Goal: Information Seeking & Learning: Learn about a topic

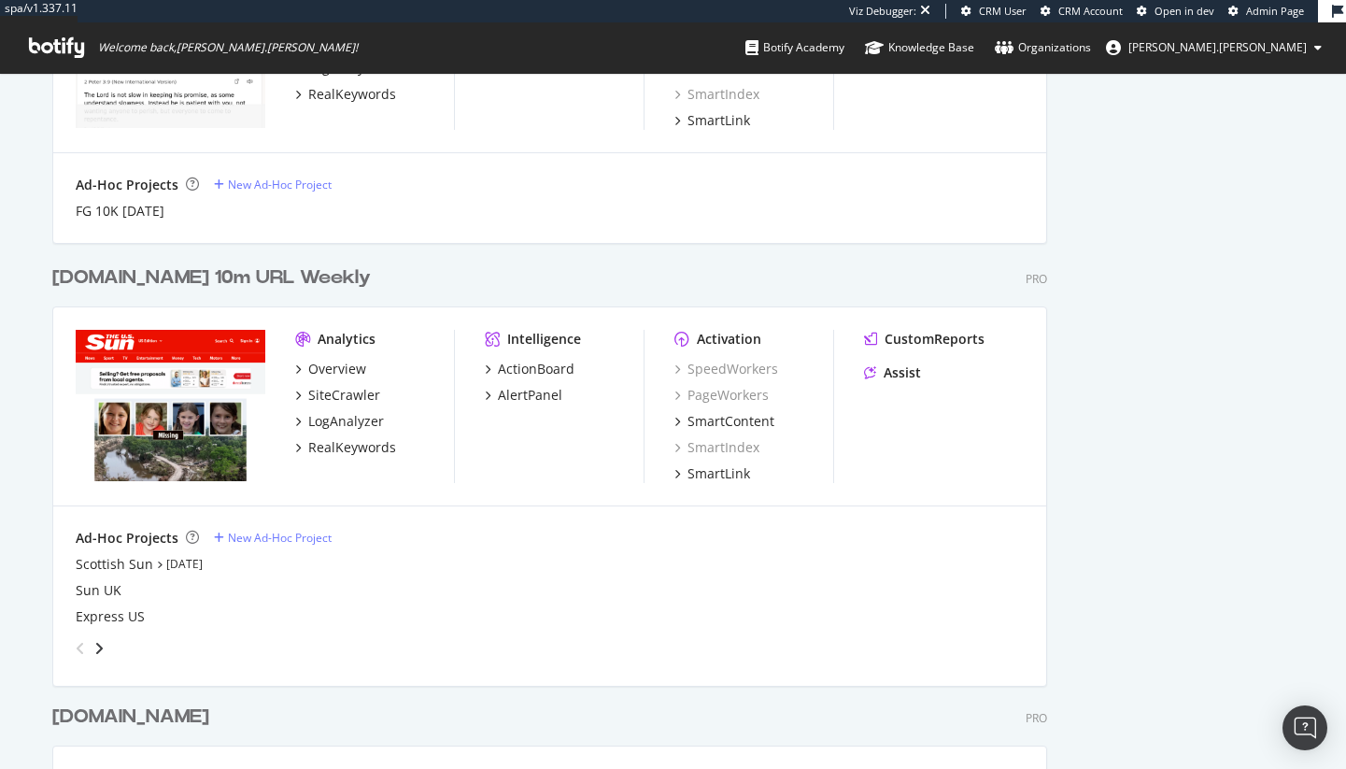
scroll to position [1730, 0]
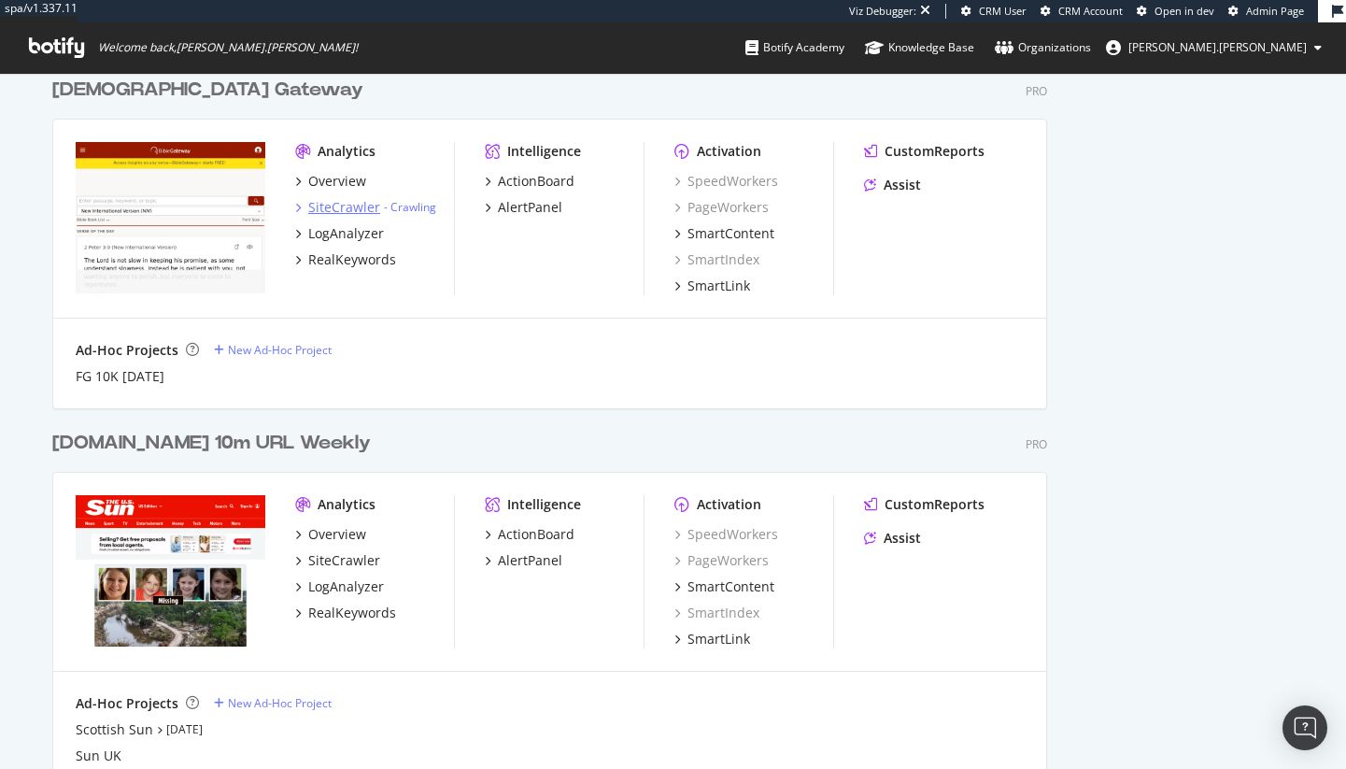
click at [340, 208] on div "SiteCrawler" at bounding box center [344, 207] width 72 height 19
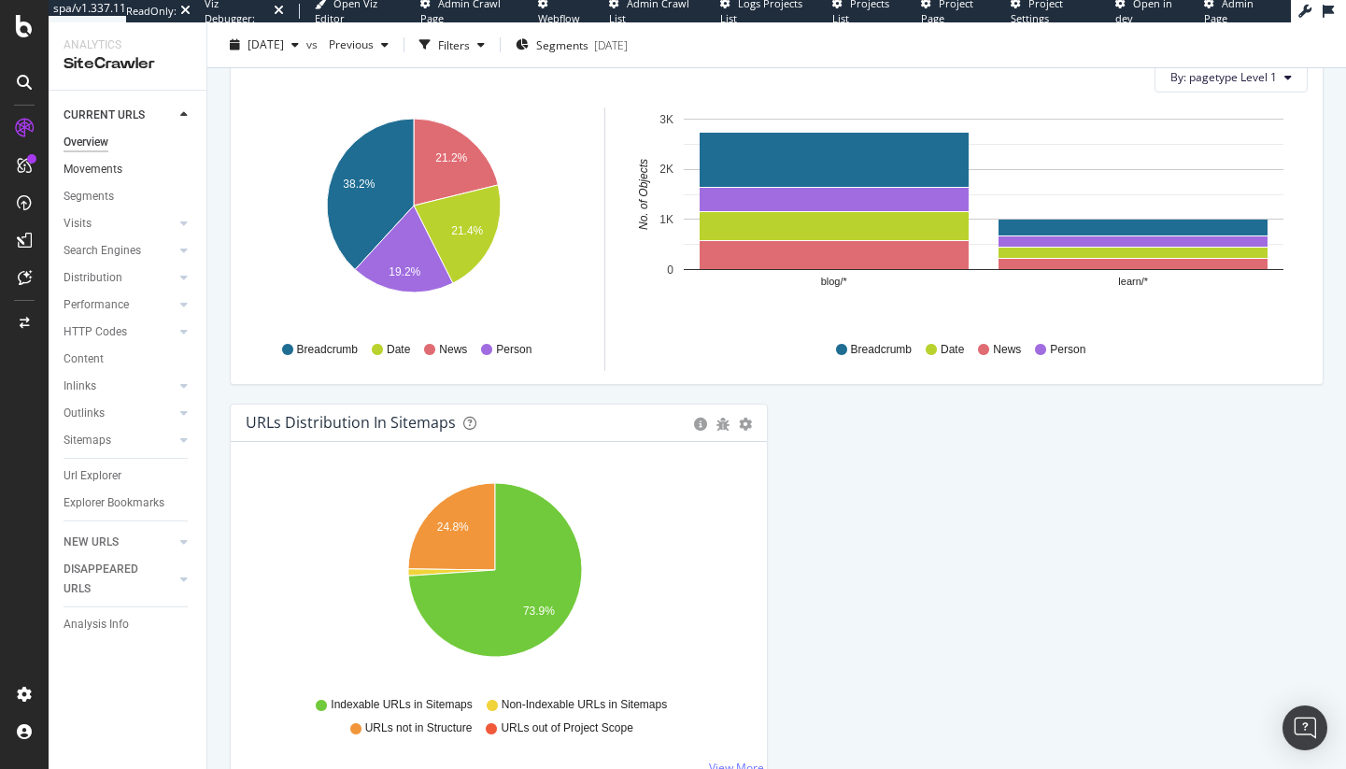
scroll to position [1893, 0]
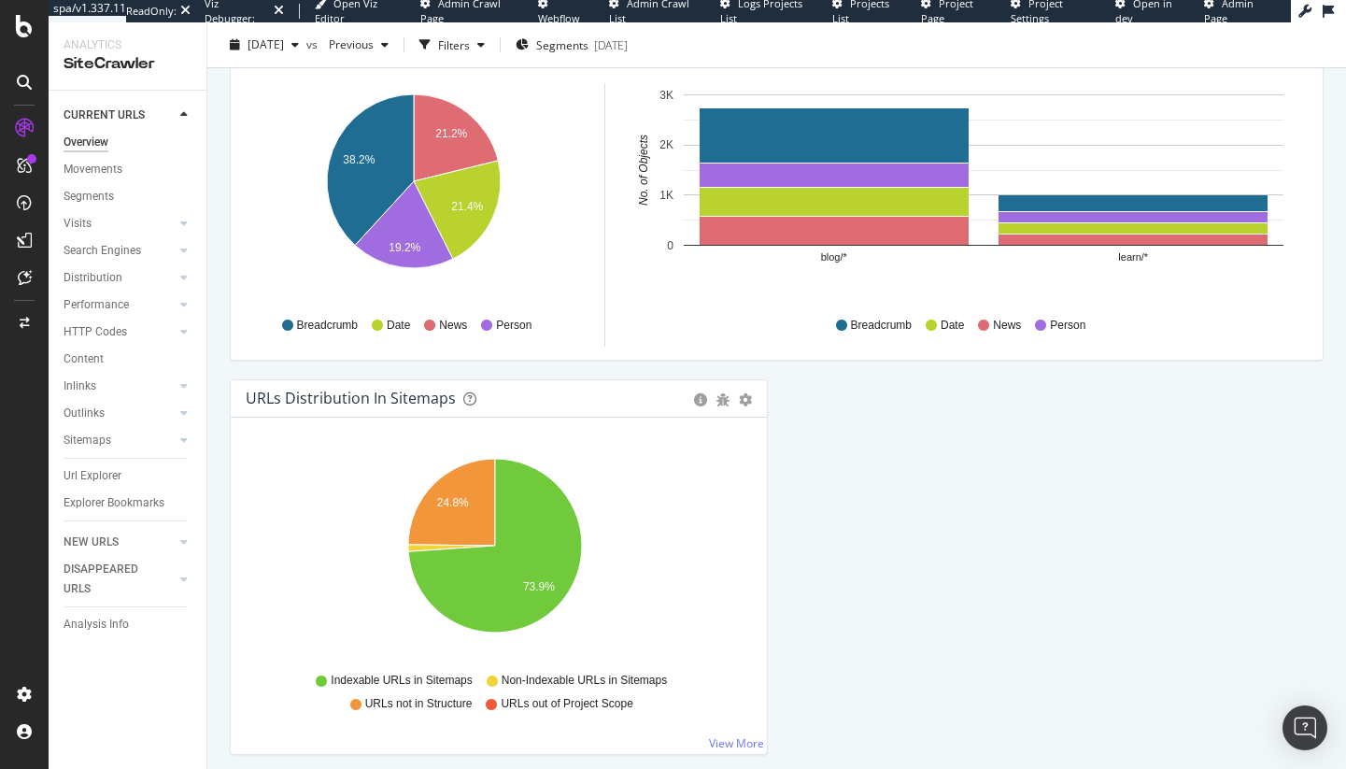
click at [98, 183] on div "Segments" at bounding box center [135, 196] width 143 height 27
click at [100, 163] on div "Movements" at bounding box center [93, 170] width 59 height 20
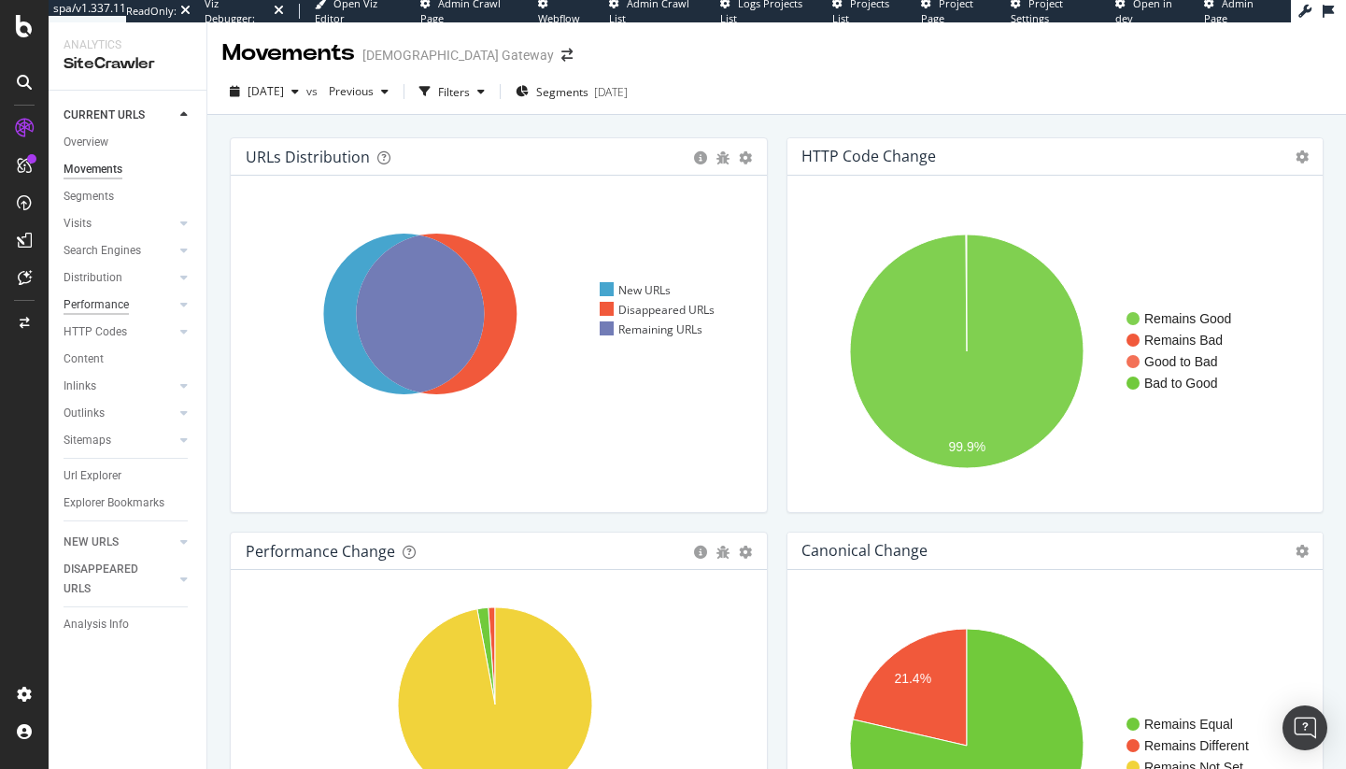
click at [120, 301] on div "Performance" at bounding box center [96, 305] width 65 height 20
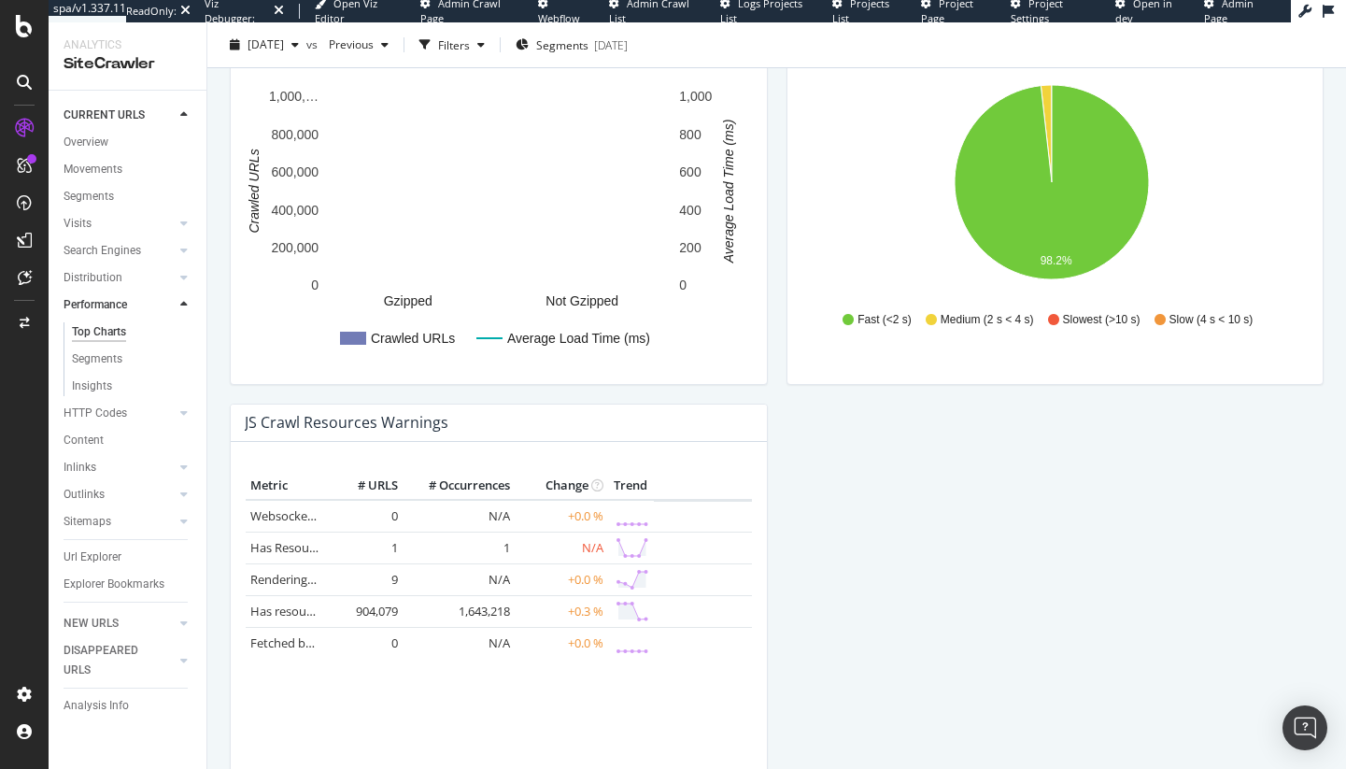
scroll to position [1519, 0]
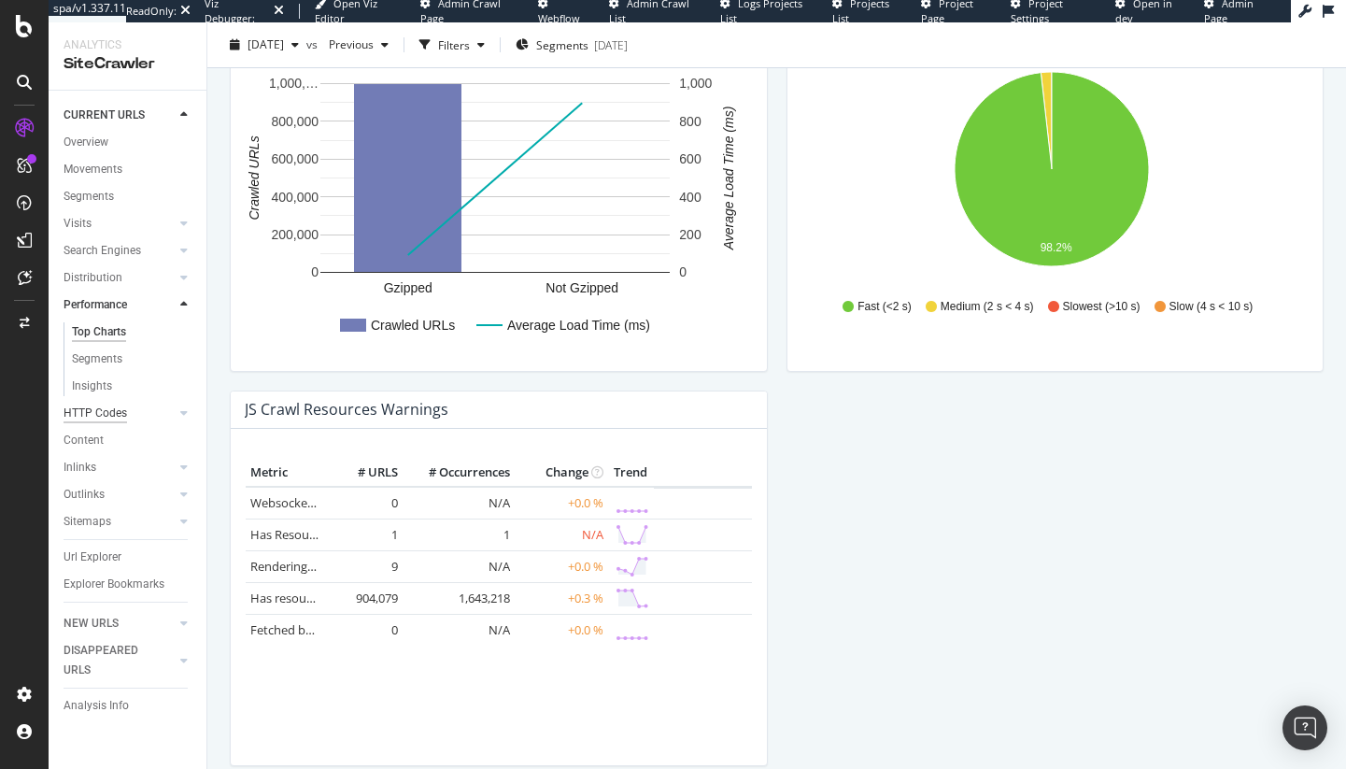
click at [103, 409] on div "HTTP Codes" at bounding box center [96, 413] width 64 height 20
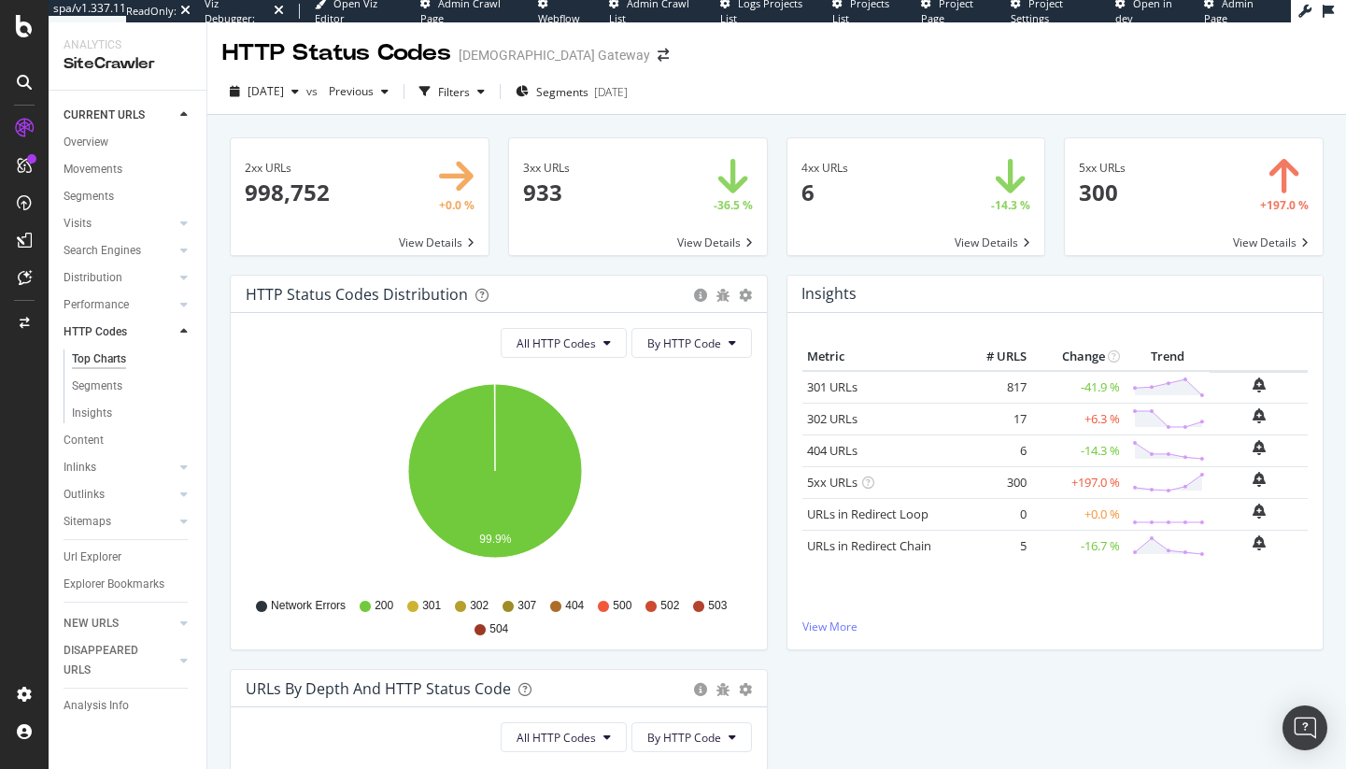
click at [1171, 196] on span at bounding box center [1194, 196] width 258 height 117
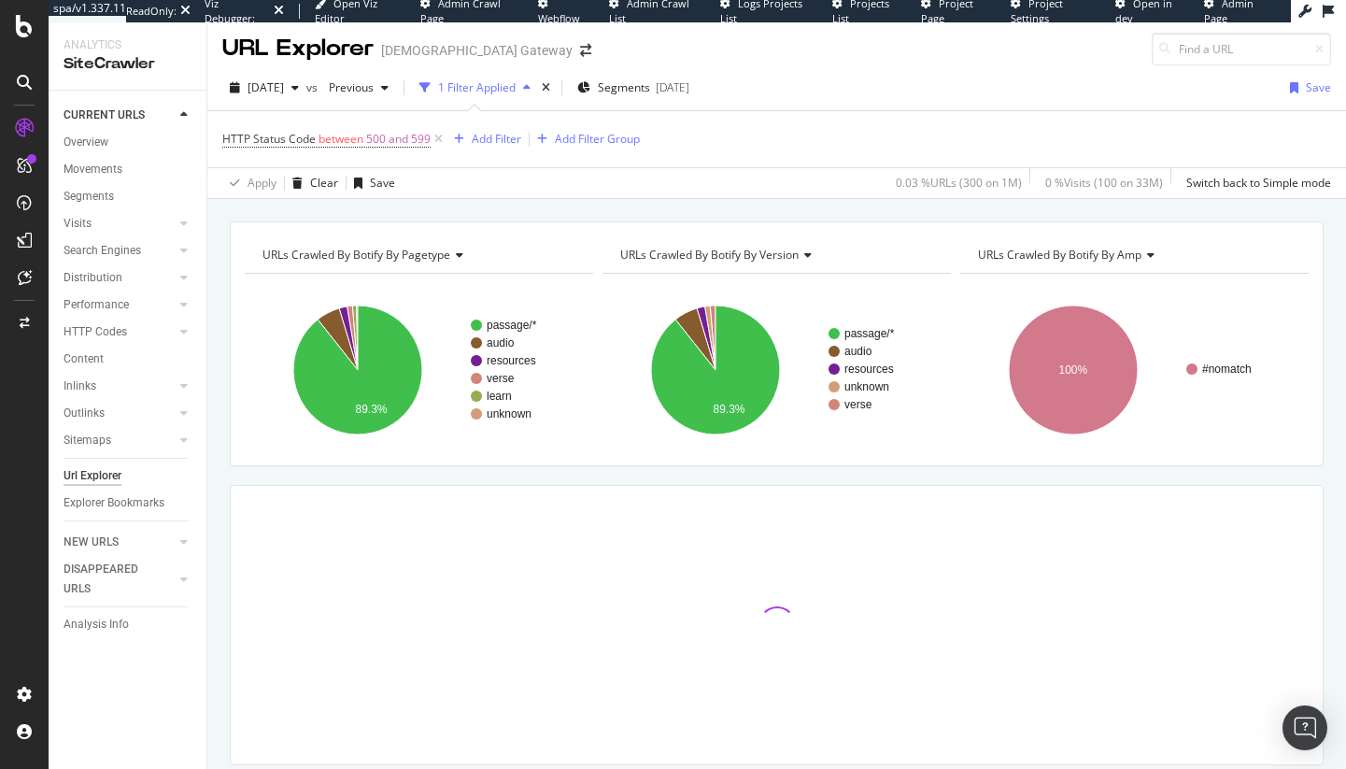
scroll to position [31, 0]
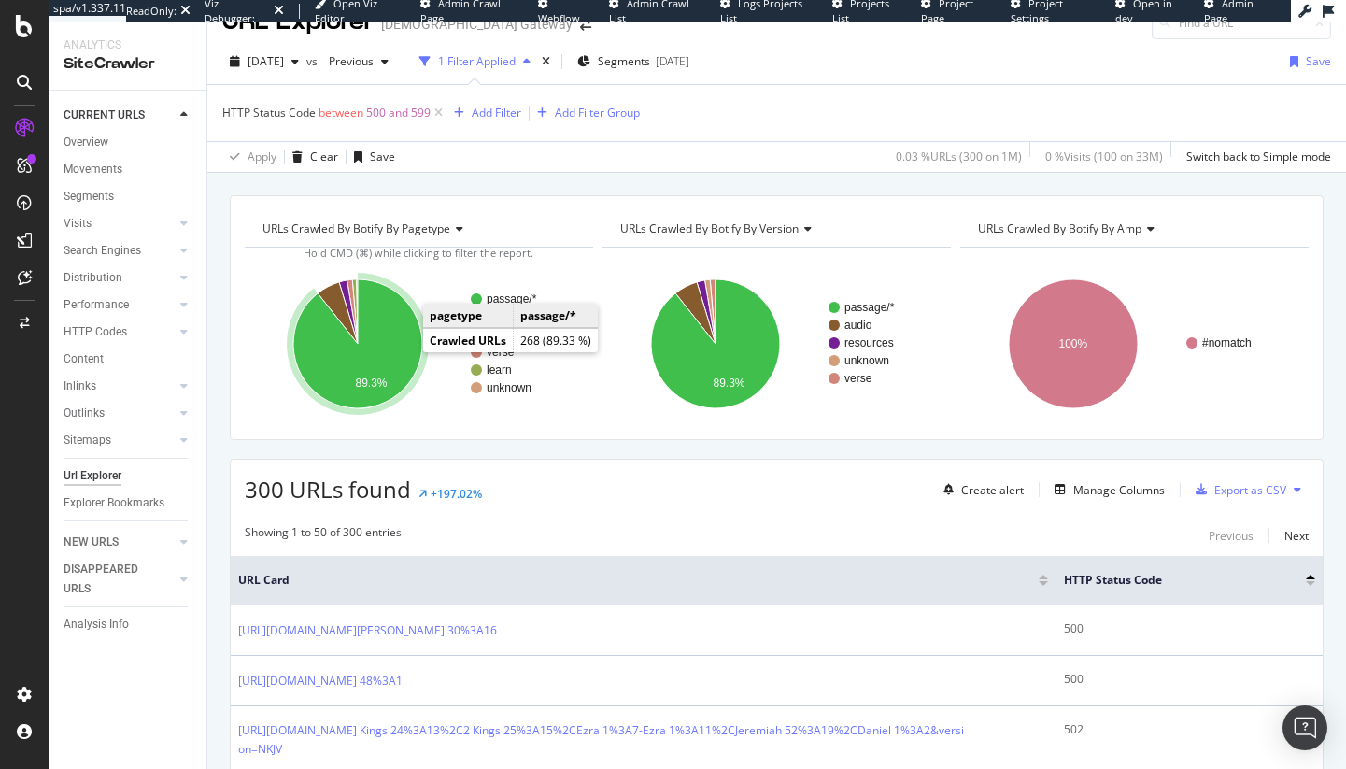
click at [403, 347] on icon "A chart." at bounding box center [357, 343] width 129 height 129
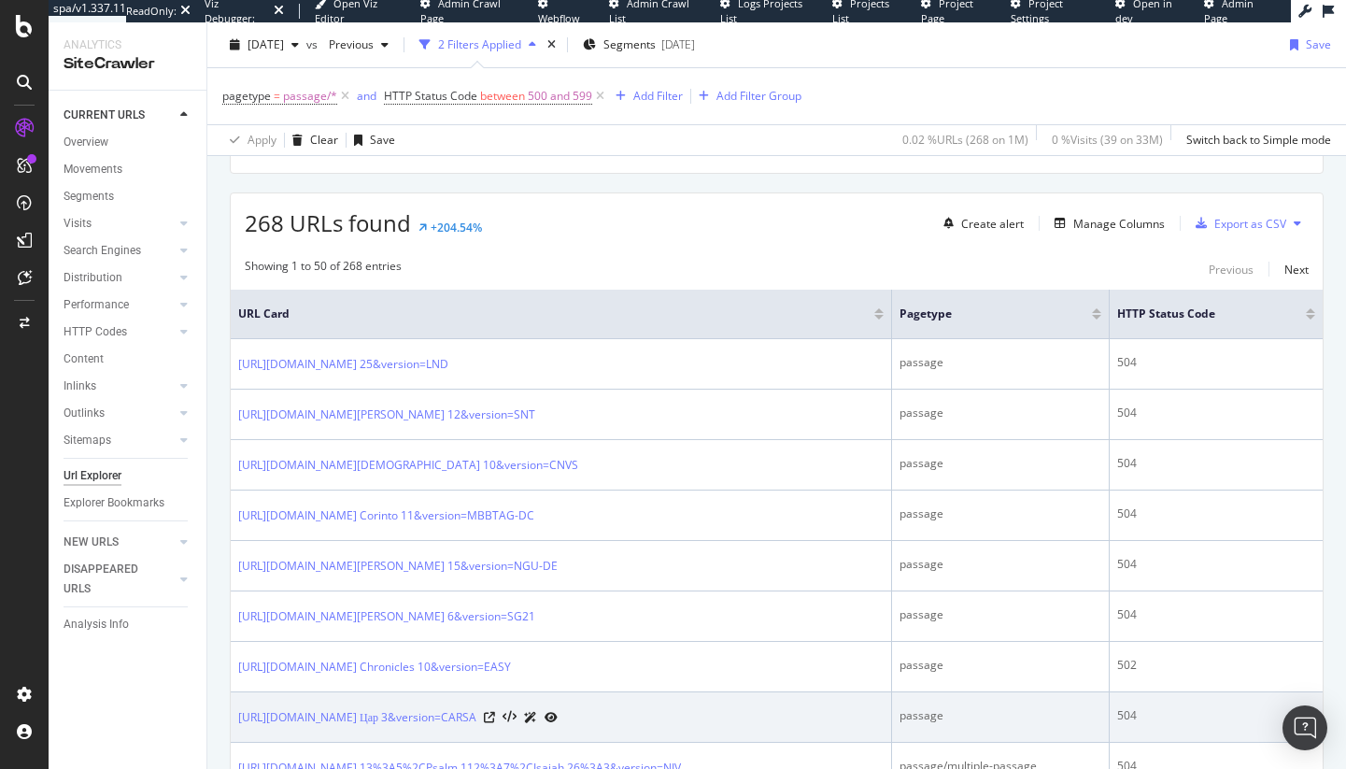
scroll to position [469, 0]
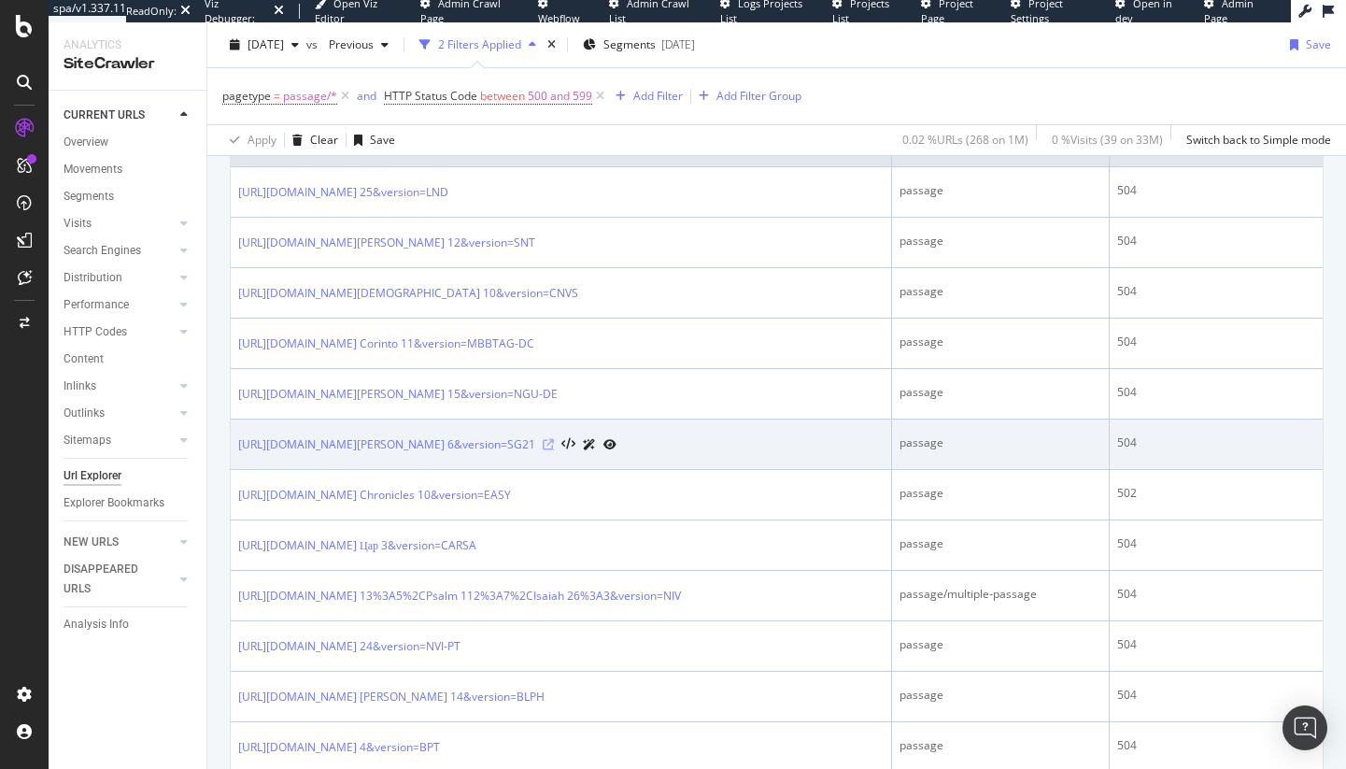
click at [554, 445] on icon at bounding box center [548, 444] width 11 height 11
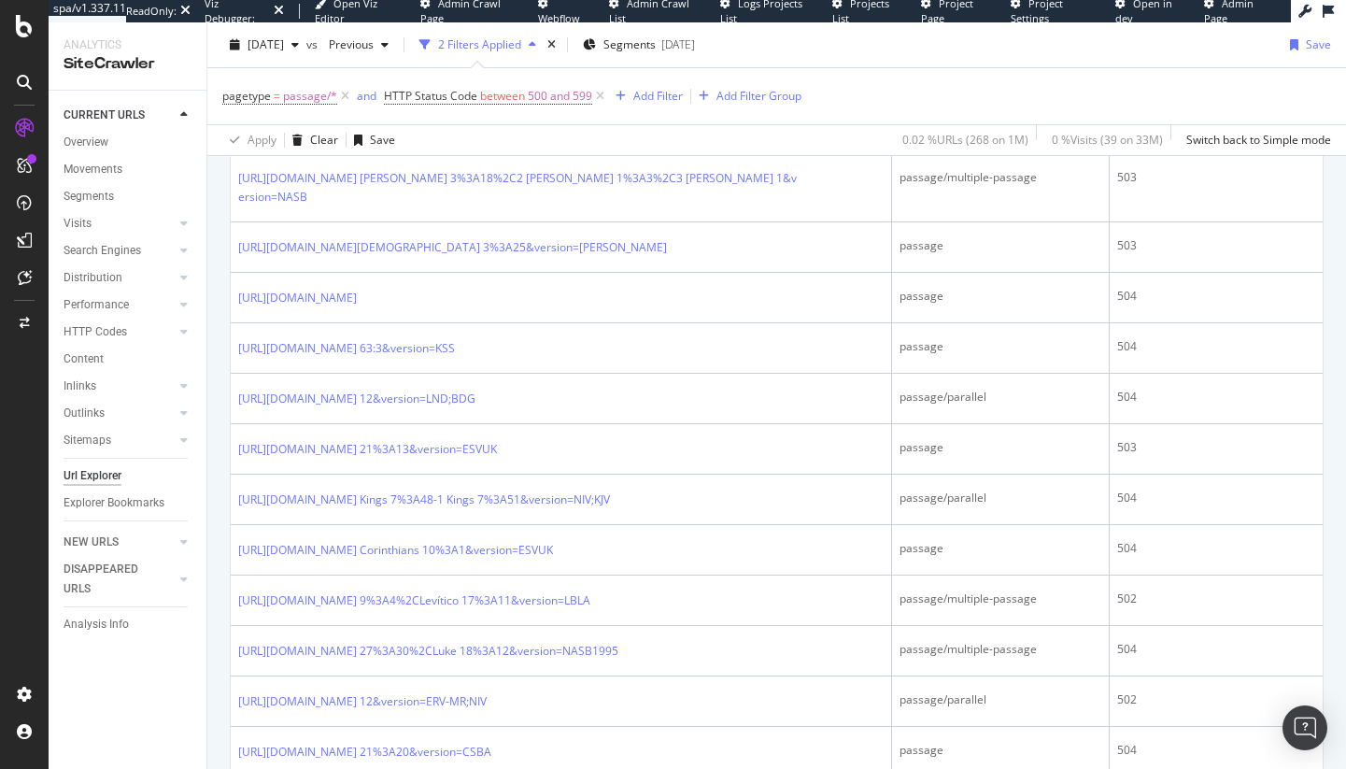
scroll to position [1395, 0]
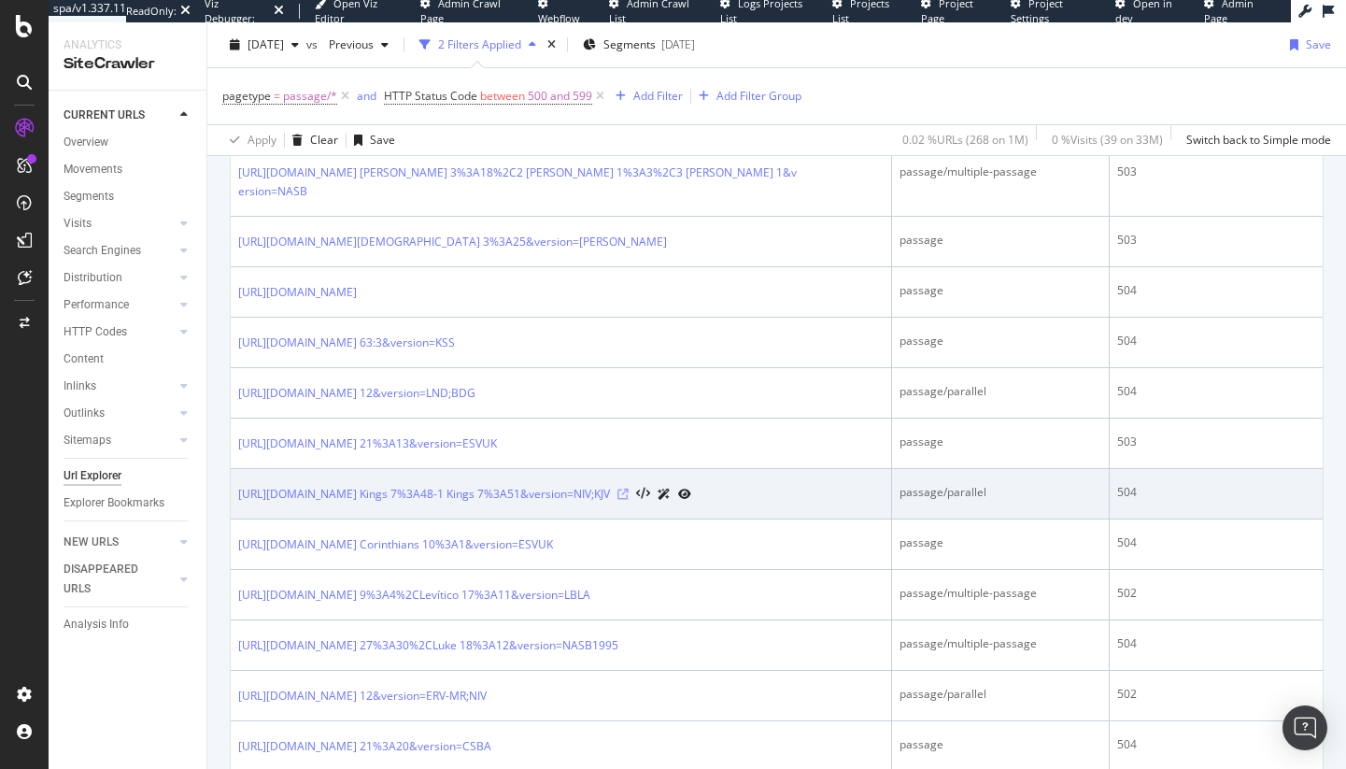
click at [629, 500] on icon at bounding box center [622, 493] width 11 height 11
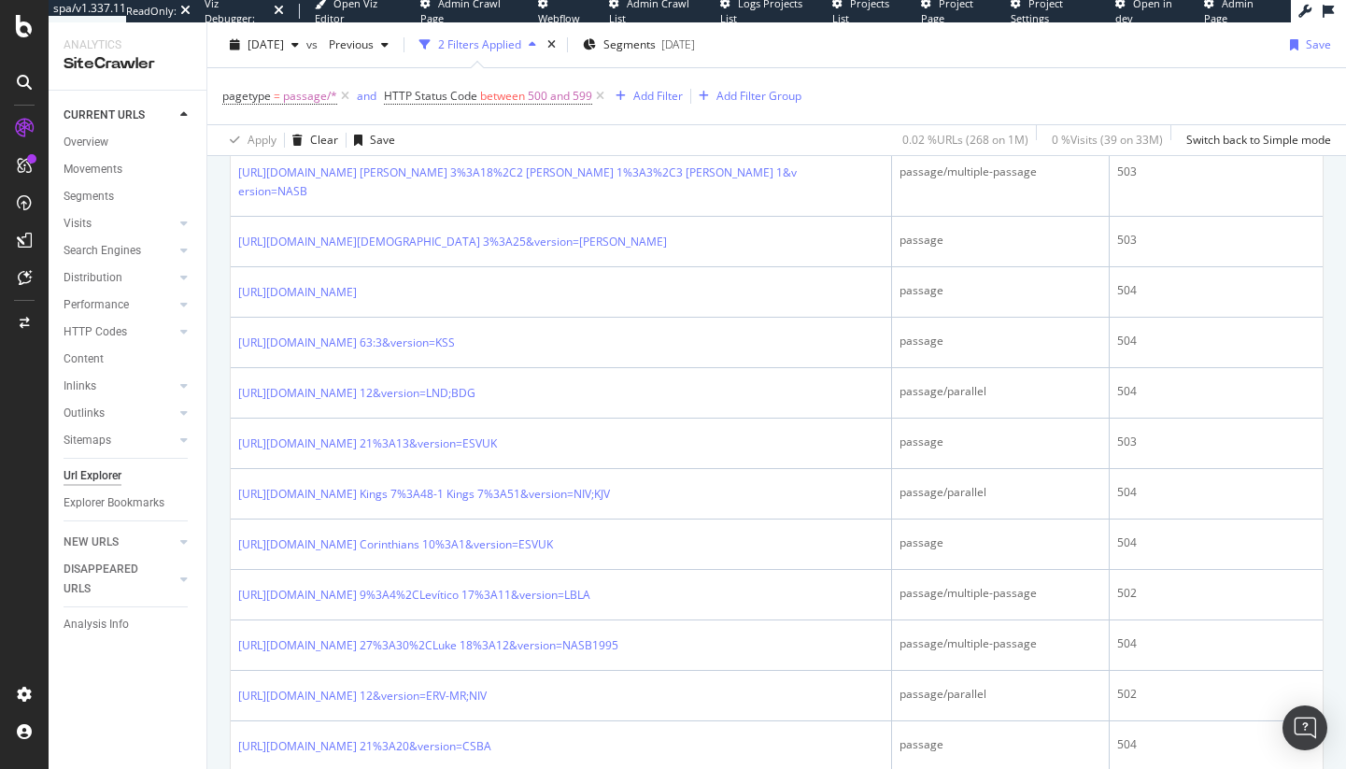
drag, startPoint x: 595, startPoint y: 43, endPoint x: 549, endPoint y: 71, distance: 53.7
click at [556, 43] on icon "times" at bounding box center [551, 44] width 8 height 11
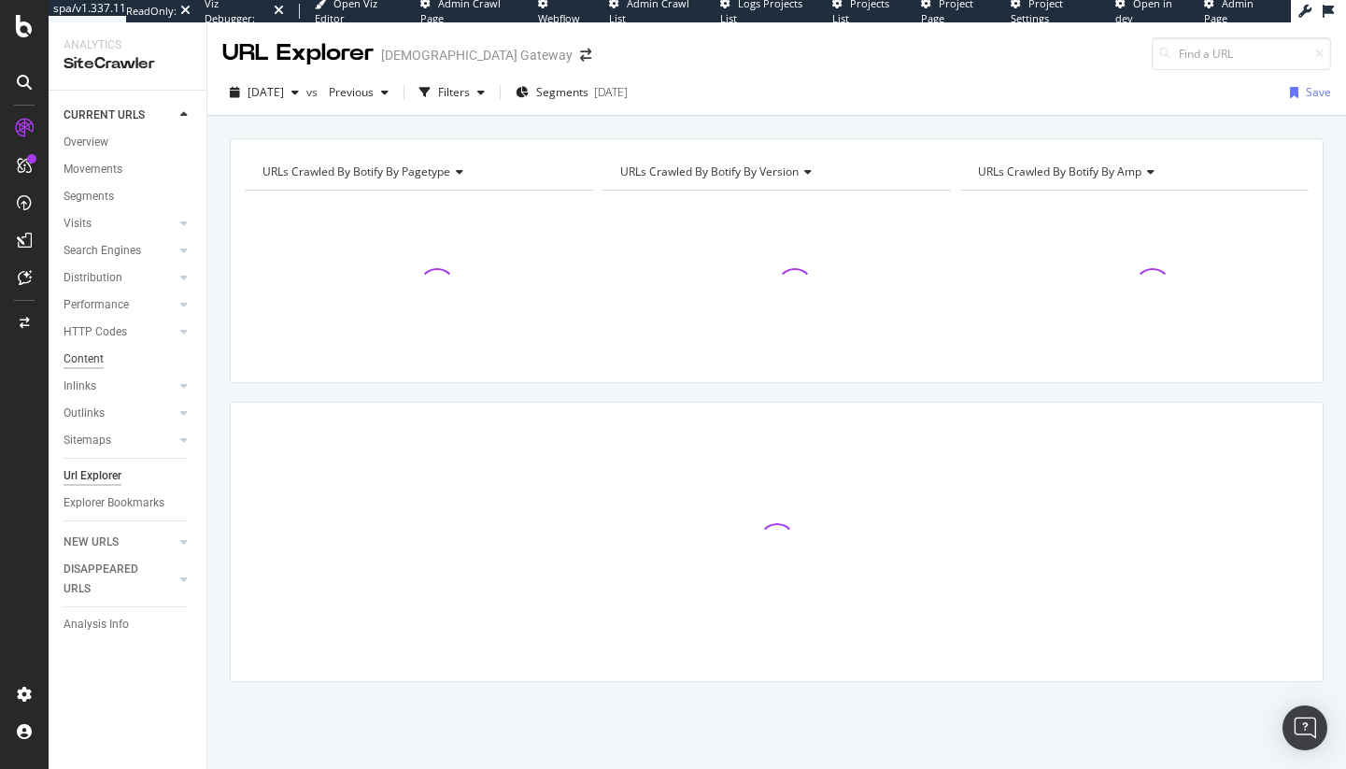
click at [83, 357] on div "Content" at bounding box center [84, 359] width 40 height 20
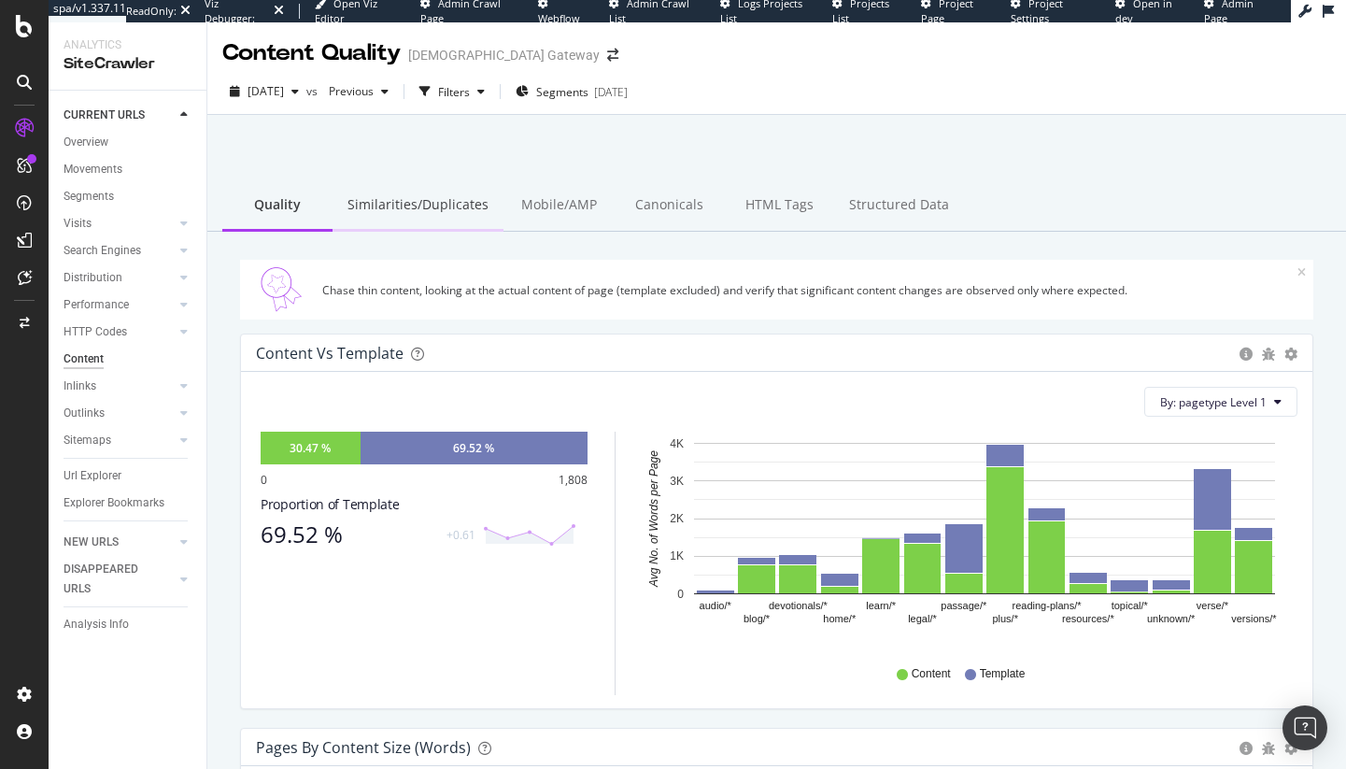
click at [440, 204] on div "Similarities/Duplicates" at bounding box center [418, 205] width 171 height 51
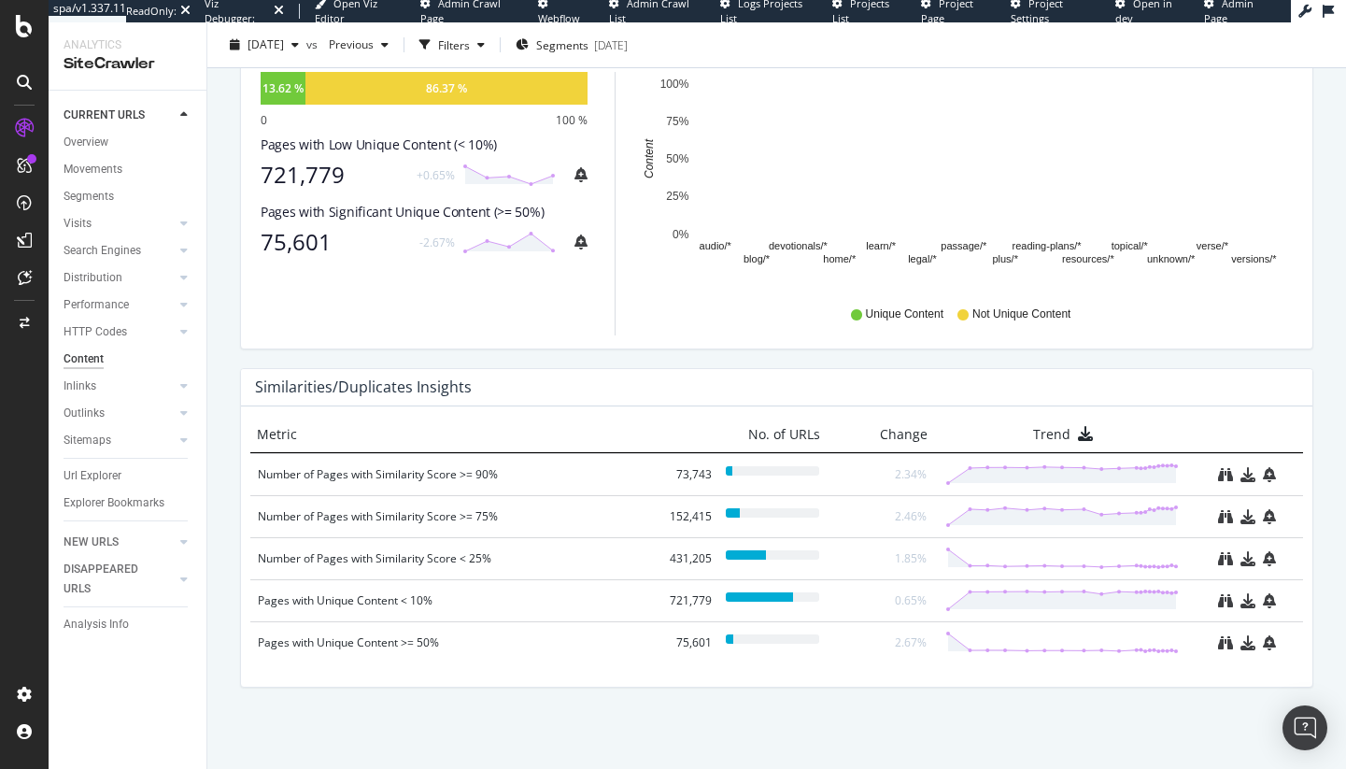
scroll to position [757, 0]
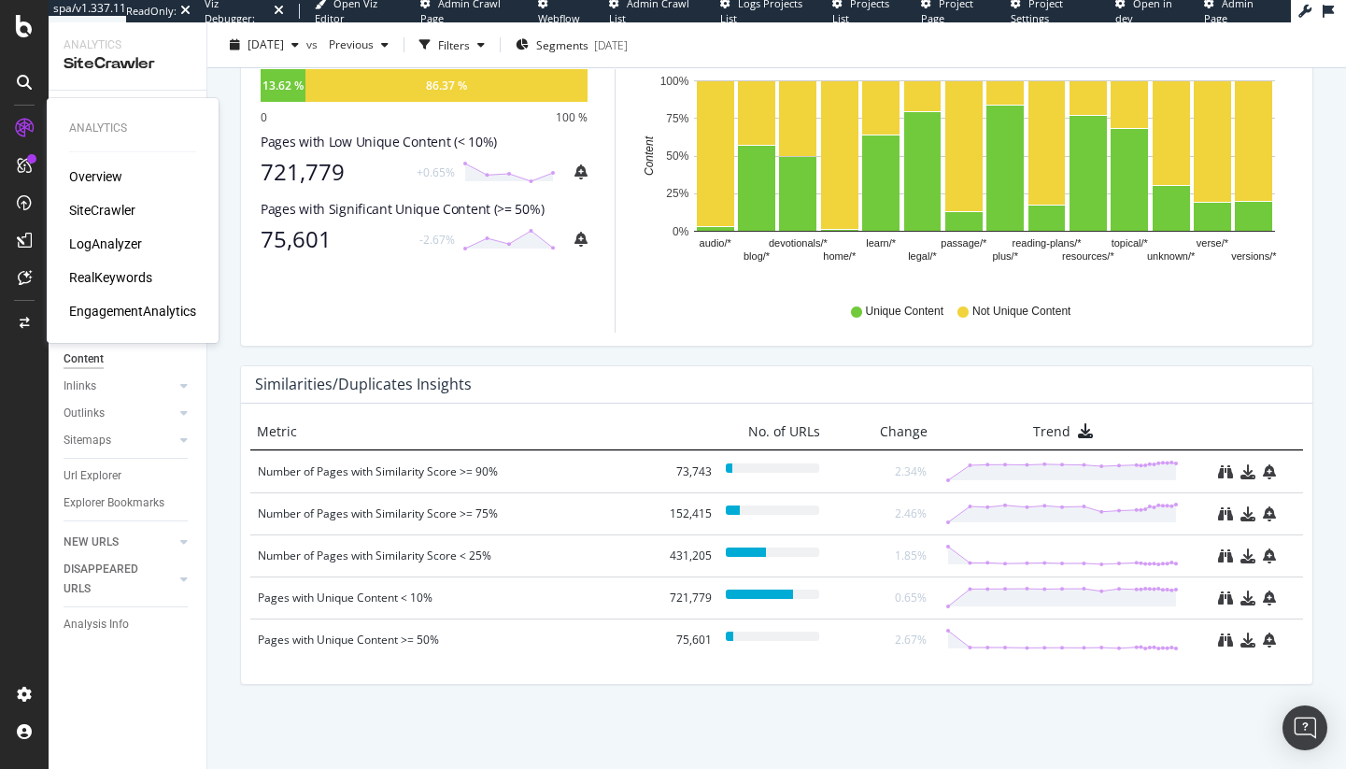
click at [81, 232] on div "Overview SiteCrawler LogAnalyzer RealKeywords EngagementAnalytics" at bounding box center [132, 243] width 127 height 153
click at [84, 239] on div "LogAnalyzer" at bounding box center [105, 243] width 73 height 19
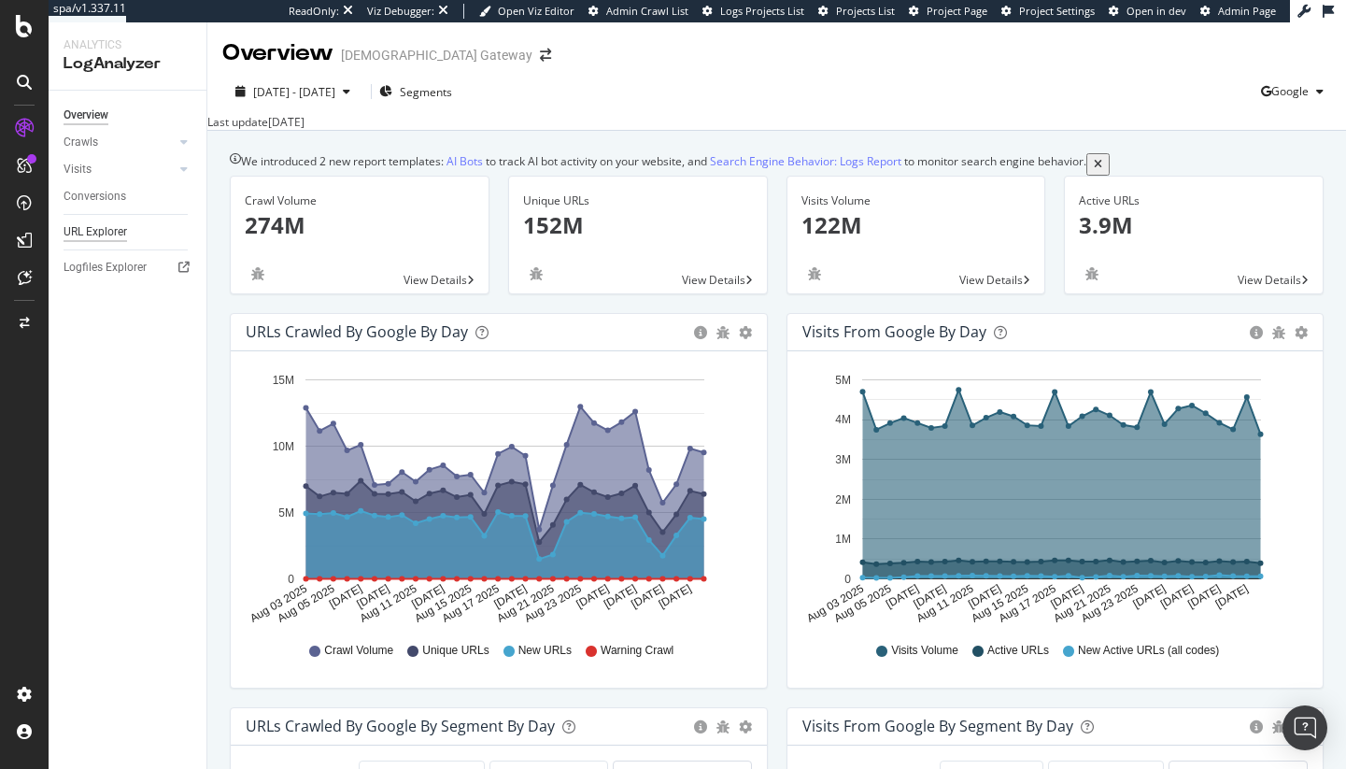
click at [102, 230] on div "URL Explorer" at bounding box center [96, 232] width 64 height 20
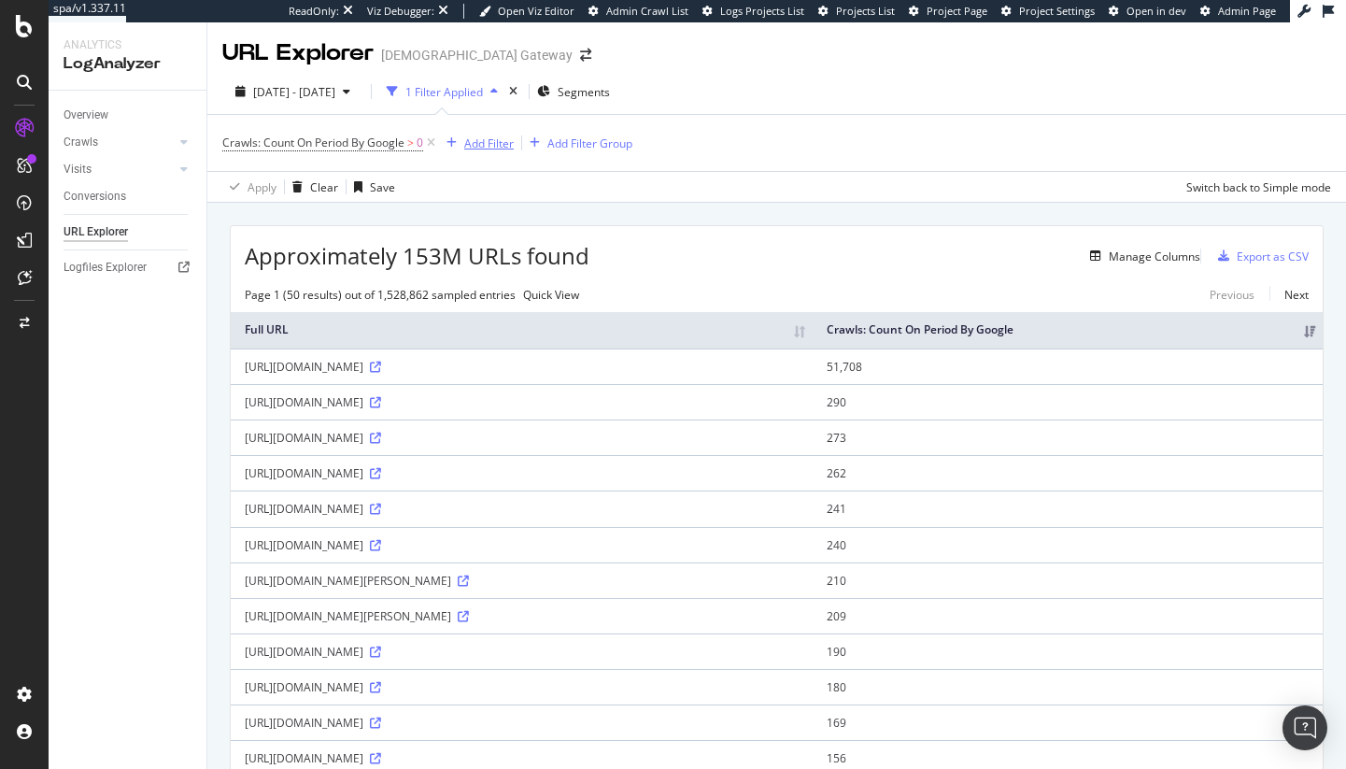
click at [485, 144] on div "Add Filter" at bounding box center [489, 143] width 50 height 16
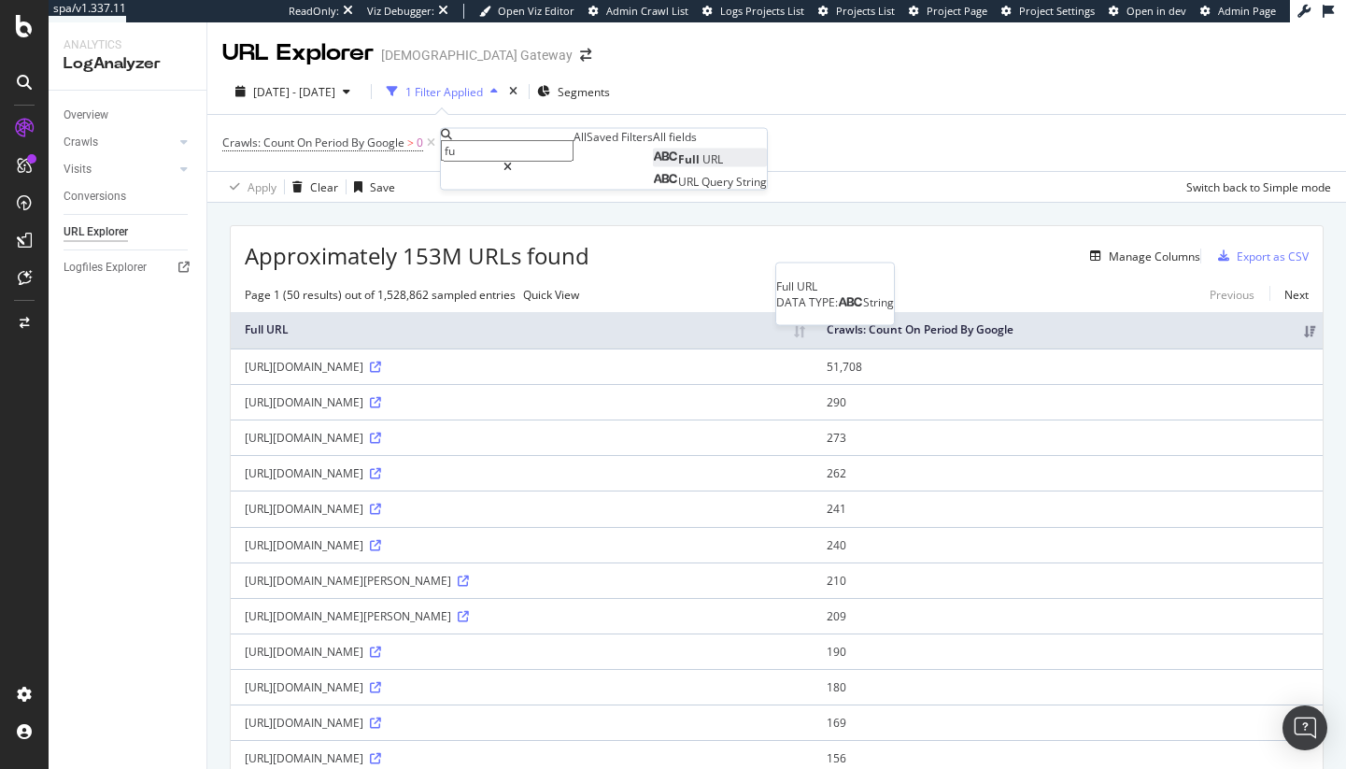
type input "fu"
click at [678, 167] on span "Full" at bounding box center [690, 159] width 24 height 16
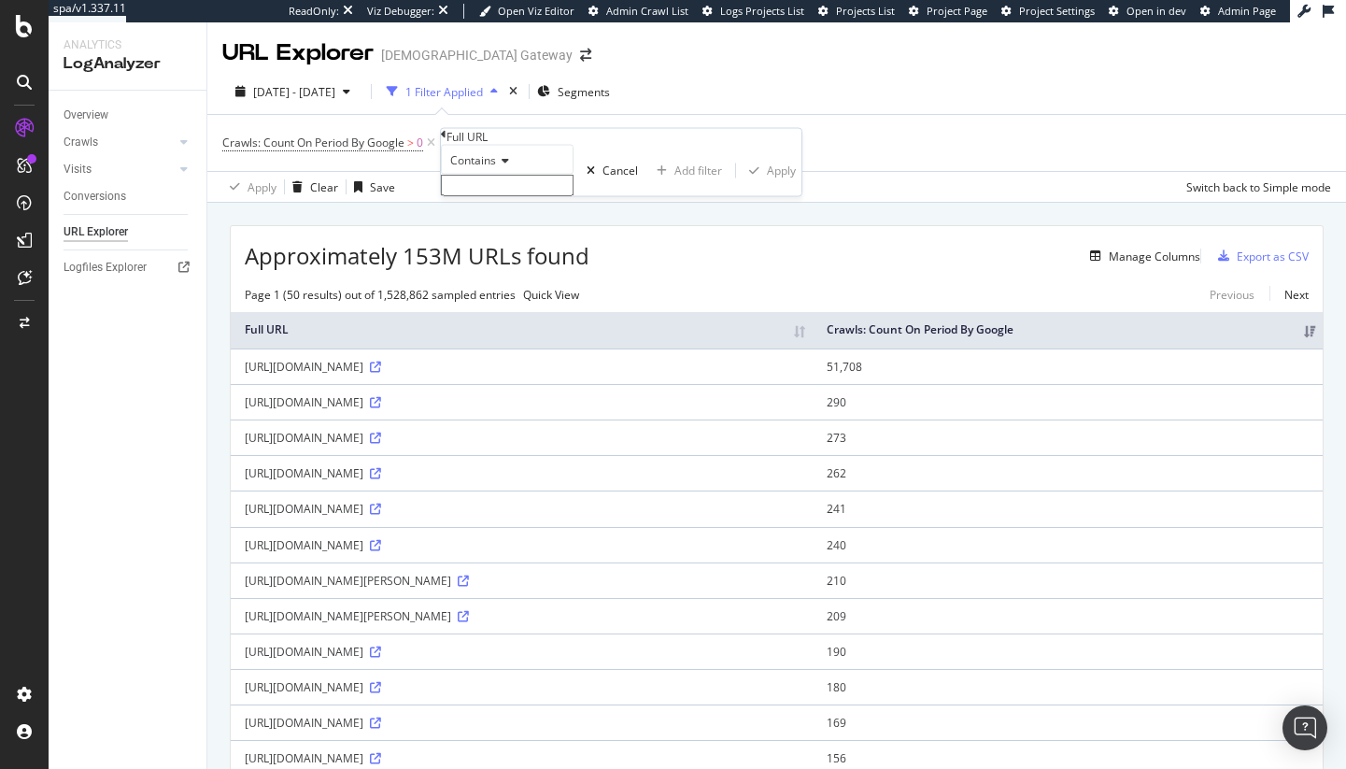
click at [527, 196] on input "text" at bounding box center [507, 185] width 133 height 21
paste input "srsltid"
type input "srsltid"
click at [742, 181] on div "button" at bounding box center [754, 175] width 25 height 11
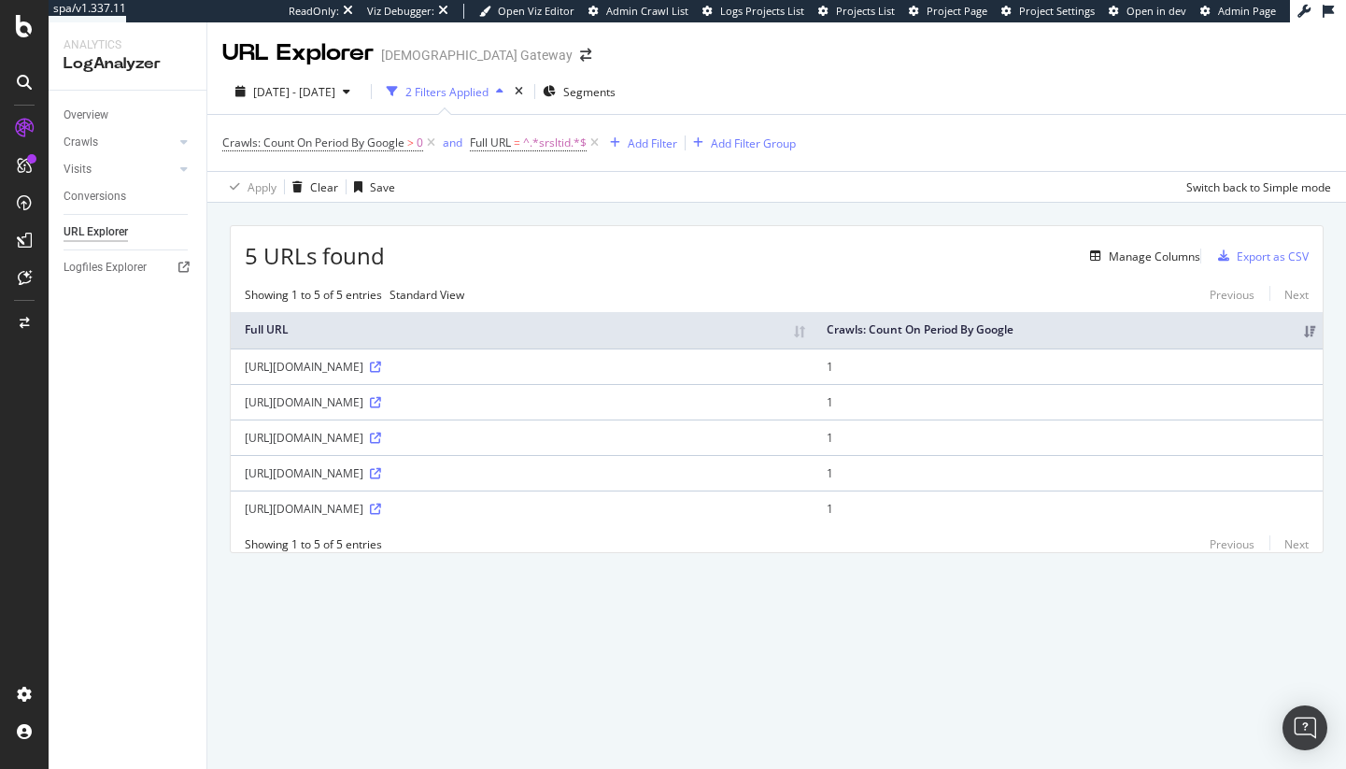
click at [376, 203] on div "2025 Aug. 3rd - Sep. 1st 2 Filters Applied Segments Crawls: Count On Period By …" at bounding box center [776, 136] width 1139 height 134
click at [97, 119] on div "Overview" at bounding box center [86, 116] width 45 height 20
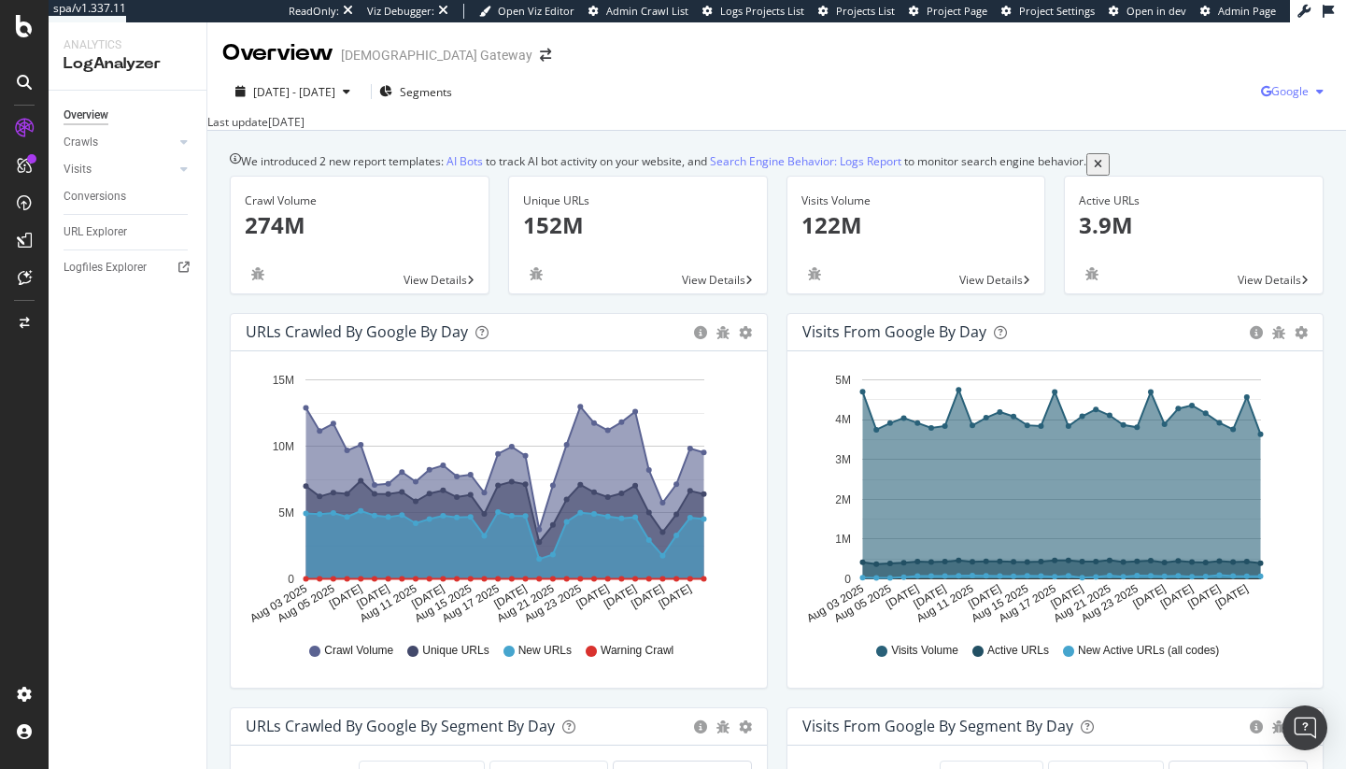
click at [1285, 96] on span "Google" at bounding box center [1289, 91] width 37 height 16
click at [1180, 117] on span "OpenAI" at bounding box center [1182, 109] width 69 height 17
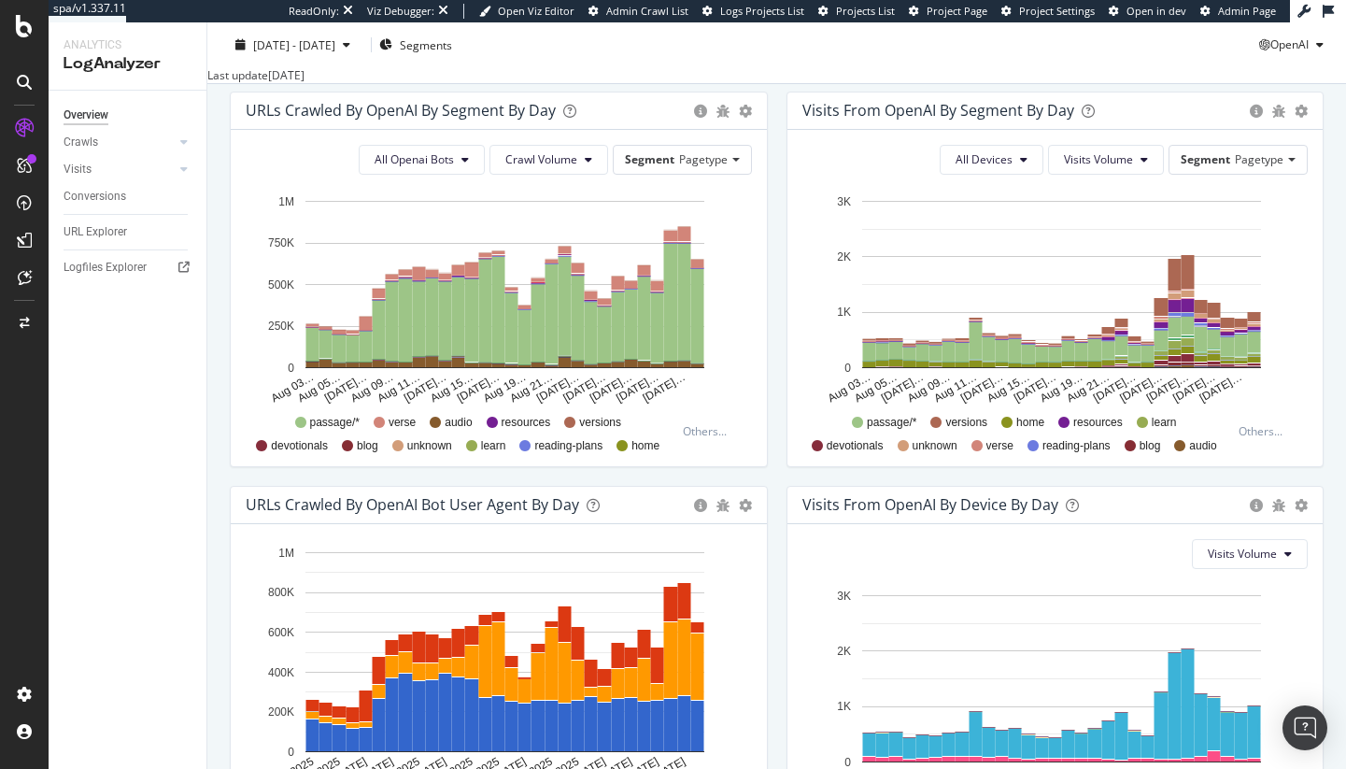
scroll to position [613, 0]
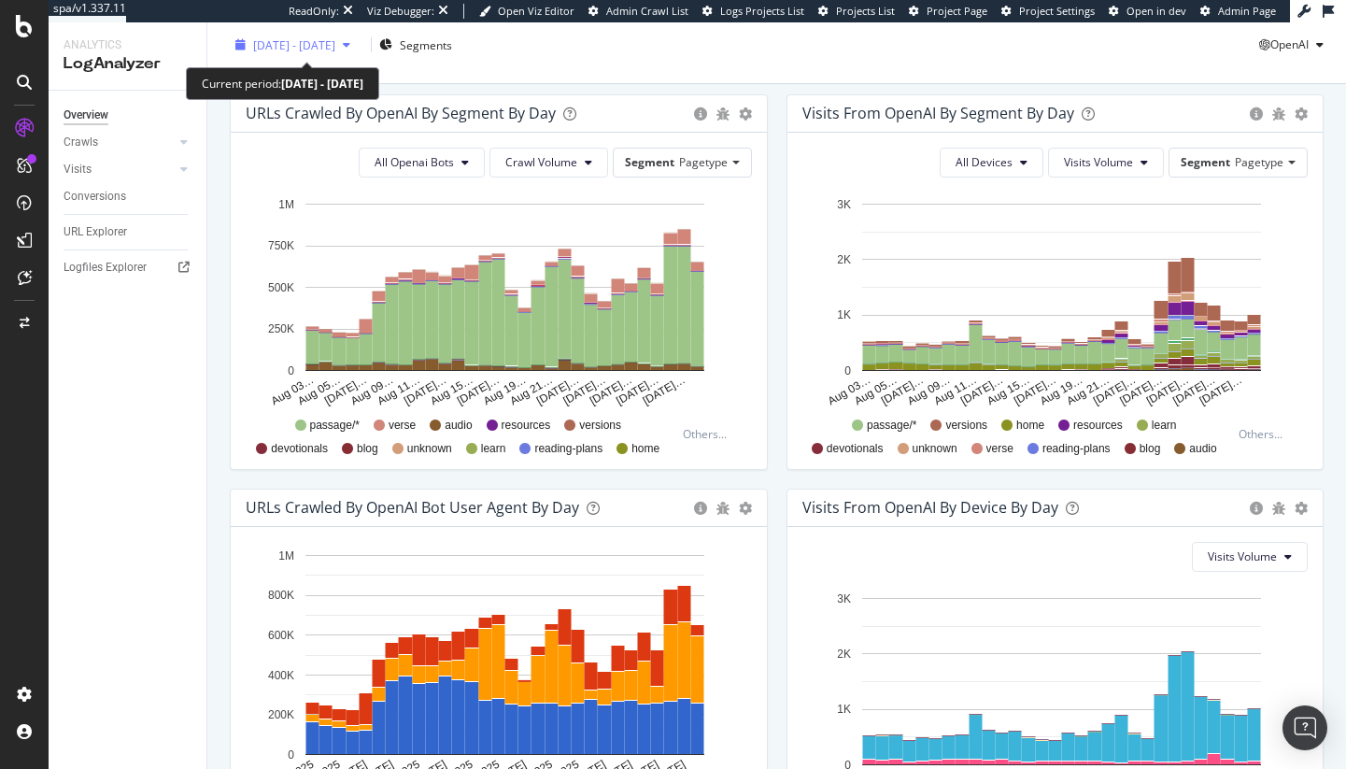
click at [320, 36] on div "[DATE] - [DATE]" at bounding box center [293, 44] width 130 height 16
click at [768, 337] on div "URLs Crawled by OpenAI By Segment By Day Timeline (by Value) Table All Openai B…" at bounding box center [498, 291] width 557 height 394
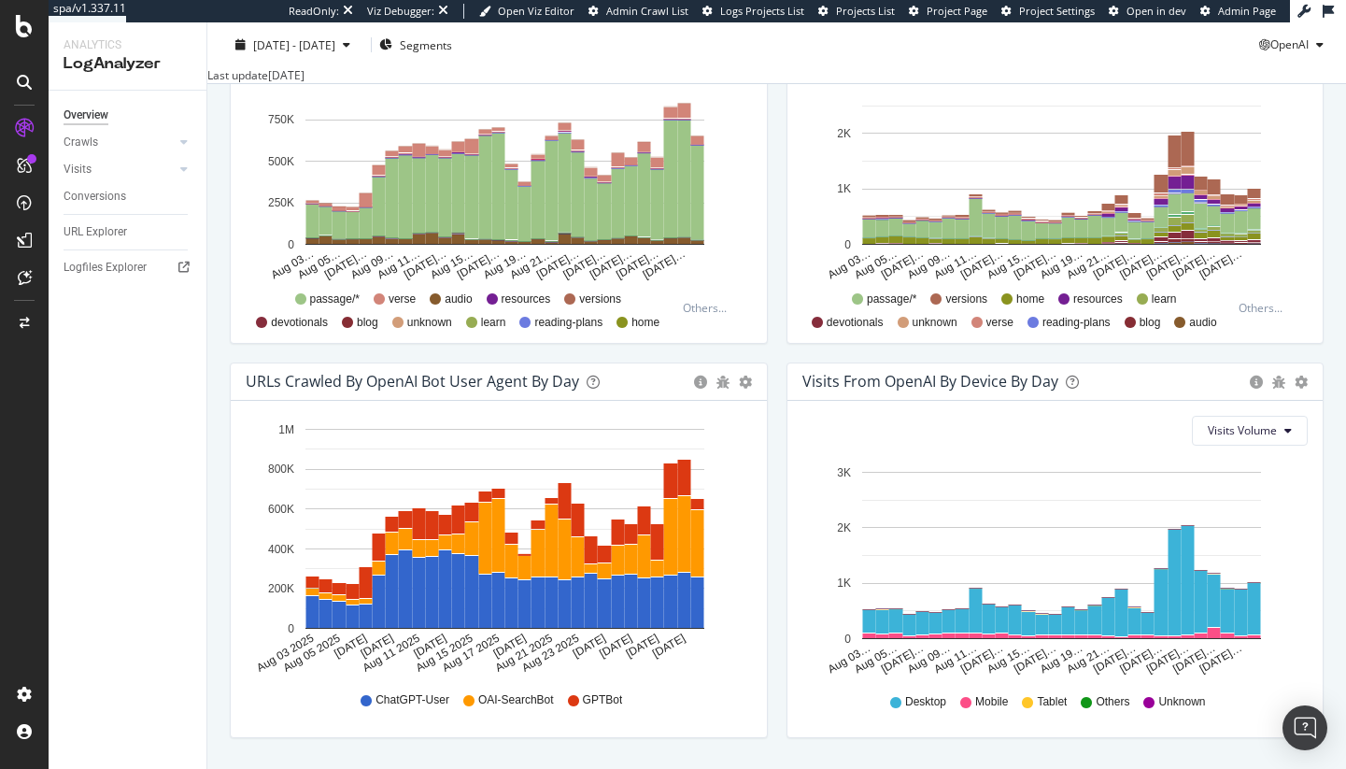
scroll to position [563, 0]
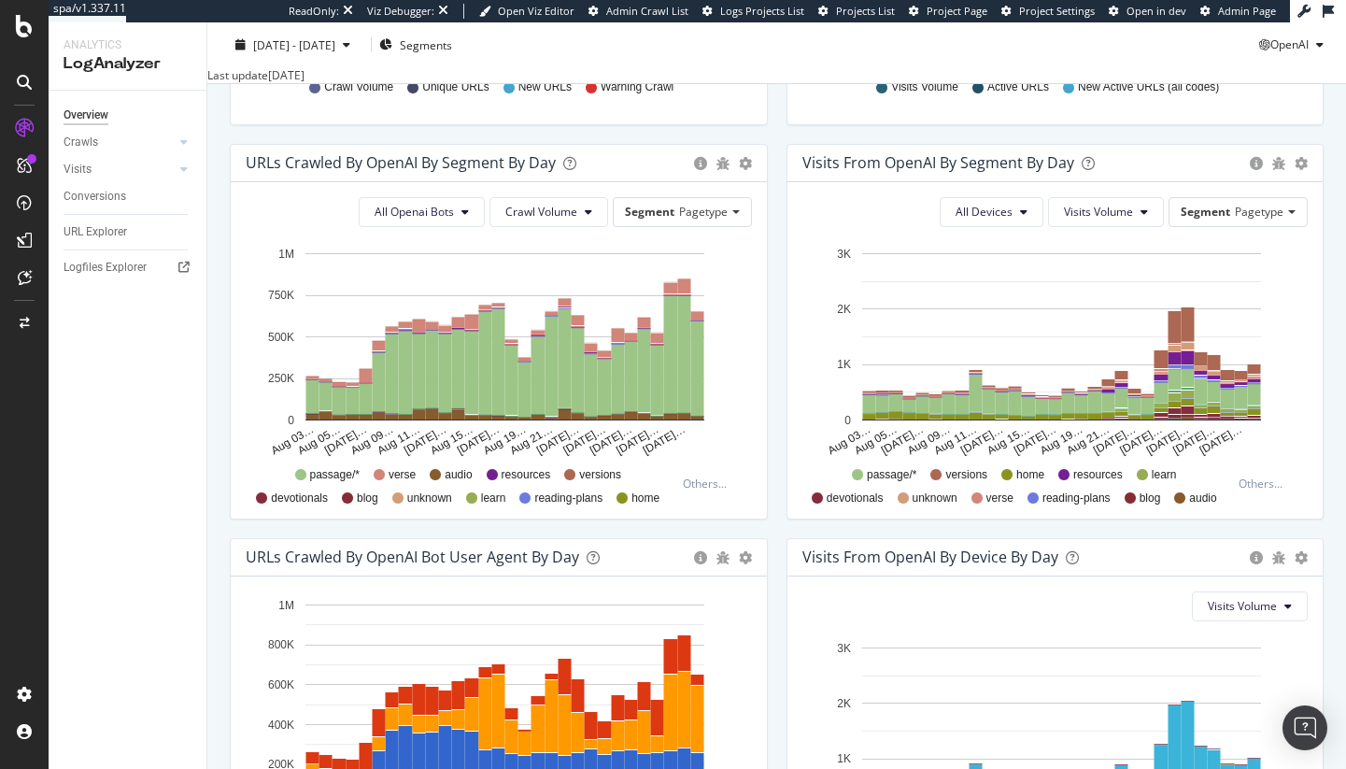
click at [329, 25] on div "2025 Aug. 3rd - Sep. 1st Segments OpenAI Last update Sep. 03, 2025" at bounding box center [776, 53] width 1139 height 62
click at [333, 47] on span "[DATE] - [DATE]" at bounding box center [294, 44] width 82 height 16
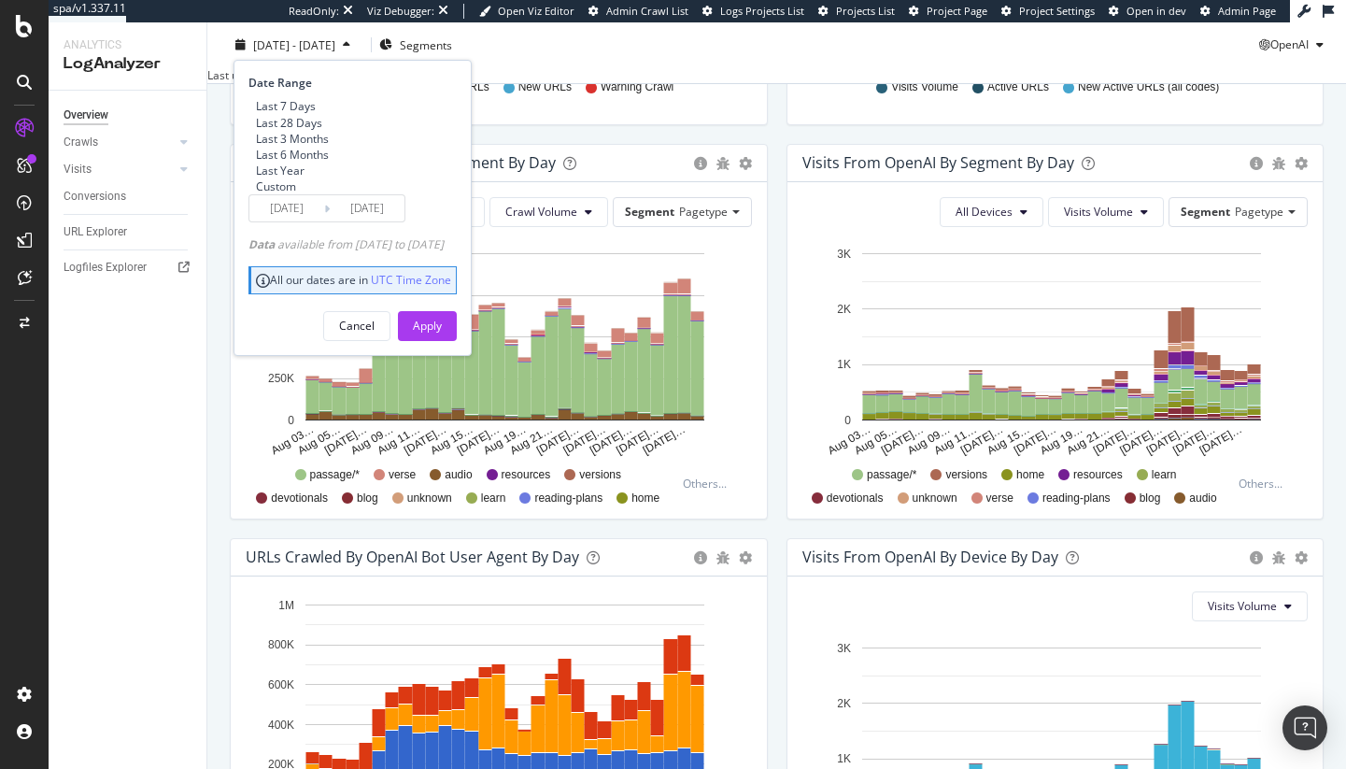
click at [329, 146] on div "Last 3 Months" at bounding box center [292, 138] width 73 height 16
type input "[DATE]"
click at [457, 340] on button "Apply" at bounding box center [427, 325] width 59 height 30
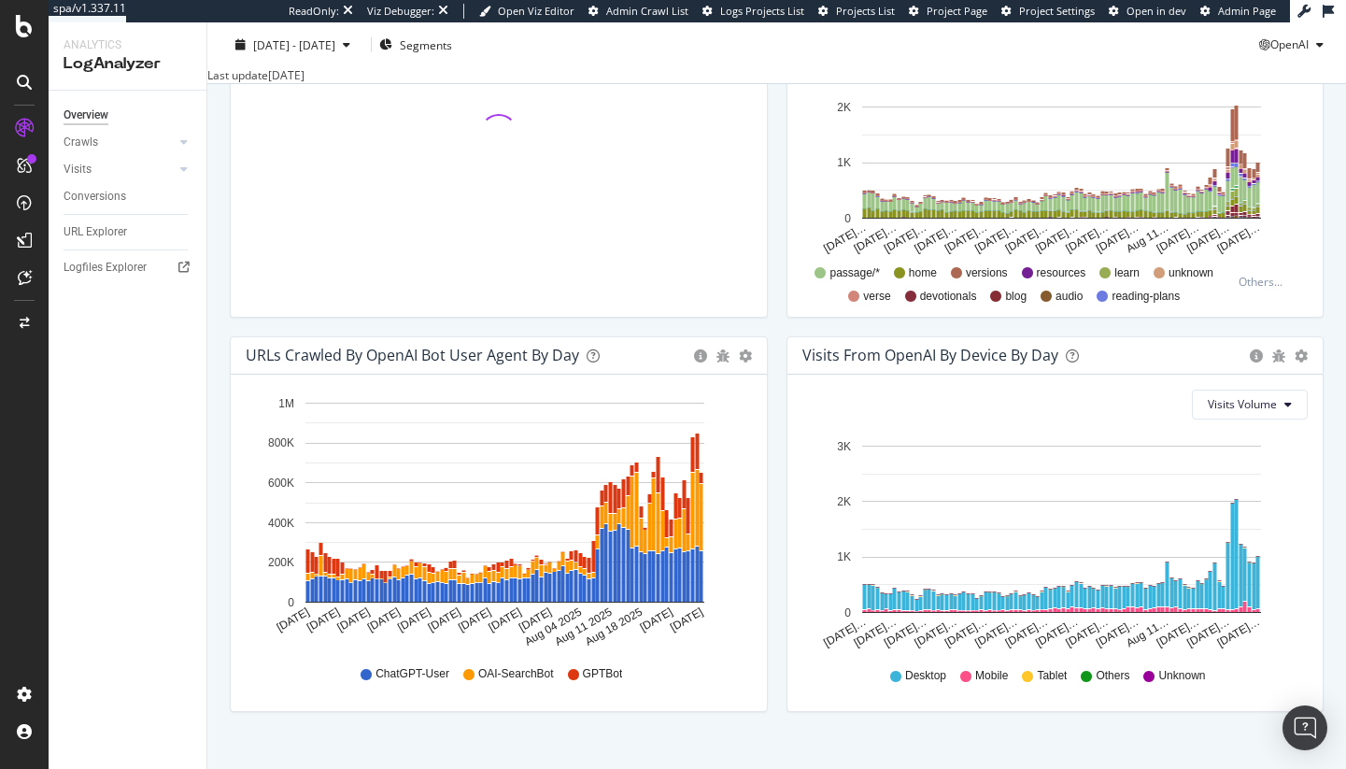
scroll to position [766, 0]
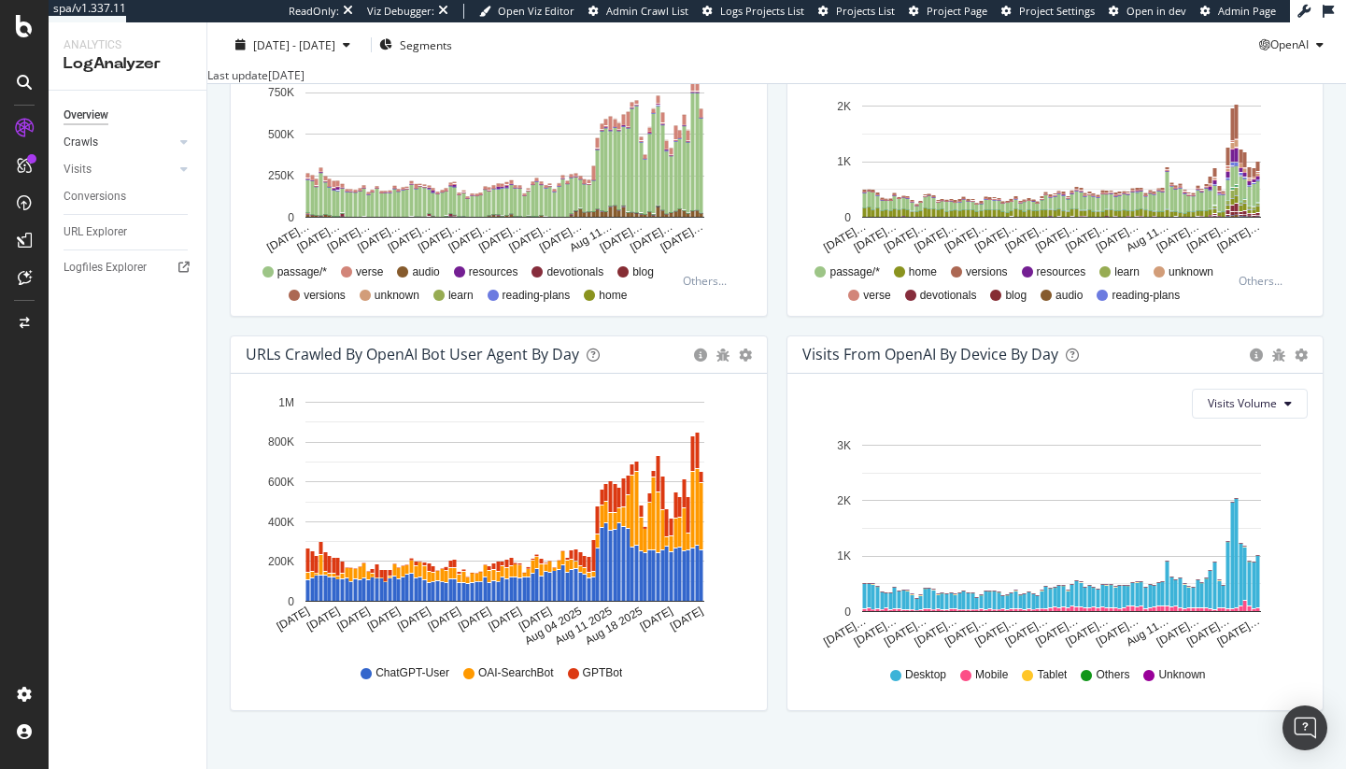
click at [119, 142] on link "Crawls" at bounding box center [119, 143] width 111 height 20
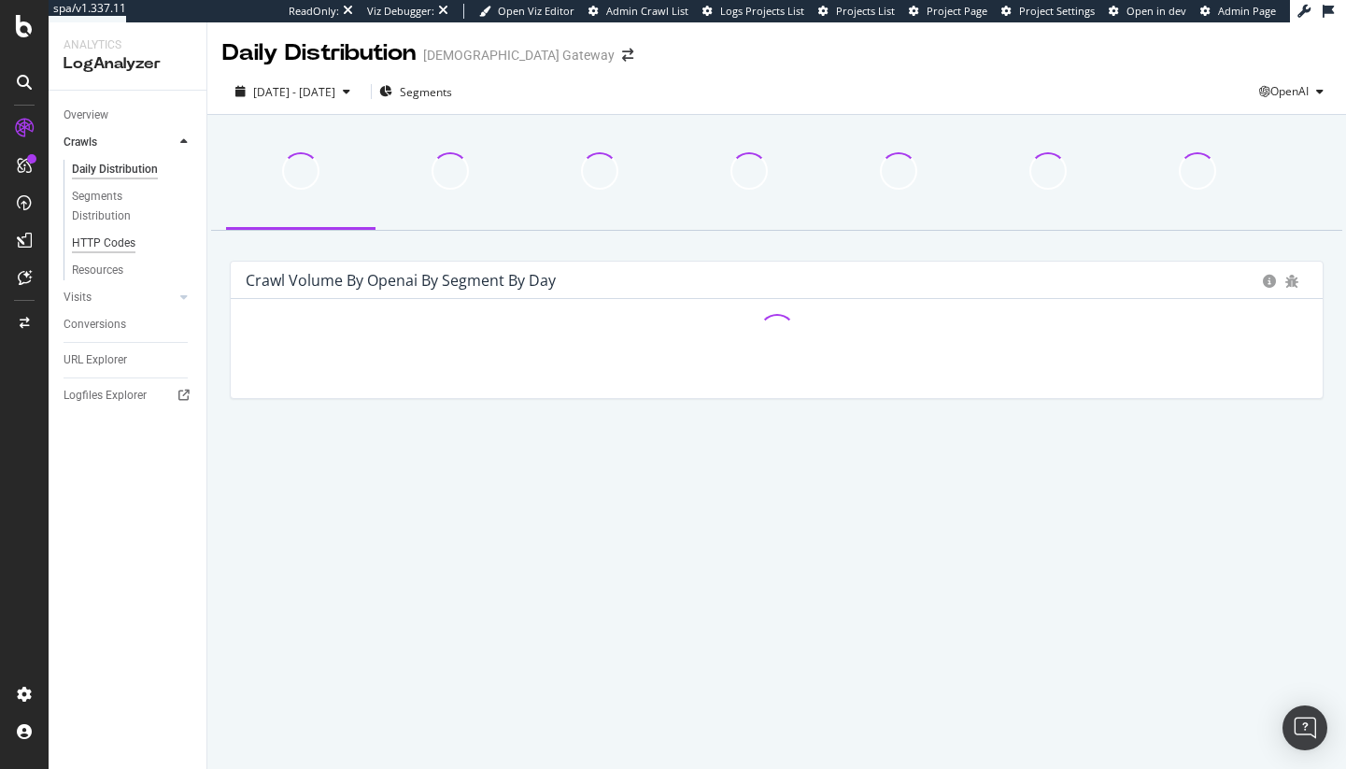
click at [113, 241] on div "HTTP Codes" at bounding box center [104, 244] width 64 height 20
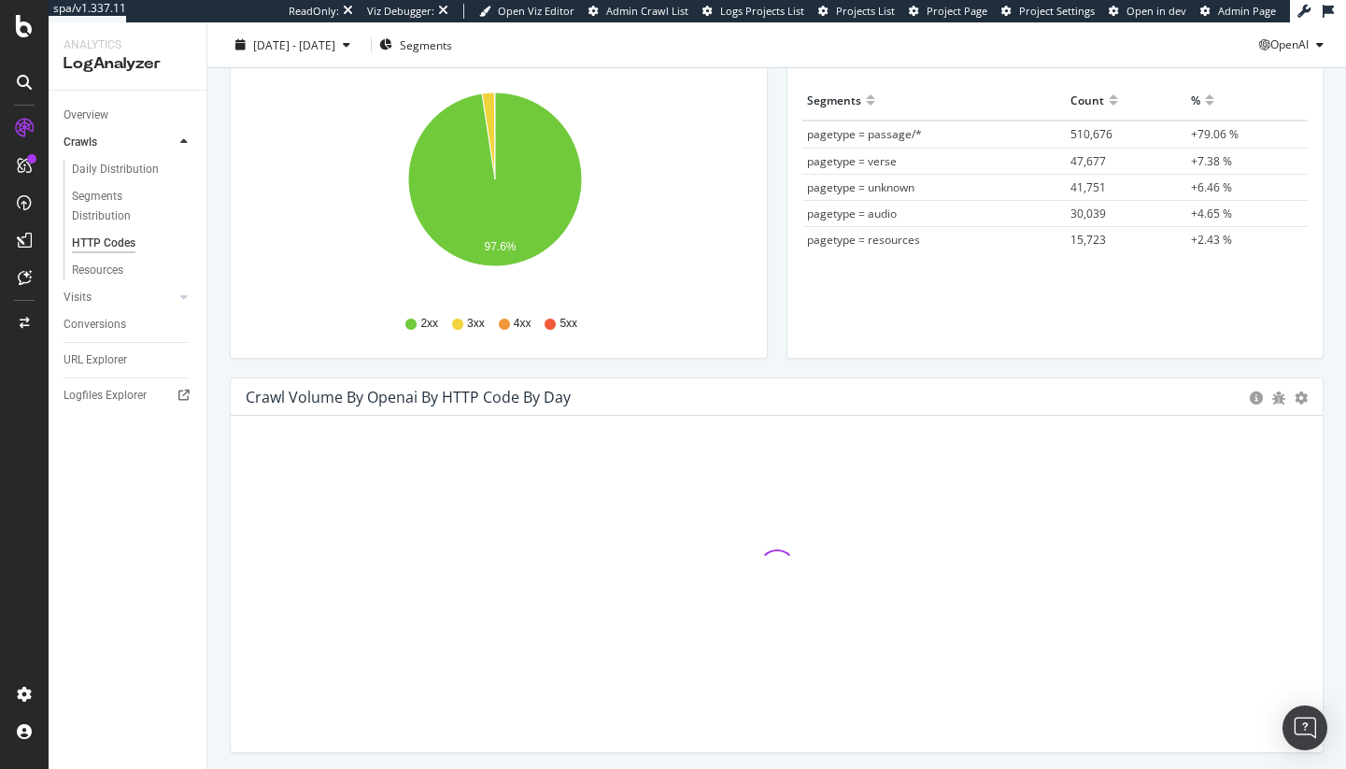
scroll to position [460, 0]
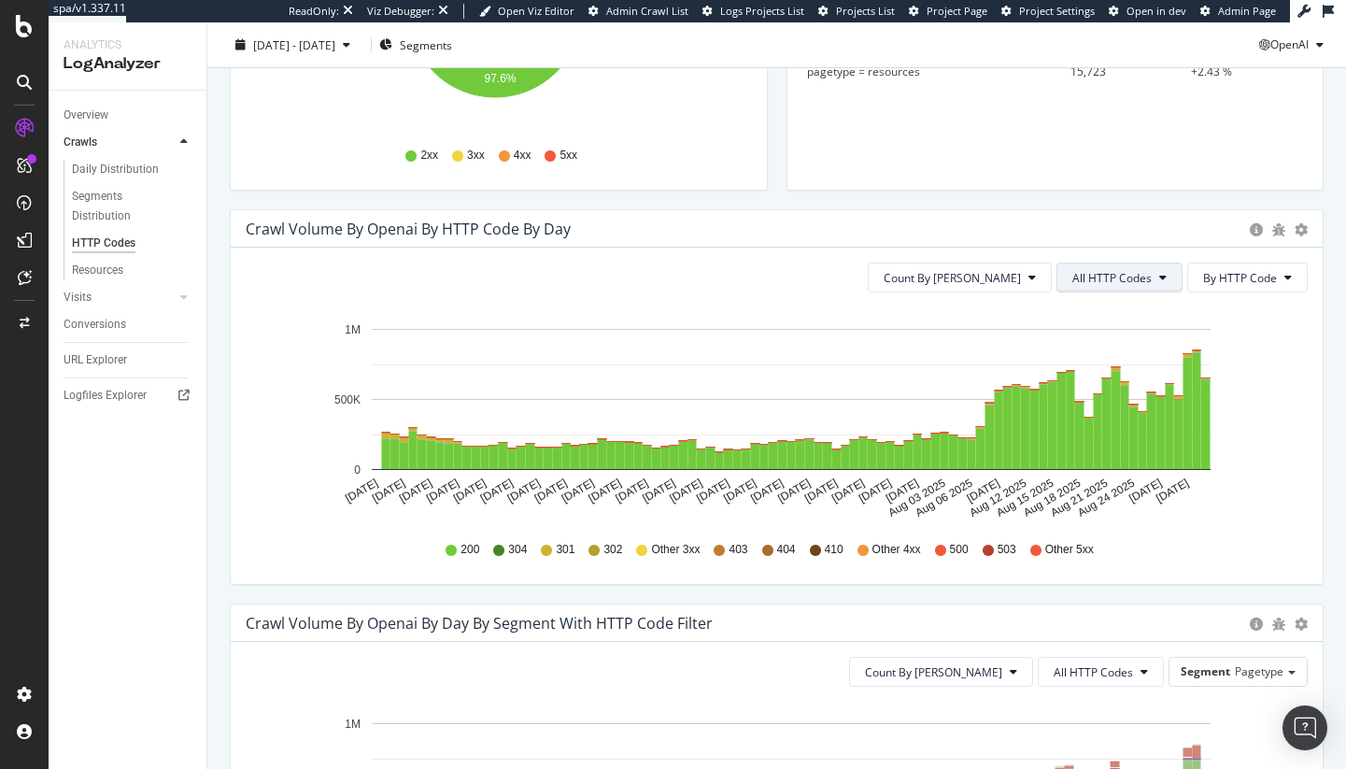
click at [1129, 289] on button "All HTTP Codes" at bounding box center [1119, 277] width 126 height 30
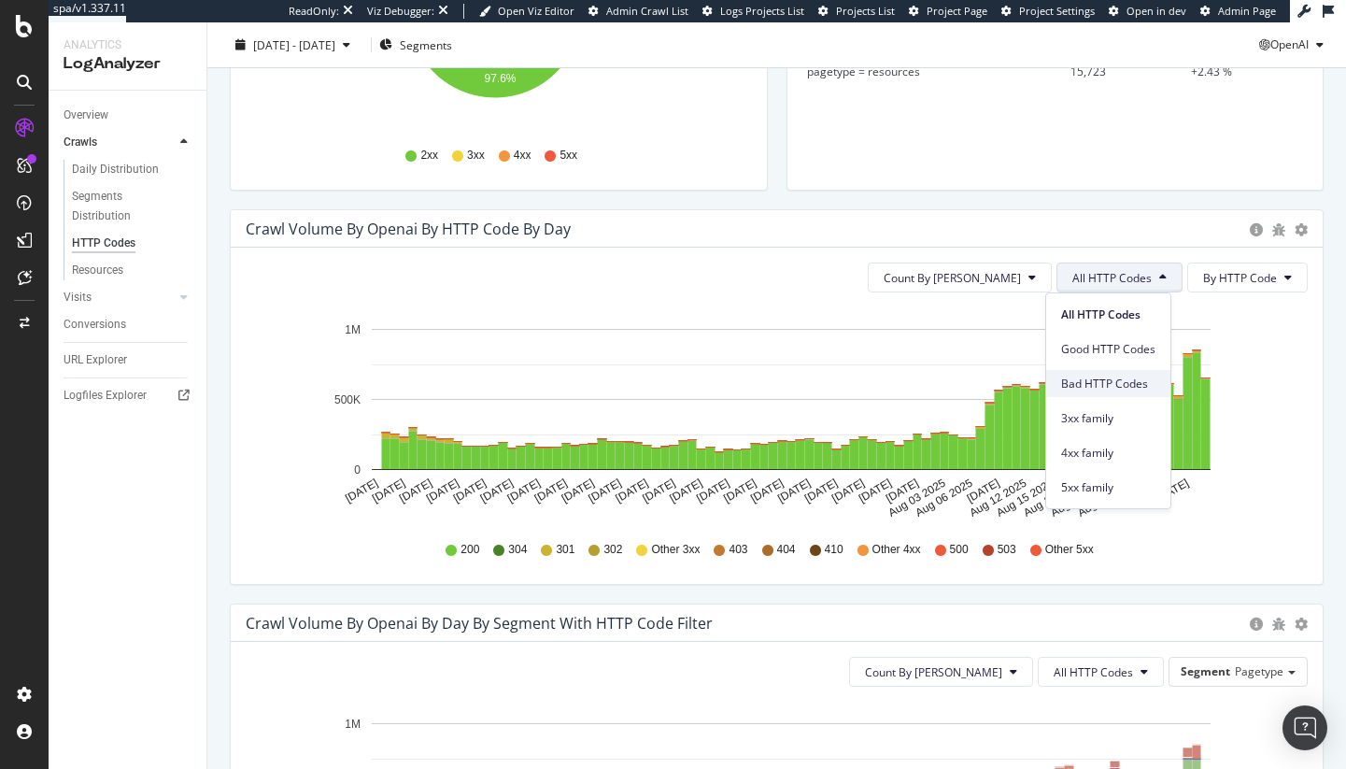
click at [1115, 371] on div "Bad HTTP Codes" at bounding box center [1108, 383] width 124 height 27
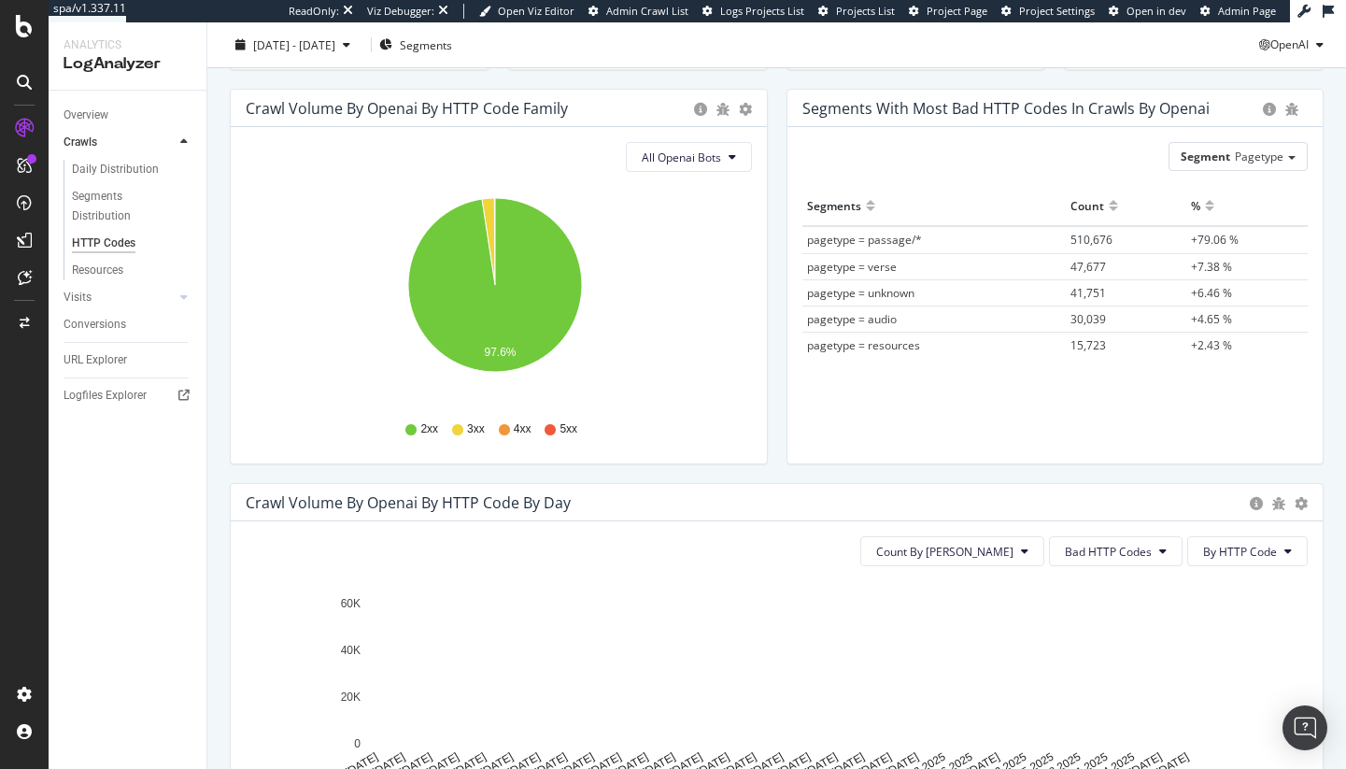
scroll to position [0, 0]
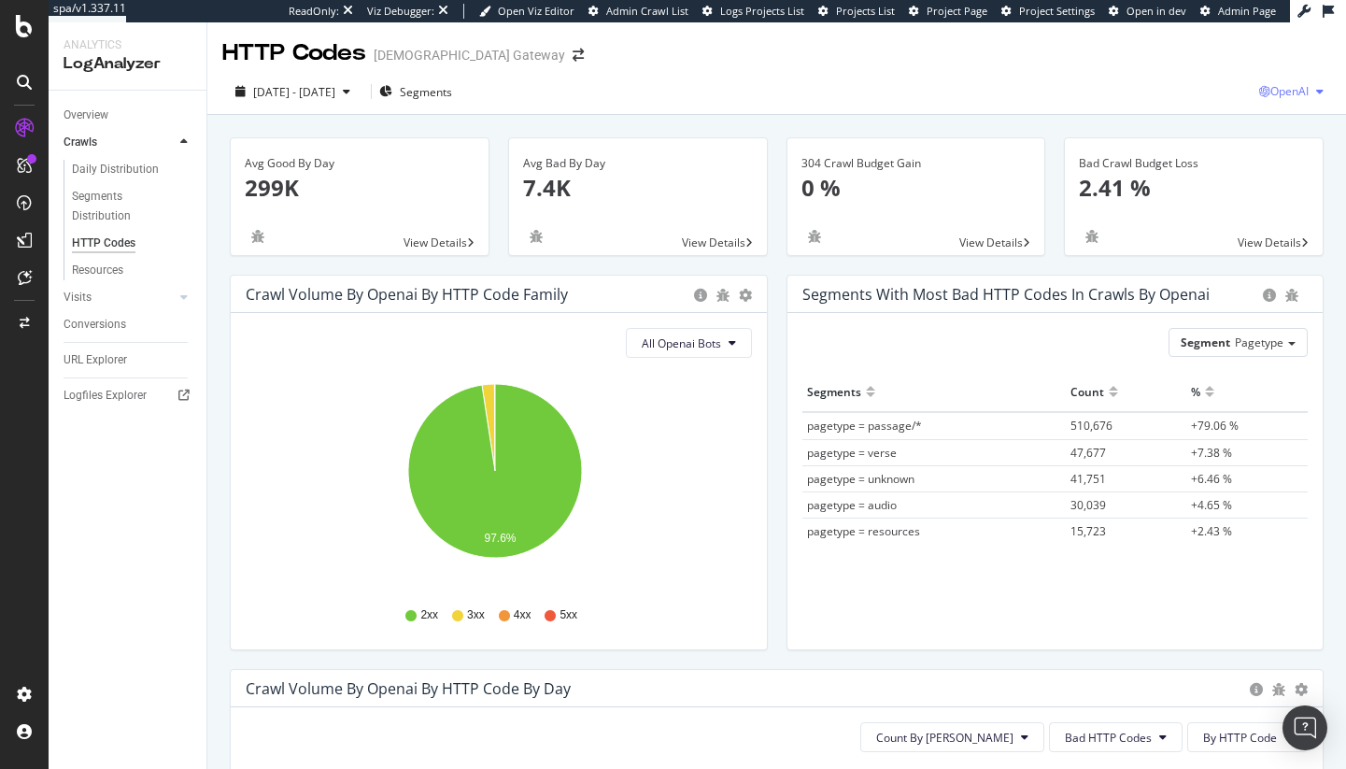
click at [1283, 82] on div "OpenAI" at bounding box center [1295, 92] width 72 height 28
click at [1187, 145] on span "Other AI Bots" at bounding box center [1179, 143] width 69 height 17
click at [119, 163] on div "Daily Distribution" at bounding box center [115, 170] width 87 height 20
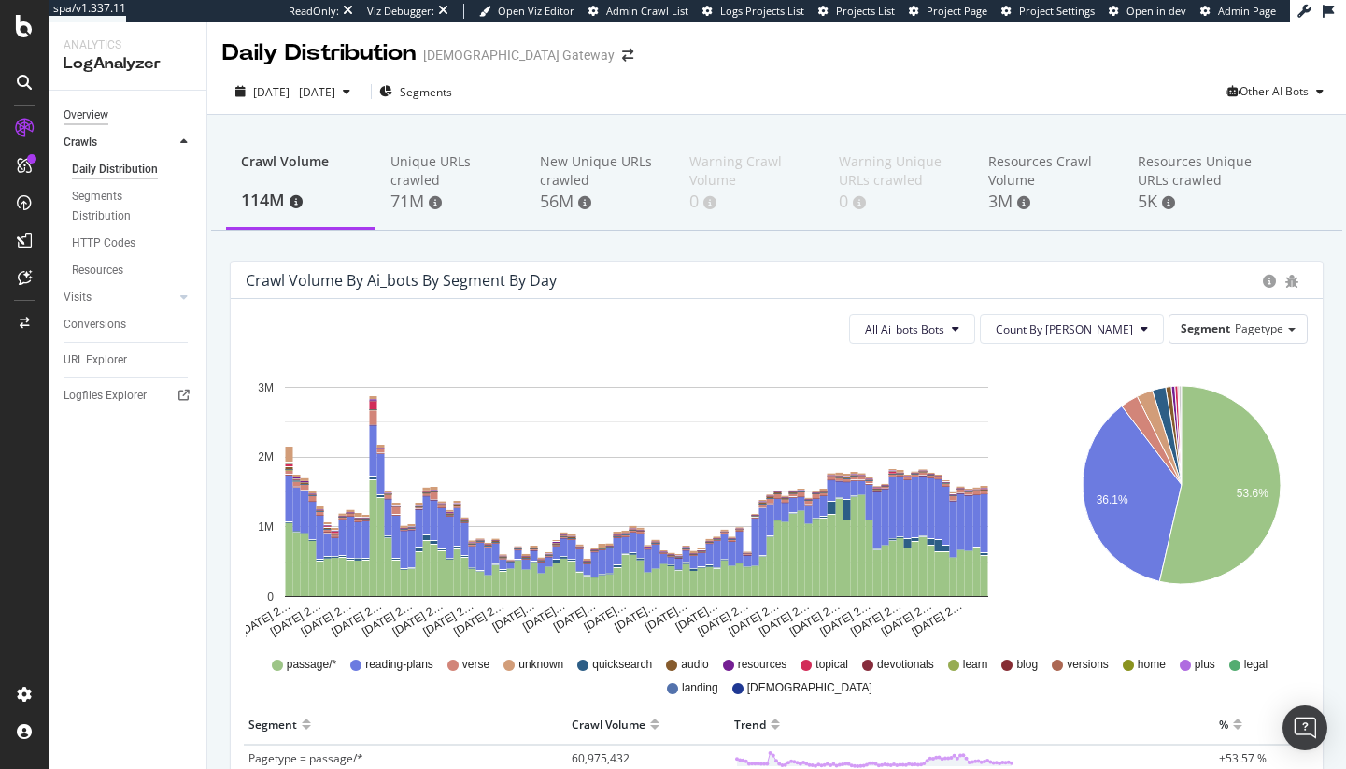
click at [99, 119] on div "Overview" at bounding box center [86, 116] width 45 height 20
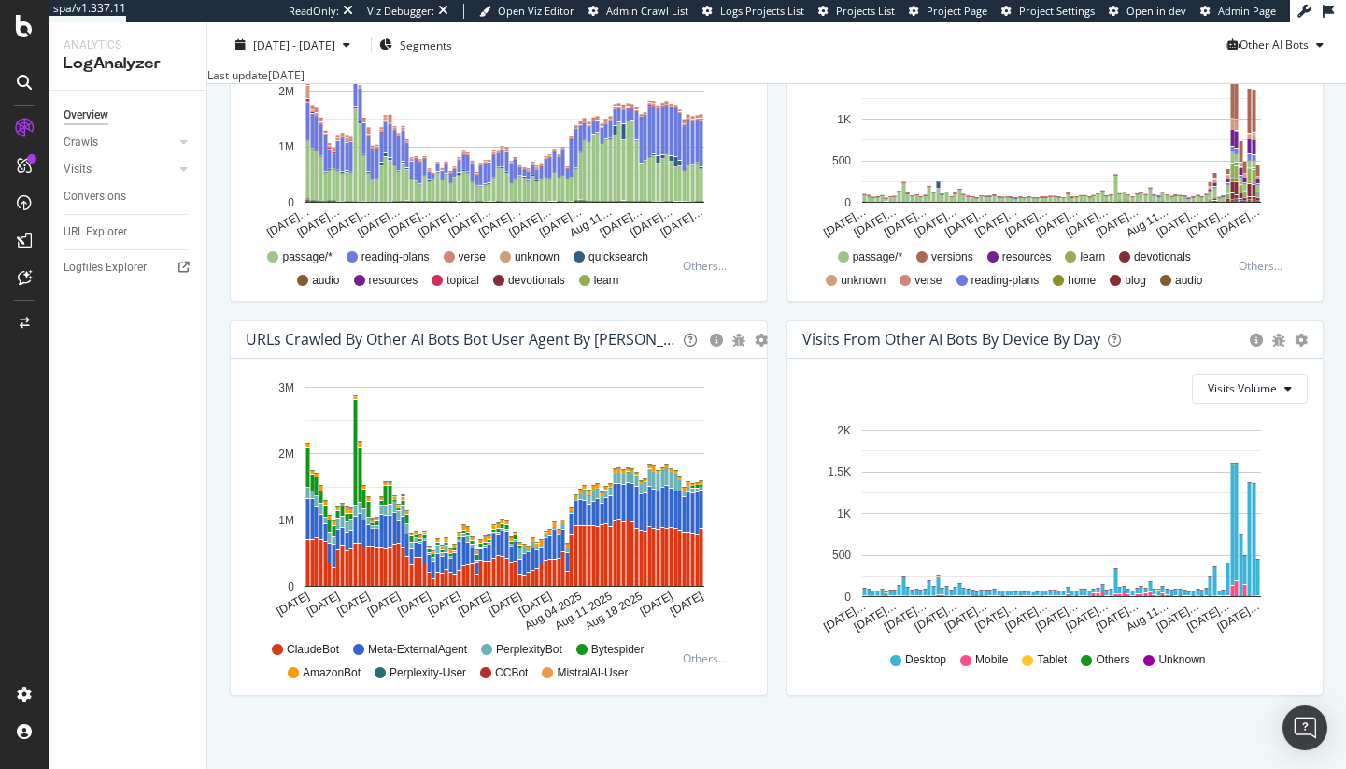
scroll to position [502, 0]
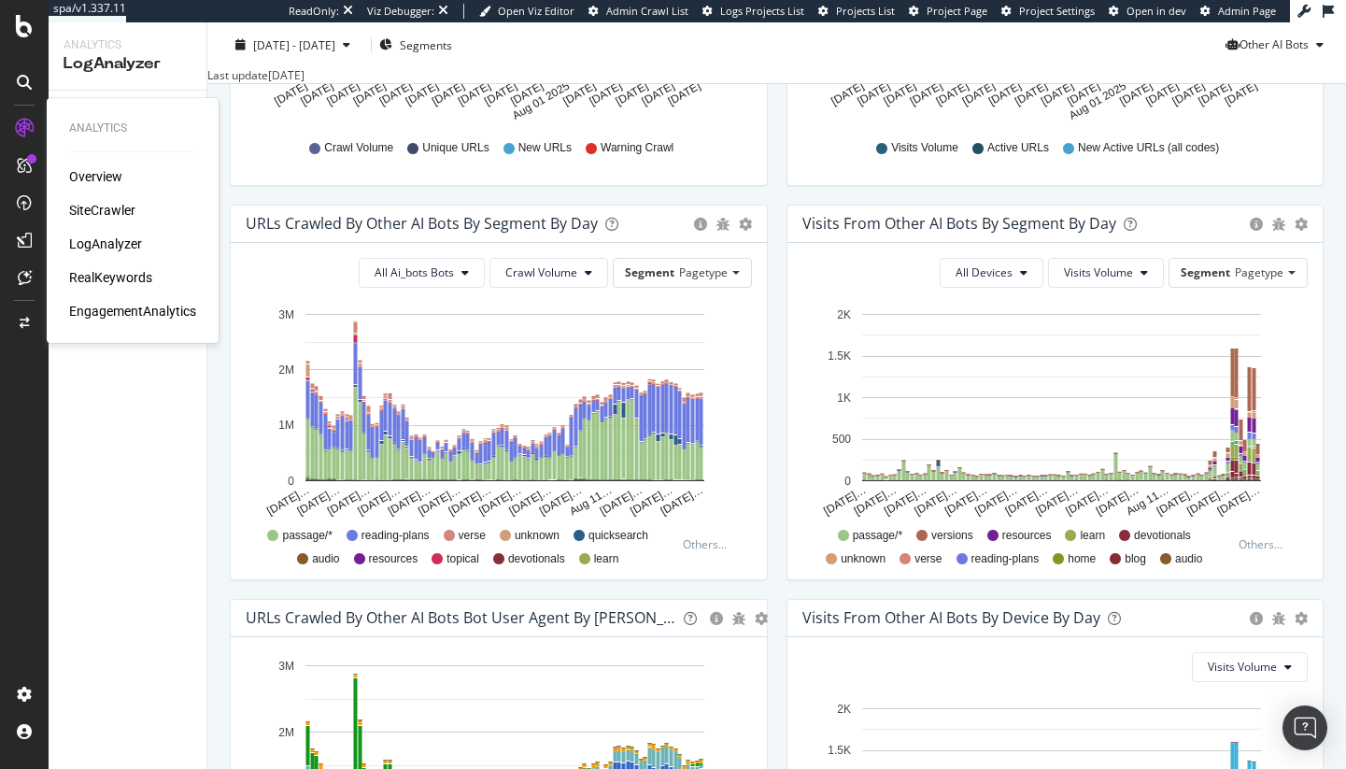
click at [115, 269] on div "RealKeywords" at bounding box center [110, 277] width 83 height 19
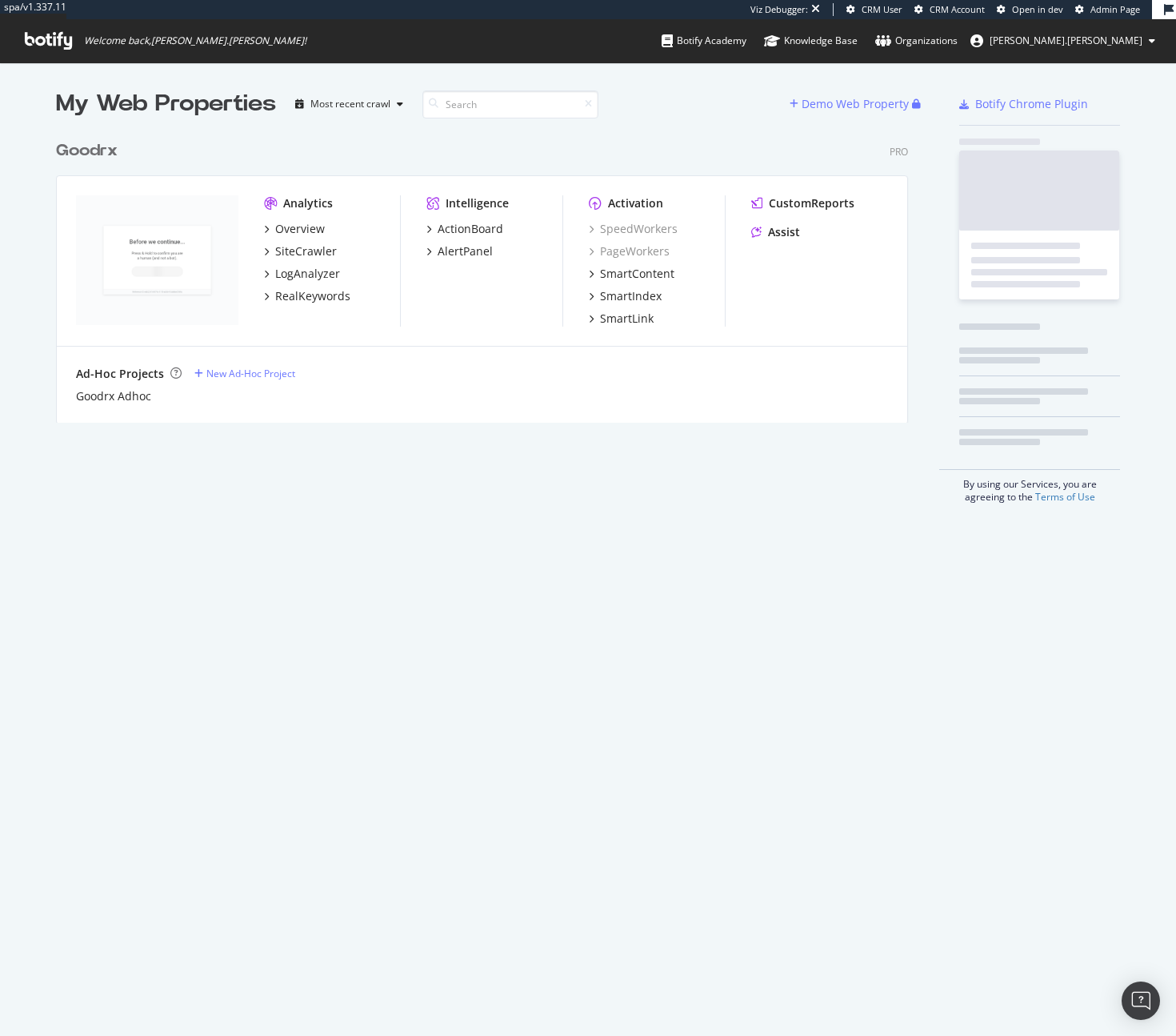
scroll to position [290, 853]
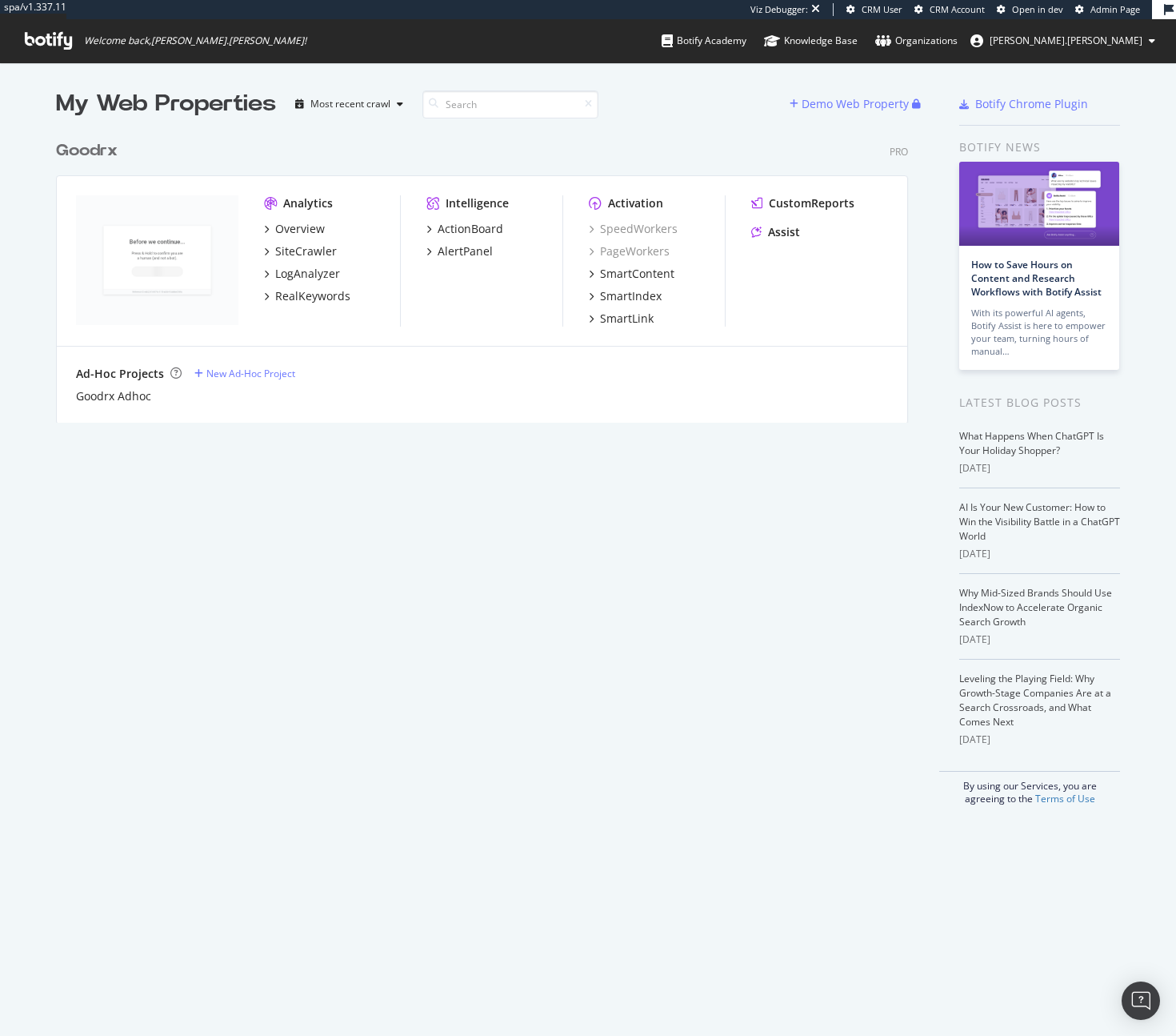
click at [1123, 15] on link "Admin Page" at bounding box center [1107, 9] width 65 height 13
click at [309, 254] on div "SiteCrawler" at bounding box center [306, 251] width 62 height 16
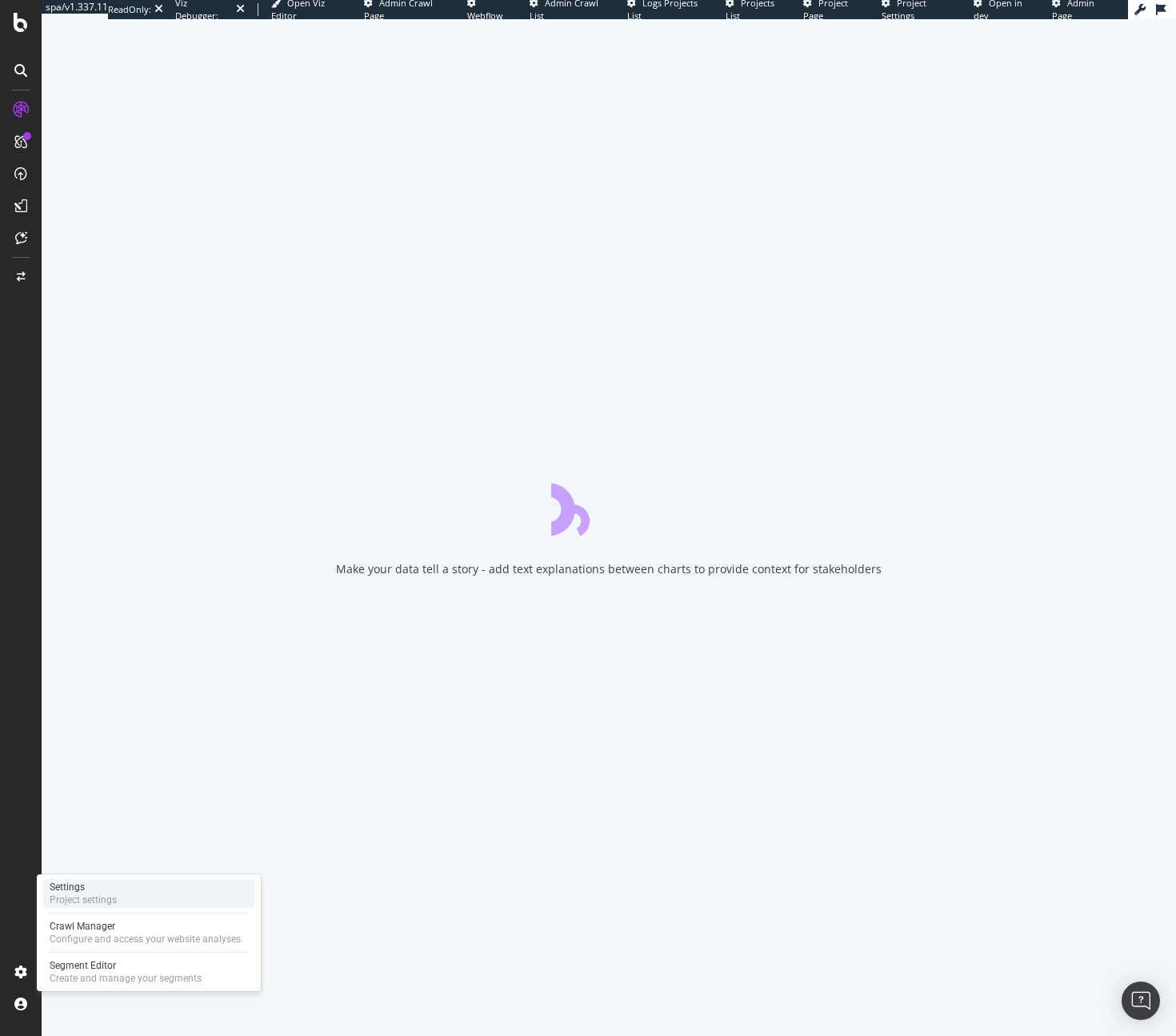
click at [124, 888] on div "Settings Project settings" at bounding box center [148, 894] width 212 height 29
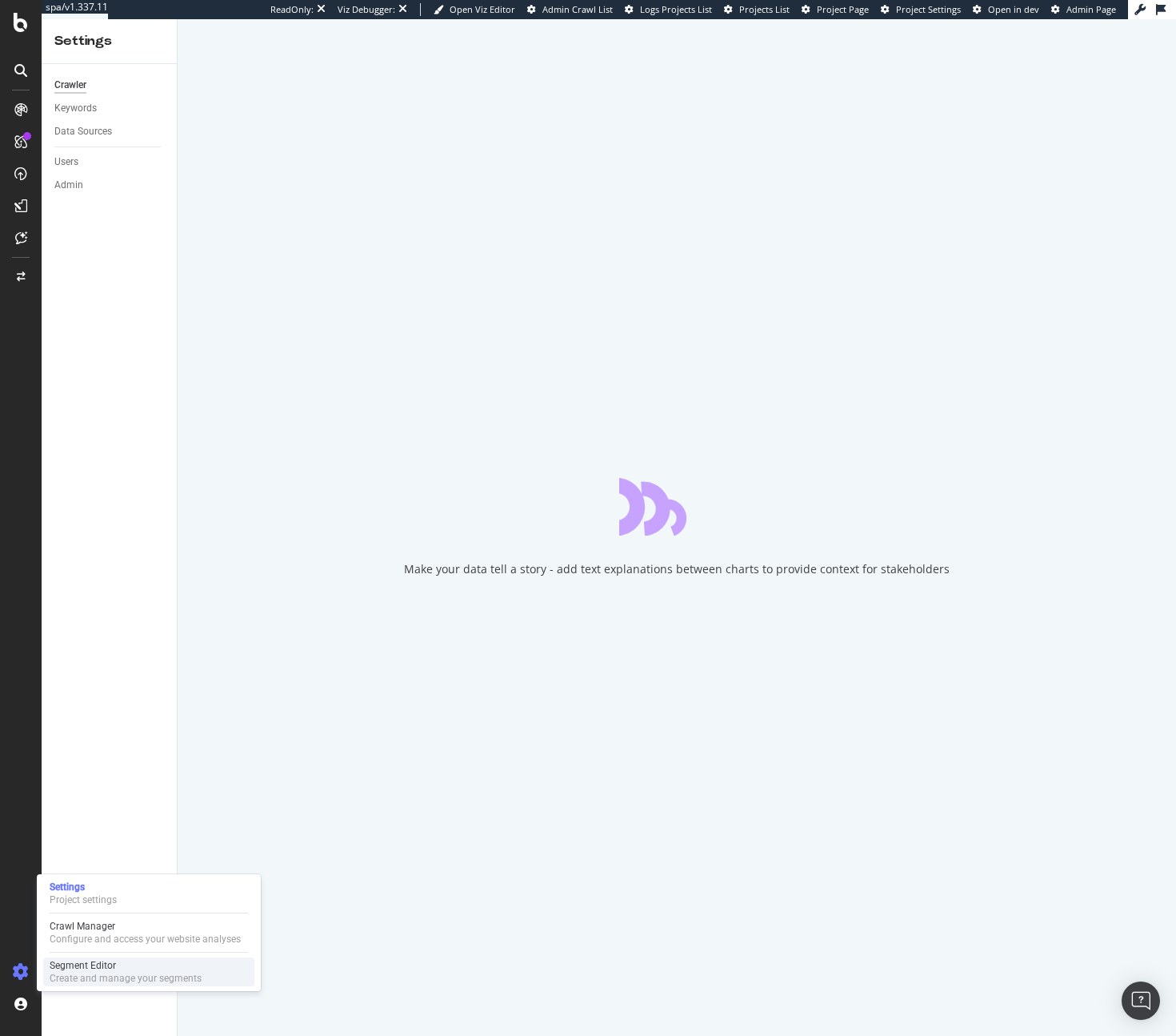
click at [109, 961] on div "Segment Editor" at bounding box center [125, 965] width 152 height 13
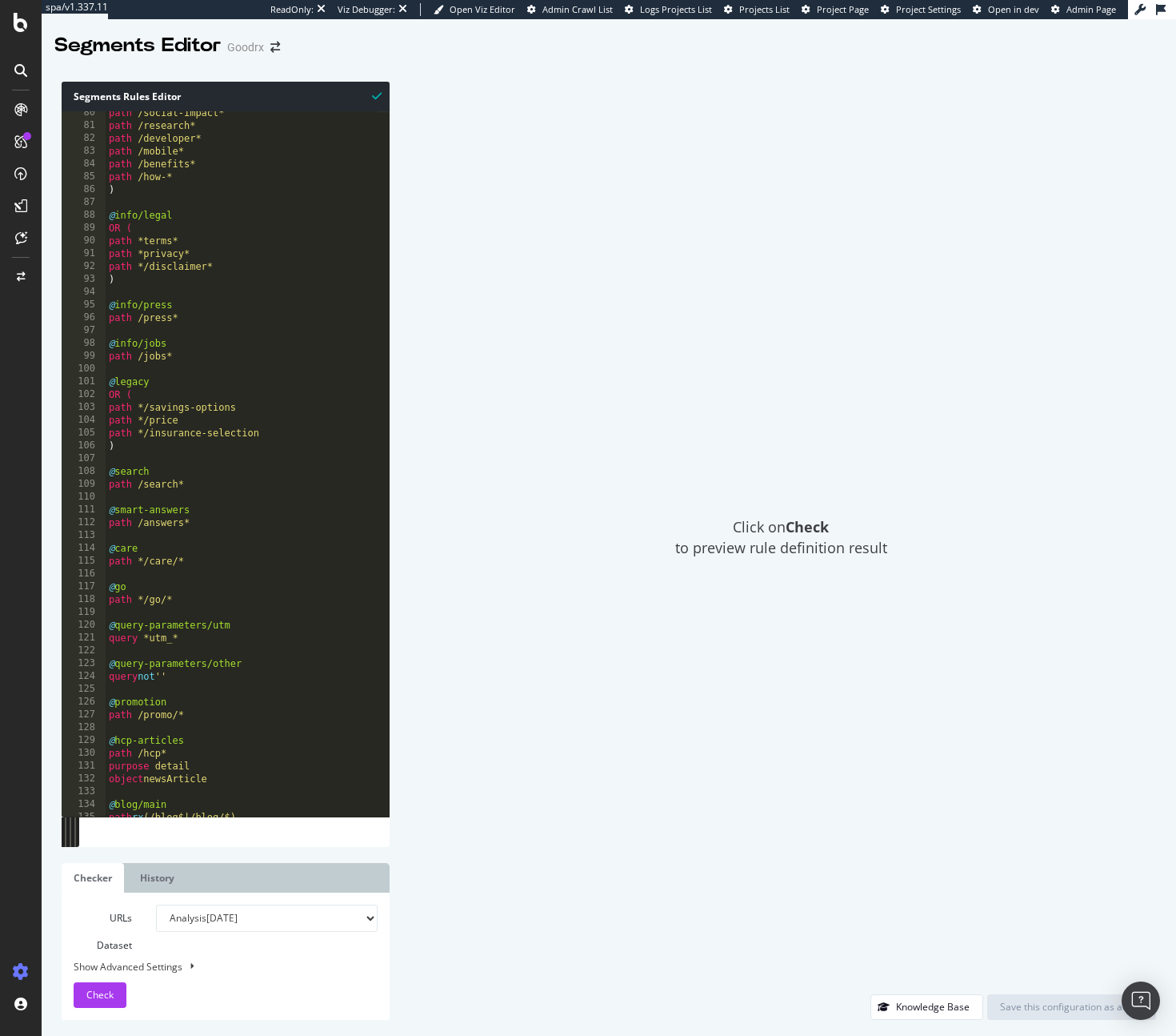
scroll to position [1086, 0]
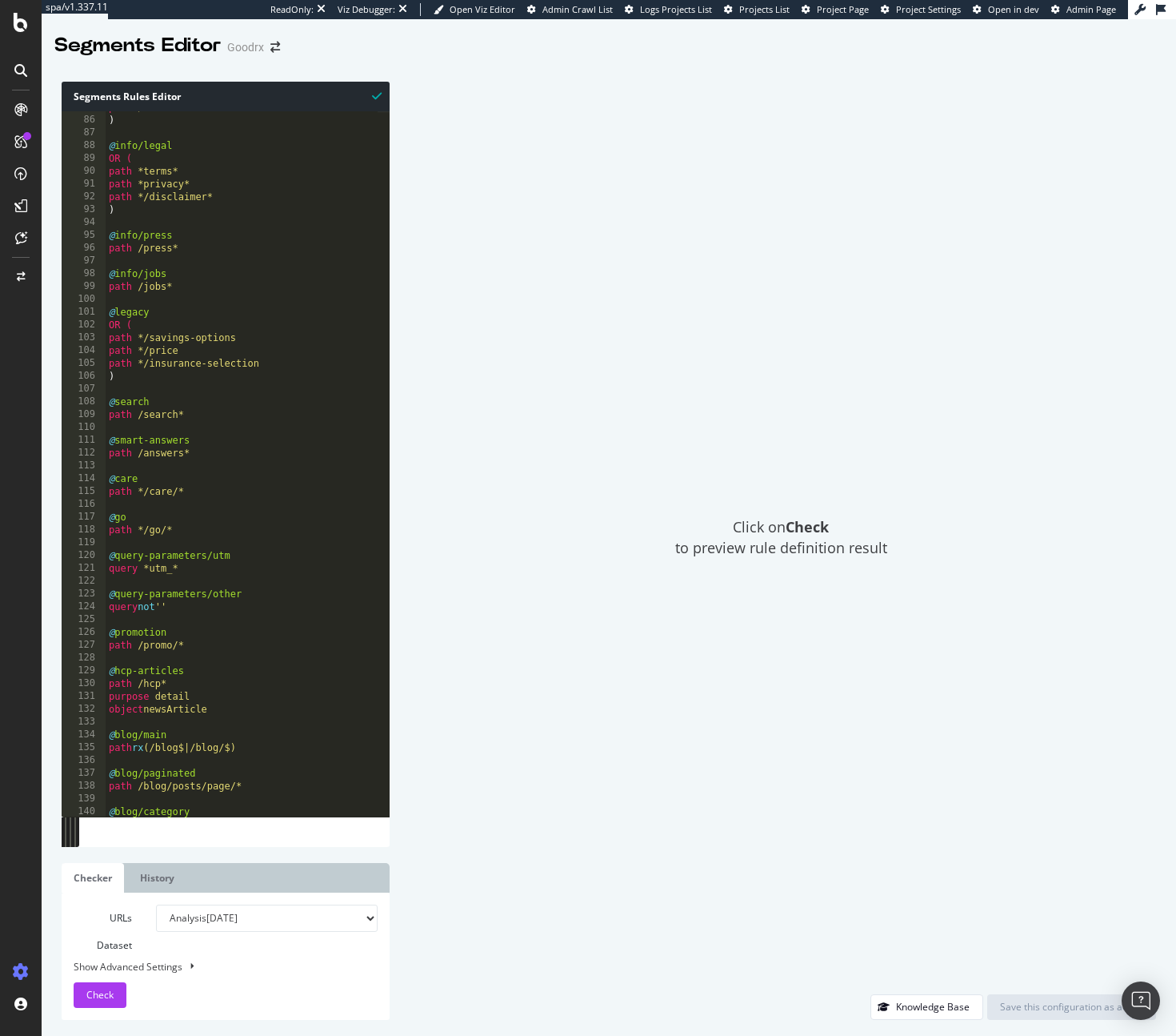
type textarea "path */go/*"
click at [224, 533] on div "path /how-* ) @ info/legal OR ( path *terms* path *privacy* path */disclaimer* …" at bounding box center [606, 460] width 1003 height 719
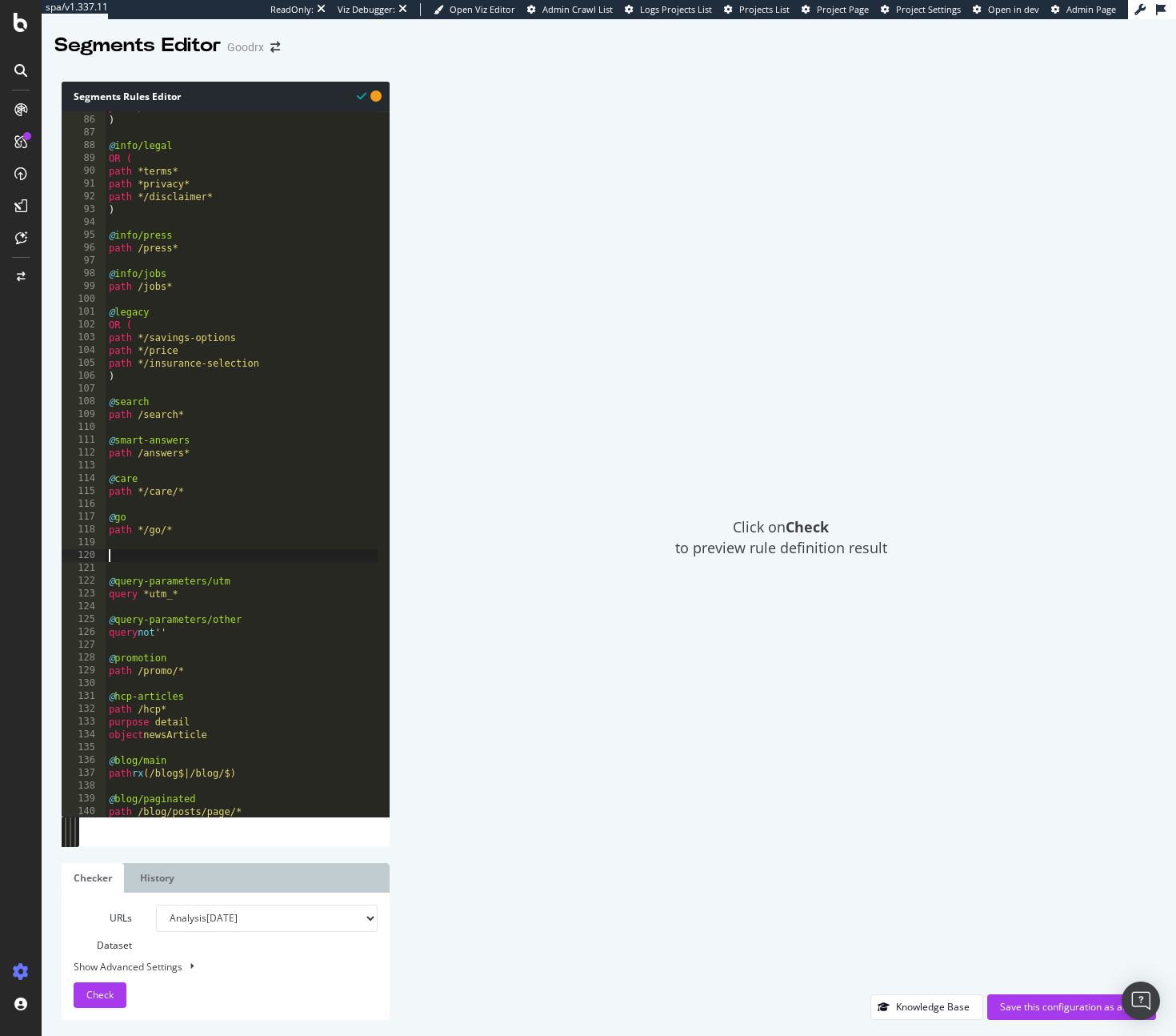
paste textarea "url *?srsltid*"
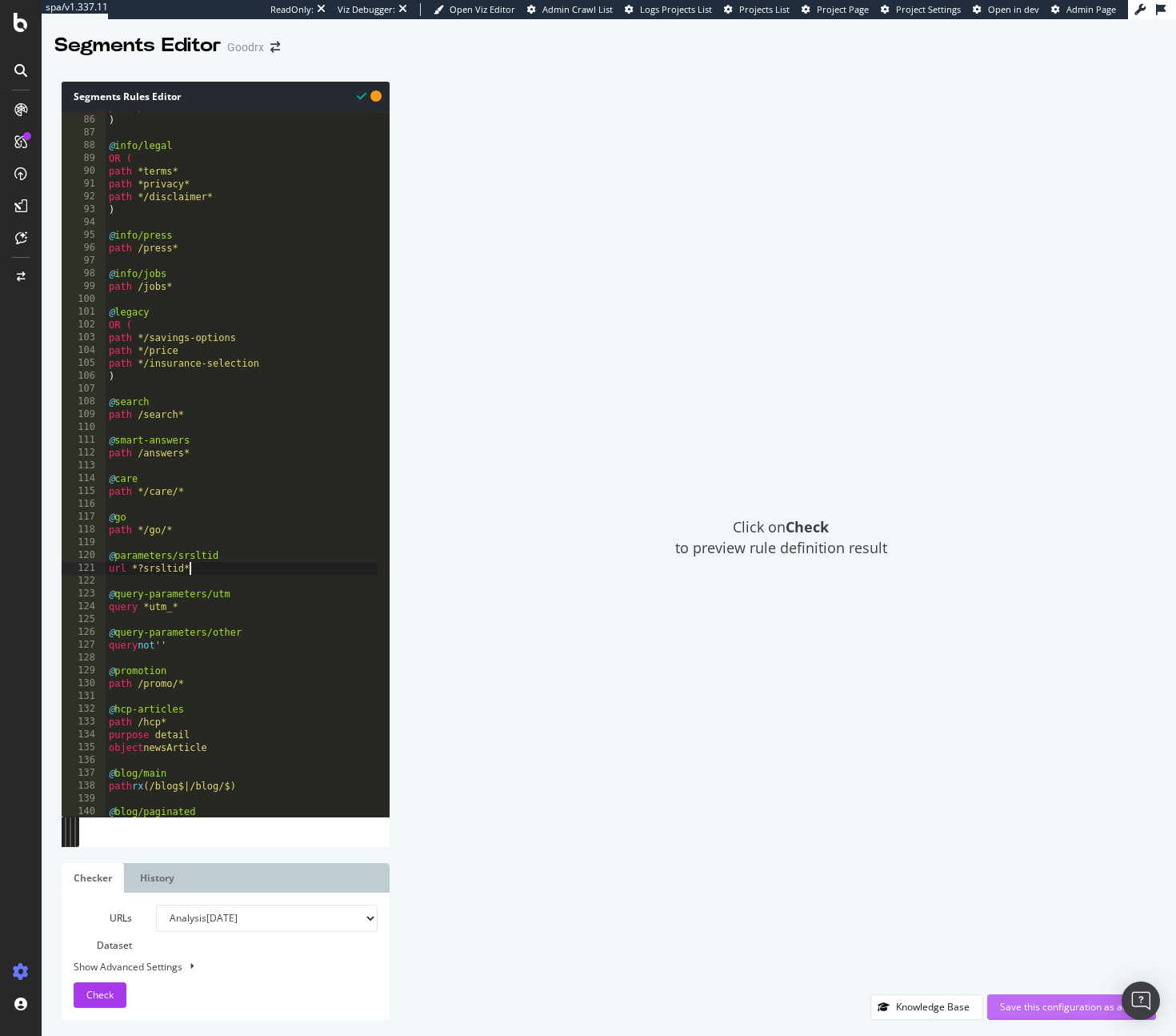
type textarea "url *?srsltid*"
click at [1030, 1010] on div "Save this configuration as active" at bounding box center [1072, 1007] width 143 height 14
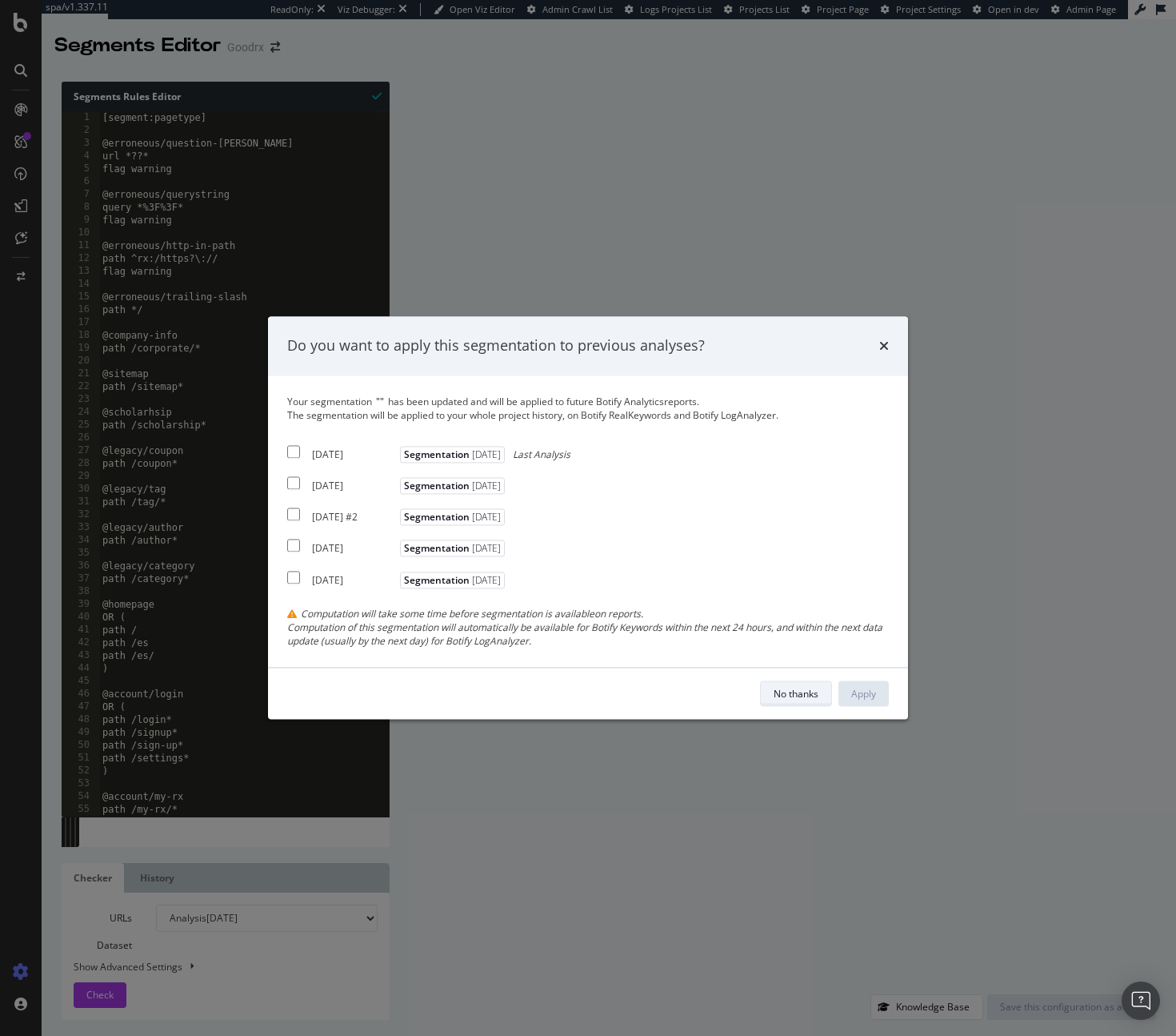
click at [809, 681] on button "No thanks" at bounding box center [796, 694] width 72 height 26
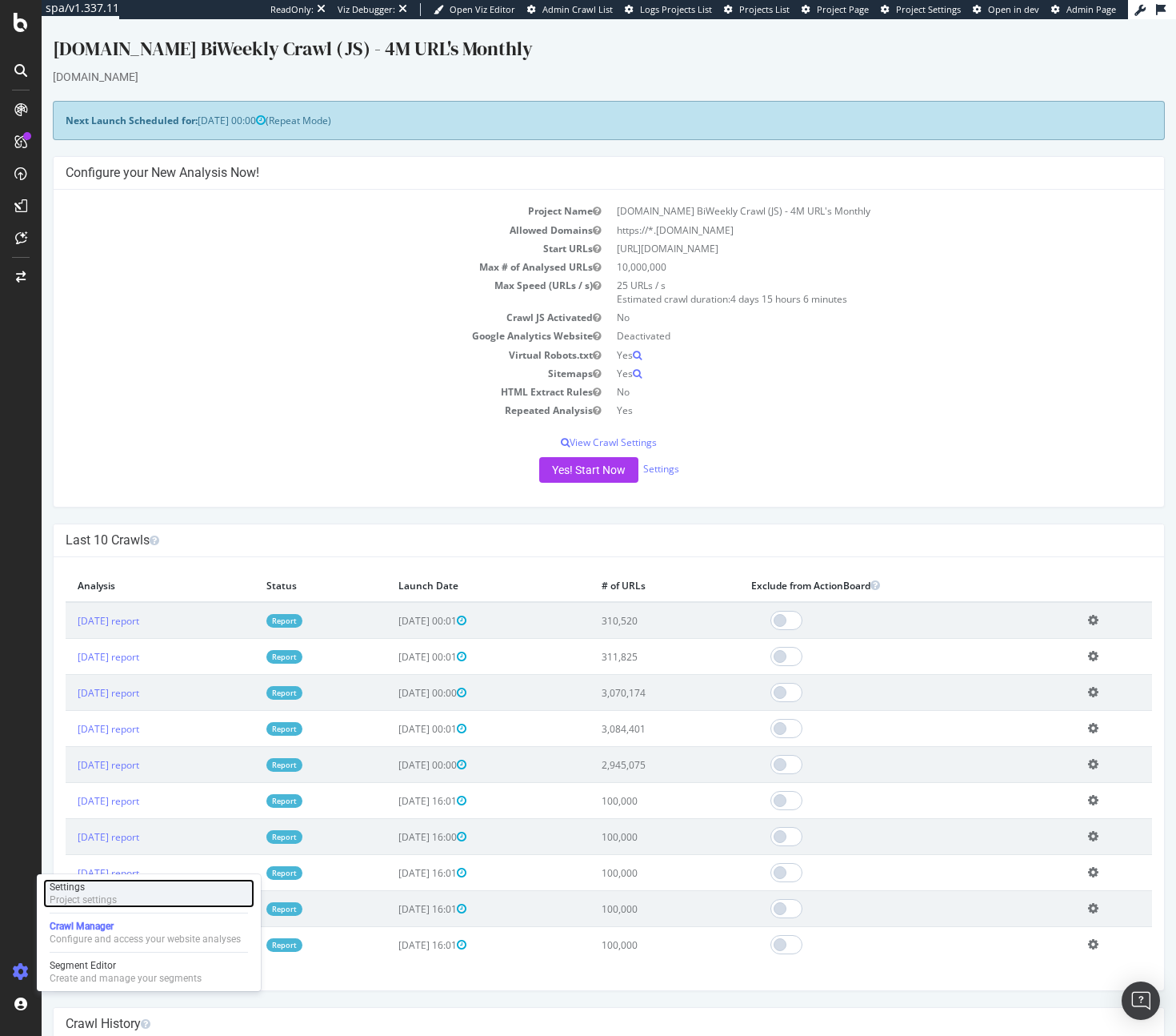
click at [114, 900] on div "Project settings" at bounding box center [83, 899] width 67 height 13
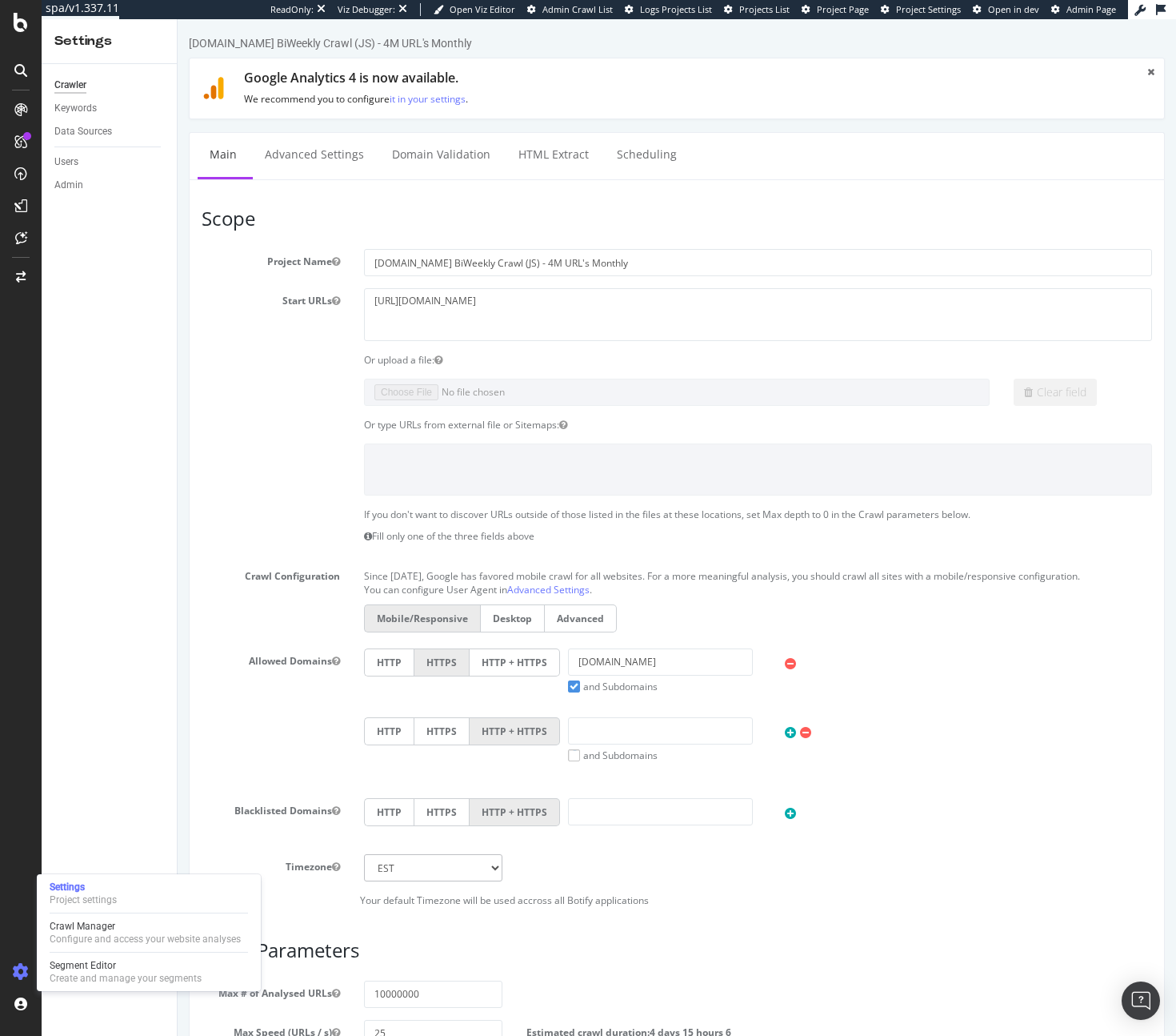
click at [104, 952] on div "Settings Project settings Crawl Manager Configure and access your website analy…" at bounding box center [149, 932] width 224 height 117
click at [103, 969] on div "Segment Editor" at bounding box center [125, 965] width 152 height 13
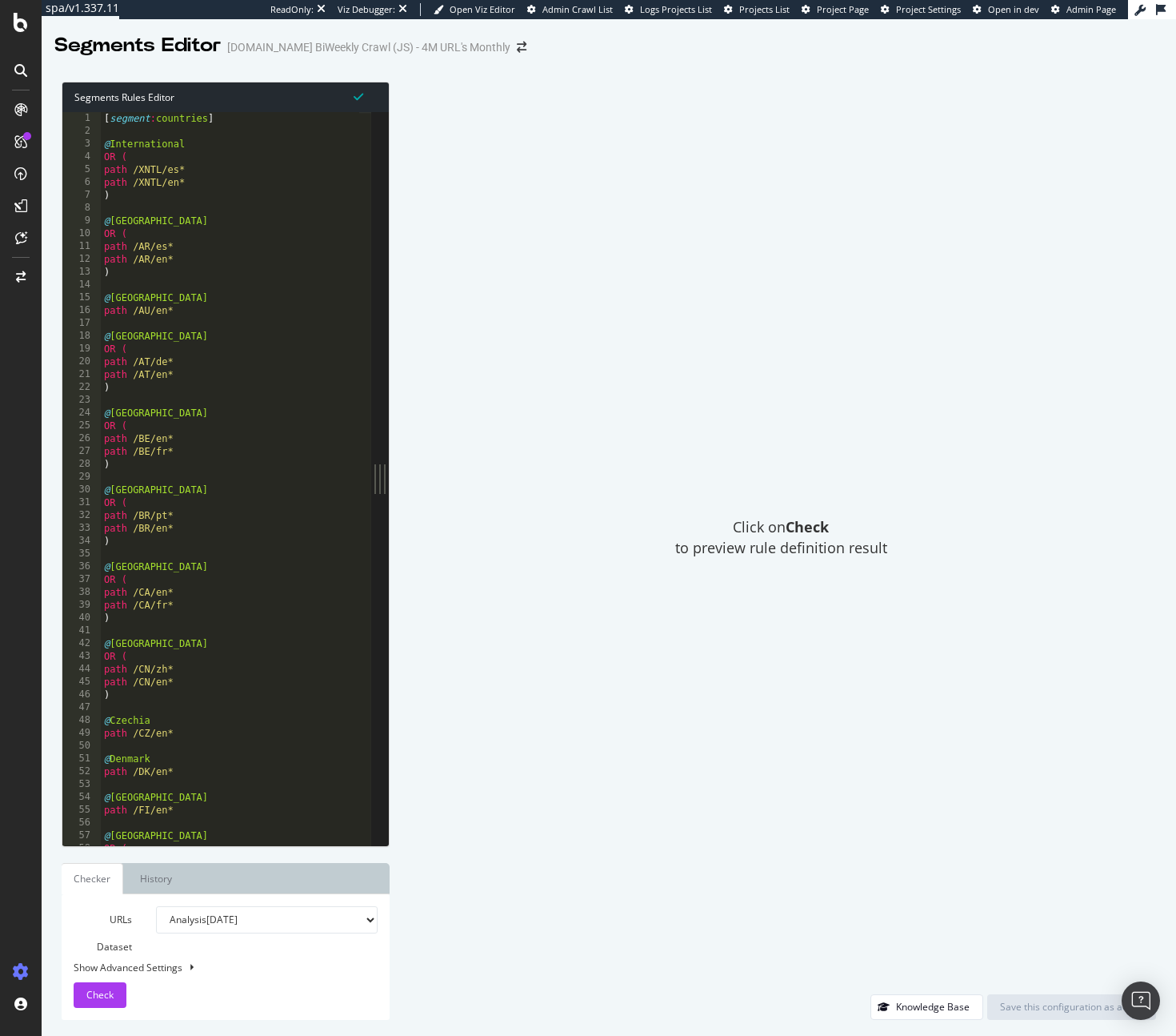
type textarea "path /BE/en*"
click at [283, 434] on div "[ segment : countries ] @ International OR ( path /XNTL/es* path /XNTL/en* ) @ …" at bounding box center [245, 485] width 289 height 746
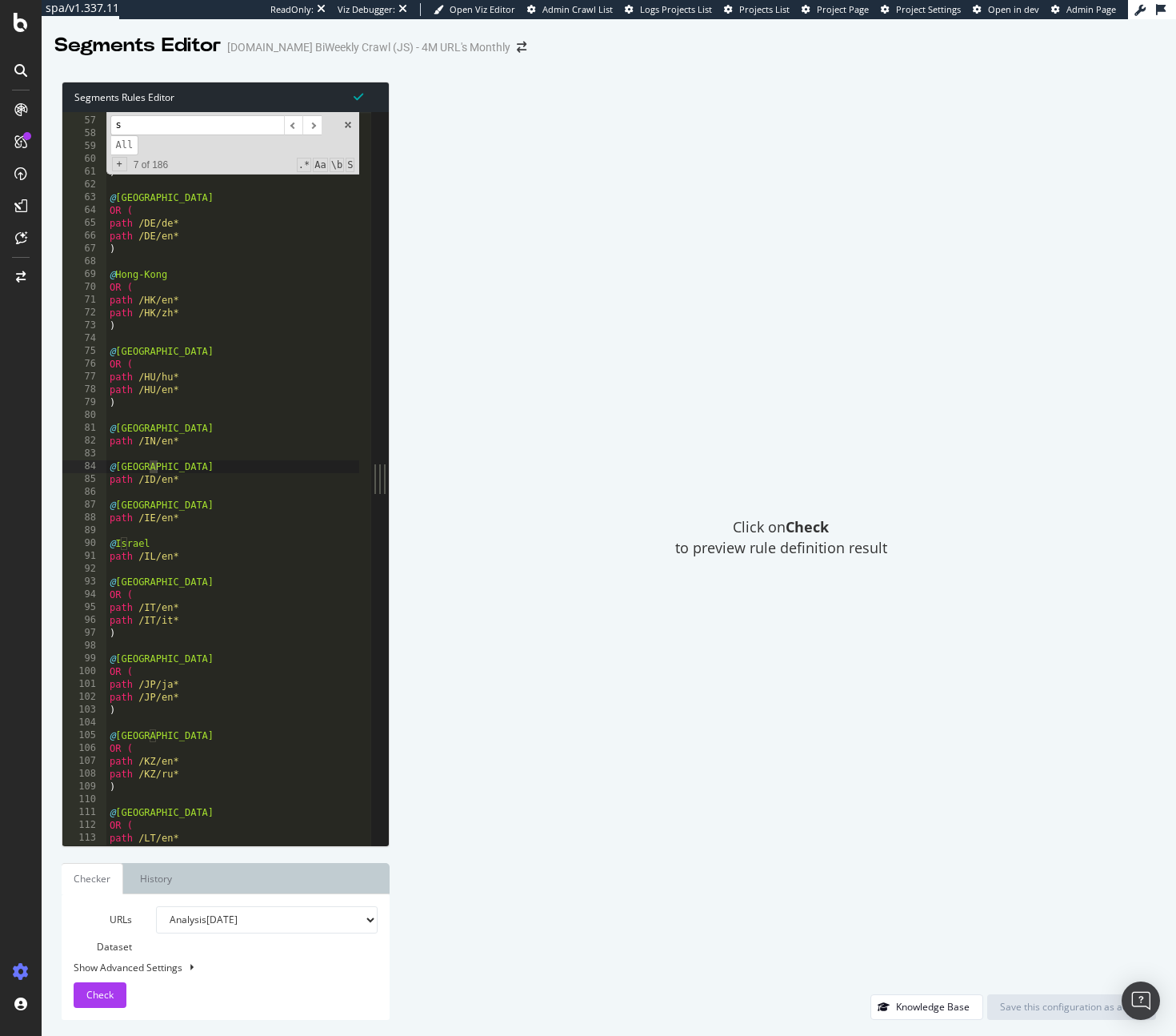
scroll to position [716, 0]
type input "srs"
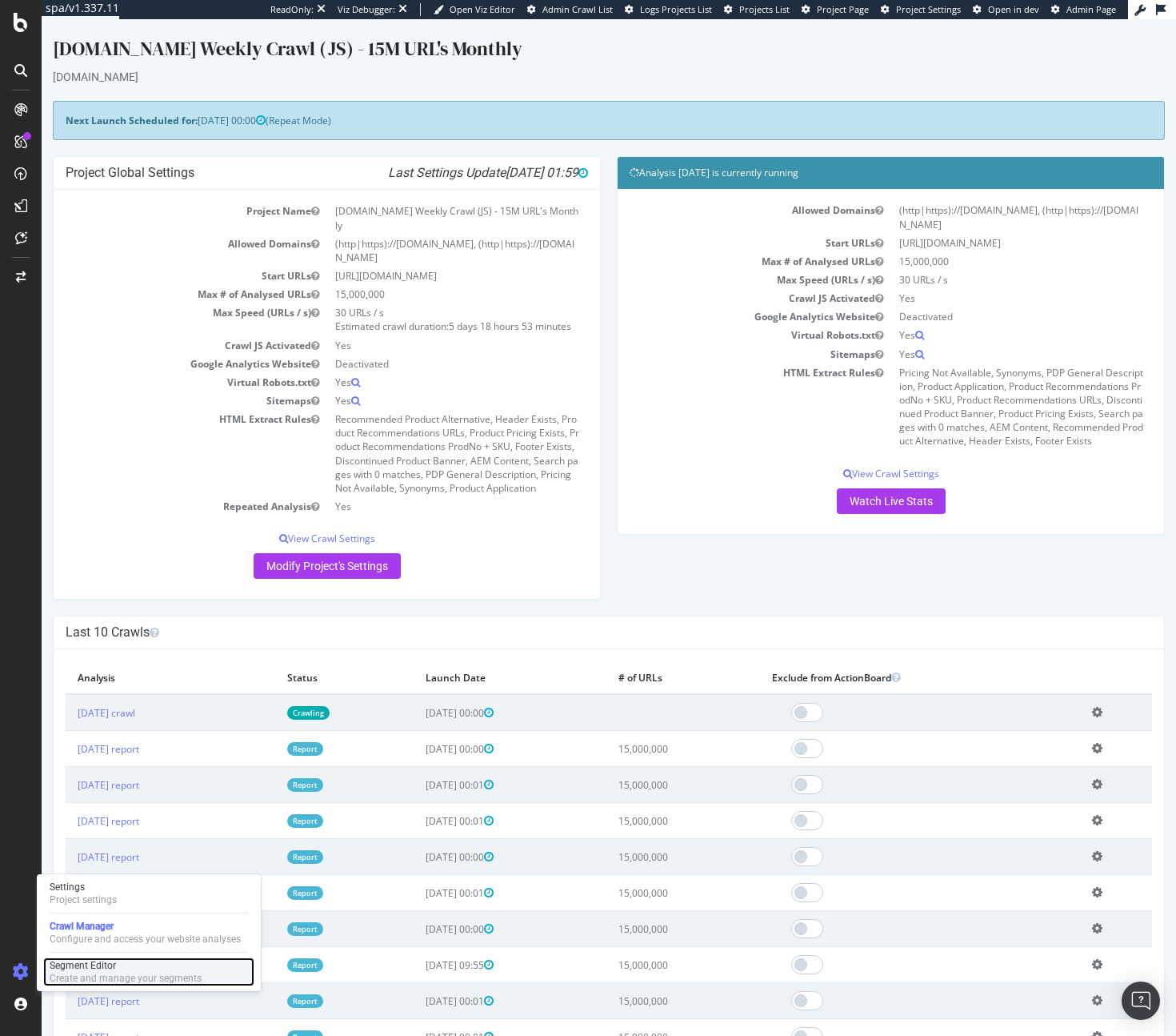
click at [45, 962] on div "Segment Editor Create and manage your segments" at bounding box center [148, 972] width 212 height 29
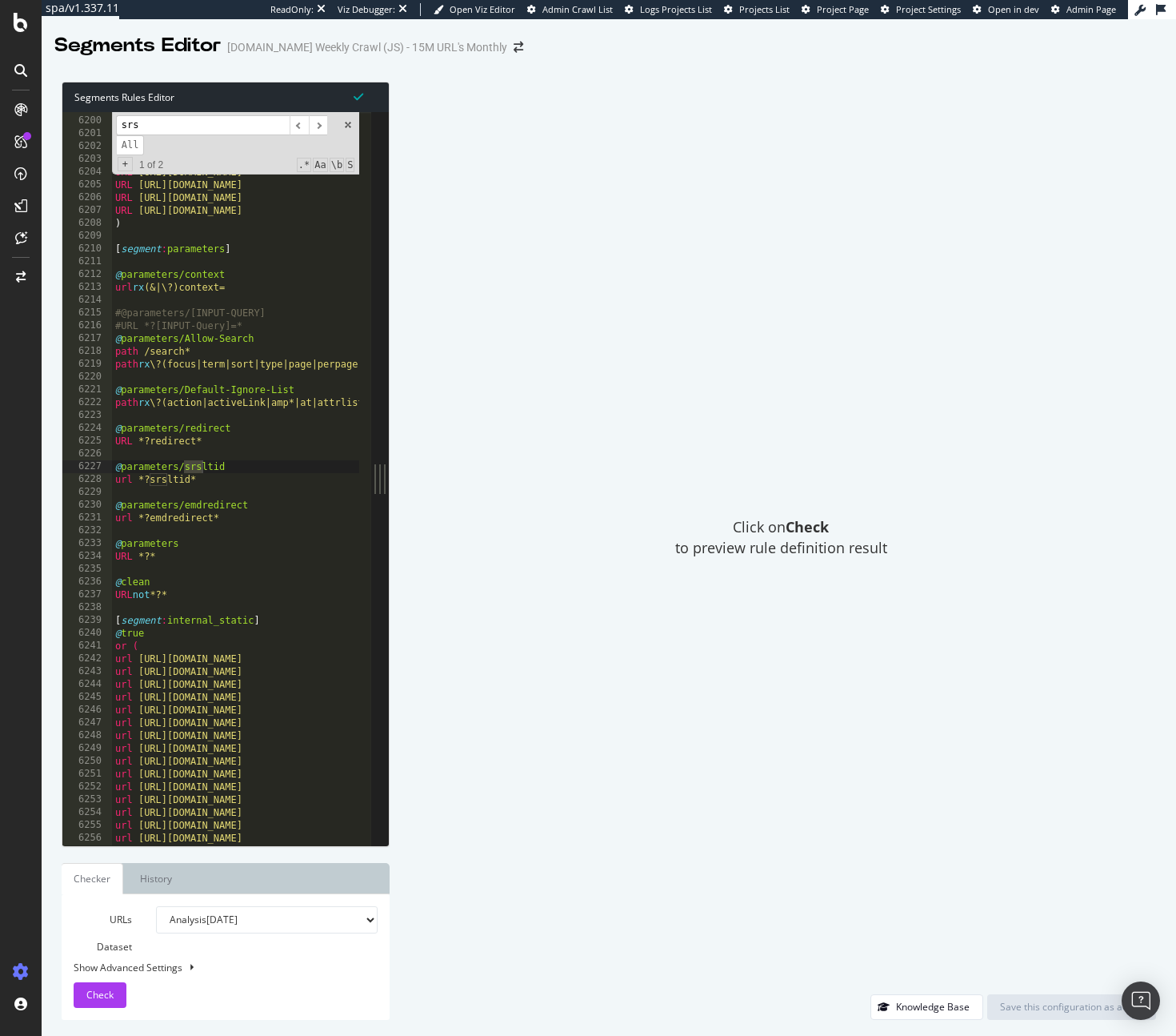
scroll to position [21731, 0]
type input "srs"
drag, startPoint x: 231, startPoint y: 485, endPoint x: 94, endPoint y: 460, distance: 139.3
click at [94, 460] on div "url *?srsltid* 6199 6200 6201 6202 6203 6204 6205 6206 6207 6208 6209 6210 6211…" at bounding box center [217, 479] width 309 height 734
type textarea "@parameters/srsltid url *?srsltid*"
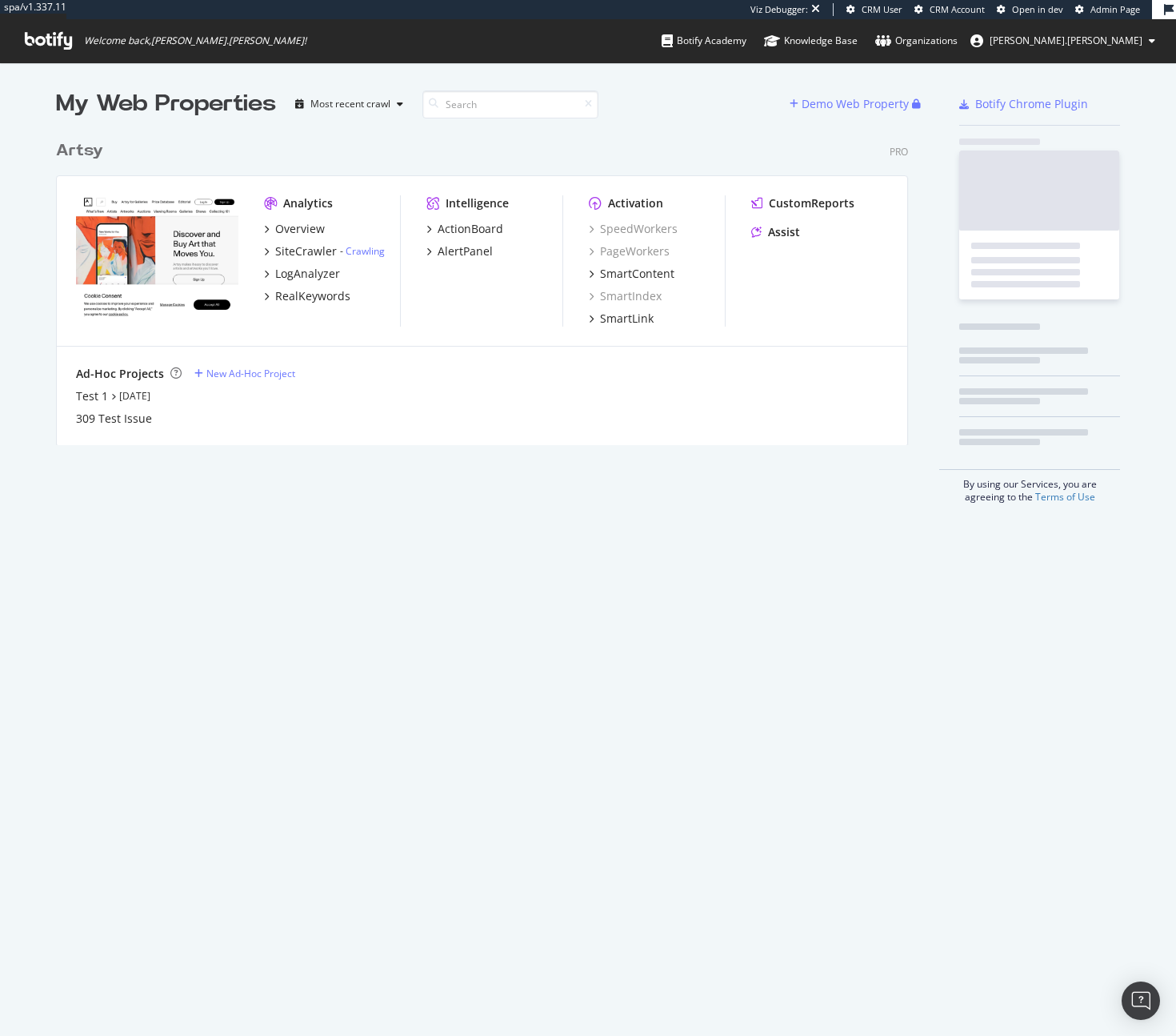
scroll to position [313, 853]
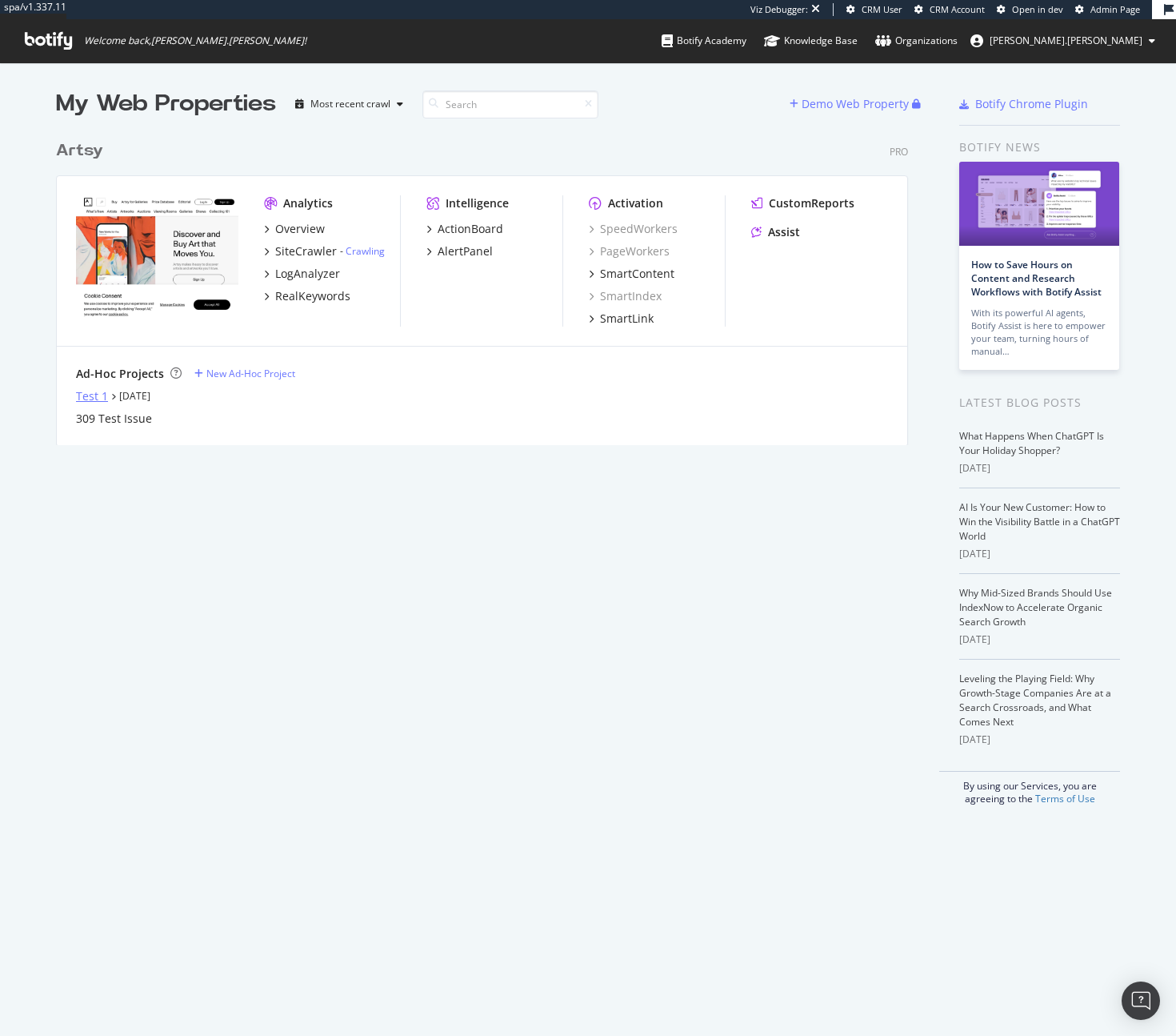
click at [93, 398] on div "Test 1" at bounding box center [92, 396] width 32 height 16
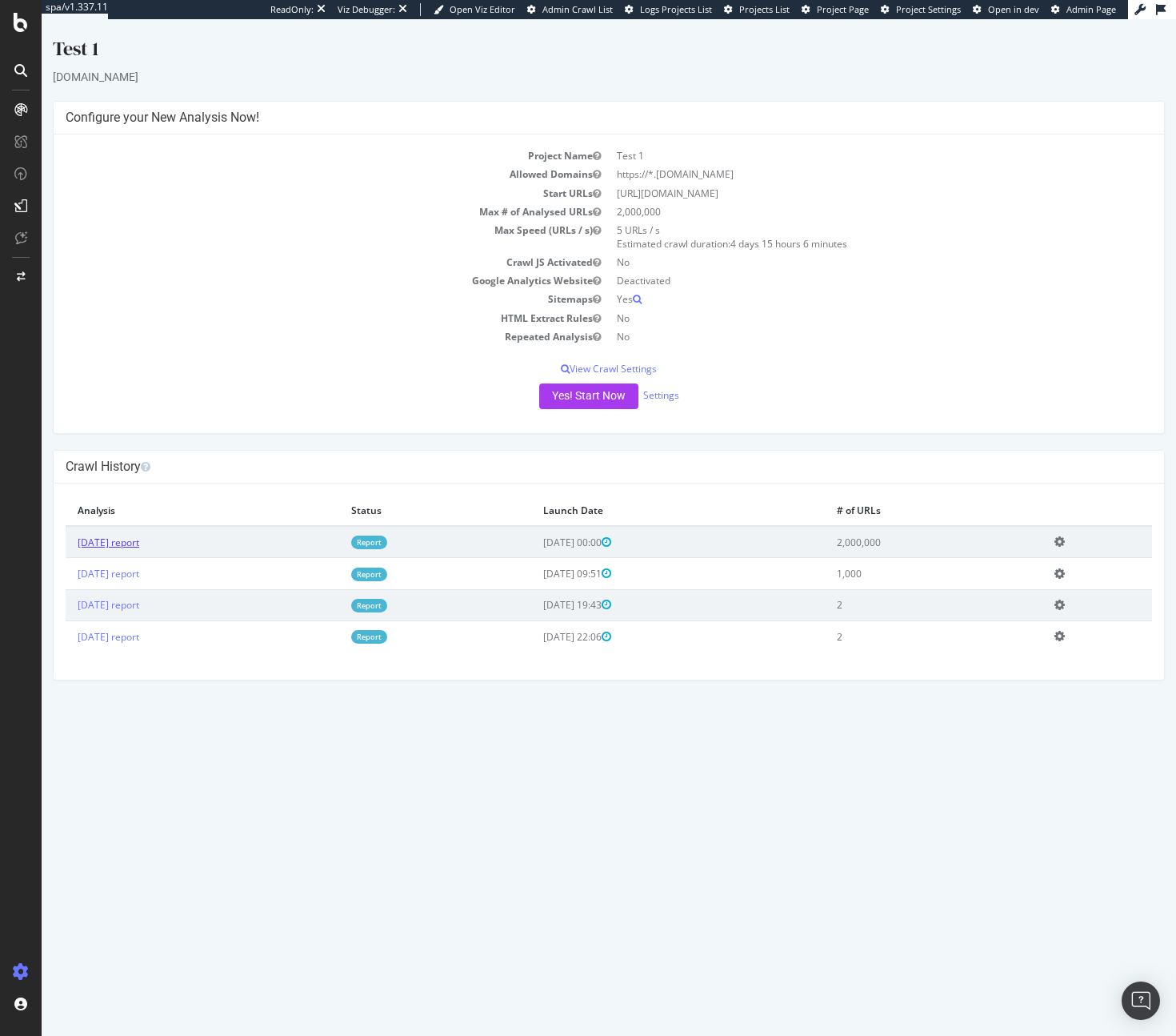
click at [140, 543] on link "[DATE] report" at bounding box center [109, 542] width 62 height 14
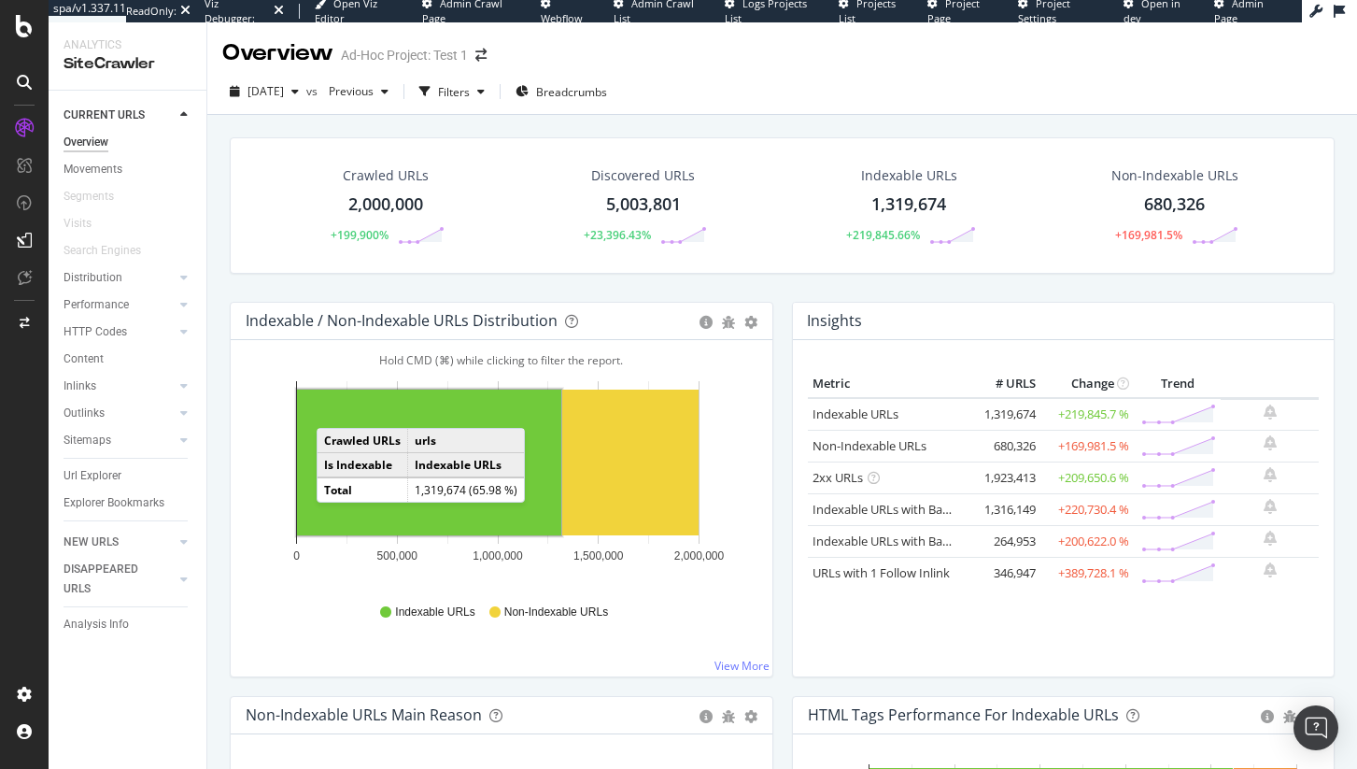
click at [399, 418] on rect "A chart." at bounding box center [429, 462] width 264 height 146
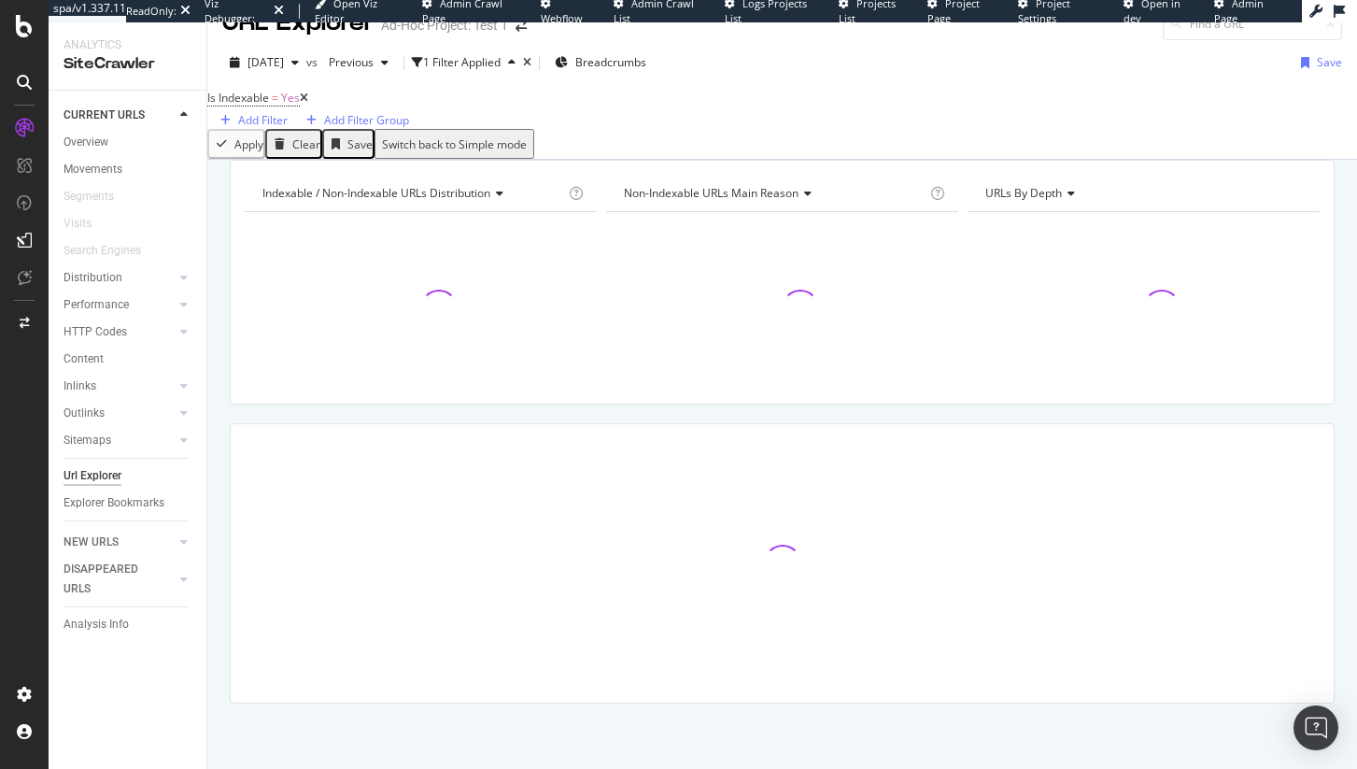
scroll to position [66, 0]
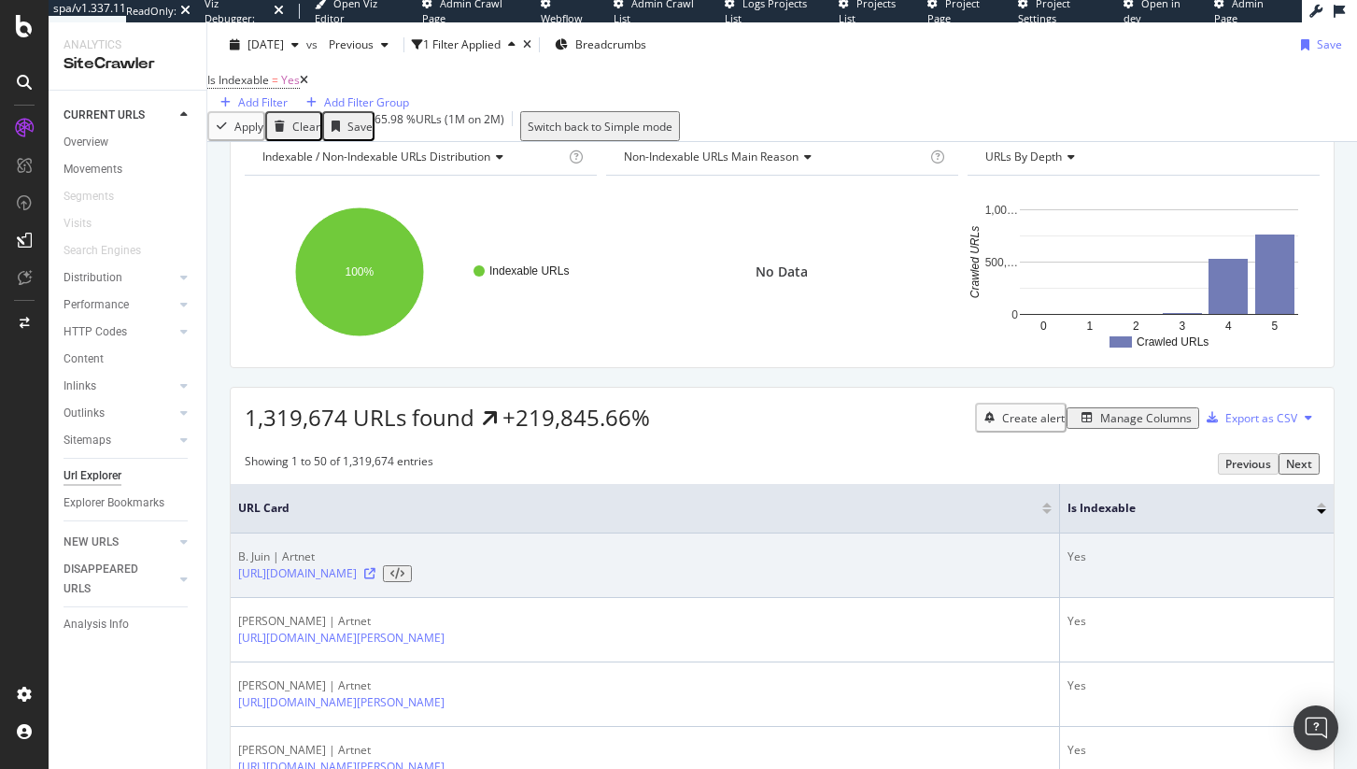
click at [404, 579] on icon at bounding box center [397, 573] width 14 height 11
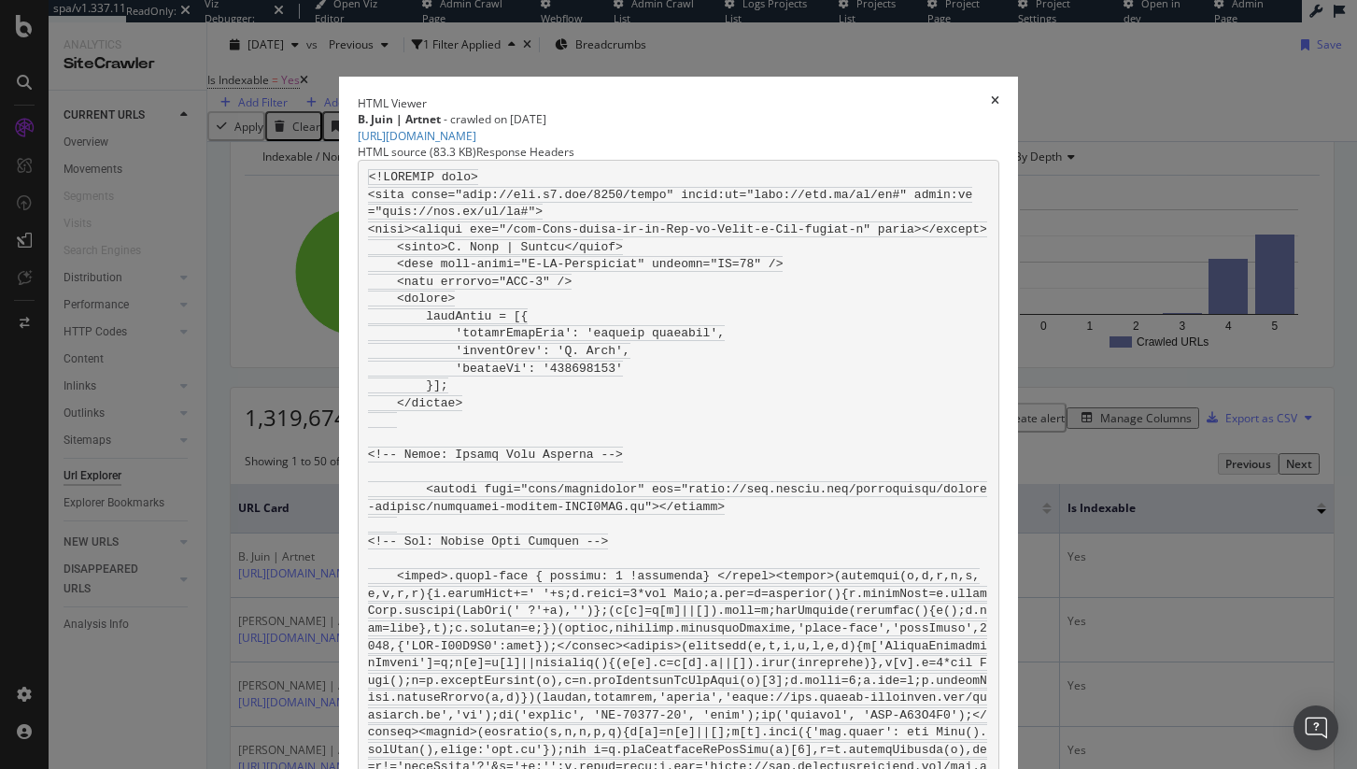
click at [994, 95] on div "HTML Viewer" at bounding box center [679, 103] width 642 height 16
click at [999, 95] on icon "times" at bounding box center [995, 103] width 8 height 16
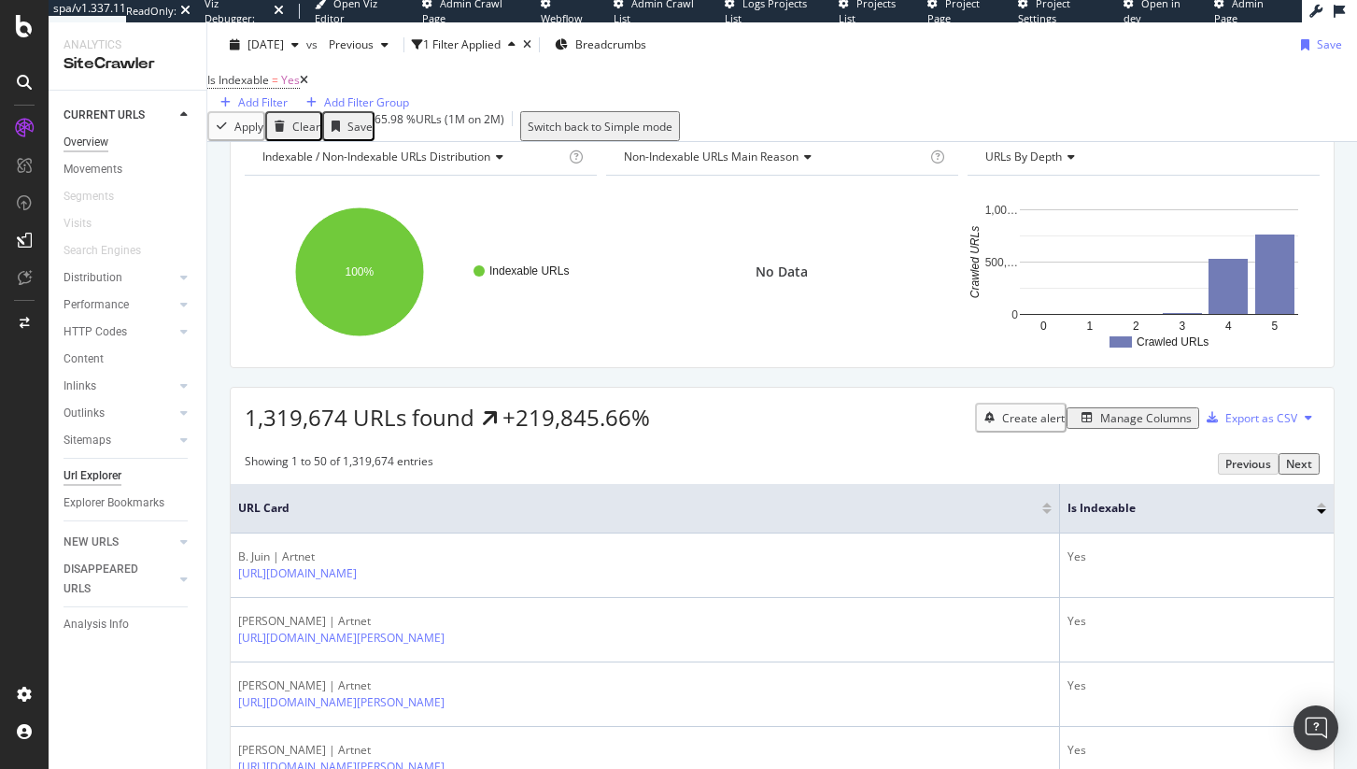
click at [69, 143] on div "Overview" at bounding box center [86, 143] width 45 height 20
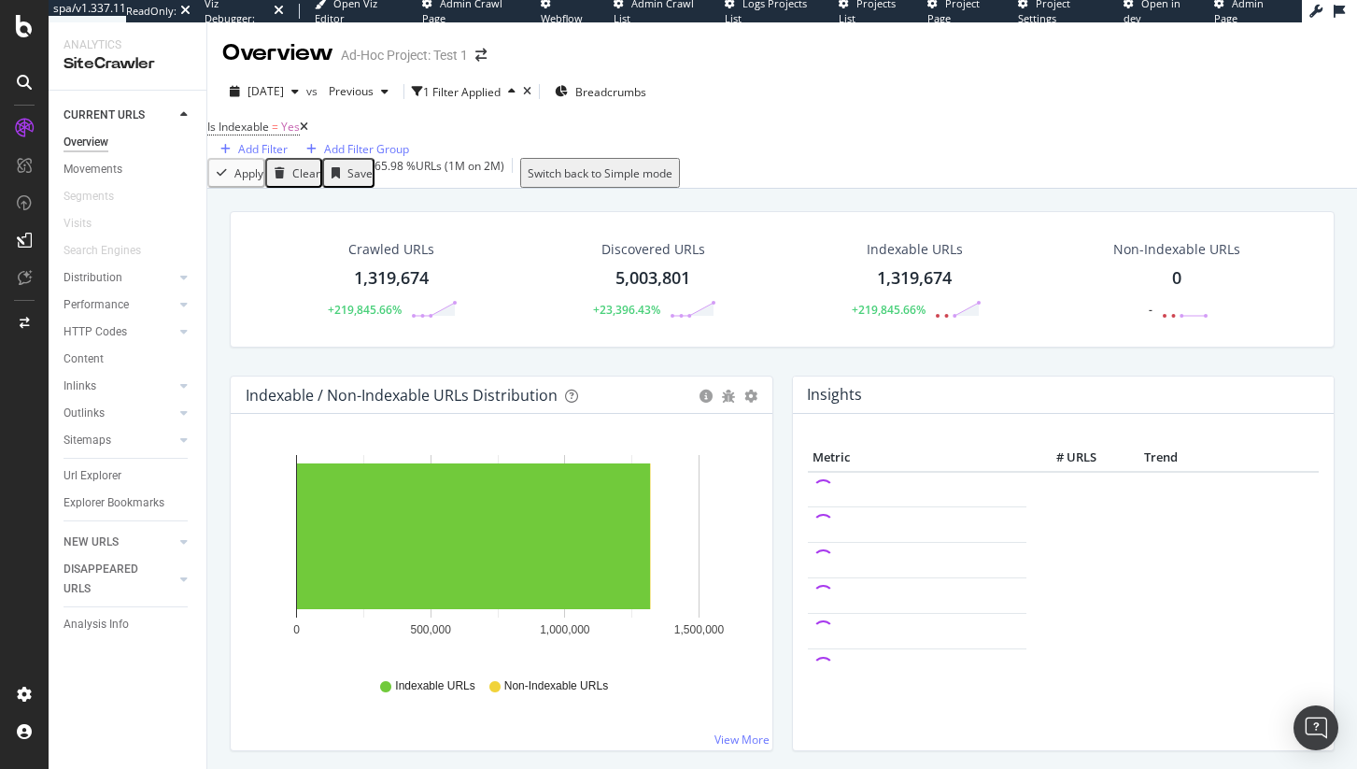
click at [308, 133] on icon at bounding box center [304, 126] width 8 height 11
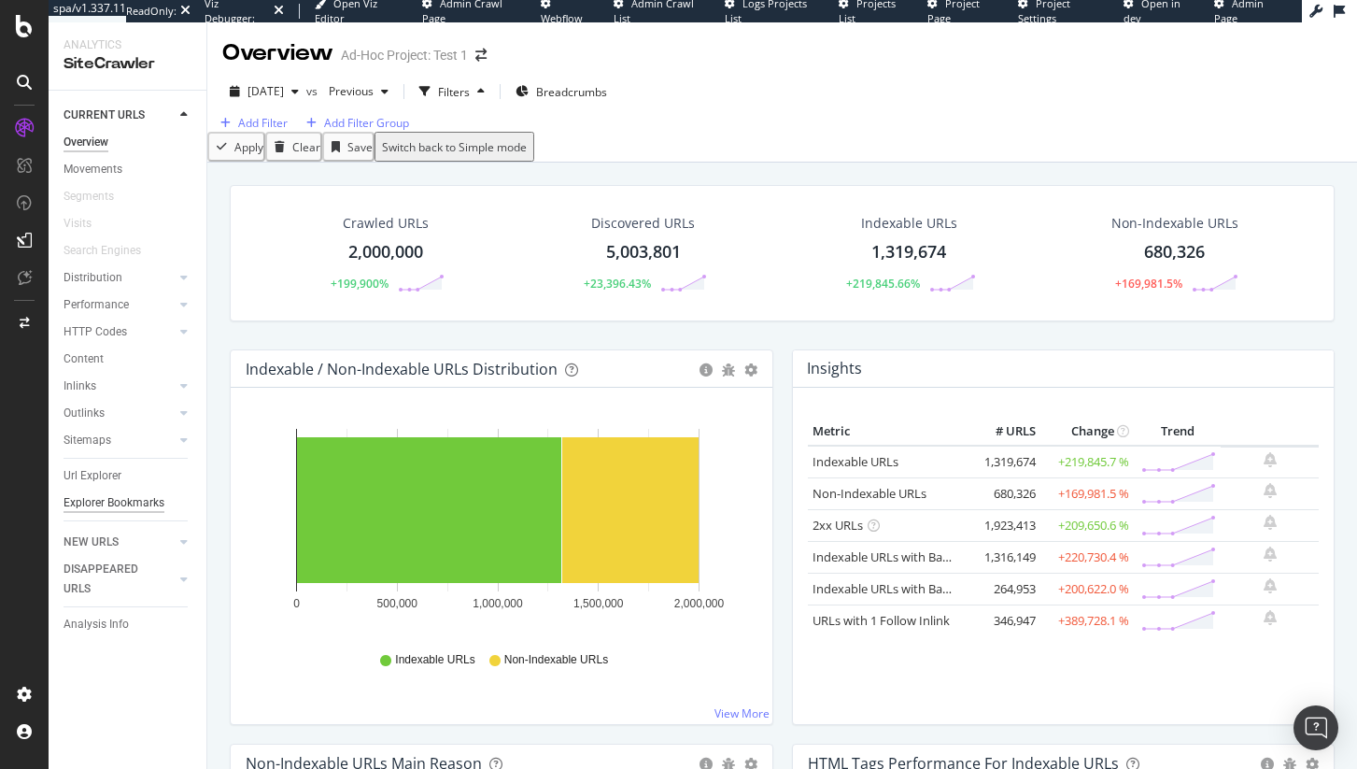
click at [99, 497] on div "Explorer Bookmarks" at bounding box center [114, 503] width 101 height 20
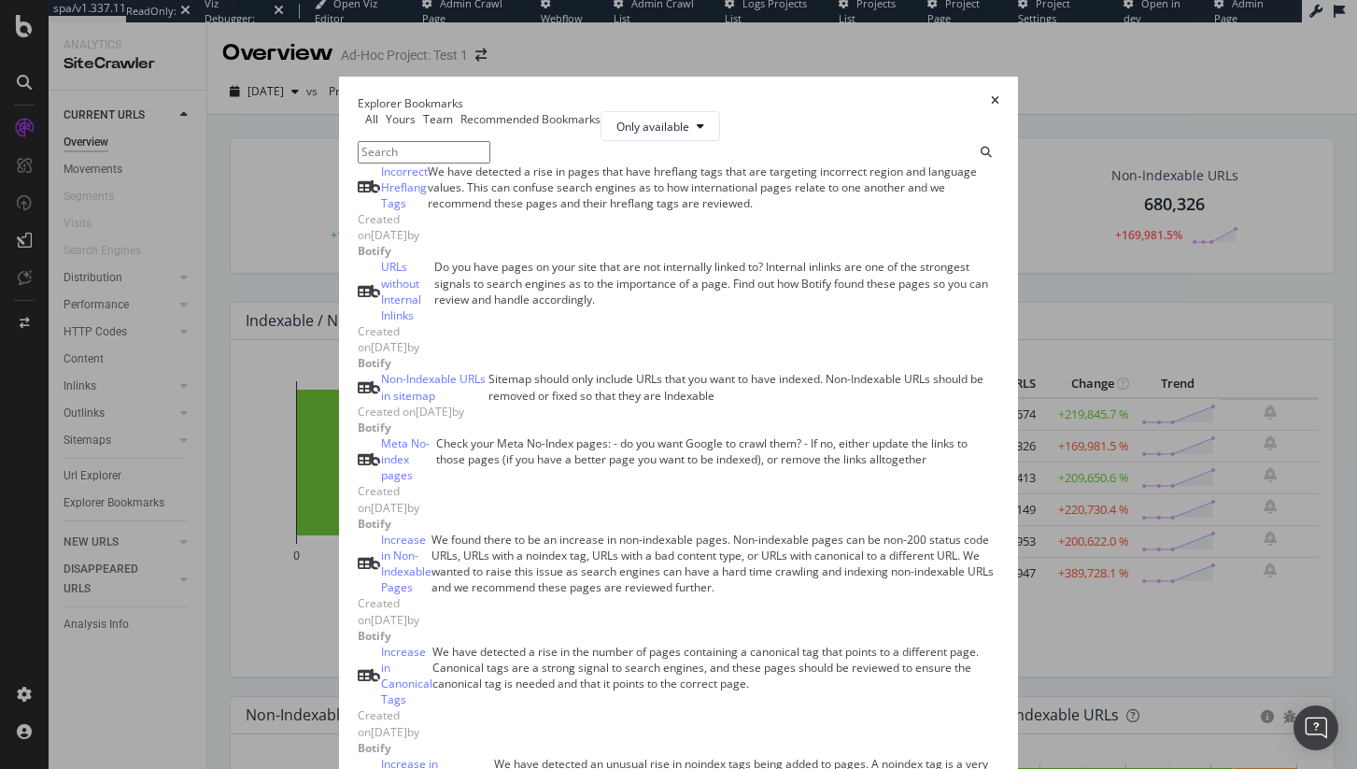
click at [999, 95] on icon "times" at bounding box center [995, 103] width 8 height 16
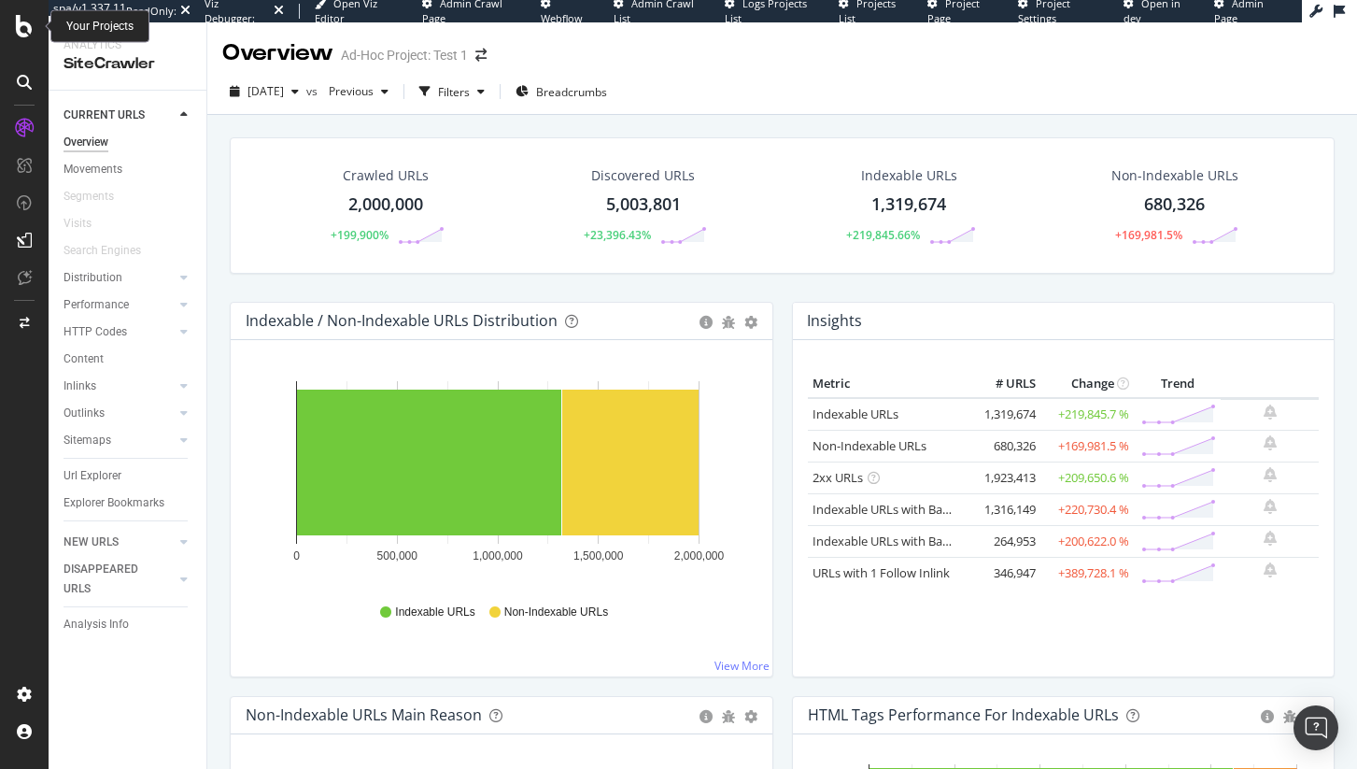
click at [30, 22] on icon at bounding box center [24, 26] width 17 height 22
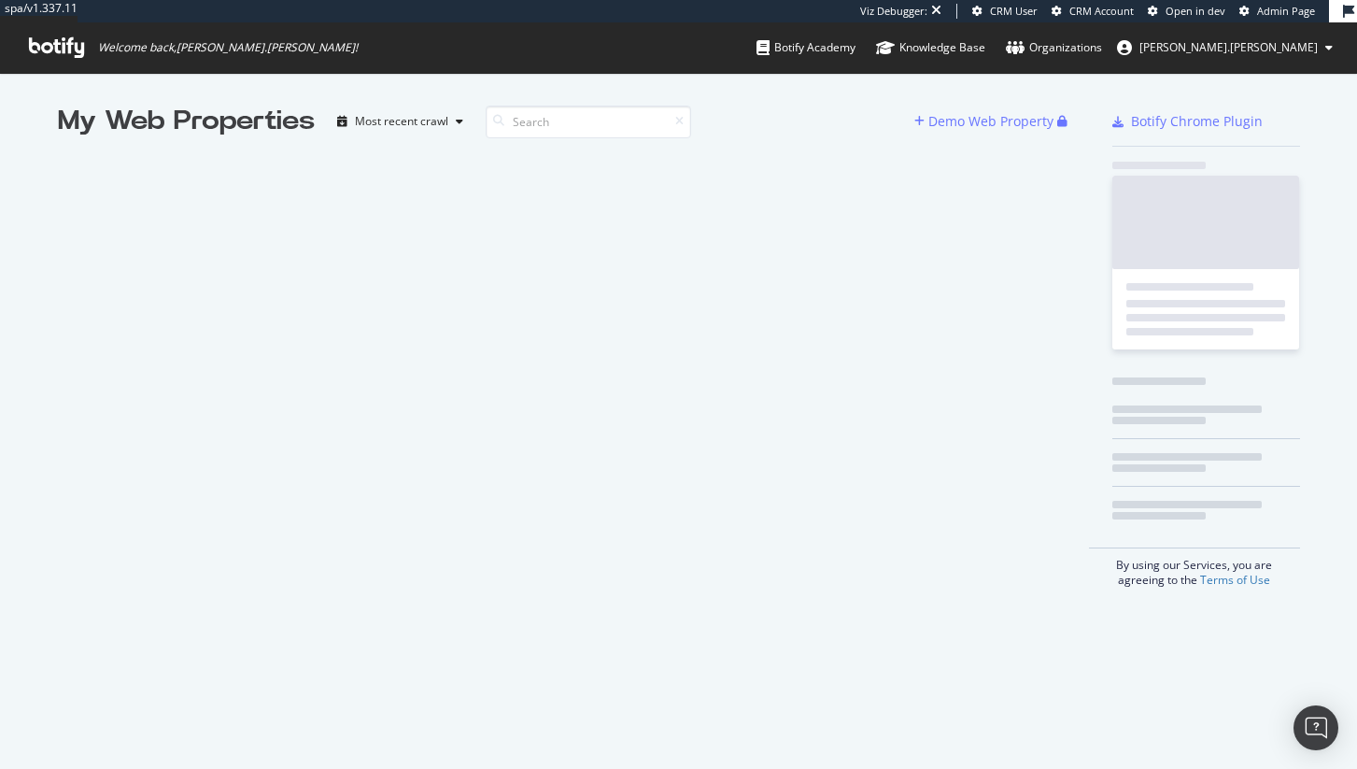
scroll to position [755, 1329]
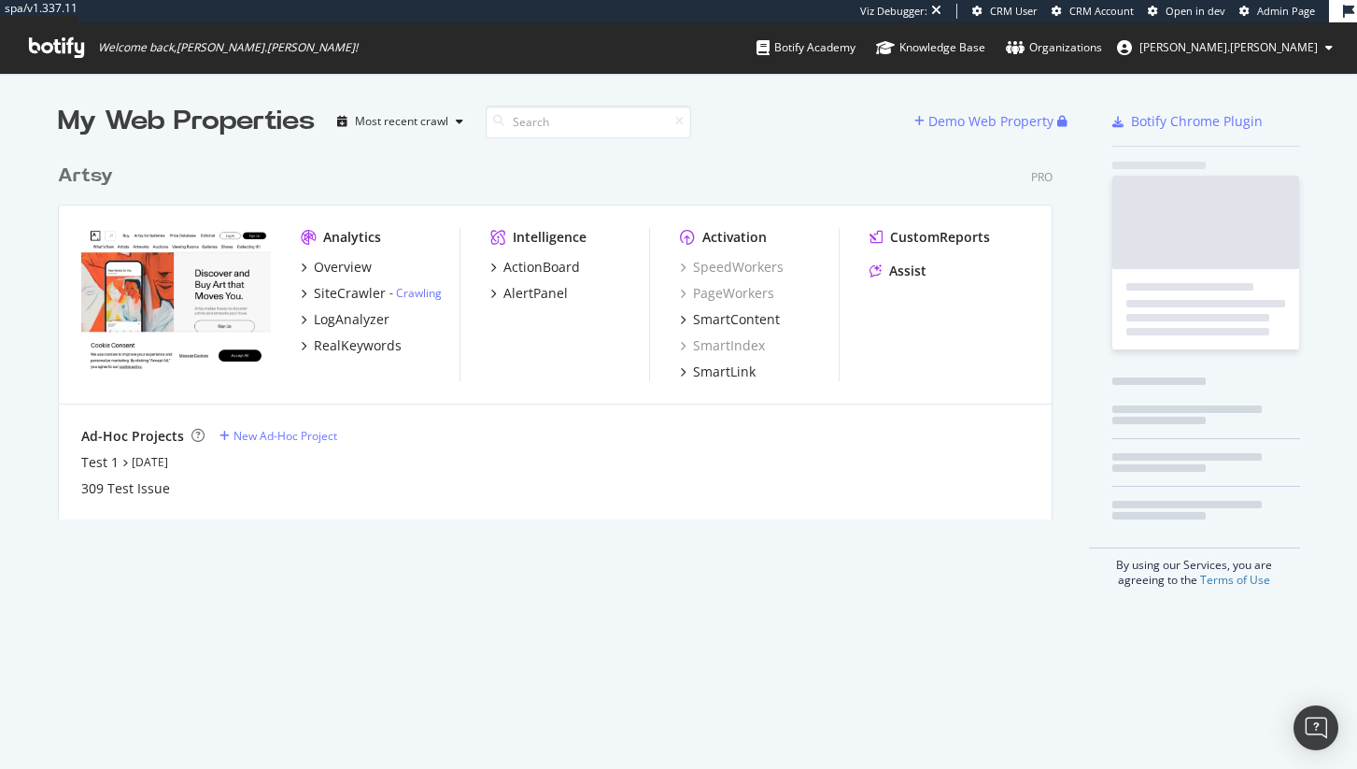
scroll to position [365, 996]
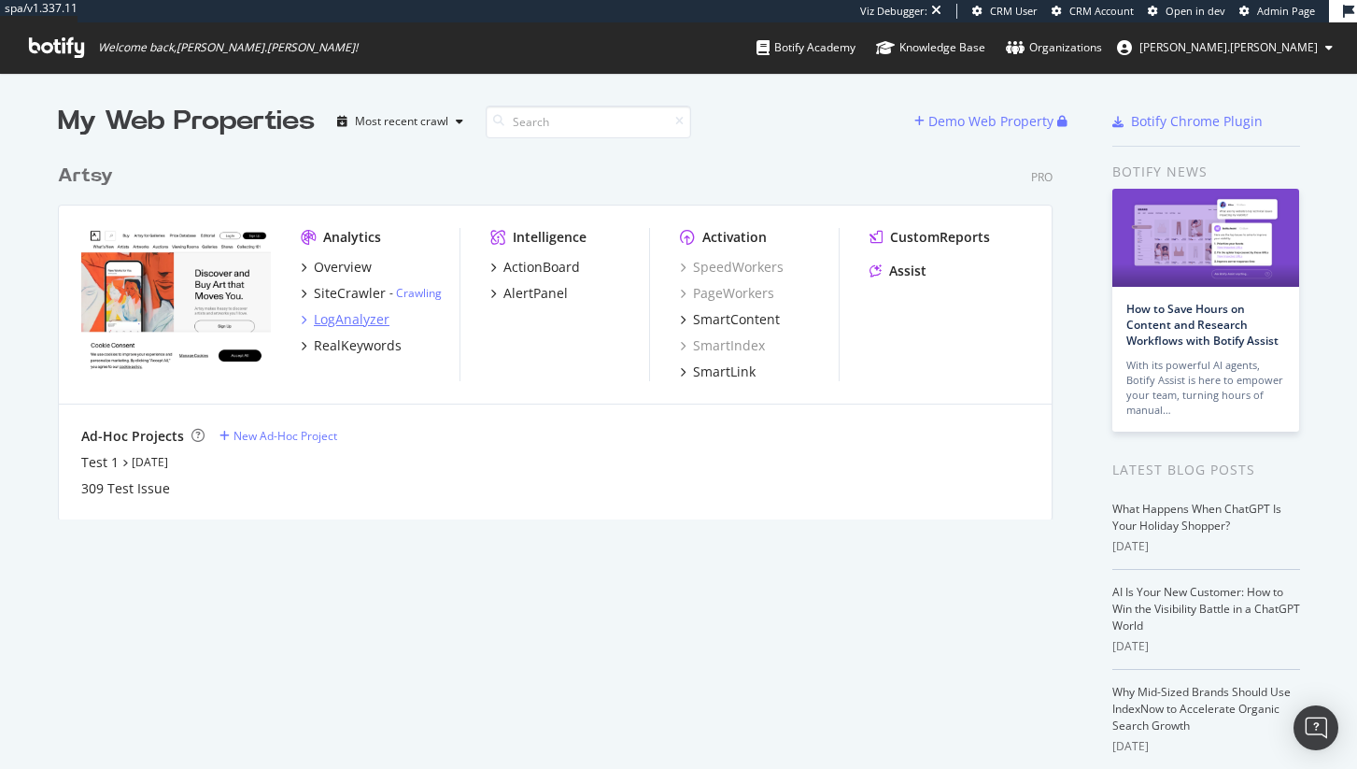
click at [337, 315] on div "LogAnalyzer" at bounding box center [352, 319] width 76 height 19
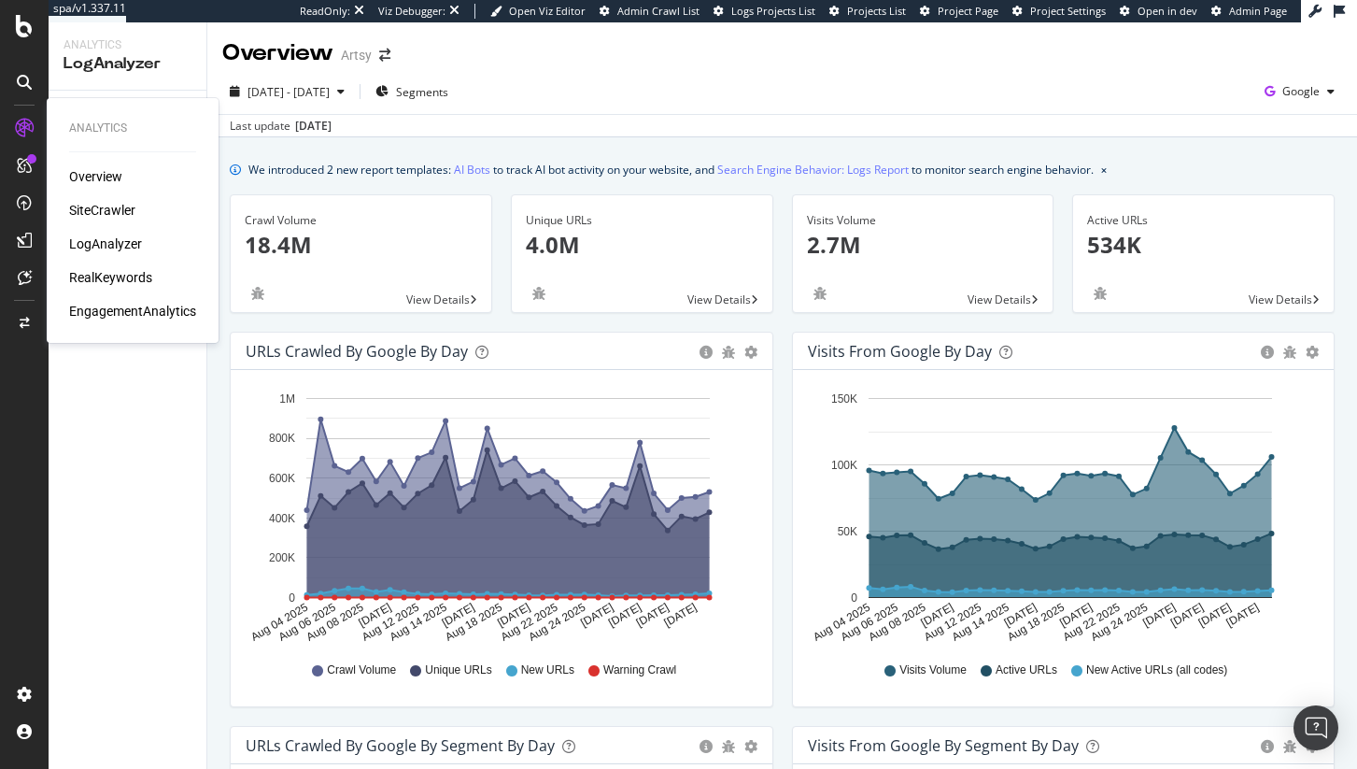
click at [80, 169] on div "Overview" at bounding box center [95, 176] width 53 height 19
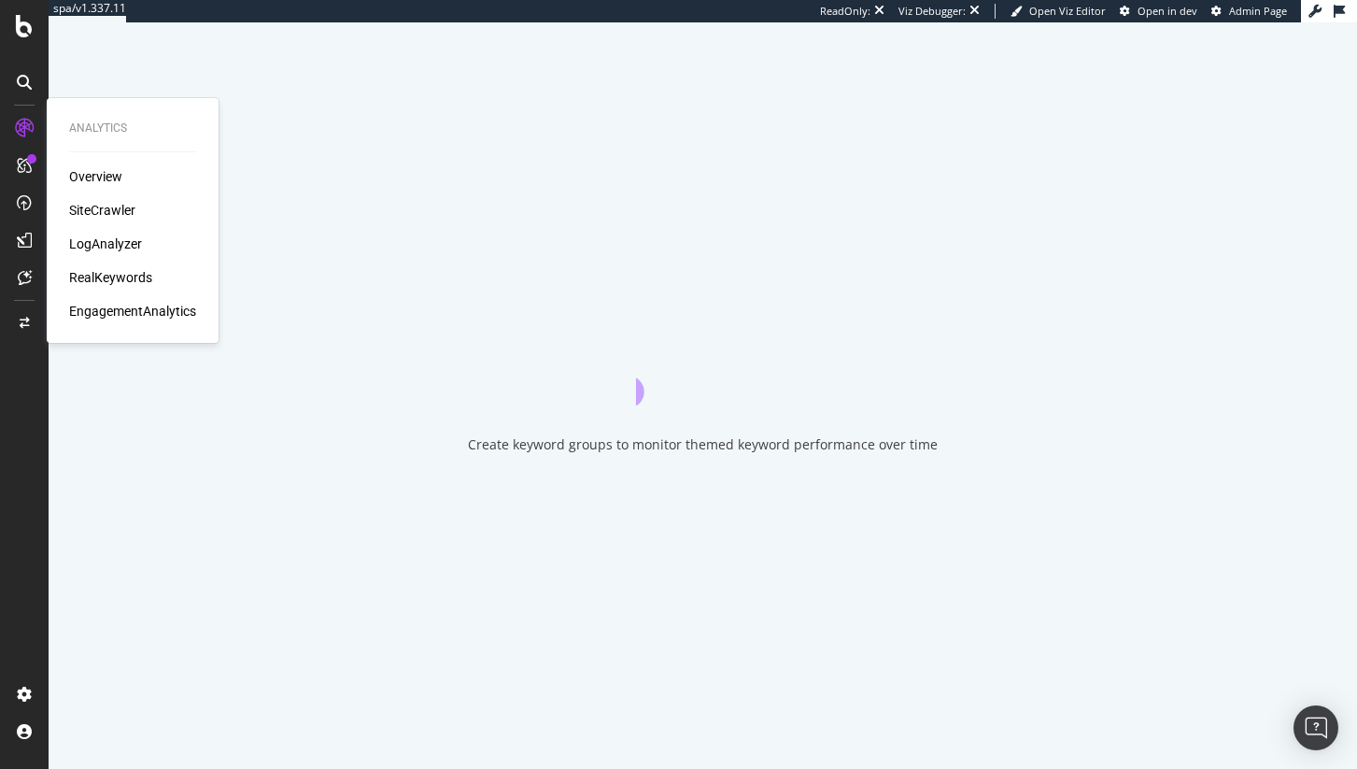
click at [107, 205] on div "SiteCrawler" at bounding box center [102, 210] width 66 height 19
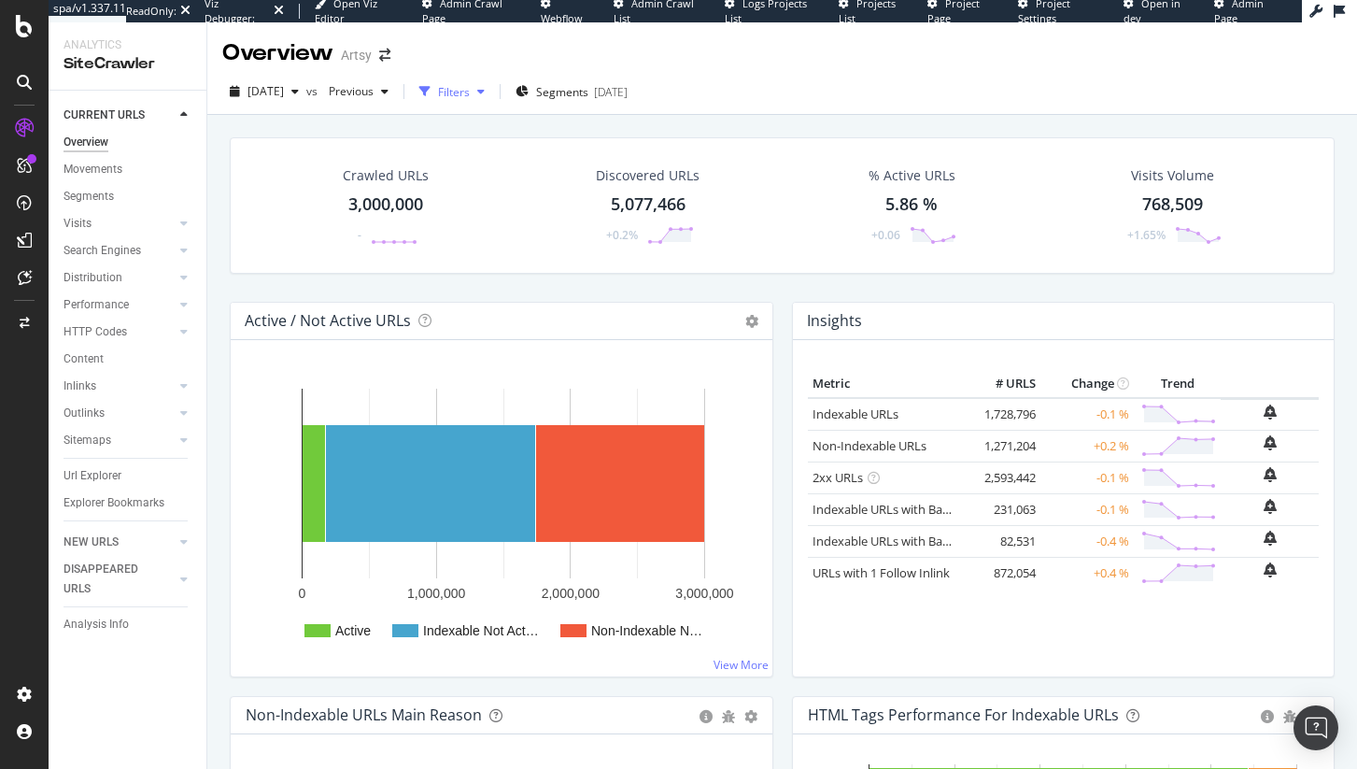
click at [470, 94] on div "Filters" at bounding box center [454, 92] width 32 height 16
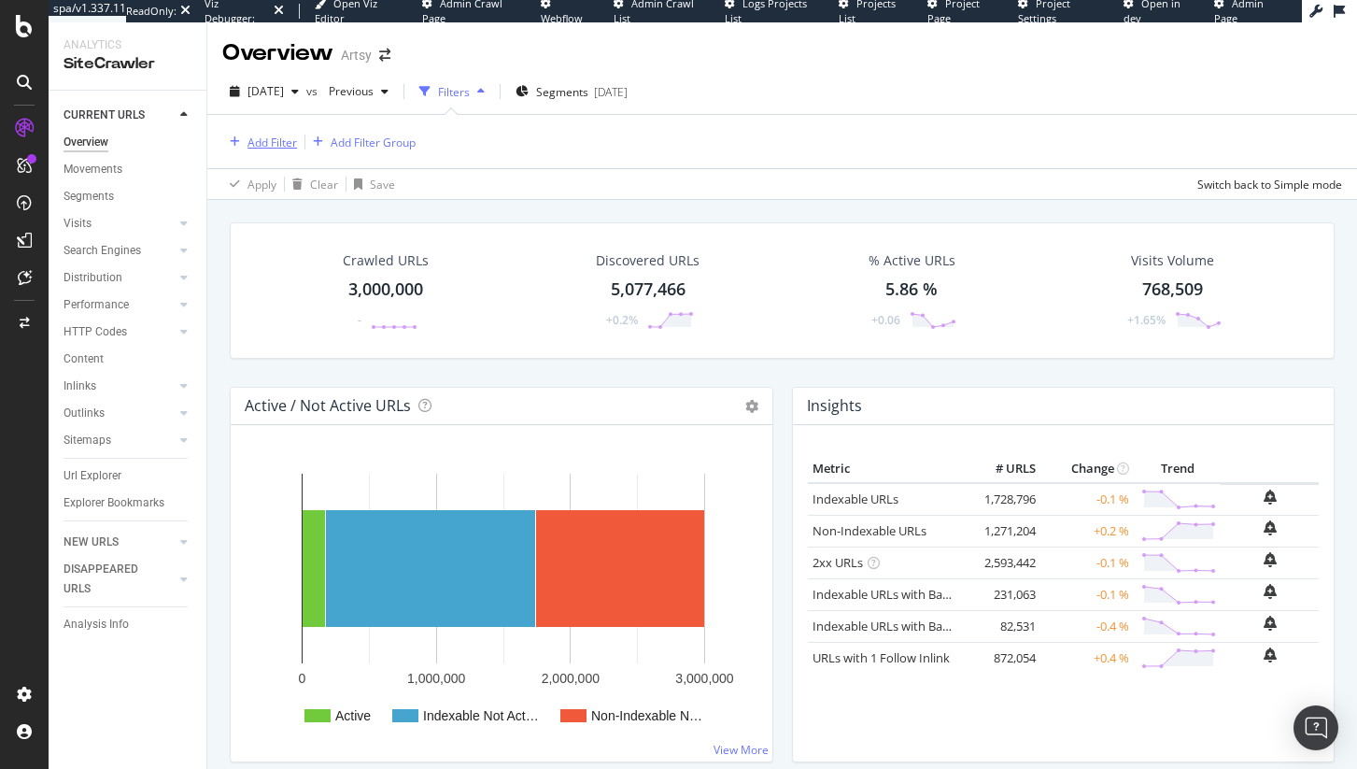
click at [232, 143] on icon "button" at bounding box center [235, 141] width 10 height 11
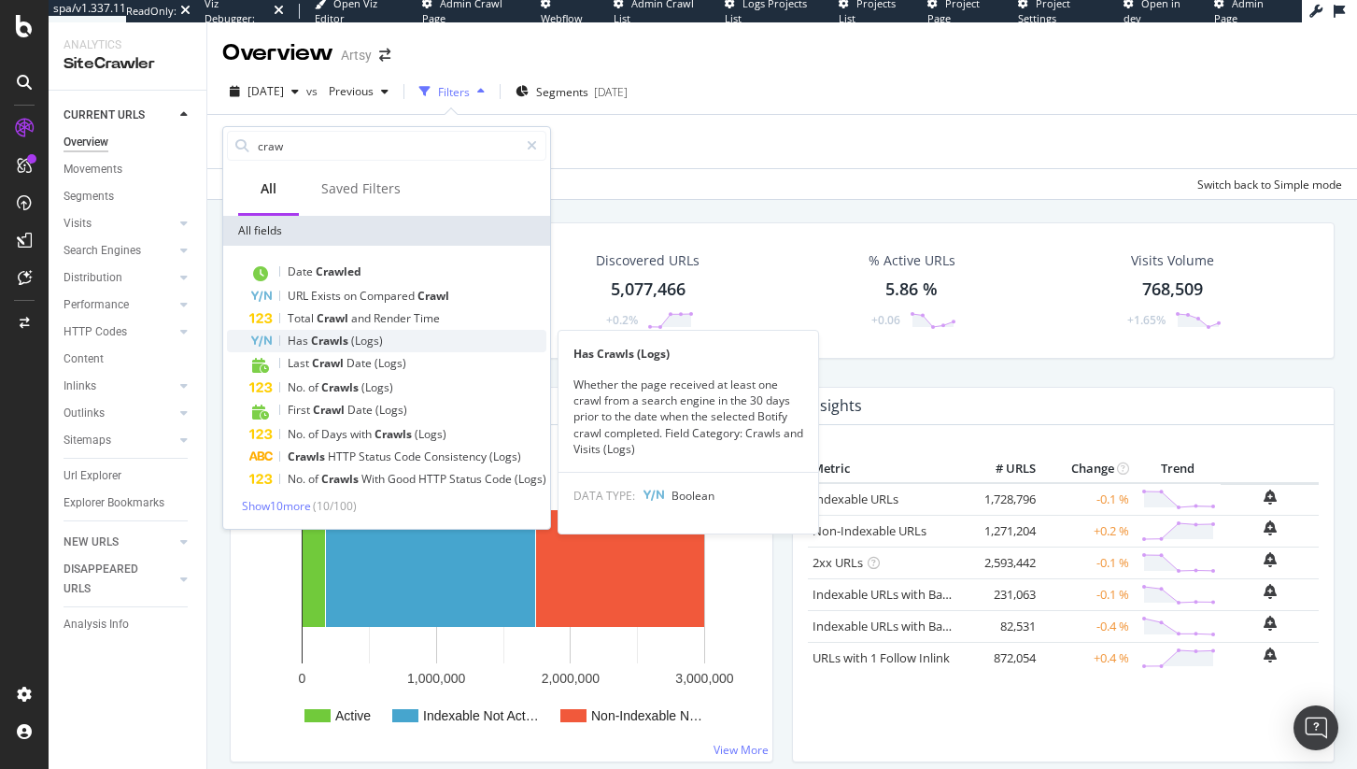
type input "craw"
click at [406, 330] on div "Has Crawls (Logs)" at bounding box center [397, 341] width 297 height 22
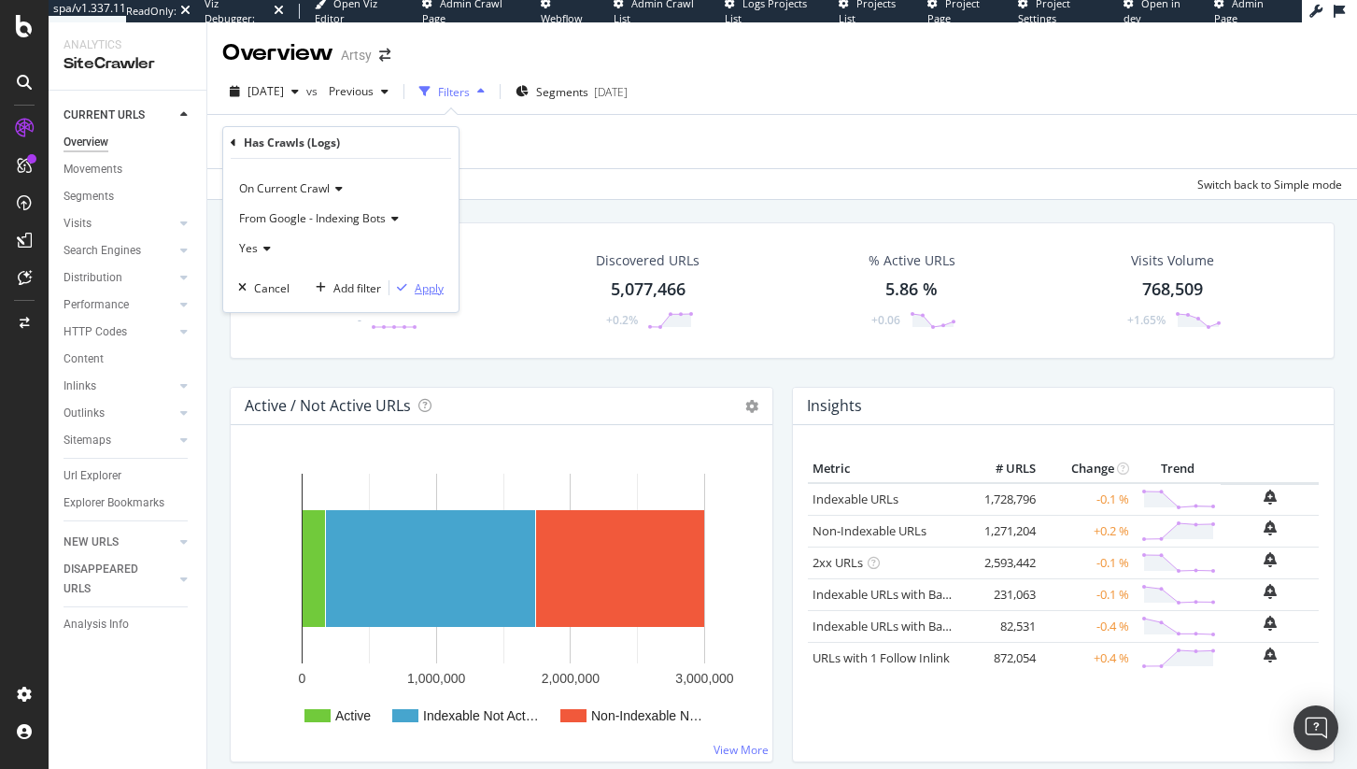
click at [419, 284] on div "Apply" at bounding box center [429, 288] width 29 height 16
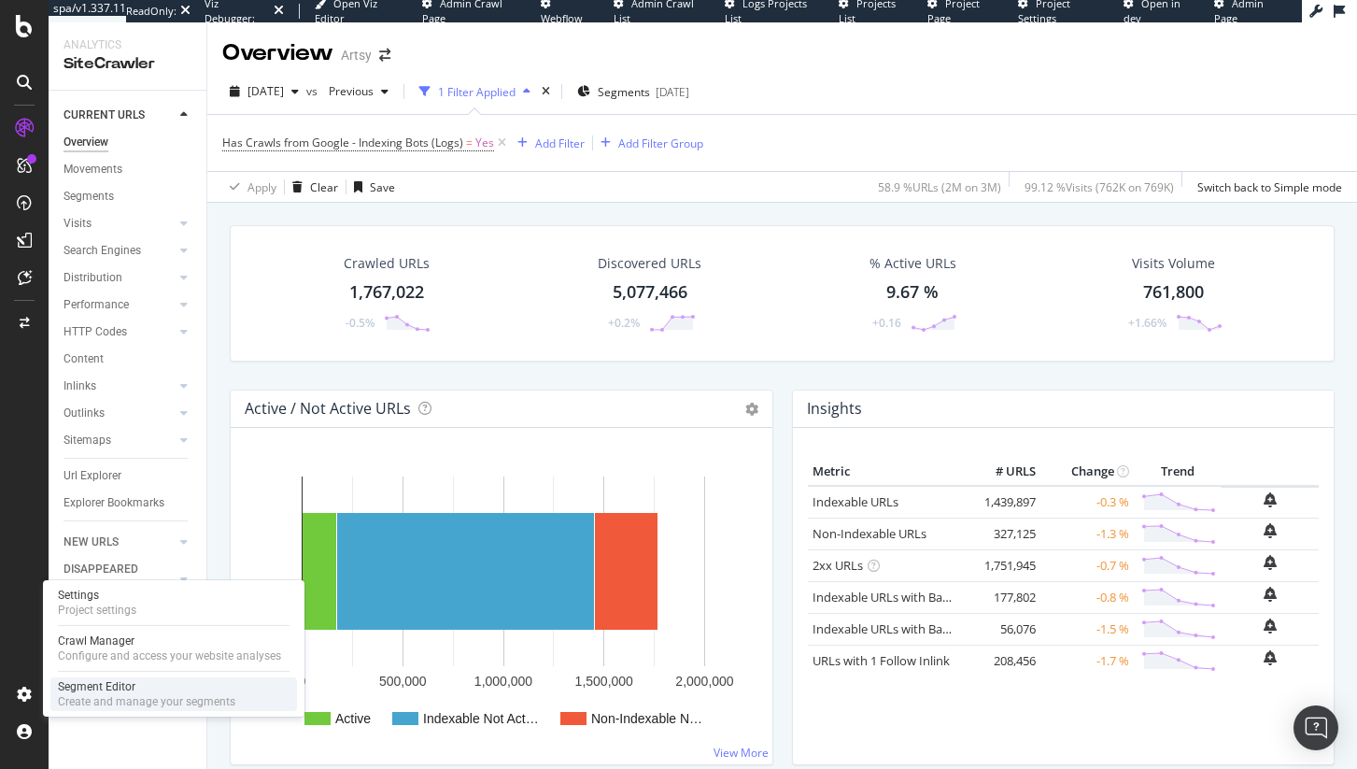
click at [121, 688] on div "Segment Editor" at bounding box center [146, 686] width 177 height 15
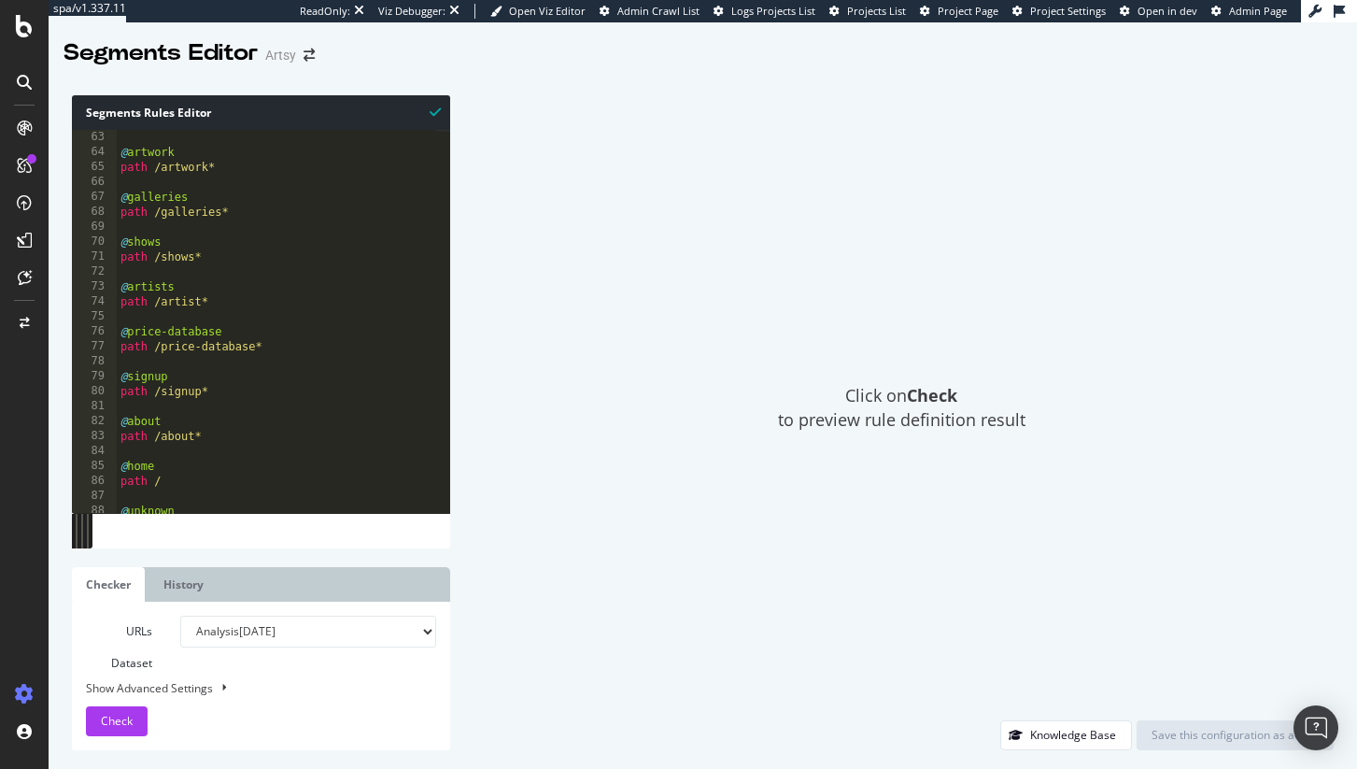
scroll to position [927, 0]
type textarea "path /artist*"
click at [262, 302] on div "path /article* @ artwork path /artwork* @ galleries path /galleries* @ shows pa…" at bounding box center [276, 321] width 319 height 413
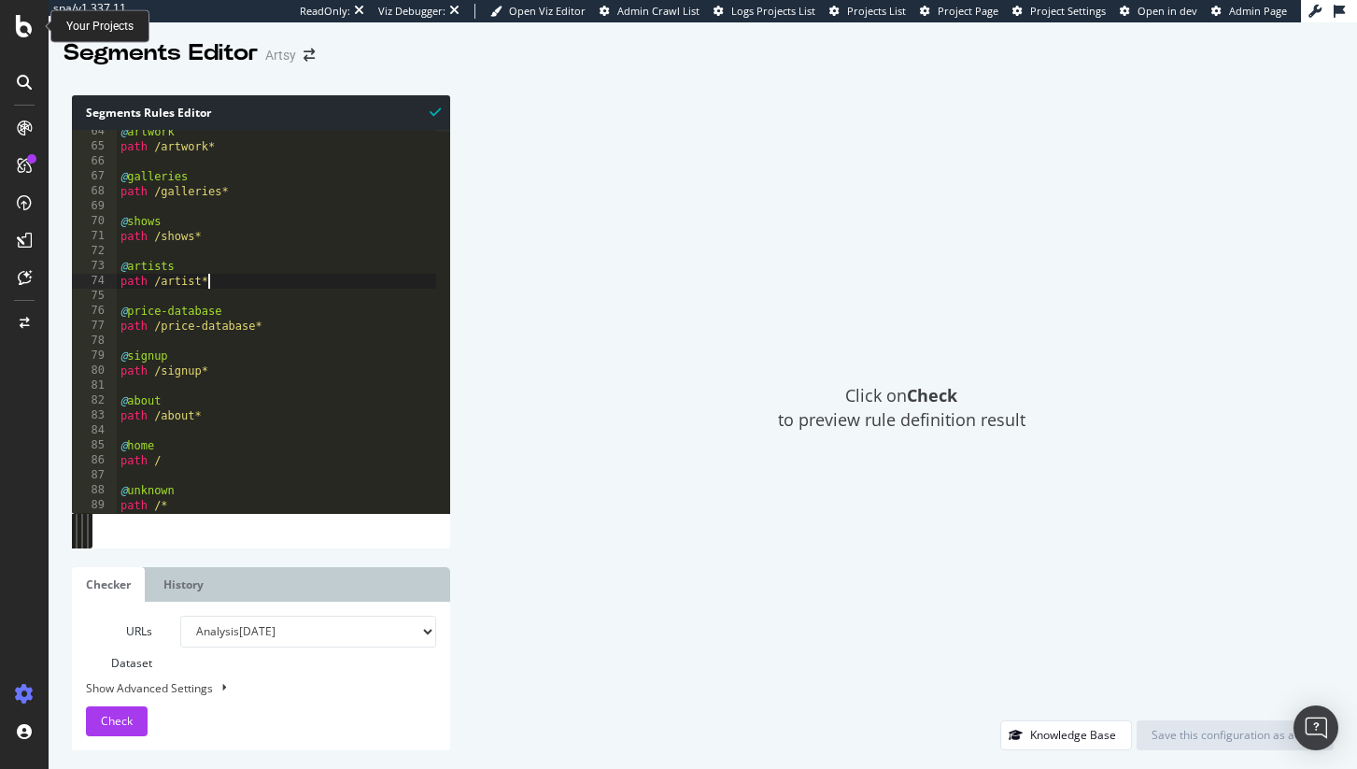
click at [22, 17] on icon at bounding box center [24, 26] width 17 height 22
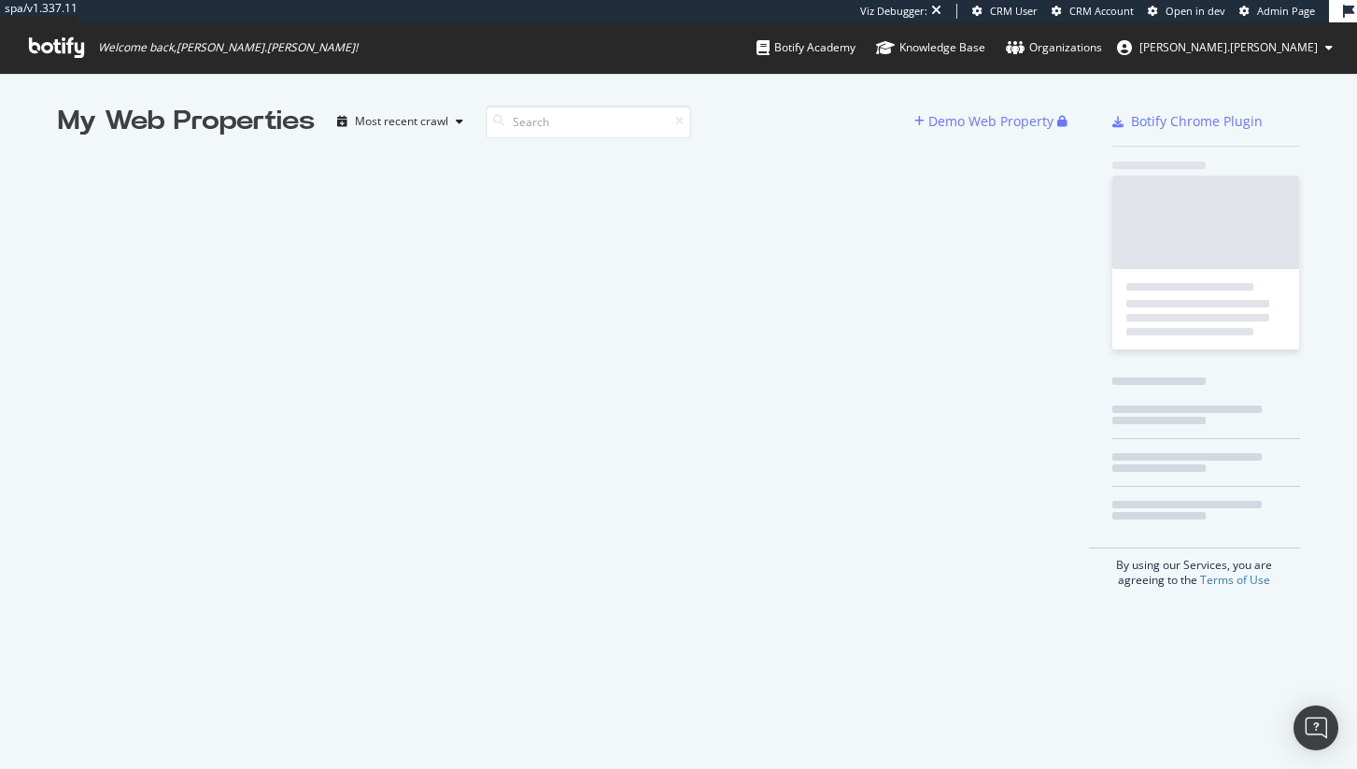
scroll to position [755, 1329]
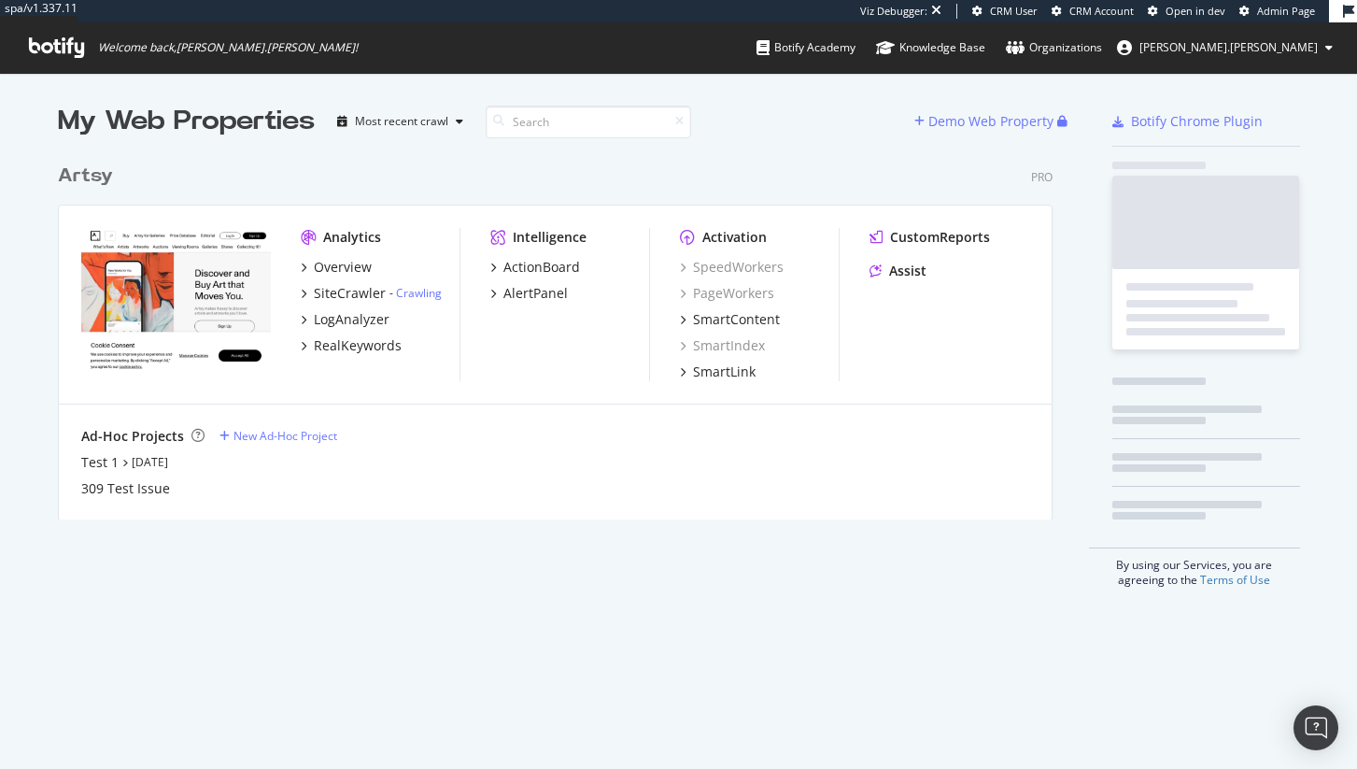
scroll to position [365, 996]
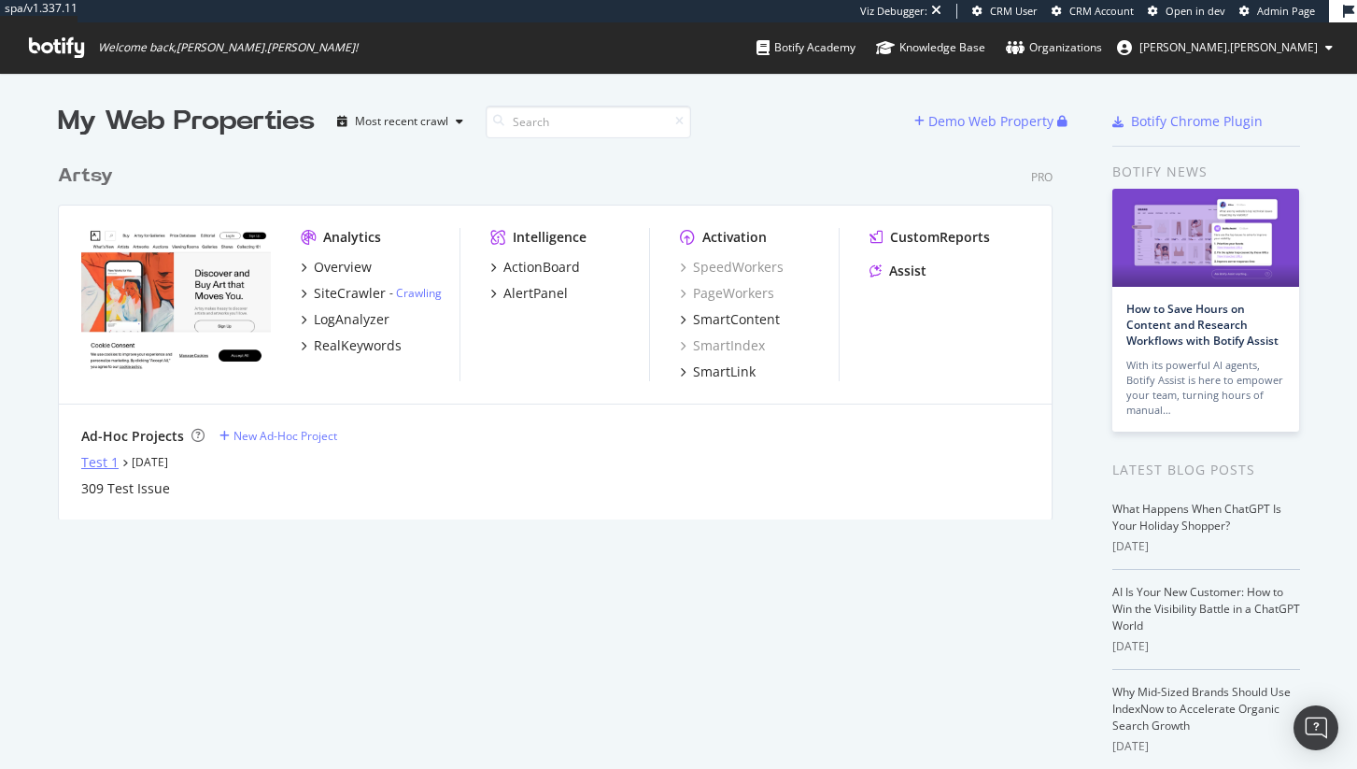
click at [103, 460] on div "Test 1" at bounding box center [99, 462] width 37 height 19
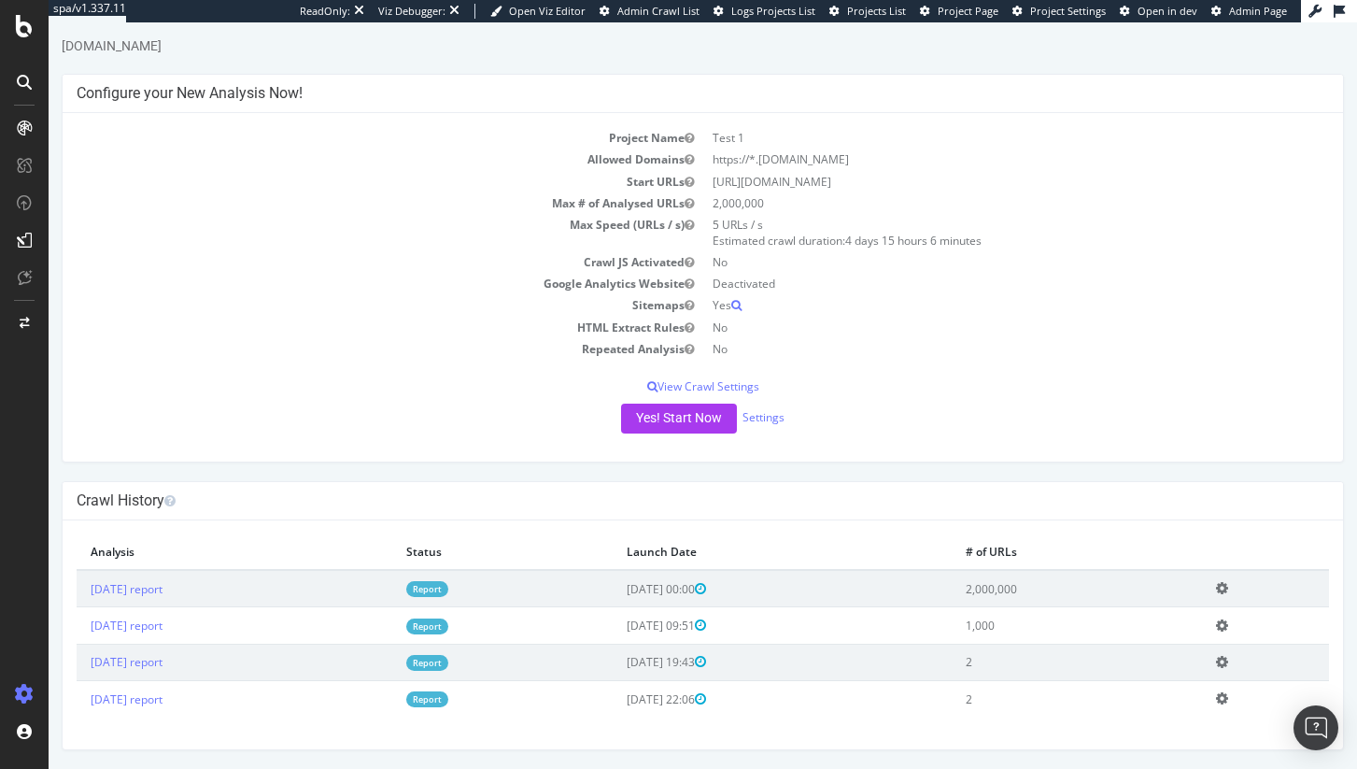
scroll to position [45, 0]
click at [163, 590] on link "[DATE] report" at bounding box center [127, 589] width 72 height 16
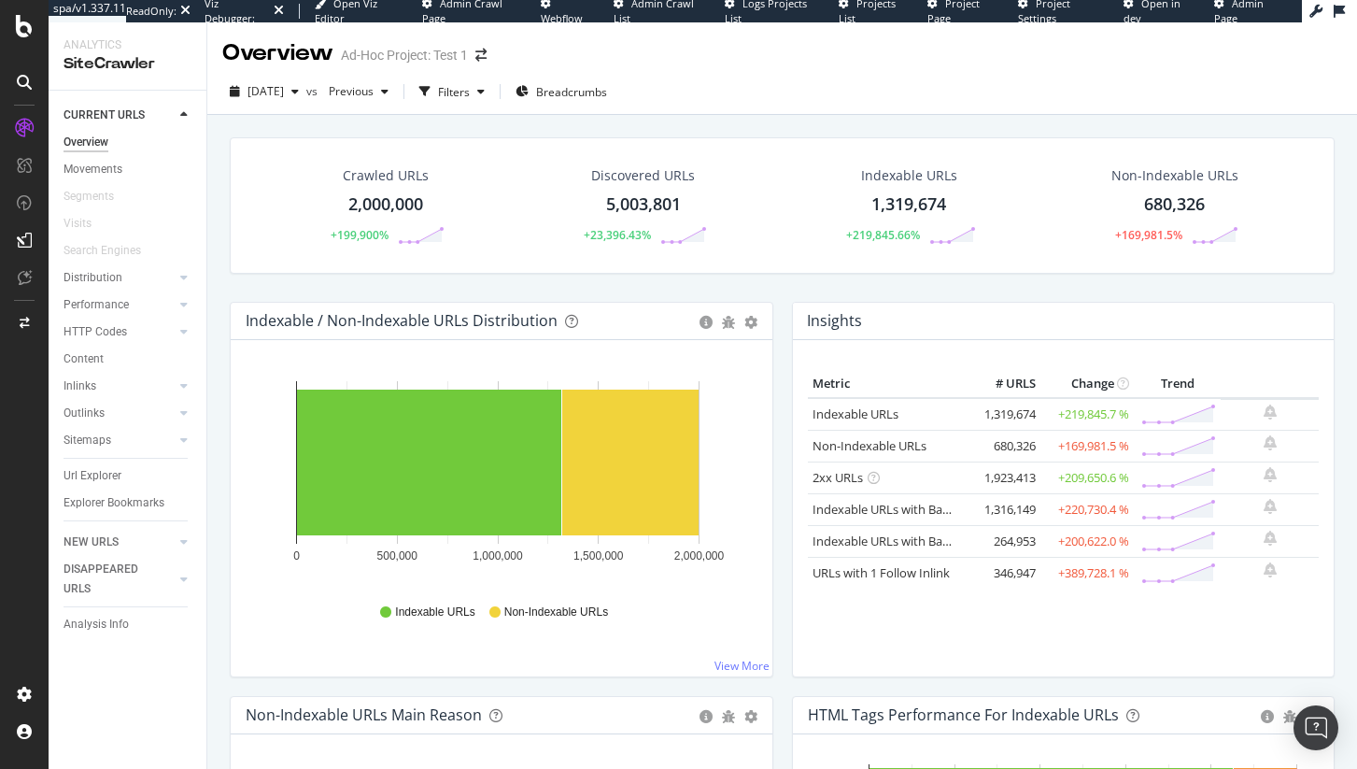
click at [95, 464] on div "Url Explorer" at bounding box center [135, 475] width 143 height 27
click at [96, 474] on div "Url Explorer" at bounding box center [93, 476] width 58 height 20
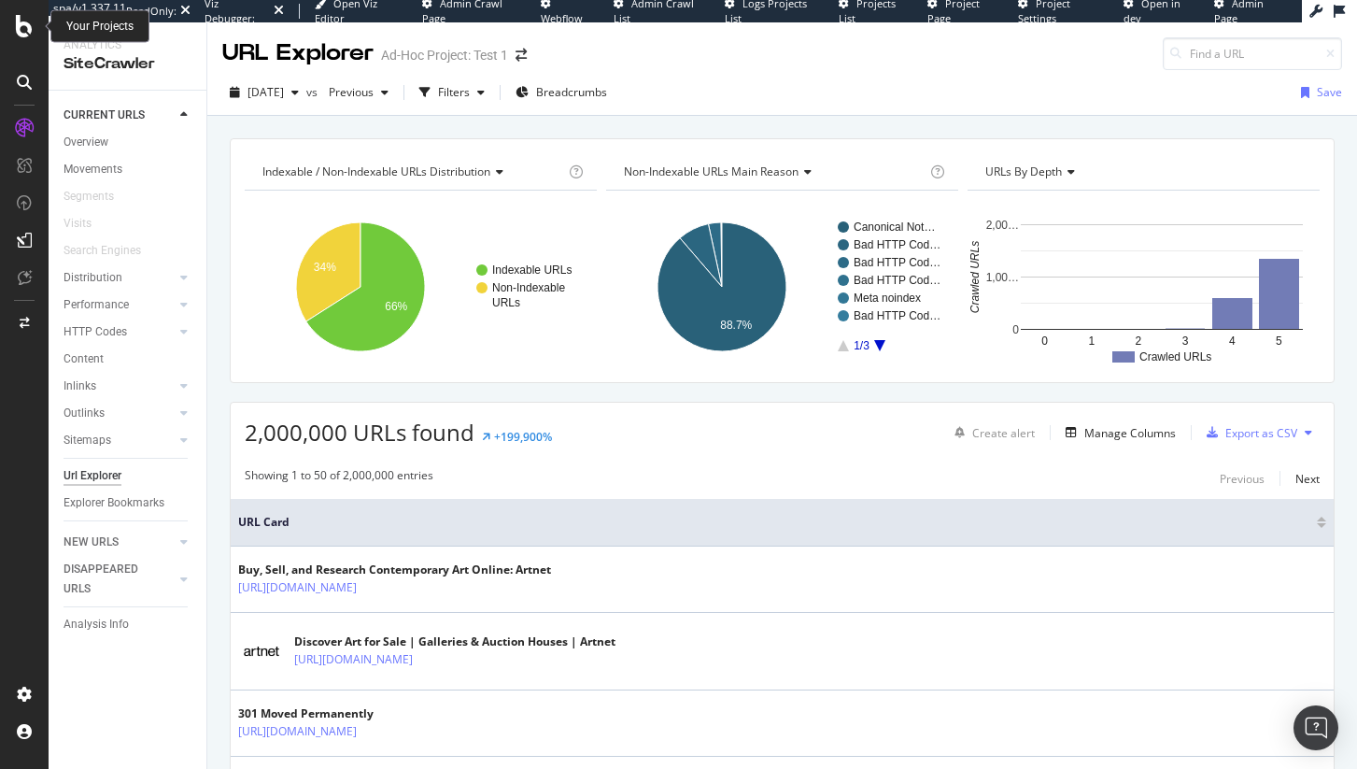
click at [33, 29] on div at bounding box center [24, 26] width 45 height 22
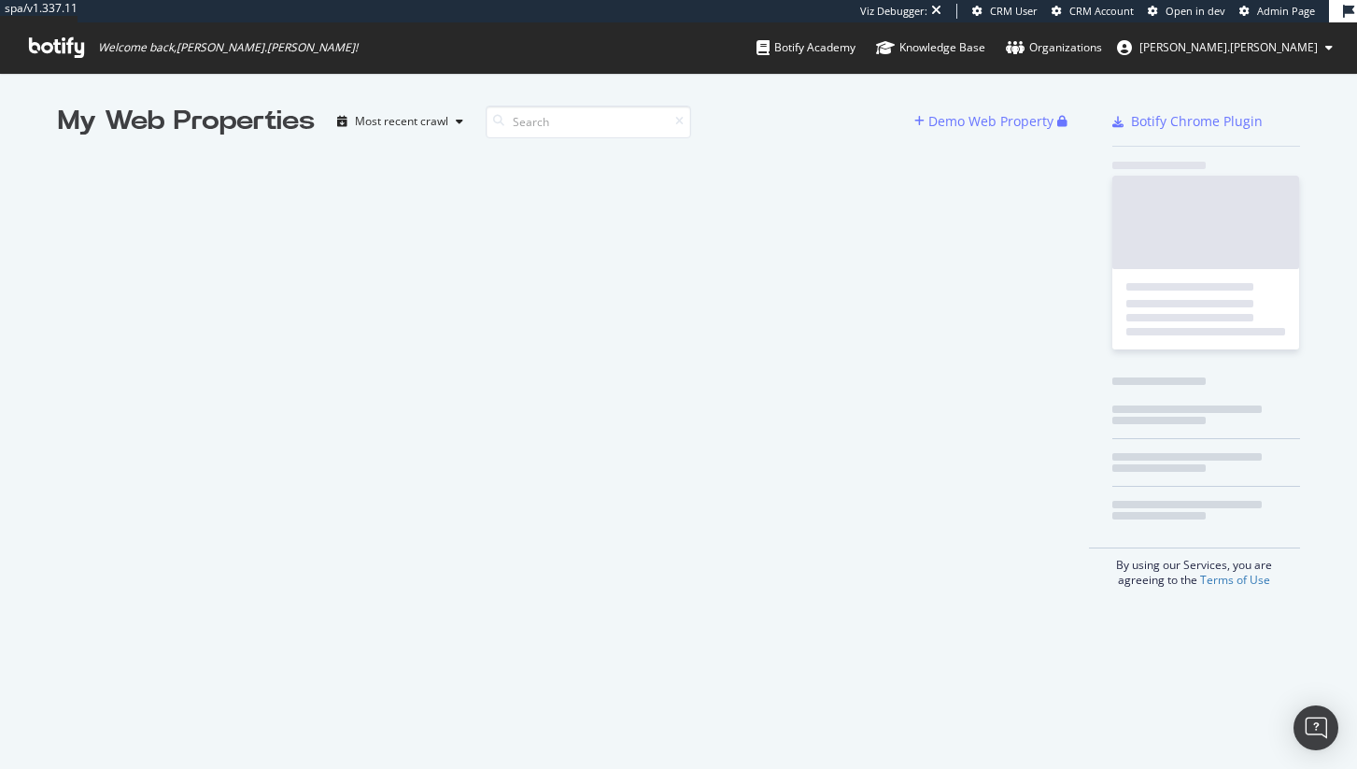
scroll to position [755, 1329]
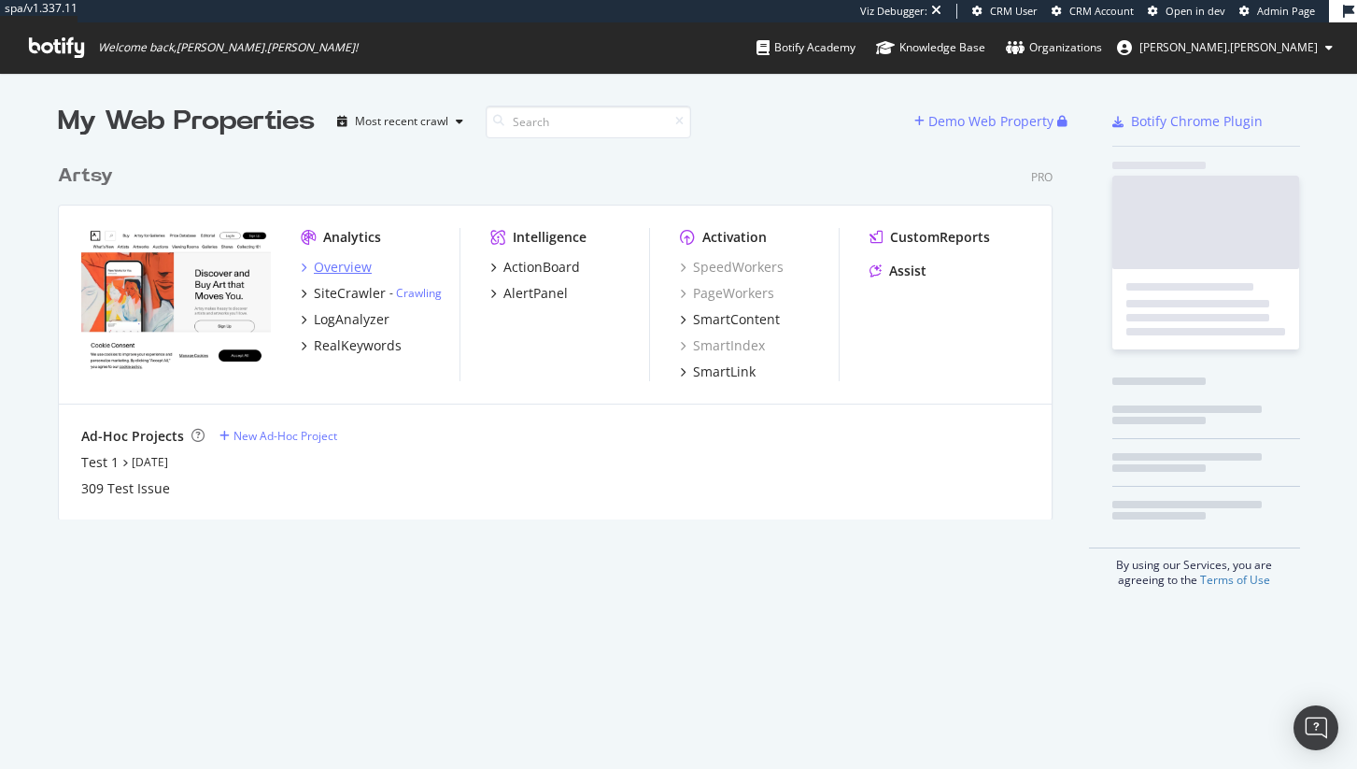
scroll to position [365, 996]
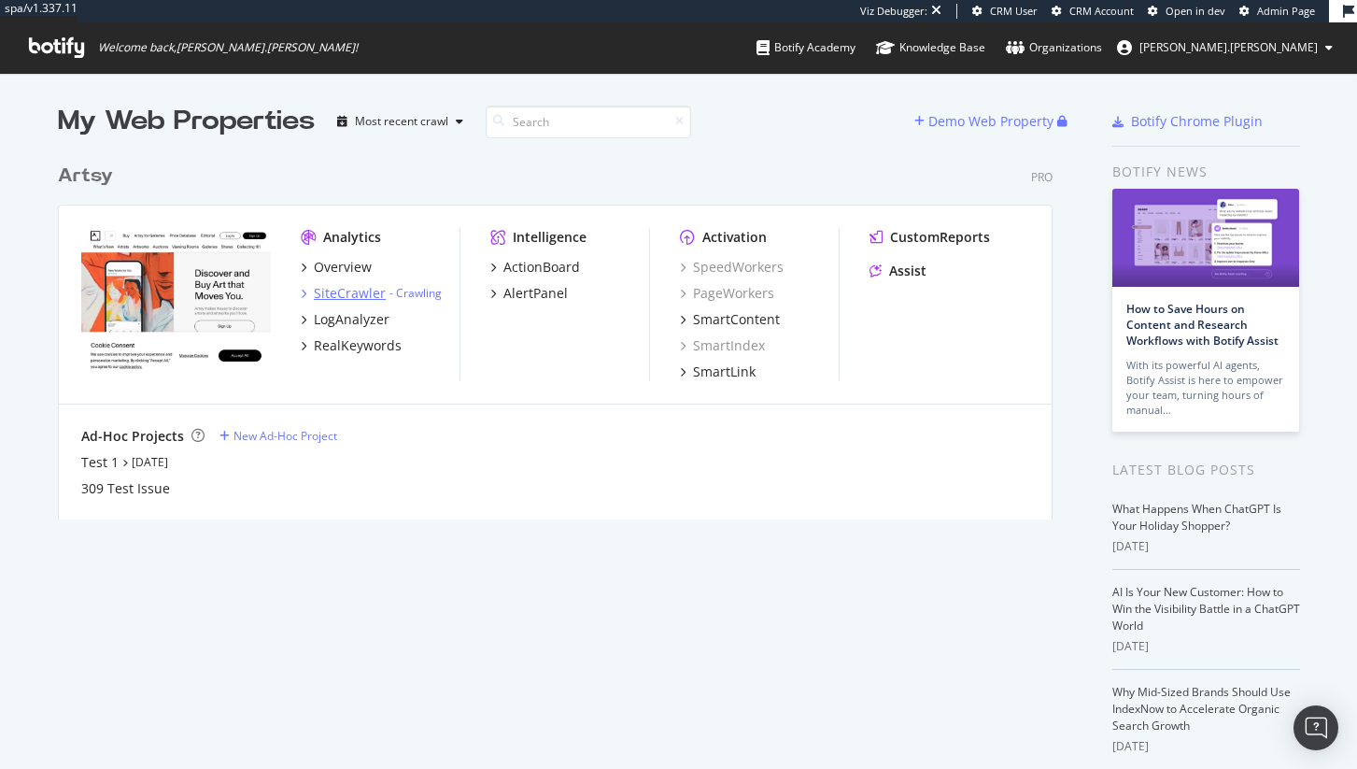
click at [338, 287] on div "SiteCrawler" at bounding box center [350, 293] width 72 height 19
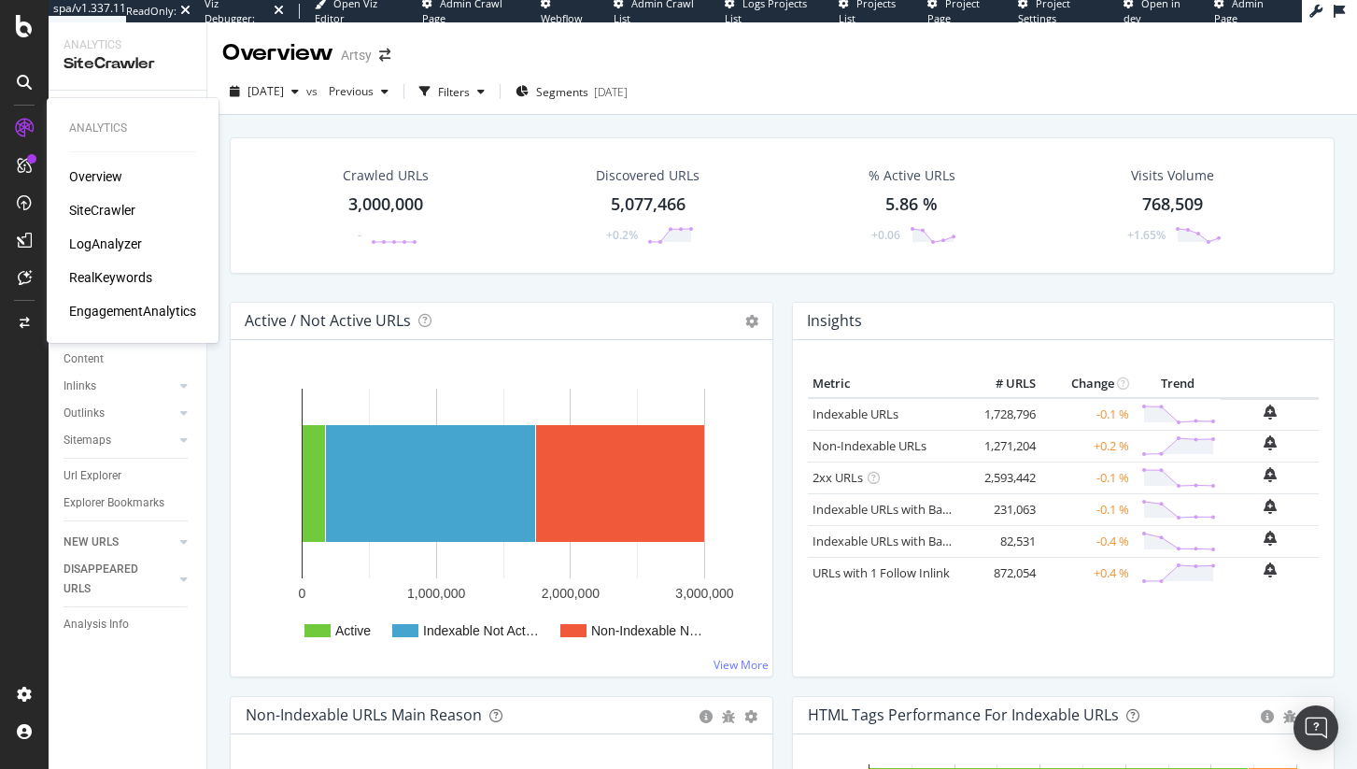
click at [112, 281] on div "RealKeywords" at bounding box center [110, 277] width 83 height 19
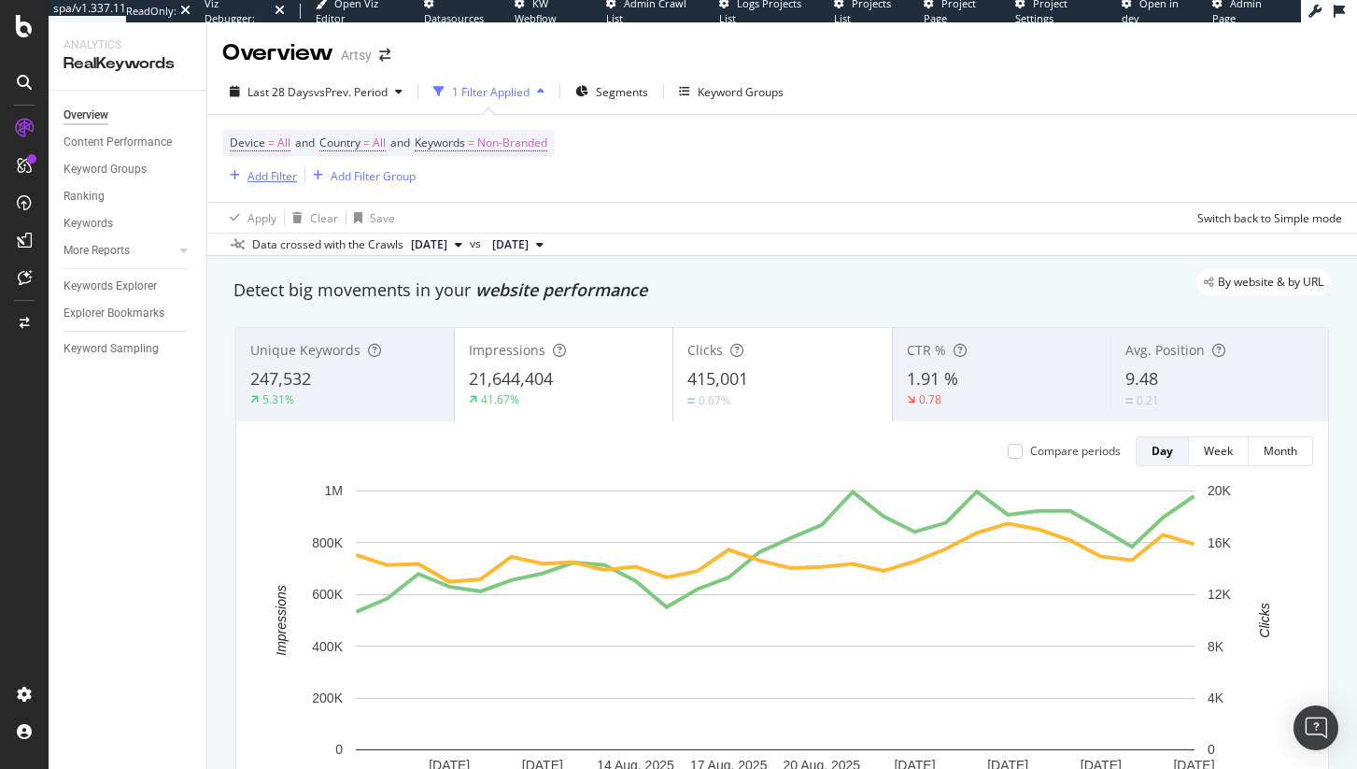
click at [290, 177] on div "Add Filter" at bounding box center [273, 176] width 50 height 16
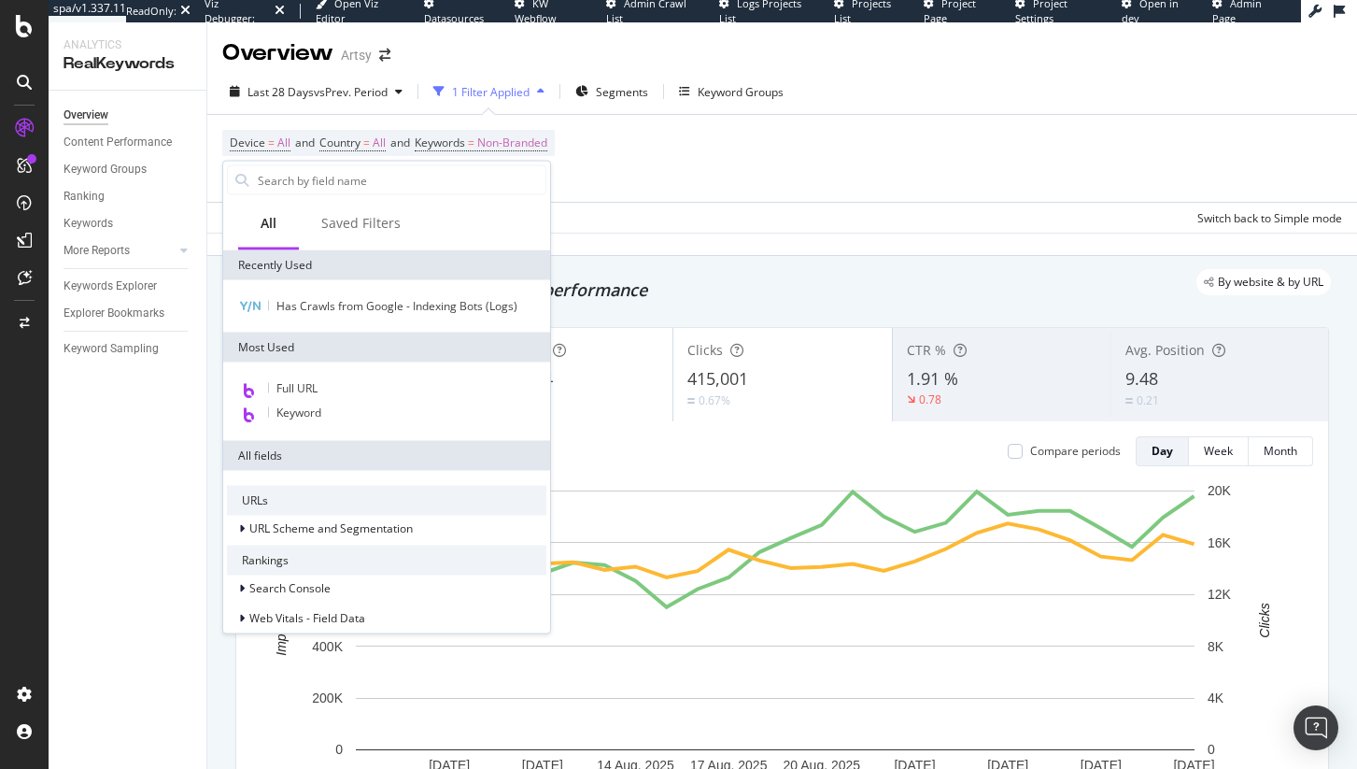
click at [290, 177] on input "text" at bounding box center [401, 180] width 290 height 28
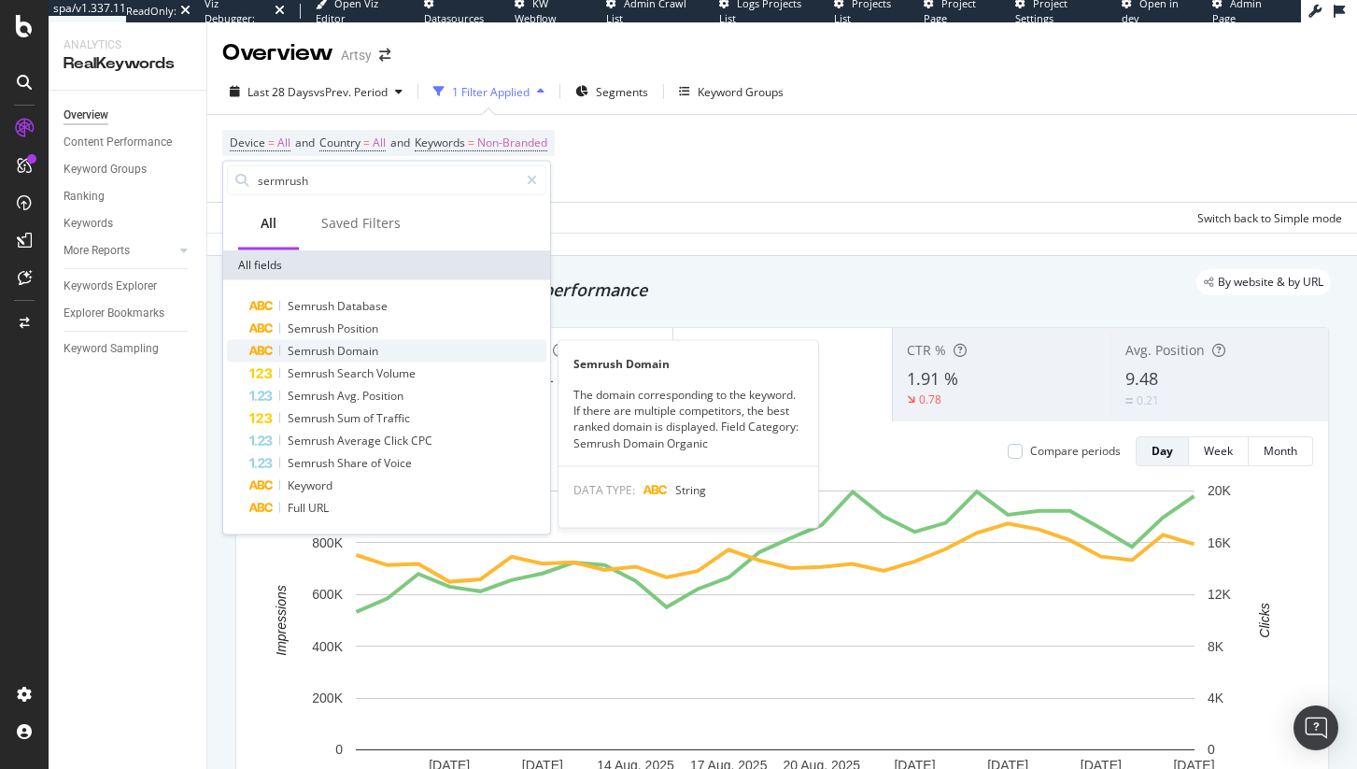
type input "sermrush"
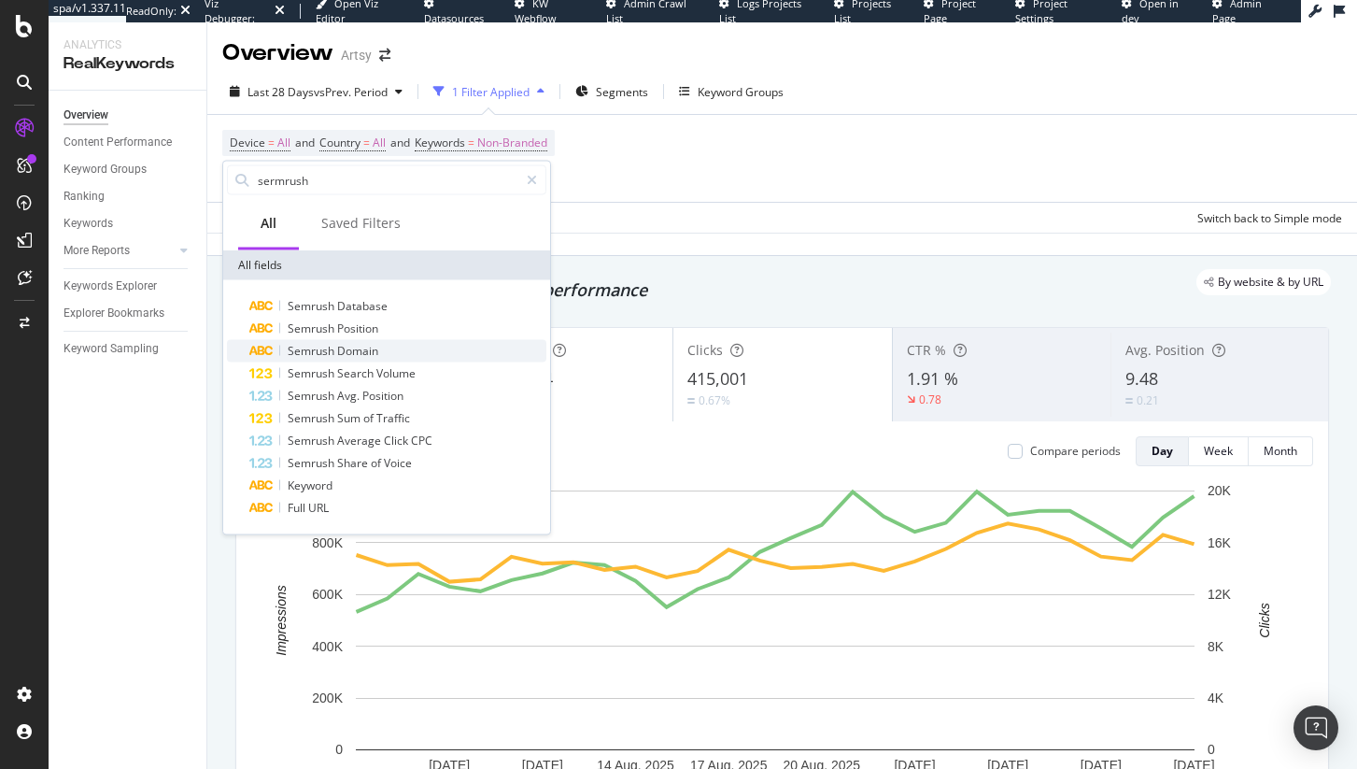
click at [357, 352] on span "Domain" at bounding box center [357, 351] width 41 height 16
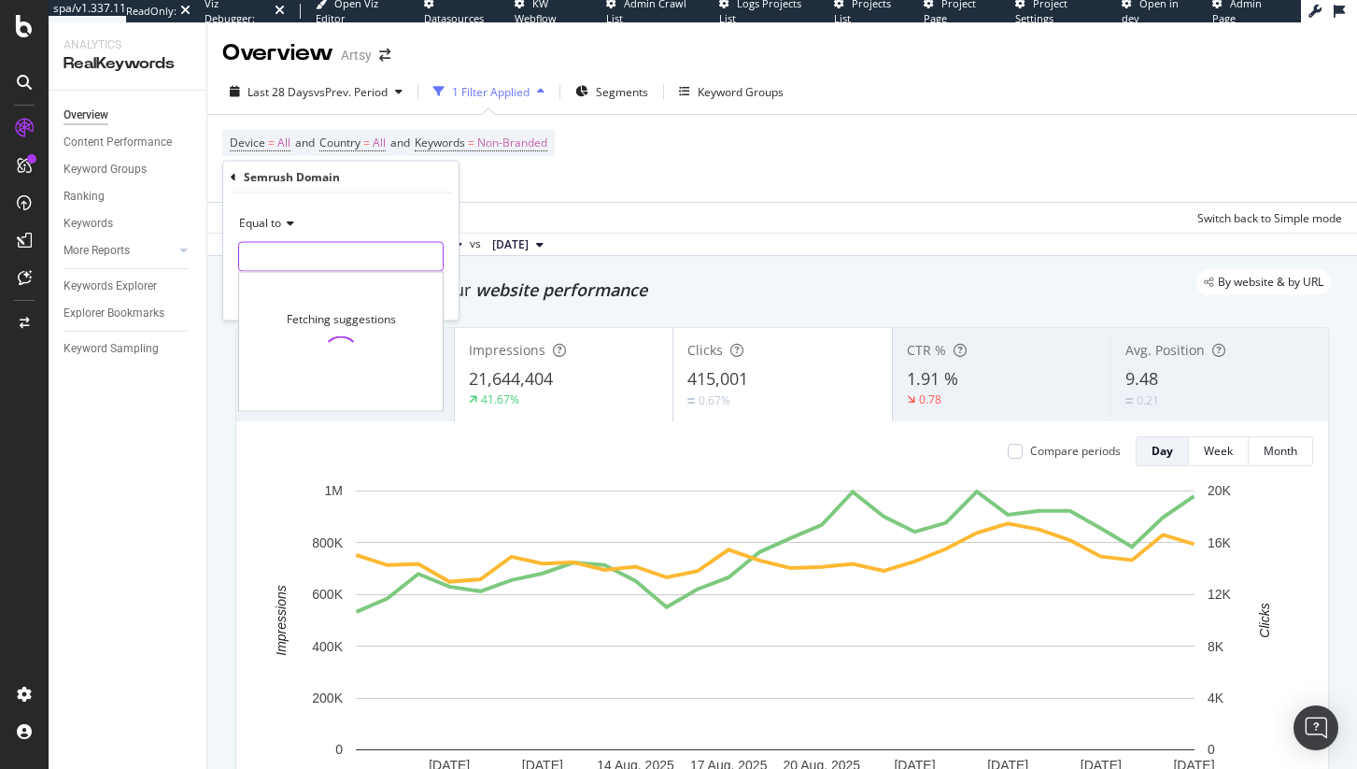
click at [290, 256] on input "text" at bounding box center [341, 257] width 204 height 30
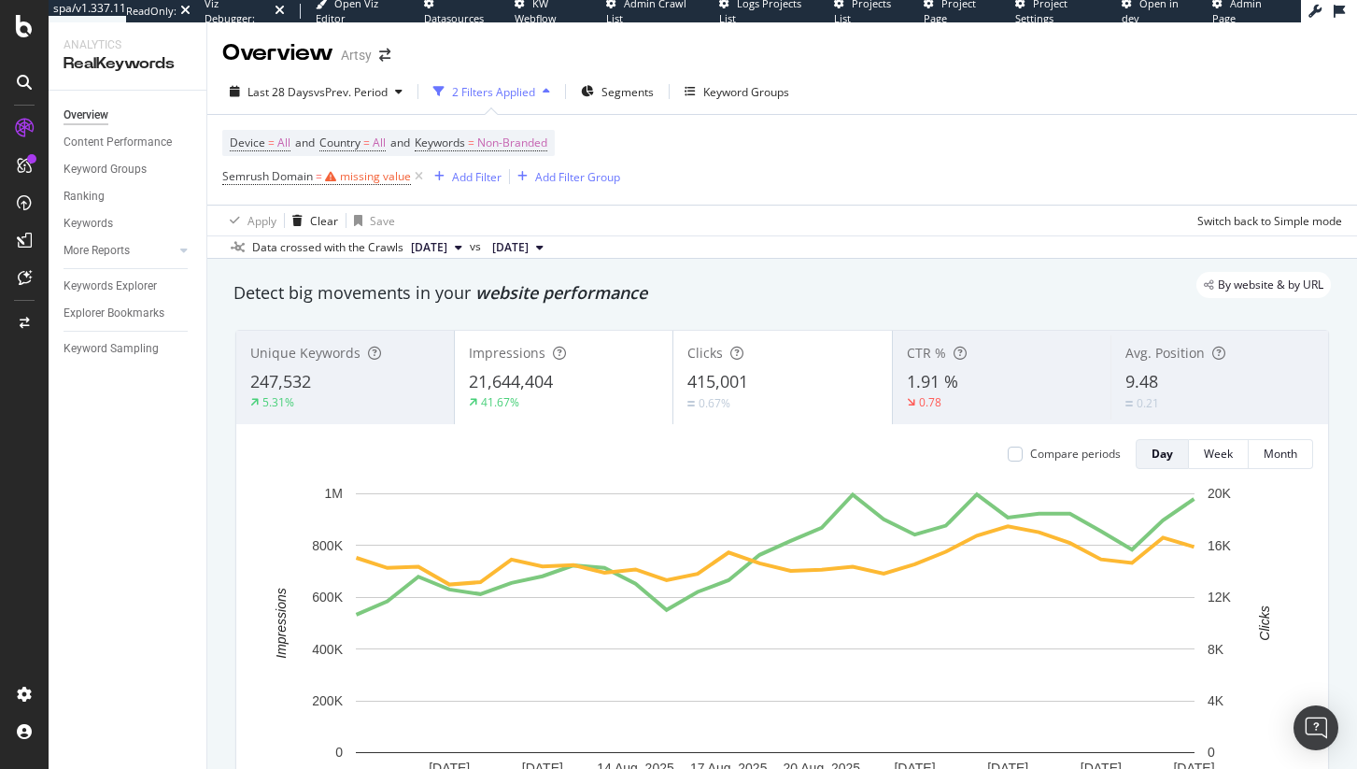
scroll to position [389, 0]
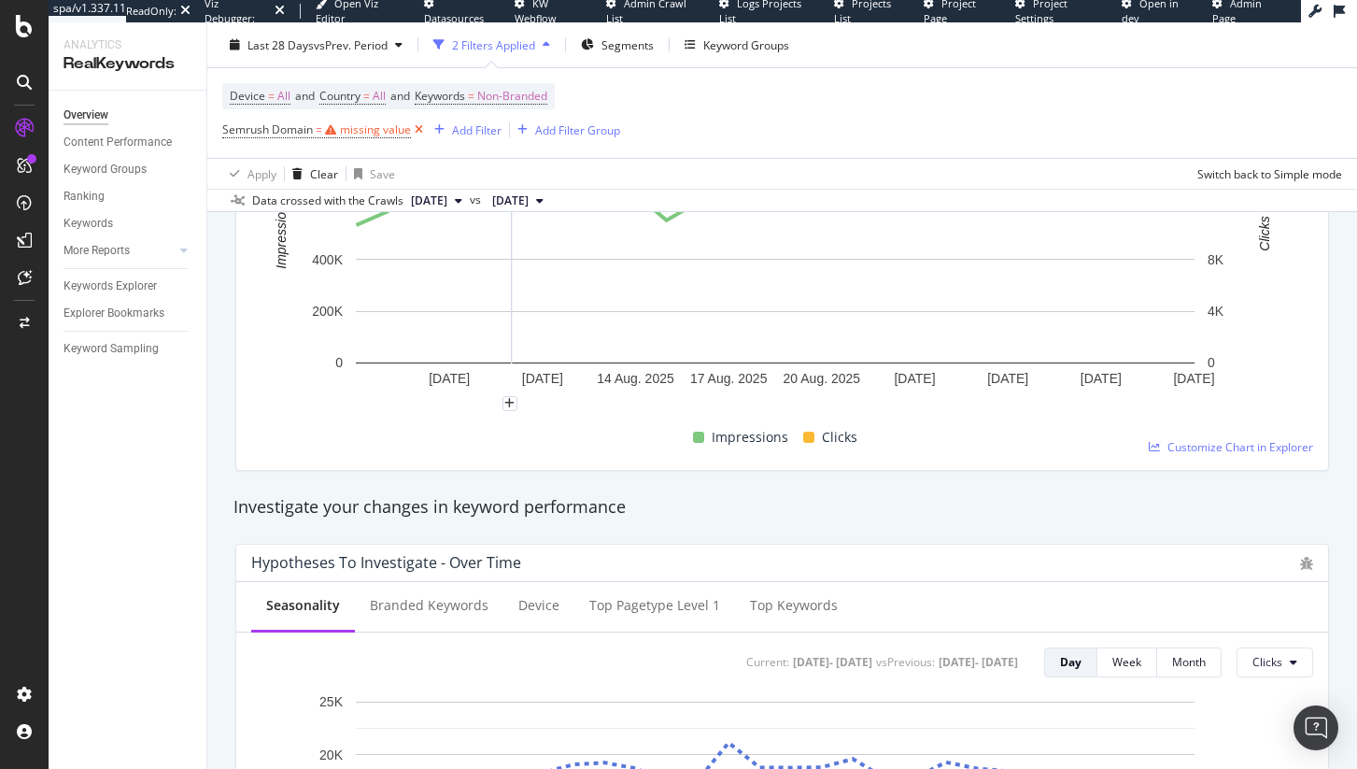
click at [420, 134] on icon at bounding box center [419, 129] width 16 height 19
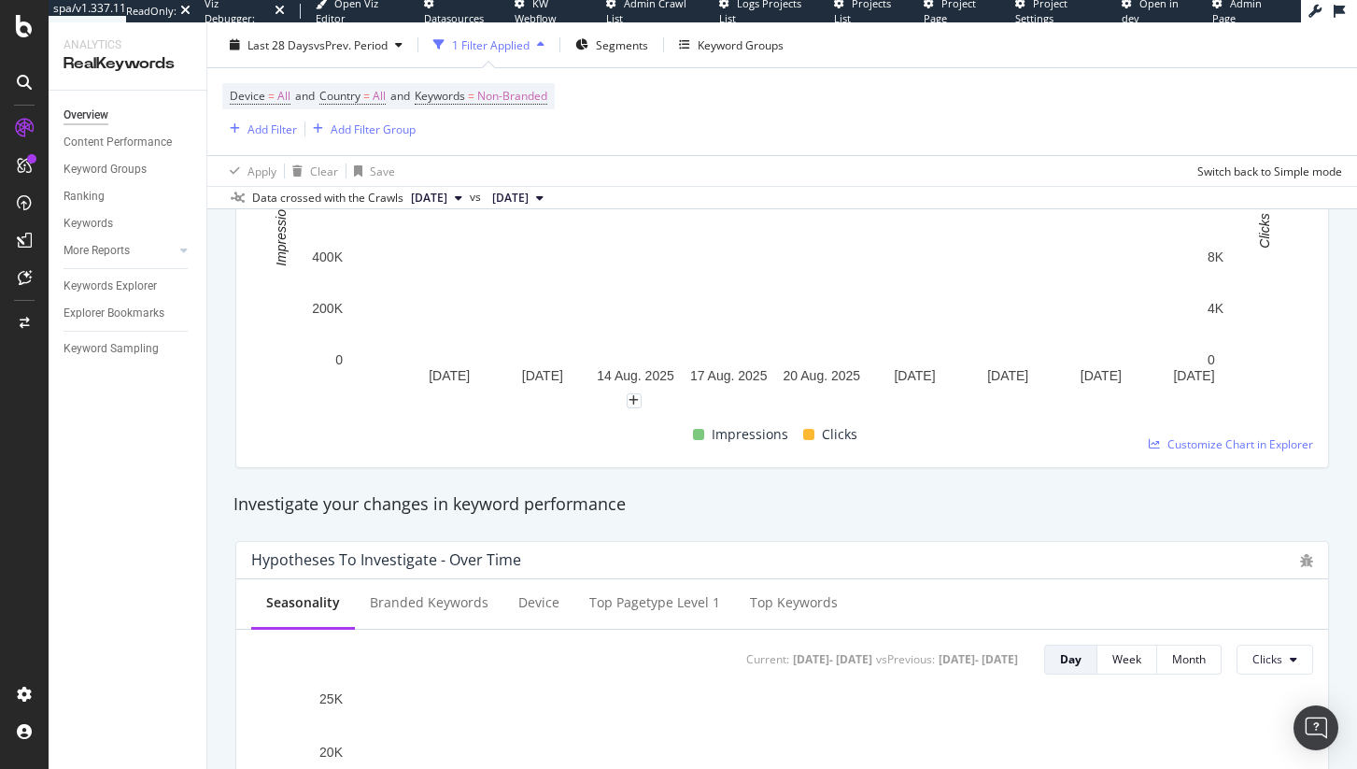
scroll to position [757, 0]
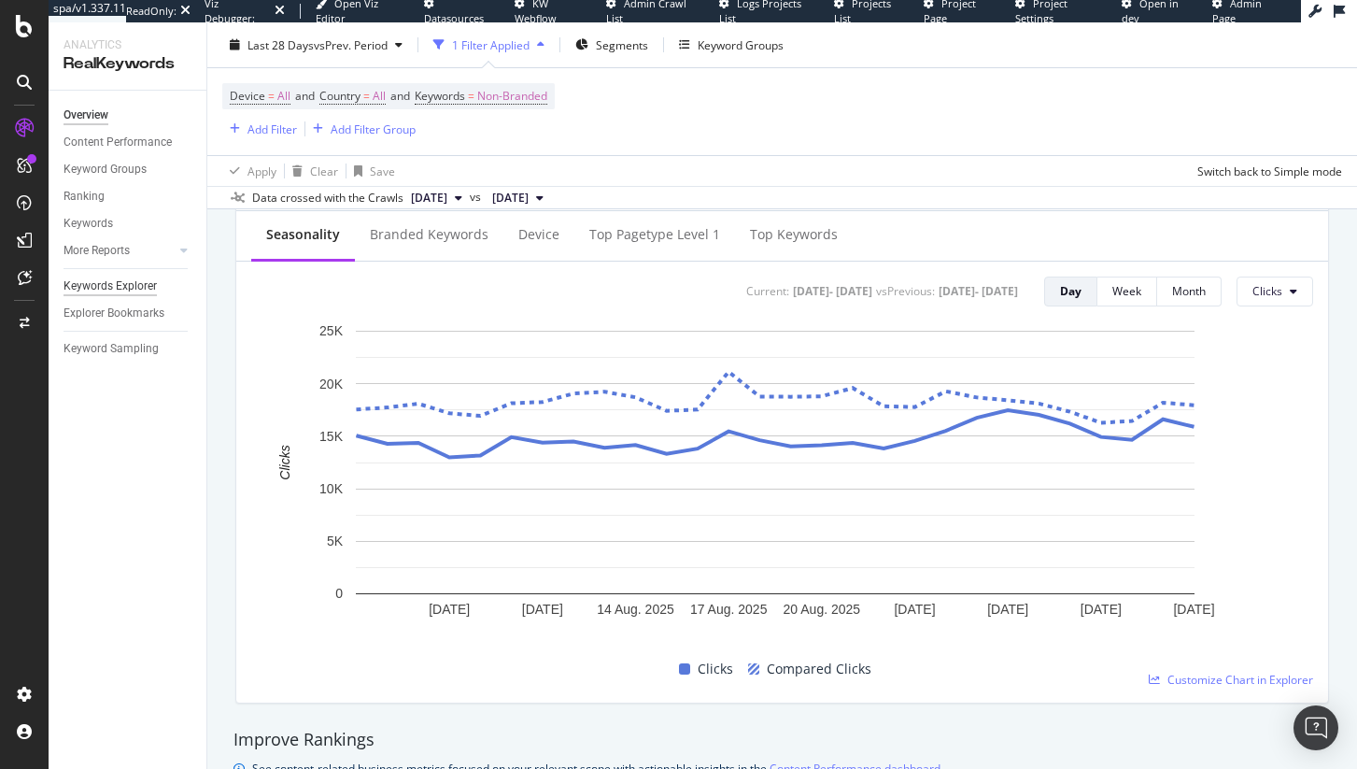
click at [94, 285] on div "Keywords Explorer" at bounding box center [110, 286] width 93 height 20
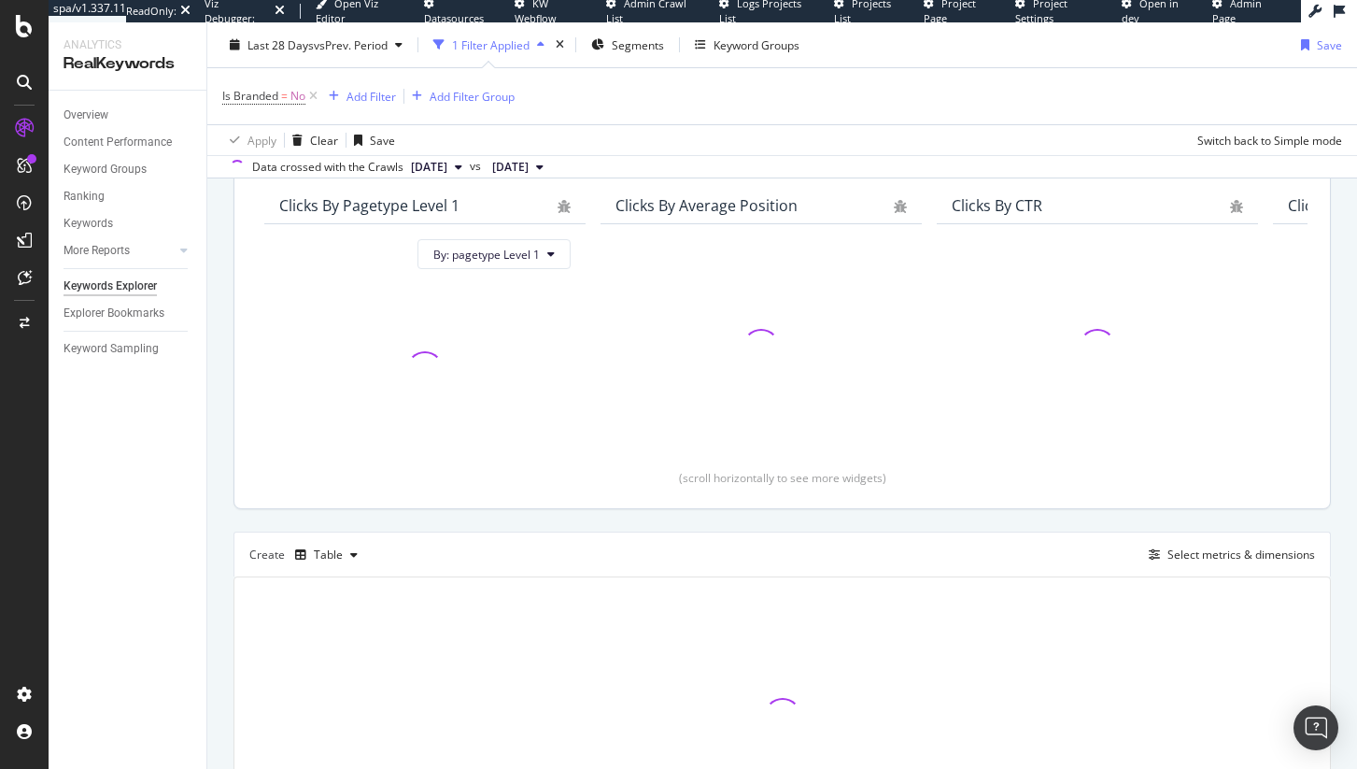
scroll to position [314, 0]
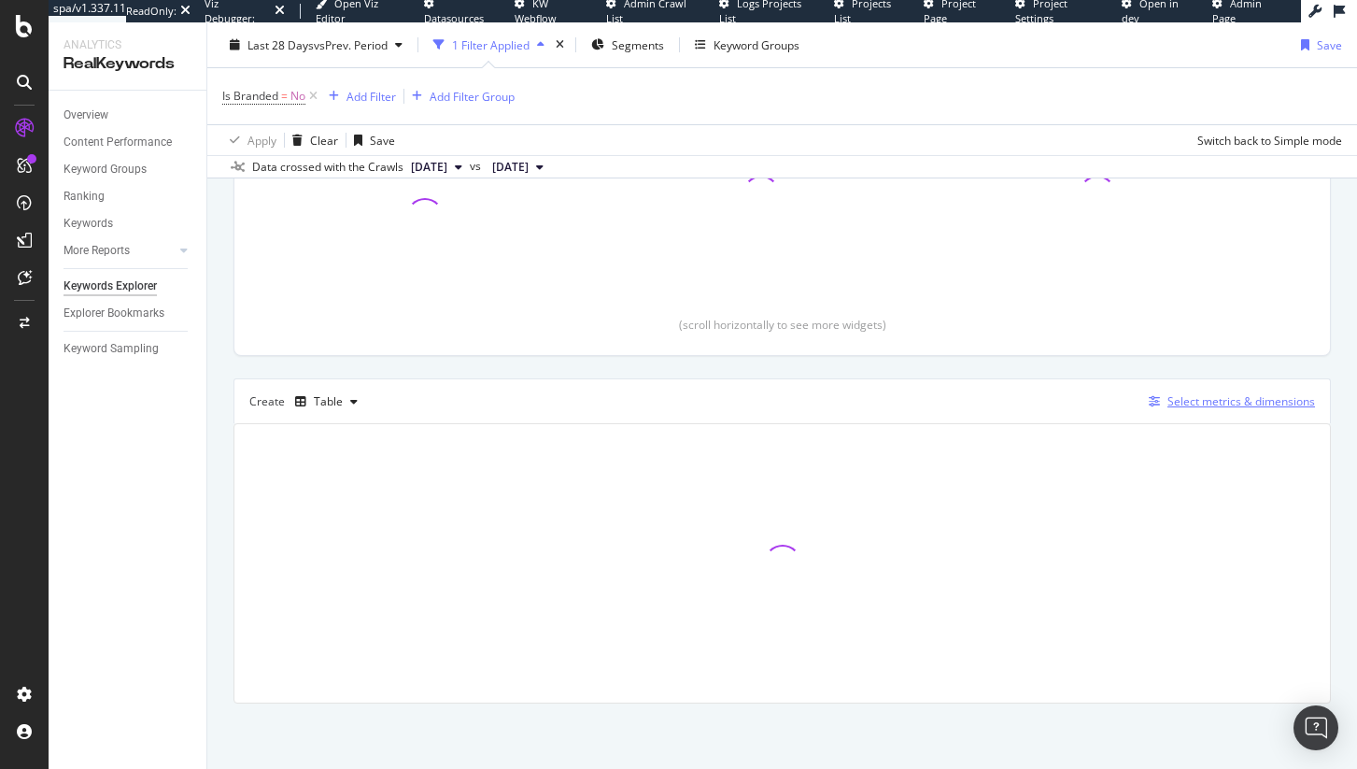
click at [1178, 410] on div "Select metrics & dimensions" at bounding box center [1228, 401] width 174 height 21
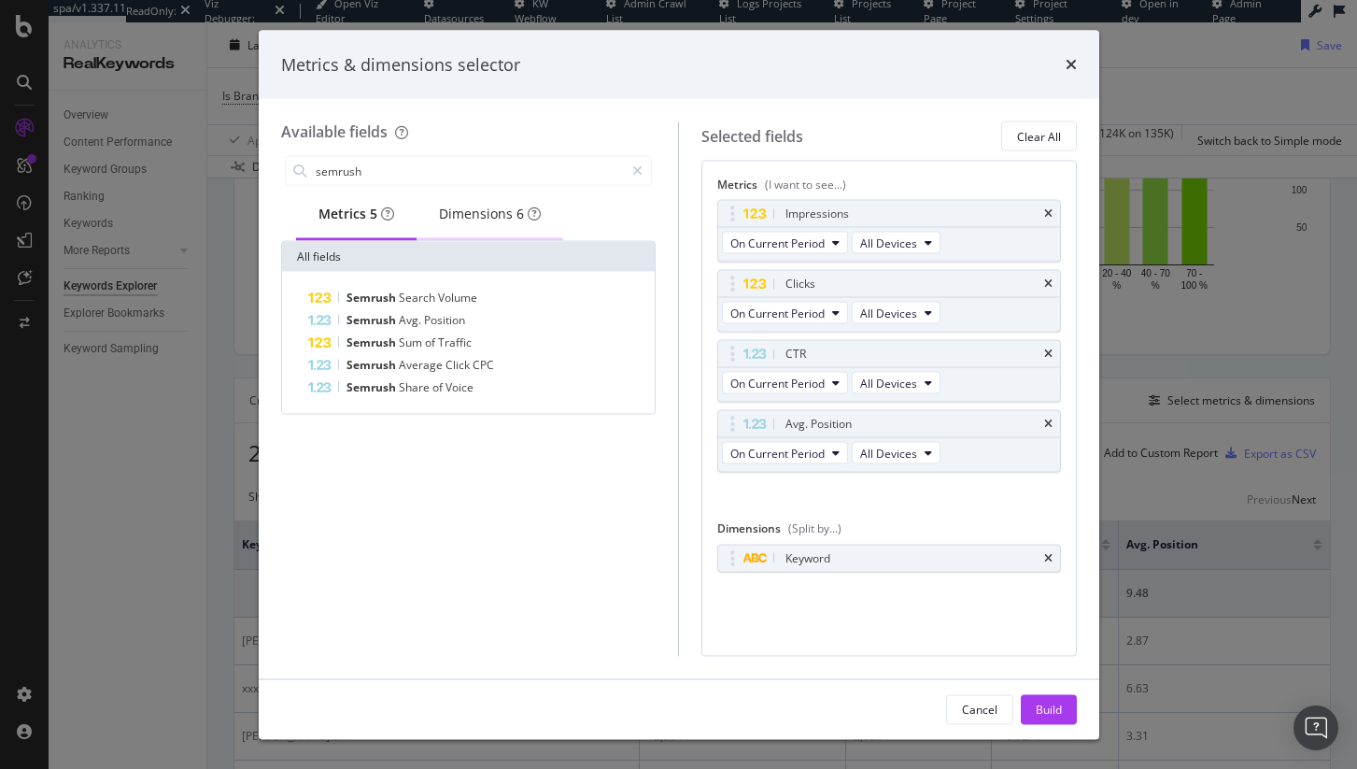
type input "semrush"
click at [505, 222] on div "Dimensions 6" at bounding box center [490, 214] width 102 height 19
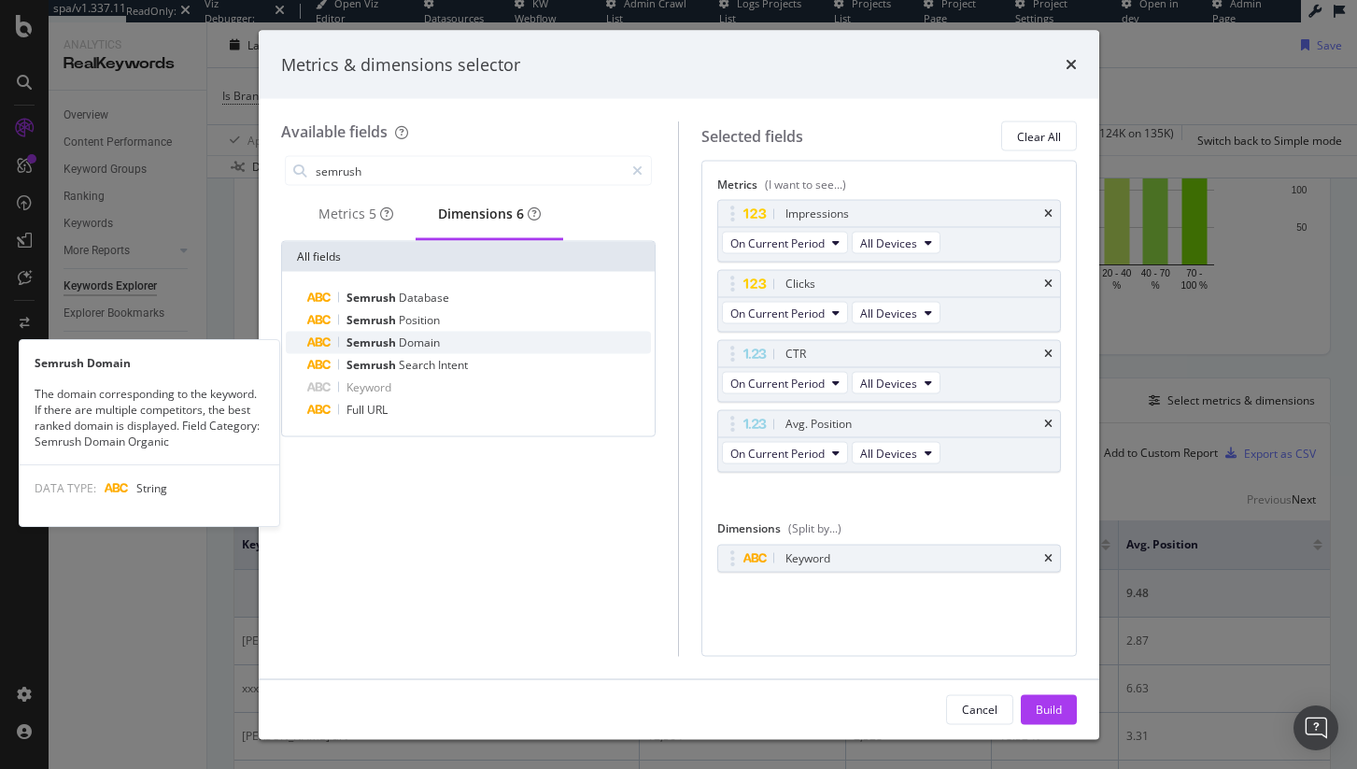
click at [500, 352] on div "Semrush Domain" at bounding box center [480, 343] width 344 height 22
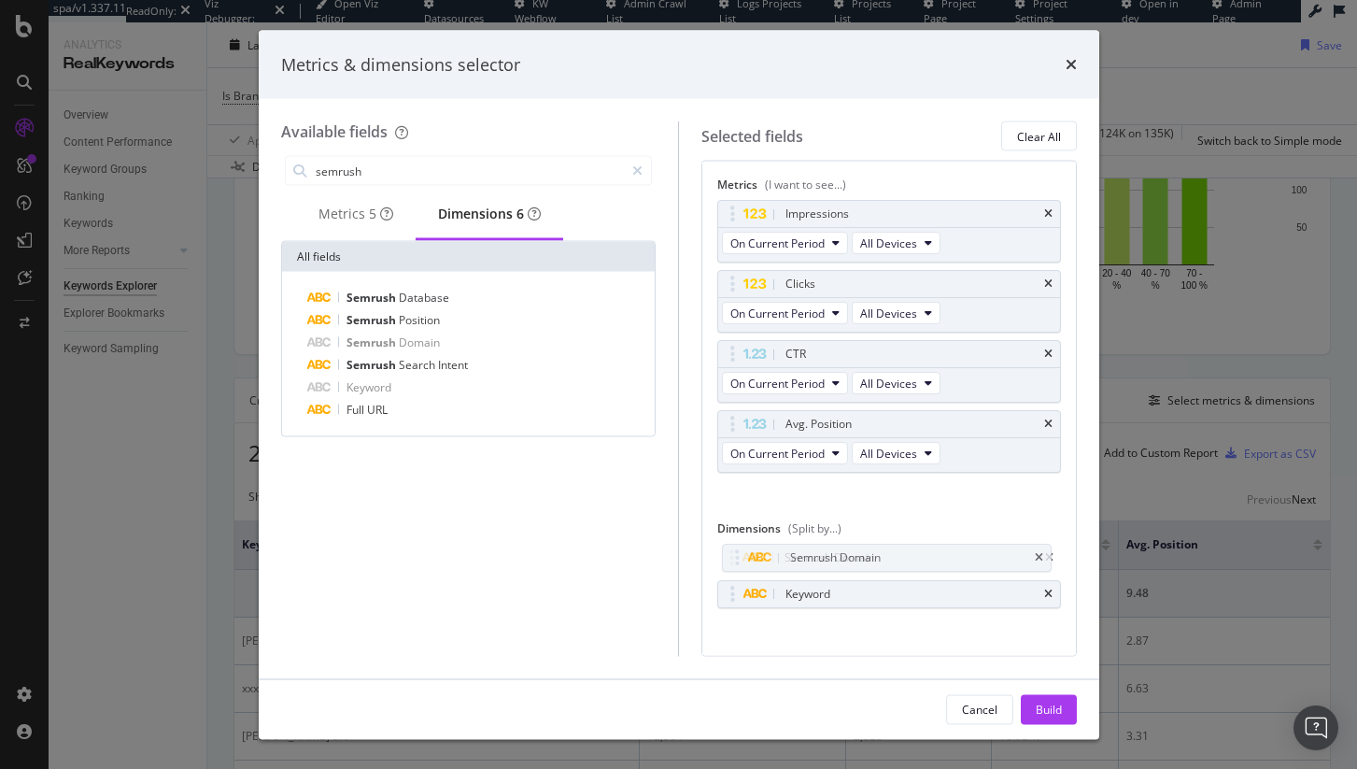
drag, startPoint x: 741, startPoint y: 589, endPoint x: 745, endPoint y: 572, distance: 18.4
click at [745, 554] on body "spa/v1.337.11 ReadOnly: Viz Debugger: Open Viz Editor Datasources KW Webflow Ad…" at bounding box center [678, 384] width 1357 height 769
click at [1038, 587] on div "Keyword" at bounding box center [889, 593] width 342 height 26
click at [1040, 588] on div "Keyword" at bounding box center [889, 593] width 342 height 26
click at [1044, 589] on icon "times" at bounding box center [1048, 592] width 8 height 11
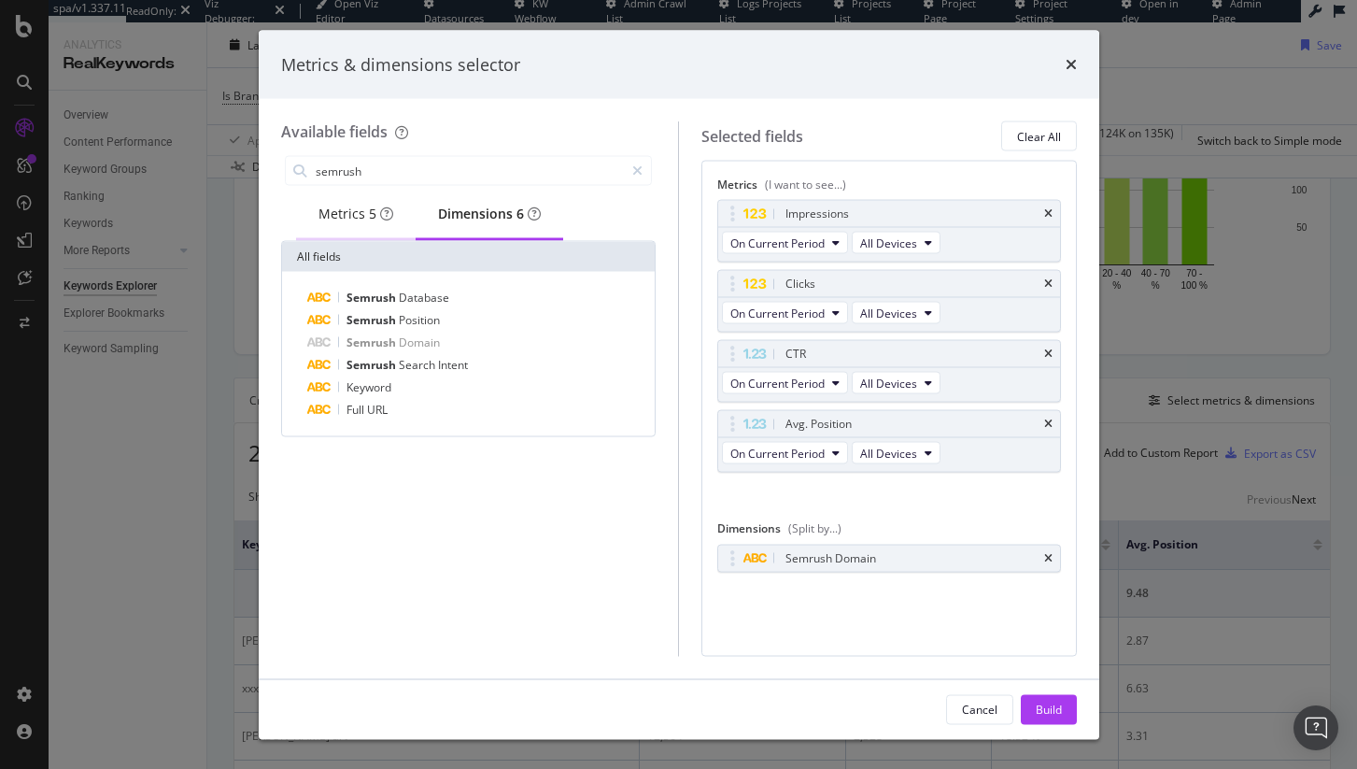
click at [362, 215] on div "Metrics 5" at bounding box center [355, 214] width 75 height 19
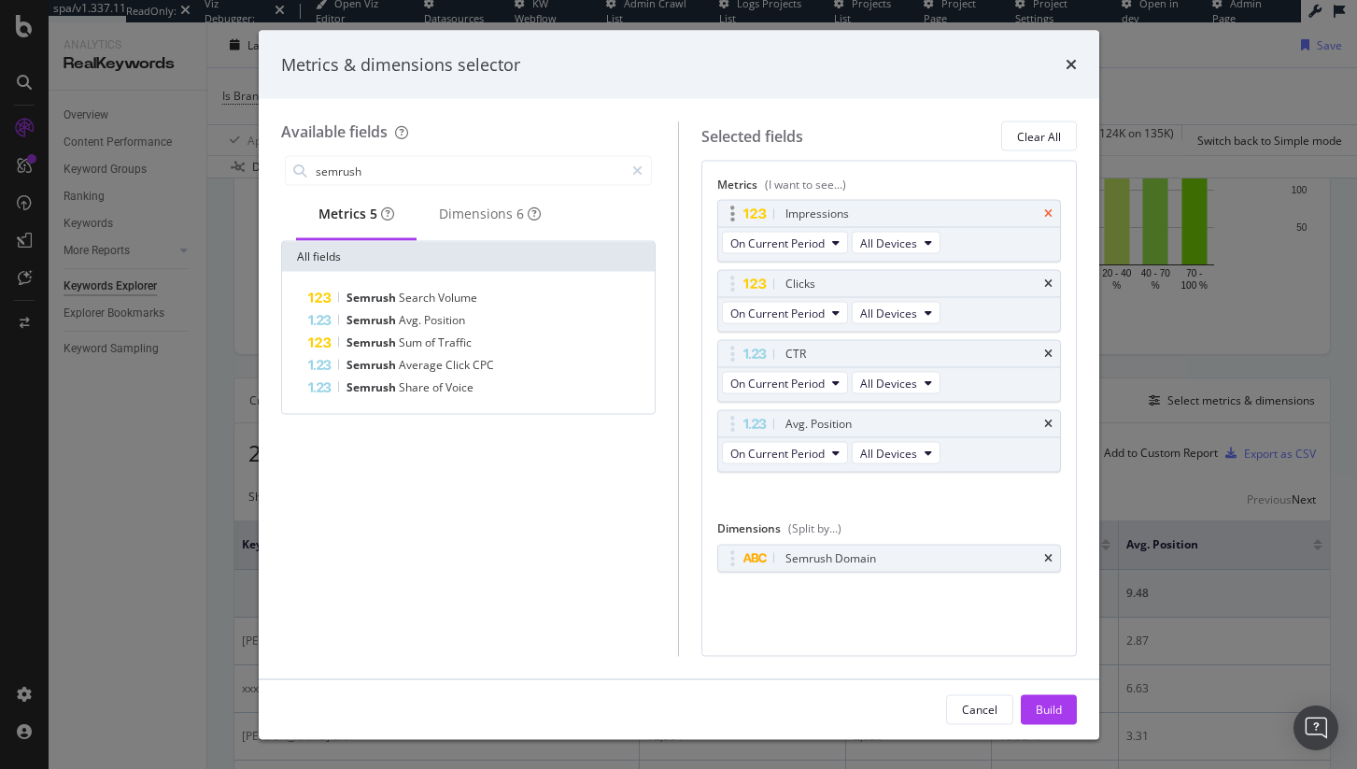
click at [1050, 210] on icon "times" at bounding box center [1048, 213] width 8 height 11
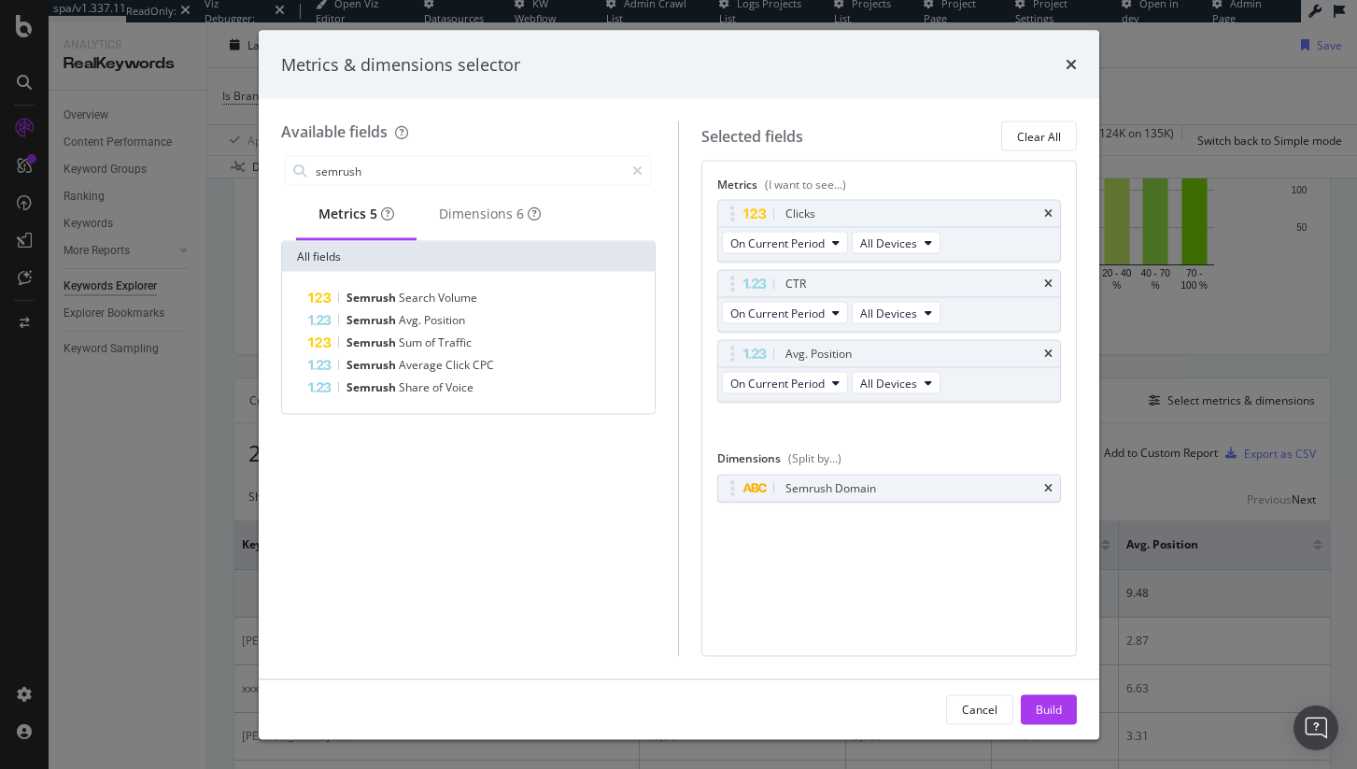
click at [1050, 210] on icon "times" at bounding box center [1048, 213] width 8 height 11
click at [1050, 278] on icon "times" at bounding box center [1048, 283] width 8 height 11
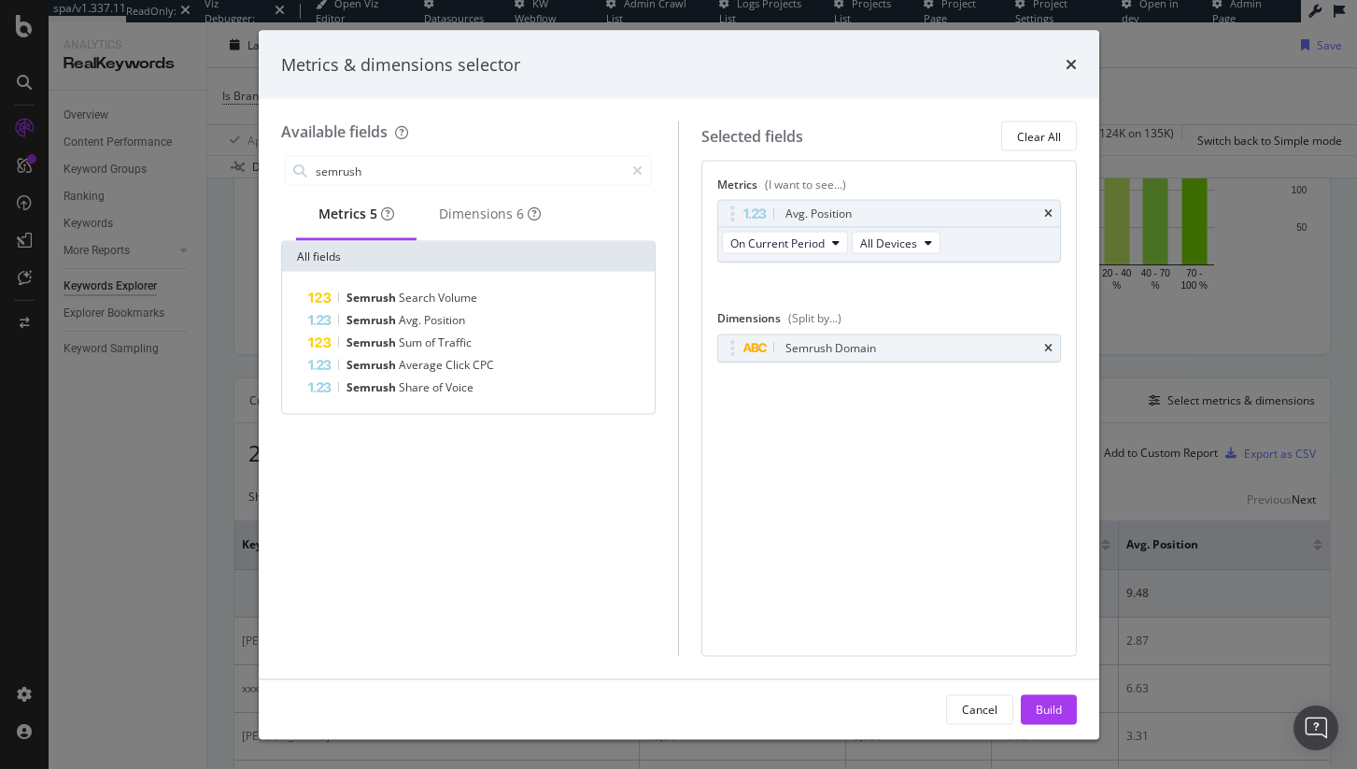
click at [1050, 210] on icon "times" at bounding box center [1048, 213] width 8 height 11
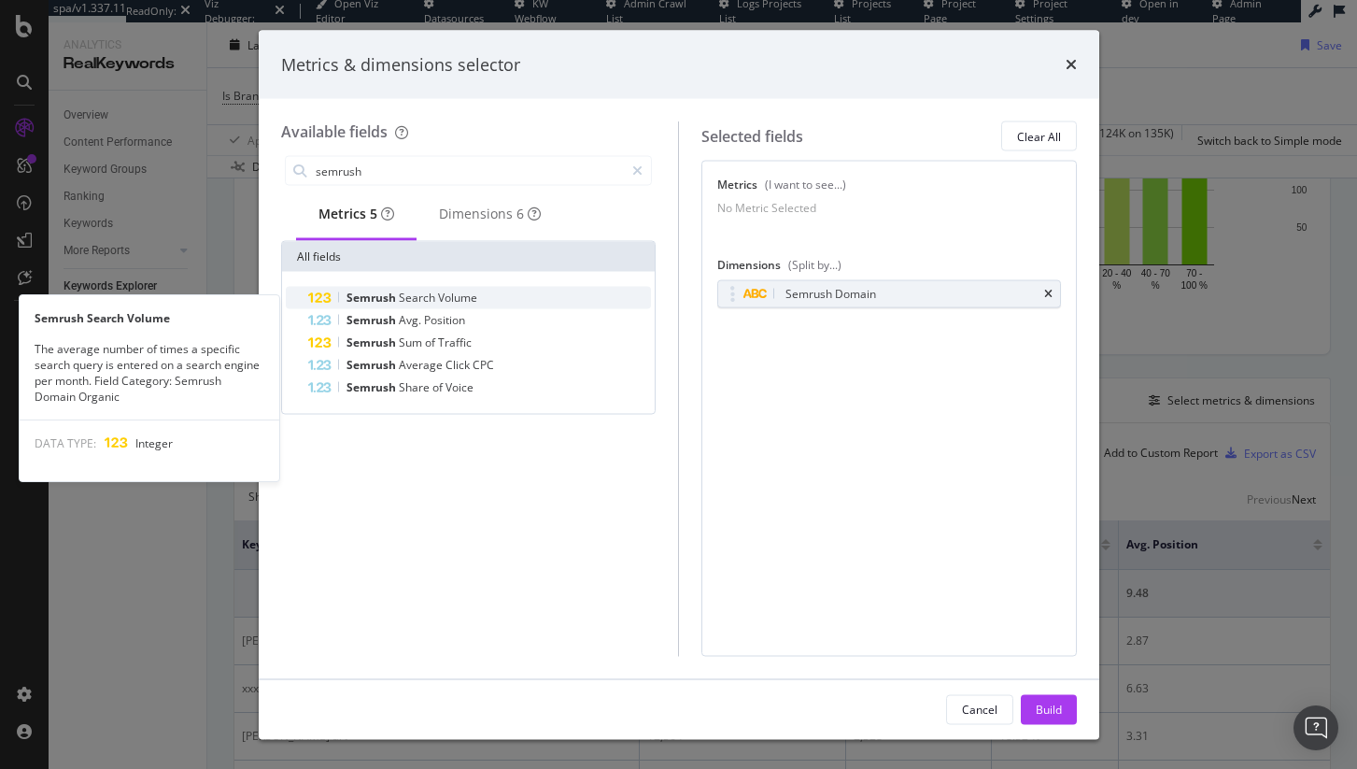
click at [382, 304] on span "Semrush" at bounding box center [373, 298] width 52 height 16
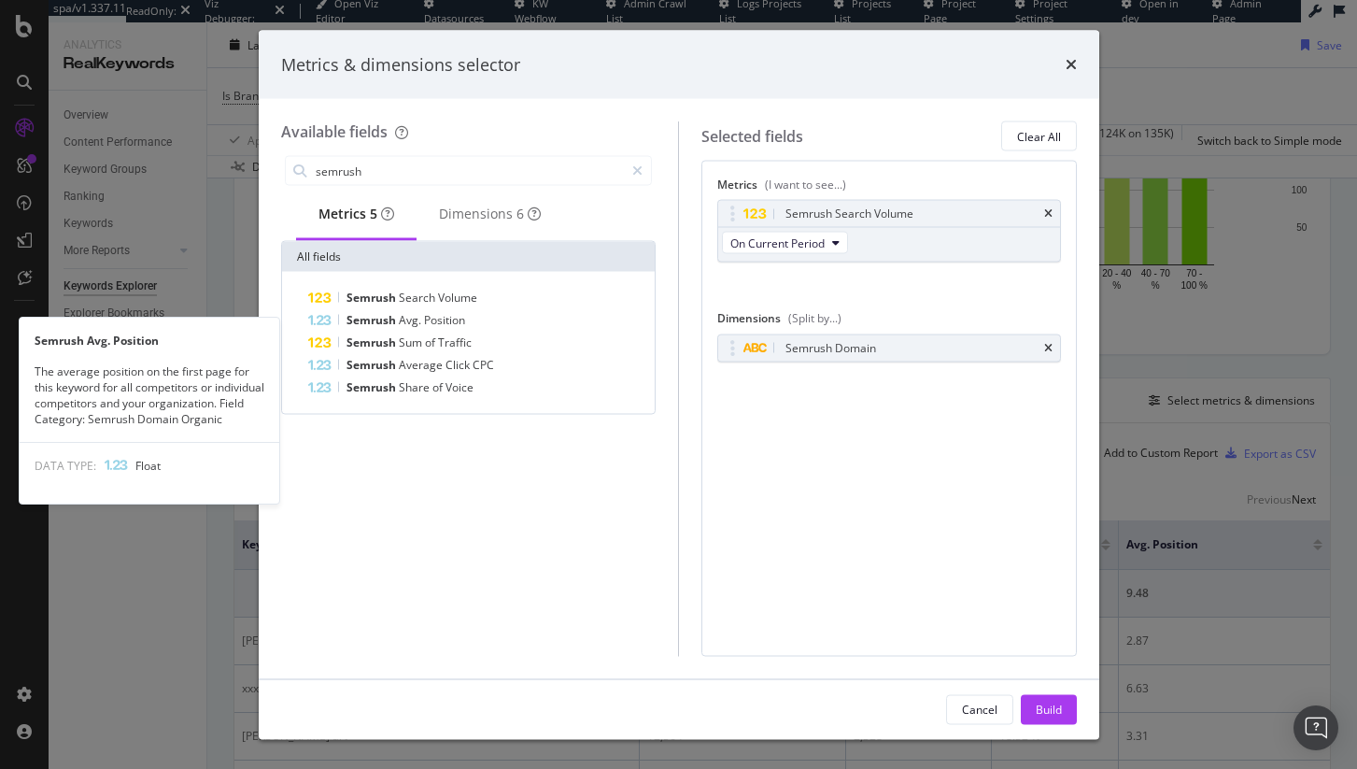
click at [418, 332] on div "Semrush Avg. Position" at bounding box center [480, 320] width 344 height 22
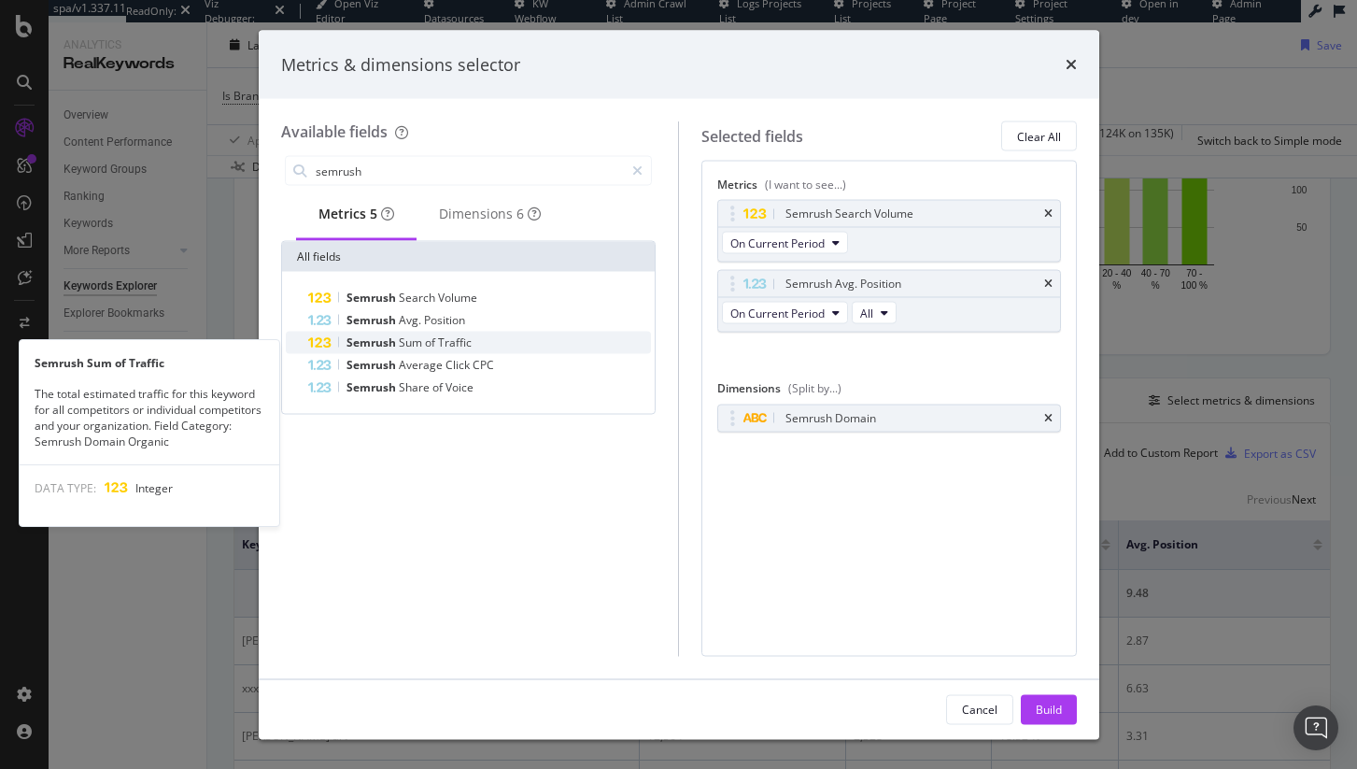
click at [478, 354] on div "Semrush Sum of Traffic" at bounding box center [480, 343] width 344 height 22
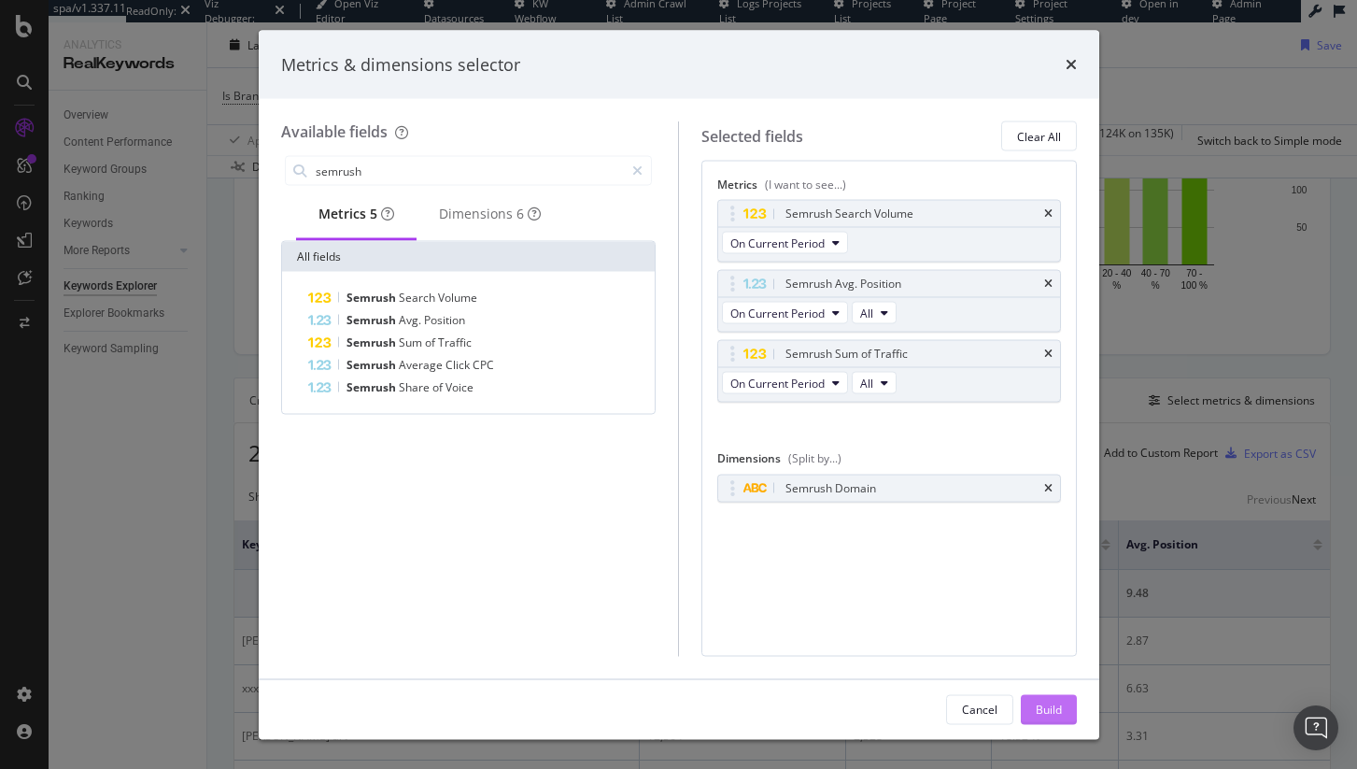
click at [1045, 701] on div "Build" at bounding box center [1049, 709] width 26 height 16
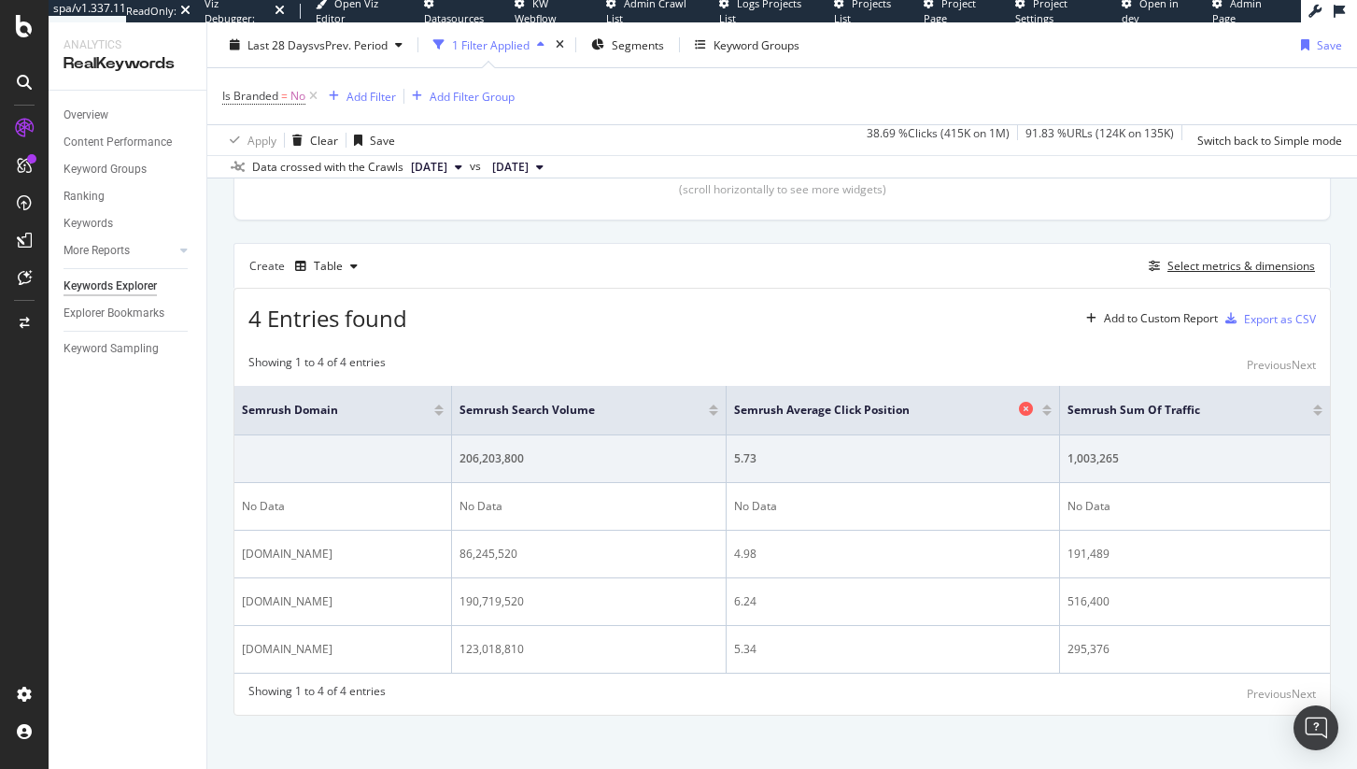
scroll to position [444, 0]
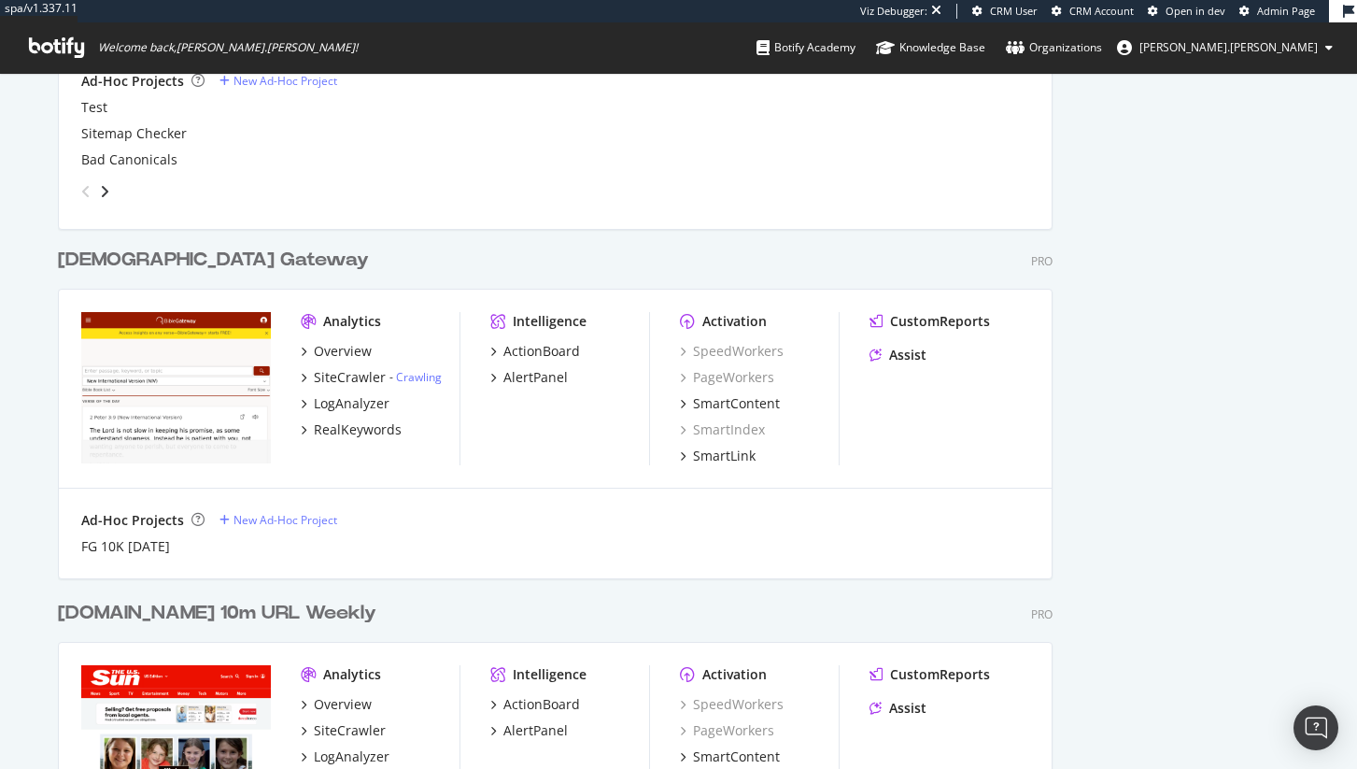
scroll to position [1626, 0]
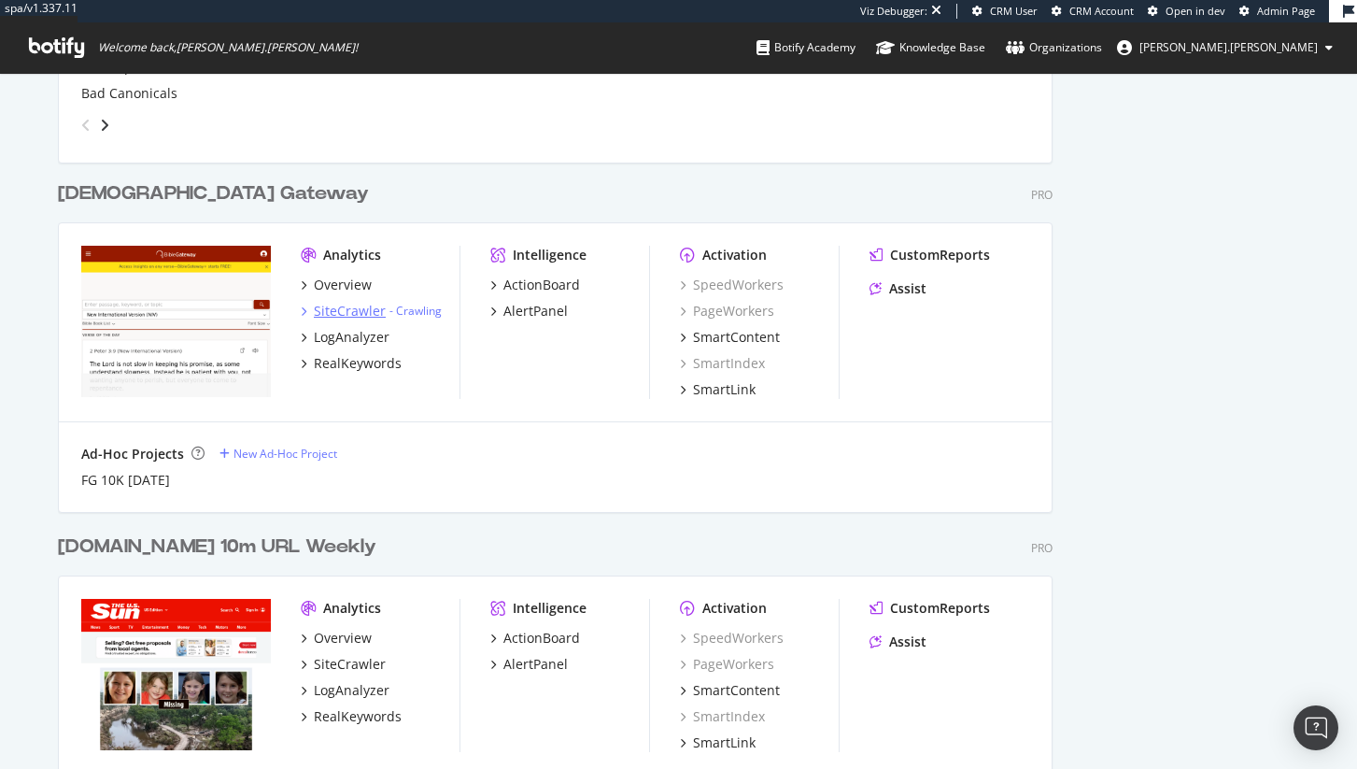
click at [367, 315] on div "SiteCrawler" at bounding box center [350, 311] width 72 height 19
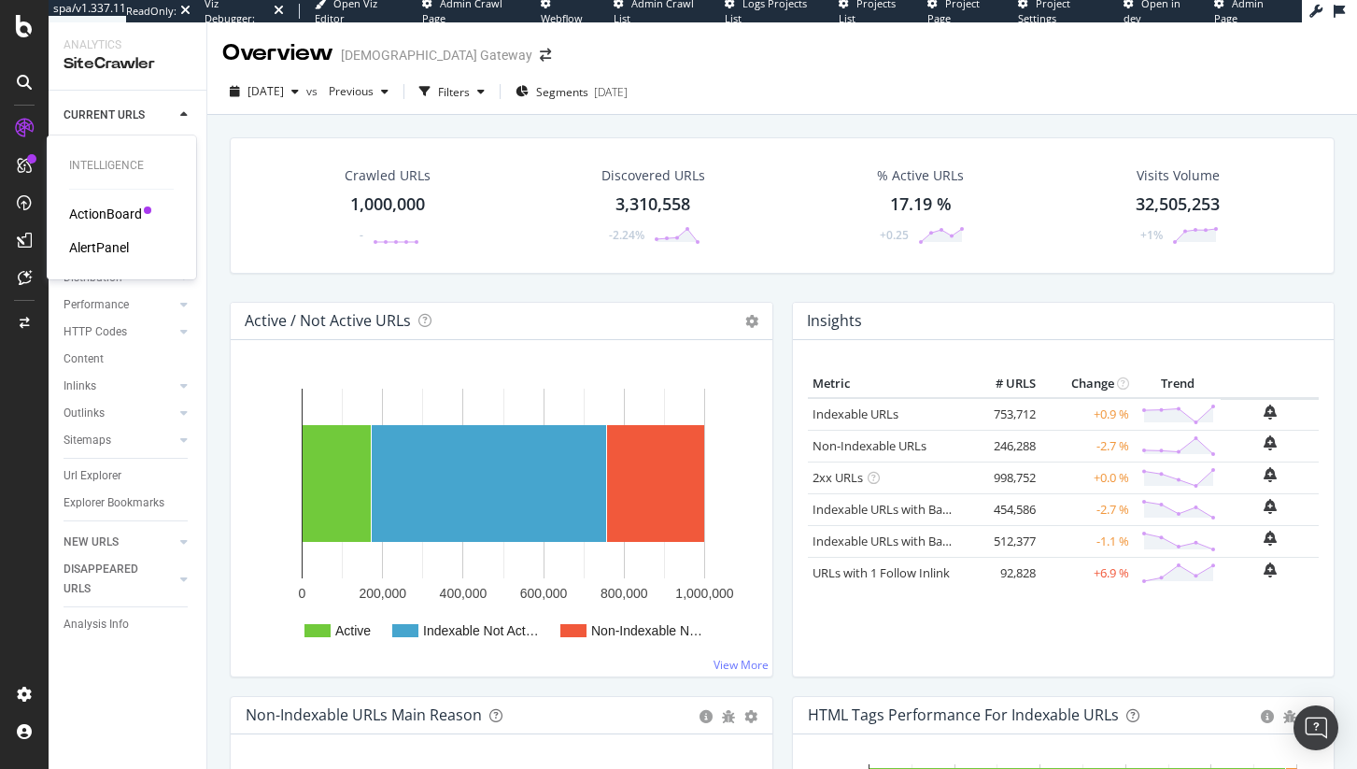
click at [94, 250] on div "AlertPanel" at bounding box center [99, 247] width 60 height 19
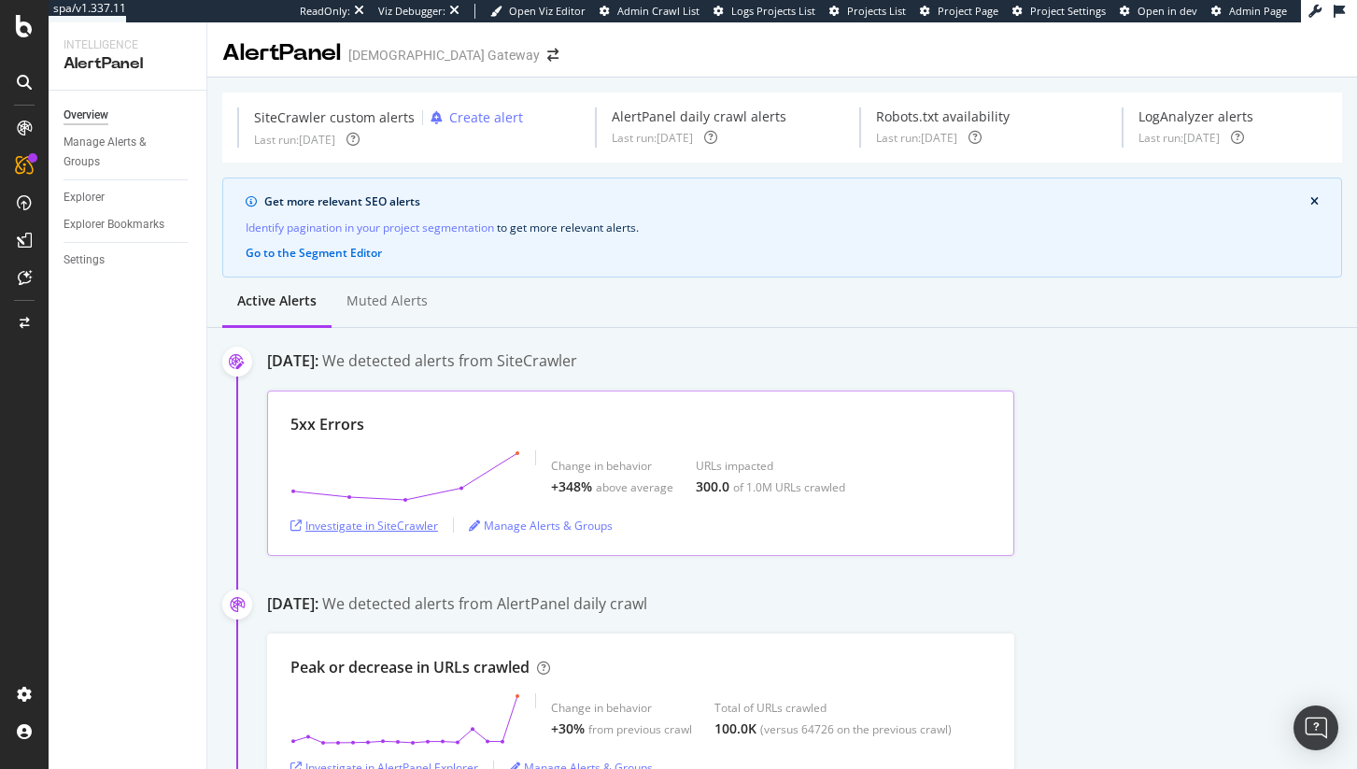
click at [322, 528] on div "Investigate in SiteCrawler" at bounding box center [364, 525] width 148 height 16
click at [386, 531] on div "Investigate in SiteCrawler" at bounding box center [364, 525] width 148 height 16
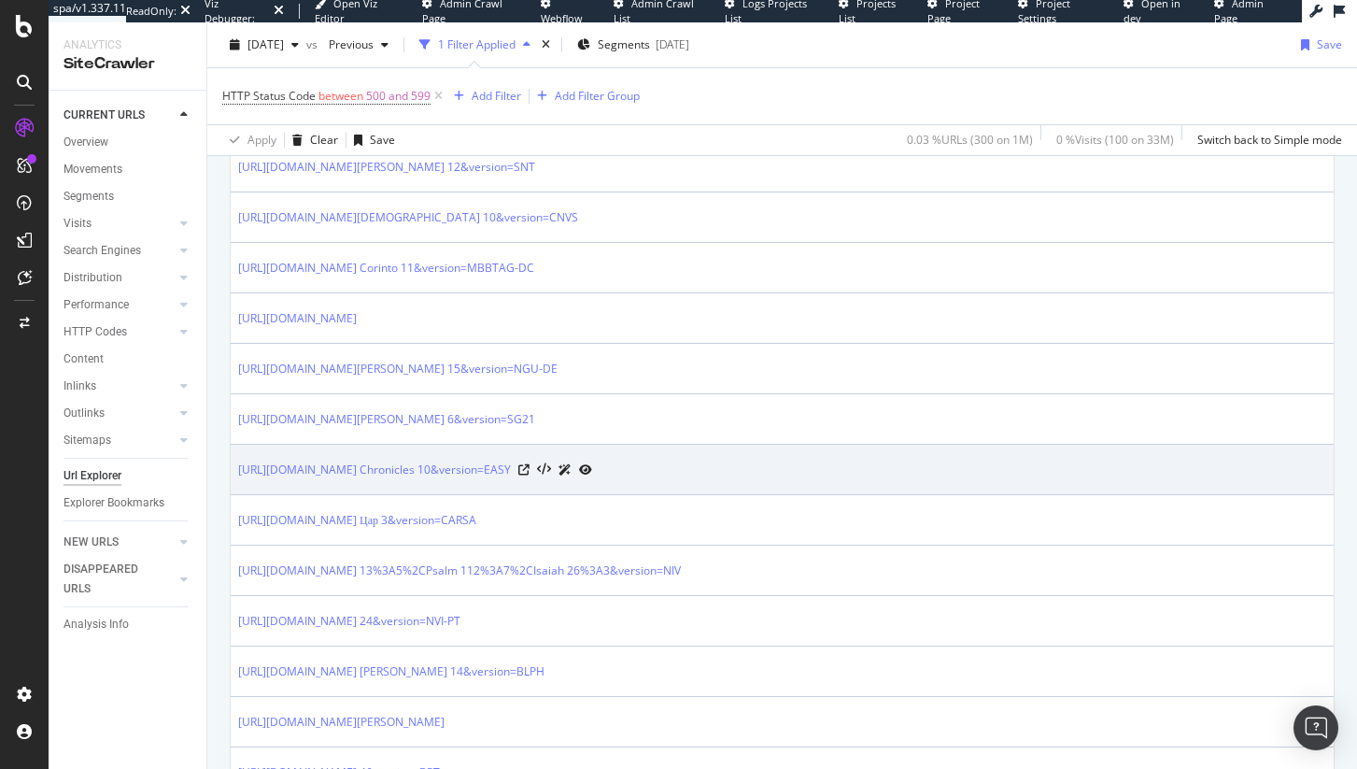
scroll to position [550, 0]
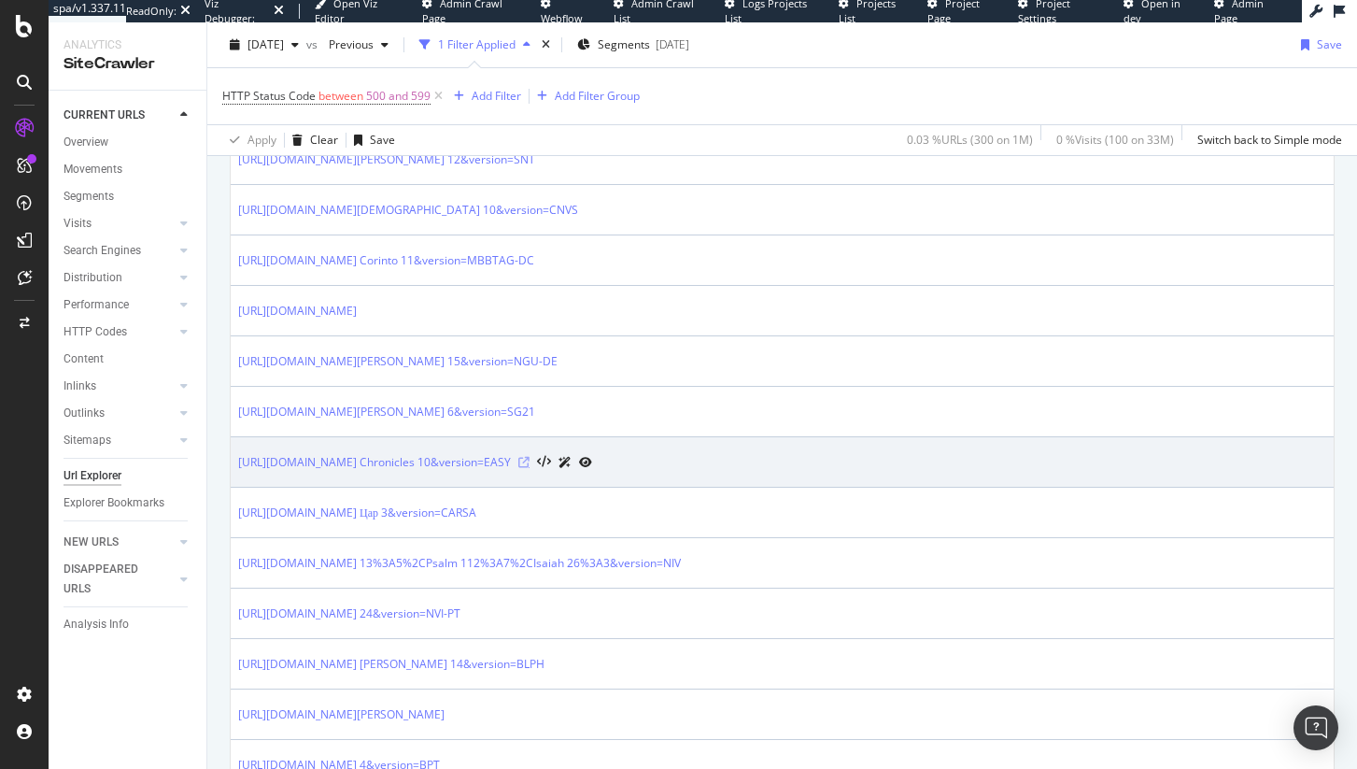
click at [530, 464] on icon at bounding box center [523, 462] width 11 height 11
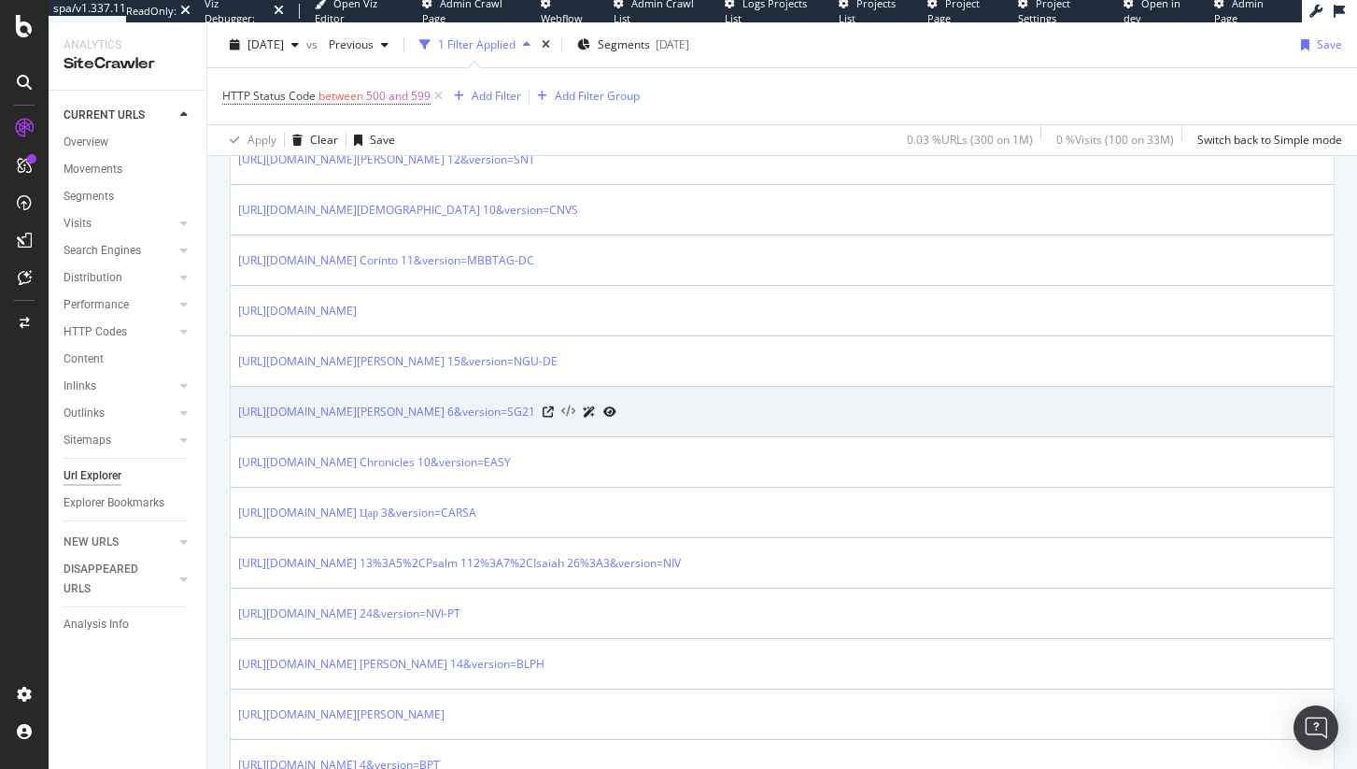
click at [575, 415] on icon at bounding box center [568, 411] width 14 height 13
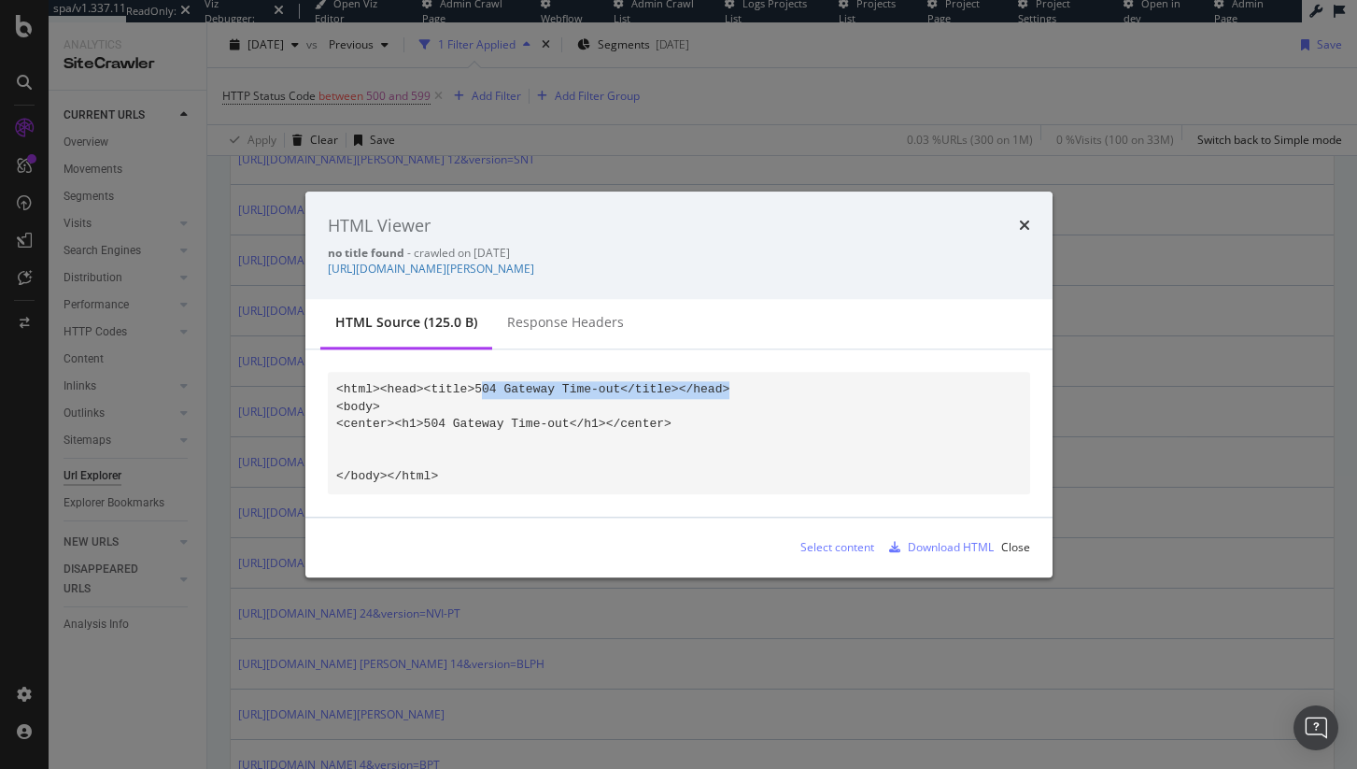
drag, startPoint x: 482, startPoint y: 389, endPoint x: 745, endPoint y: 390, distance: 263.4
click at [745, 390] on pre "<html><head><title>504 Gateway Time-out</title></head> <body> <center><h1>504 G…" at bounding box center [679, 433] width 702 height 121
click at [544, 321] on div "Response Headers" at bounding box center [565, 323] width 117 height 19
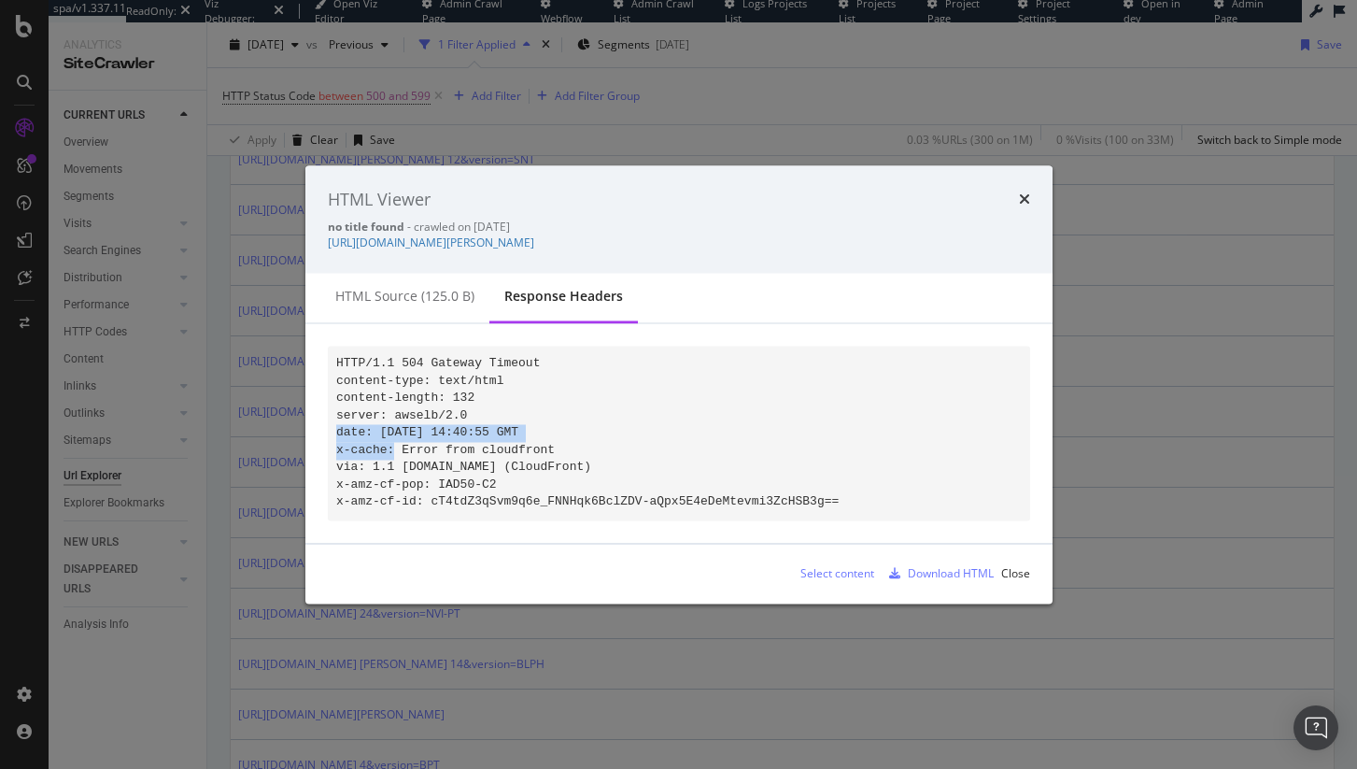
drag, startPoint x: 609, startPoint y: 418, endPoint x: 304, endPoint y: 425, distance: 304.6
click at [305, 425] on div "HTTP/1.1 504 Gateway Timeout content-type: text/html content-length: 132 server…" at bounding box center [678, 433] width 747 height 219
click at [474, 430] on code "HTTP/1.1 504 Gateway Timeout content-type: text/html content-length: 132 server…" at bounding box center [587, 432] width 502 height 153
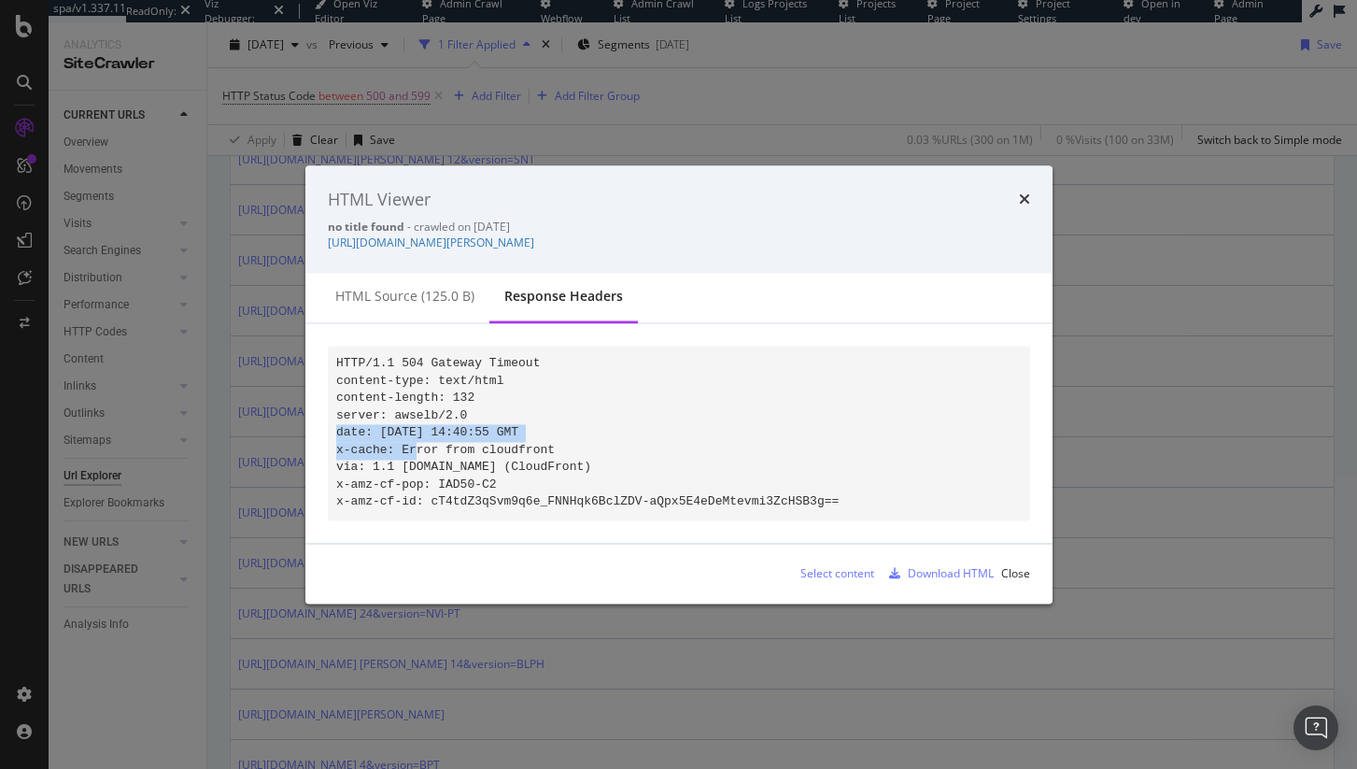
click at [552, 426] on code "HTTP/1.1 504 Gateway Timeout content-type: text/html content-length: 132 server…" at bounding box center [587, 432] width 502 height 153
drag, startPoint x: 579, startPoint y: 446, endPoint x: 321, endPoint y: 425, distance: 258.6
click at [321, 425] on div "HTTP/1.1 504 Gateway Timeout content-type: text/html content-length: 132 server…" at bounding box center [678, 433] width 747 height 219
click at [1026, 192] on icon "times" at bounding box center [1024, 199] width 11 height 15
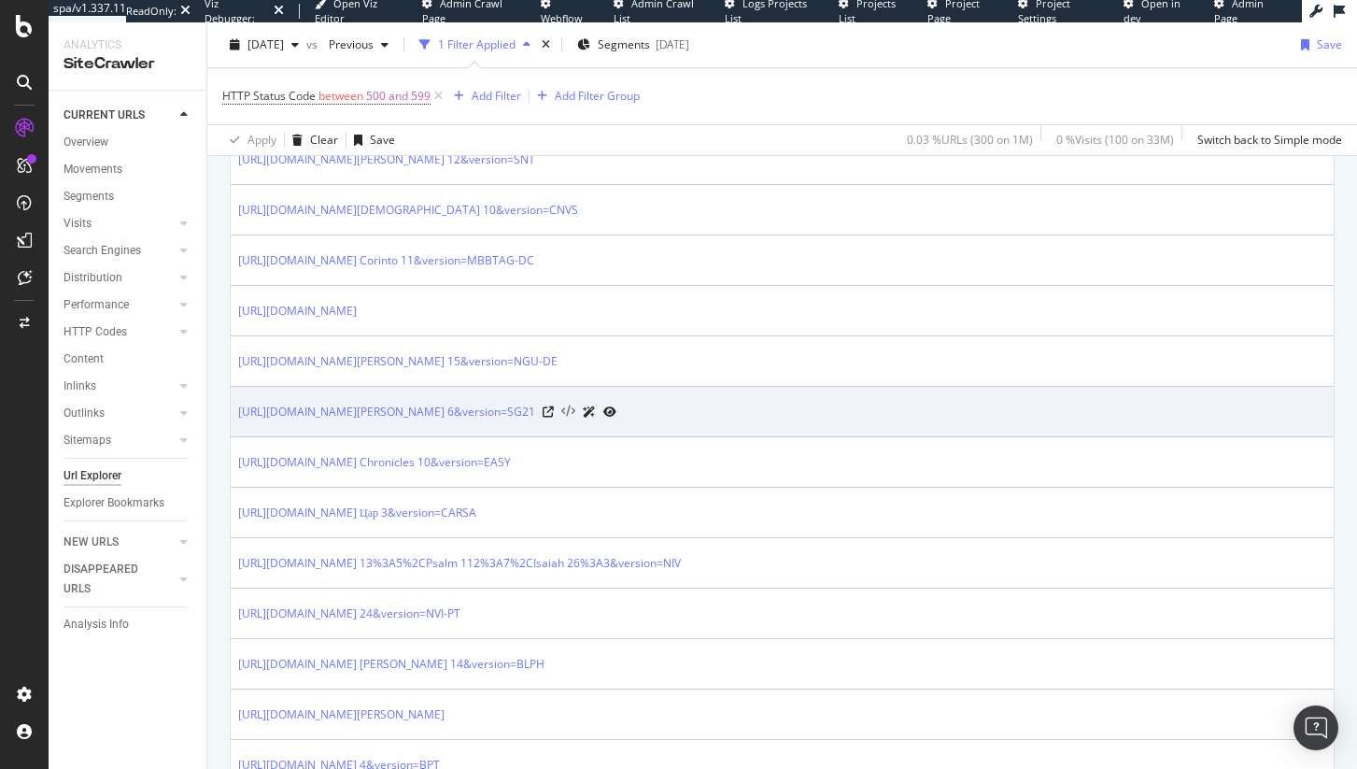
click at [575, 415] on icon at bounding box center [568, 411] width 14 height 13
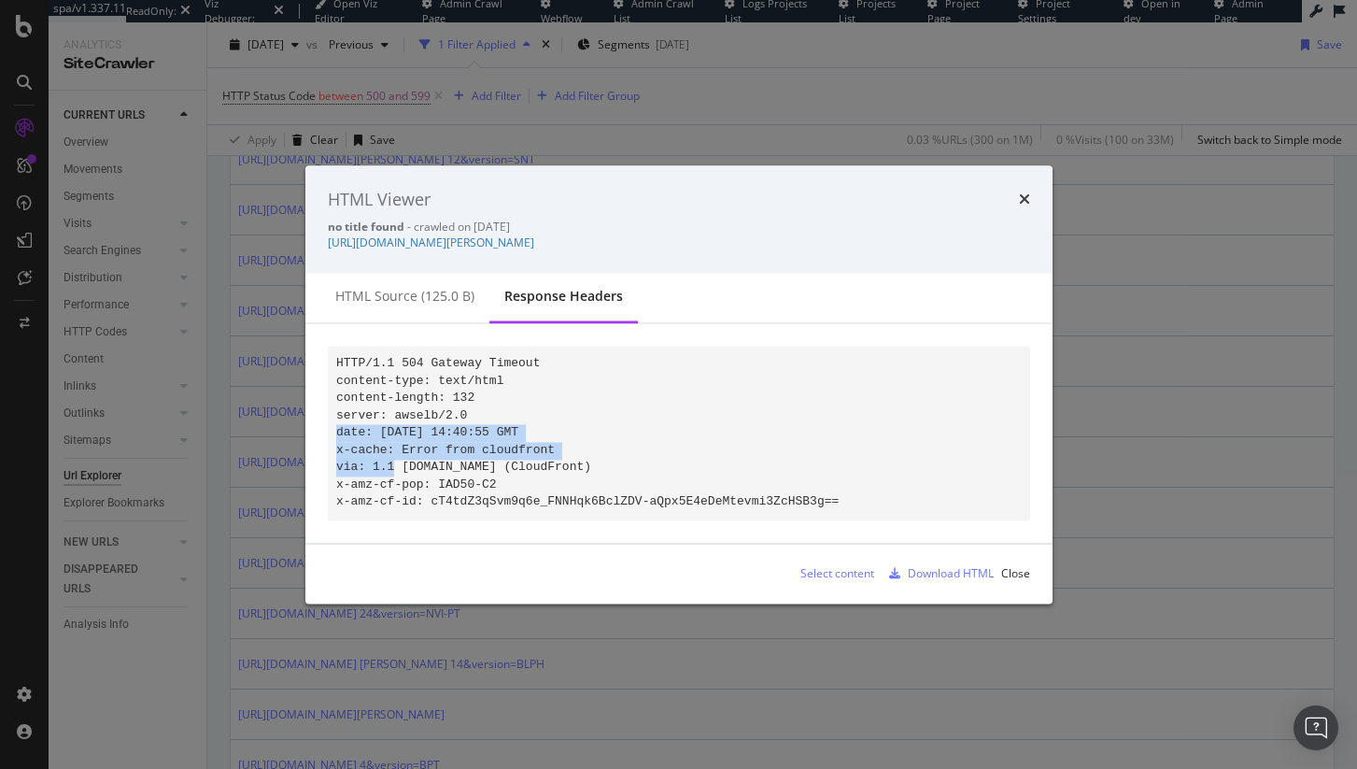
drag, startPoint x: 603, startPoint y: 438, endPoint x: 329, endPoint y: 422, distance: 275.1
click at [329, 422] on pre "HTTP/1.1 504 Gateway Timeout content-type: text/html content-length: 132 server…" at bounding box center [679, 434] width 702 height 174
click at [1022, 196] on icon "times" at bounding box center [1024, 199] width 11 height 15
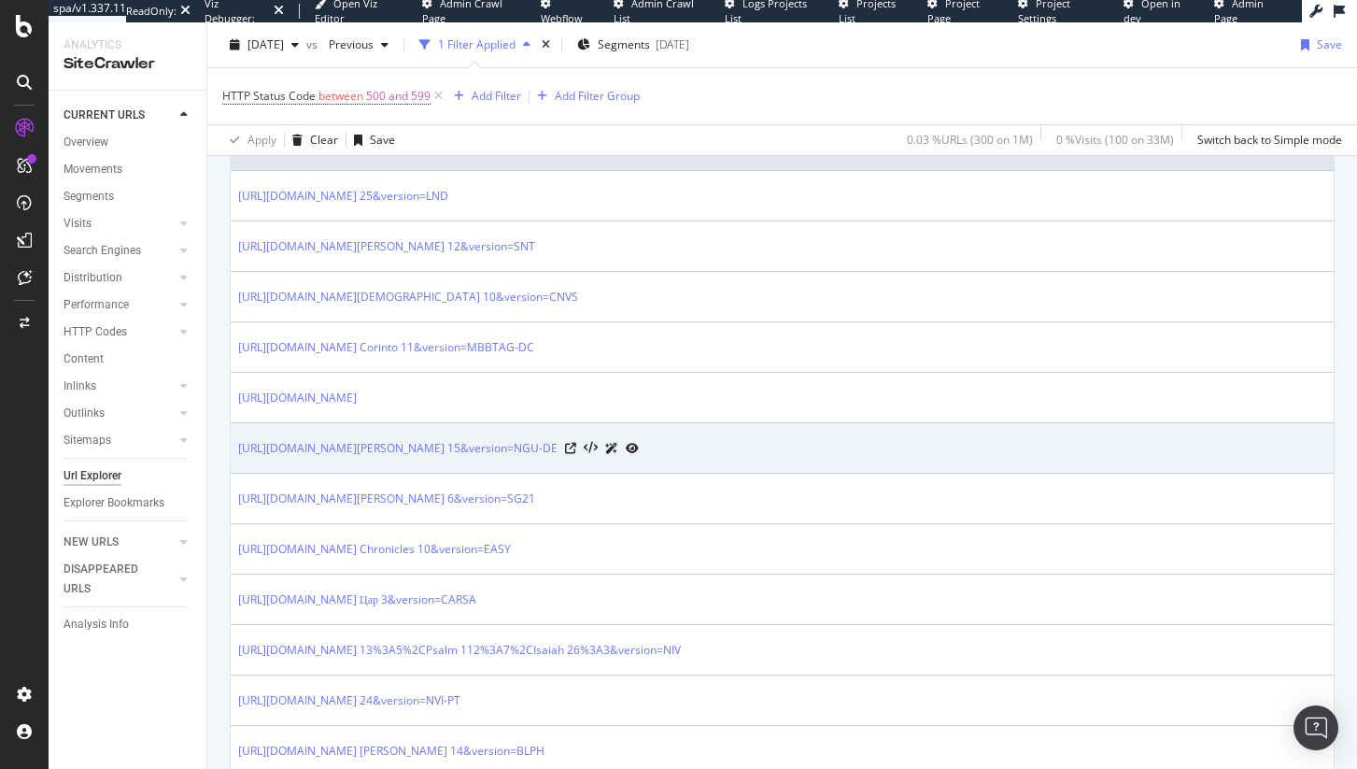
scroll to position [361, 0]
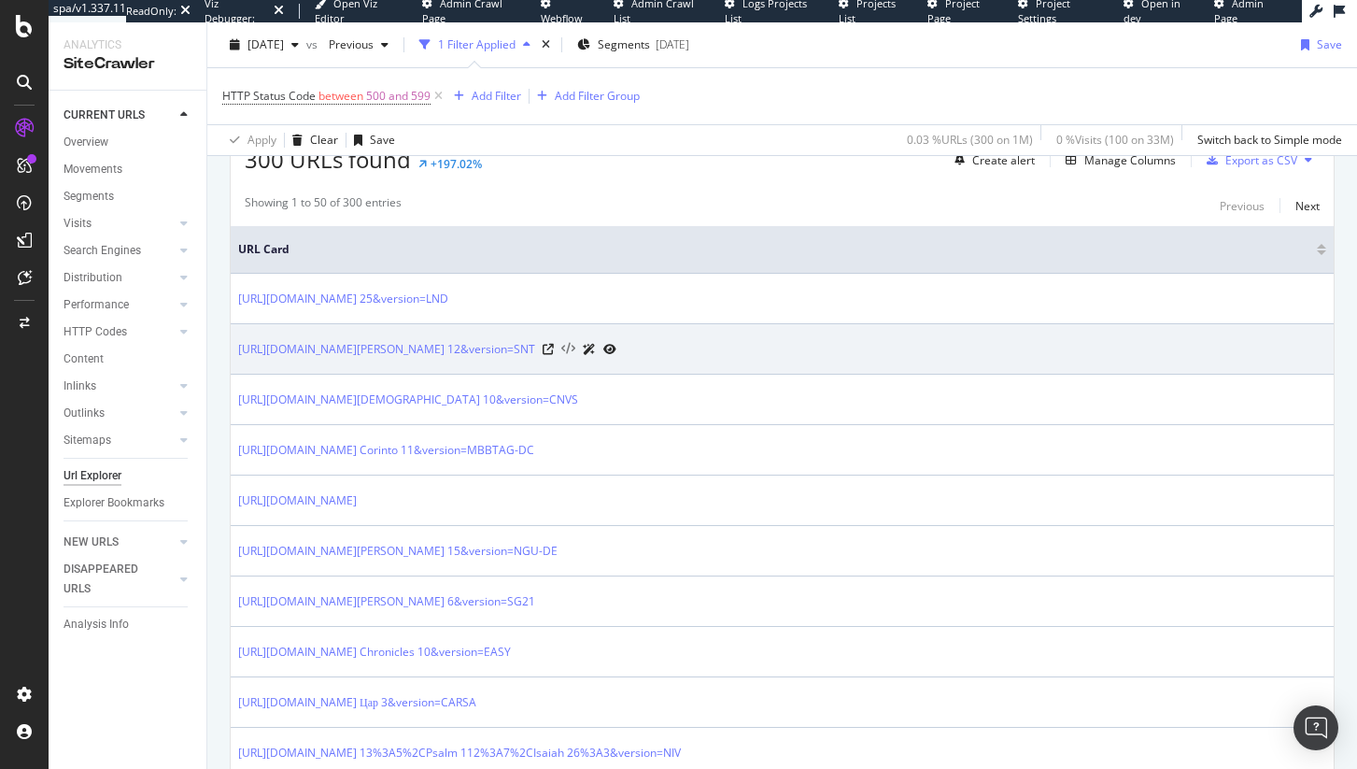
click at [575, 343] on icon at bounding box center [568, 349] width 14 height 13
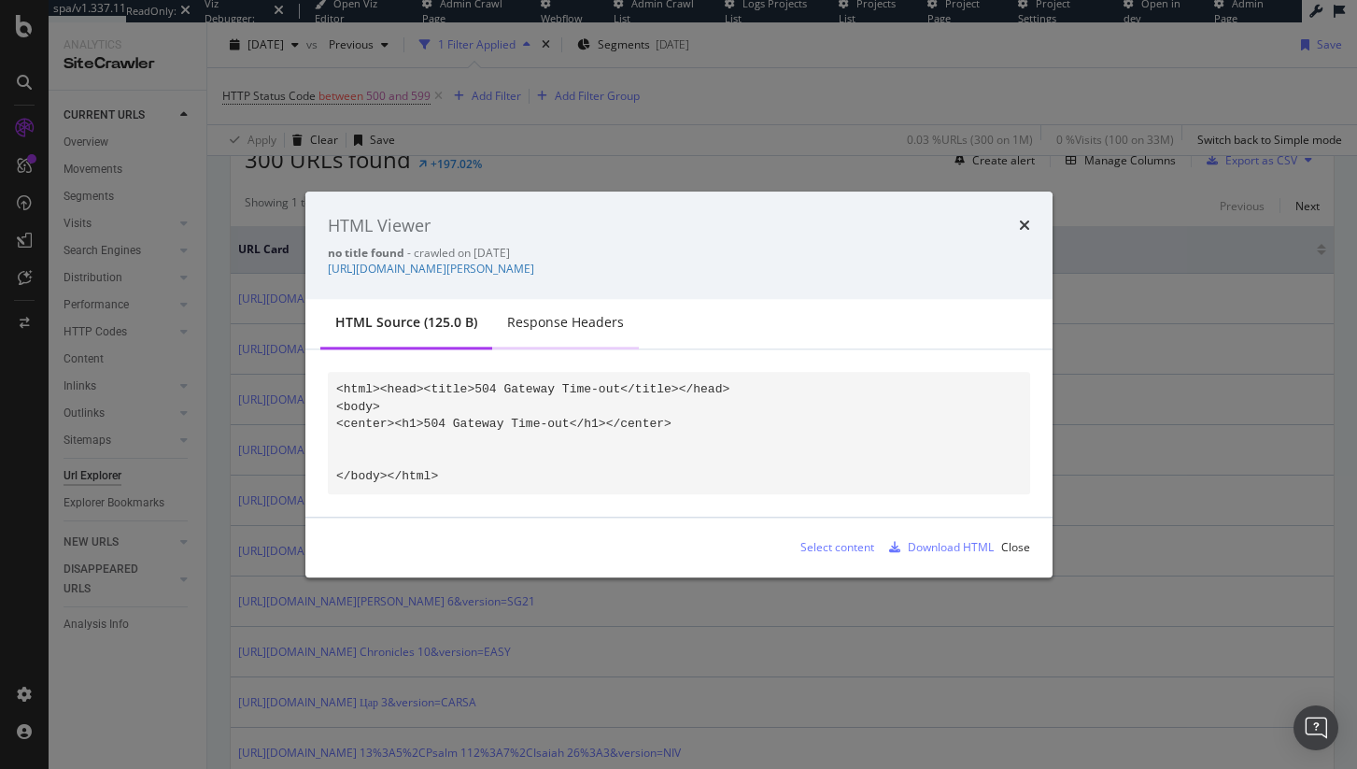
click at [577, 318] on div "Response Headers" at bounding box center [565, 323] width 117 height 19
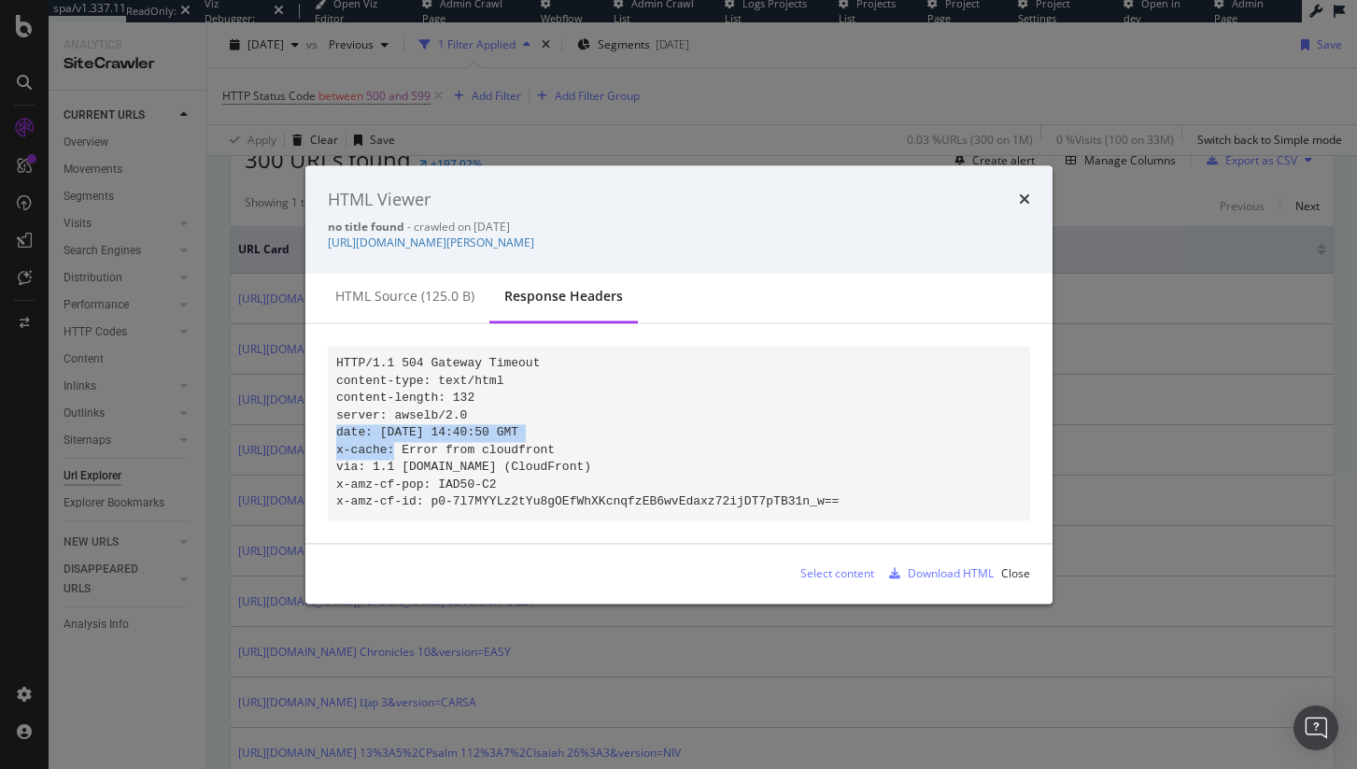
drag, startPoint x: 601, startPoint y: 425, endPoint x: 327, endPoint y: 420, distance: 273.7
click at [328, 420] on pre "HTTP/1.1 504 Gateway Timeout content-type: text/html content-length: 132 server…" at bounding box center [679, 434] width 702 height 174
click at [446, 425] on code "HTTP/1.1 504 Gateway Timeout content-type: text/html content-length: 132 server…" at bounding box center [587, 432] width 502 height 153
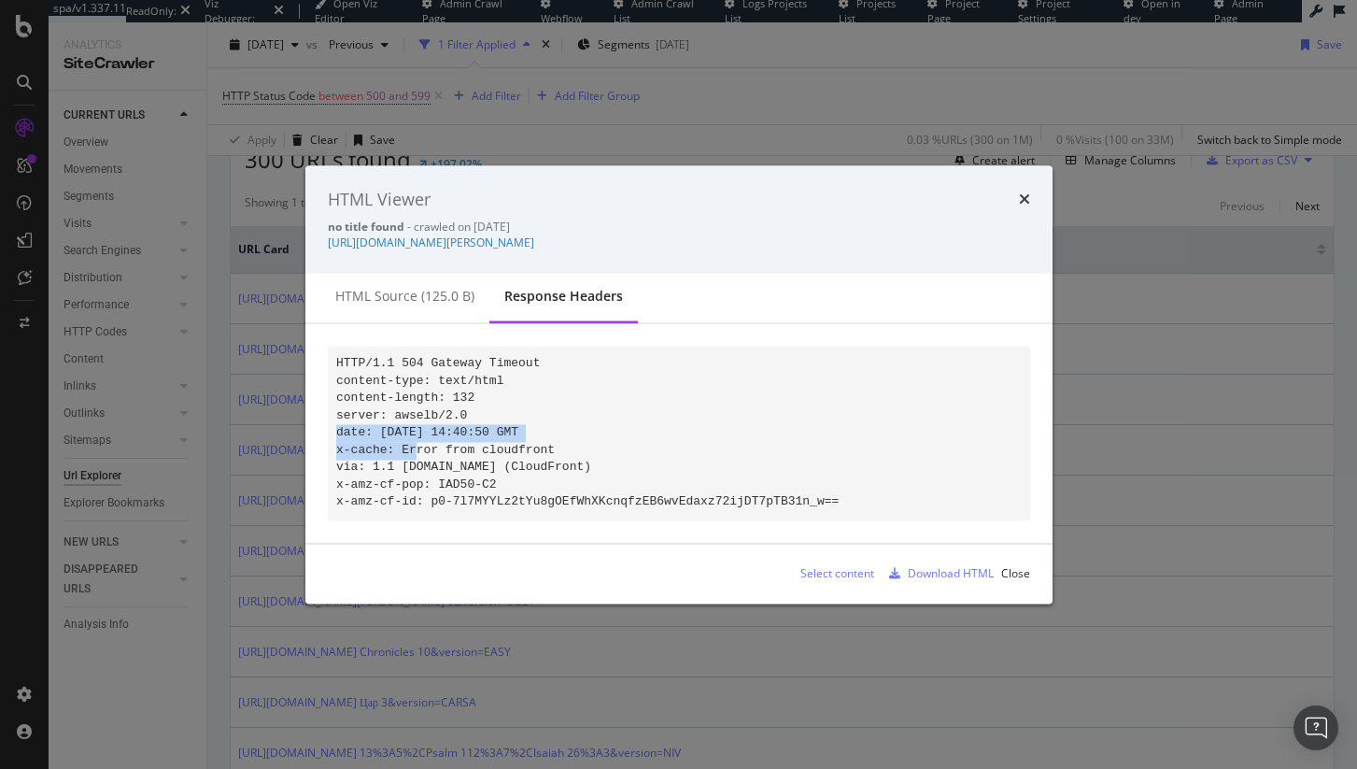
click at [539, 429] on code "HTTP/1.1 504 Gateway Timeout content-type: text/html content-length: 132 server…" at bounding box center [587, 432] width 502 height 153
click at [1026, 192] on icon "times" at bounding box center [1024, 199] width 11 height 15
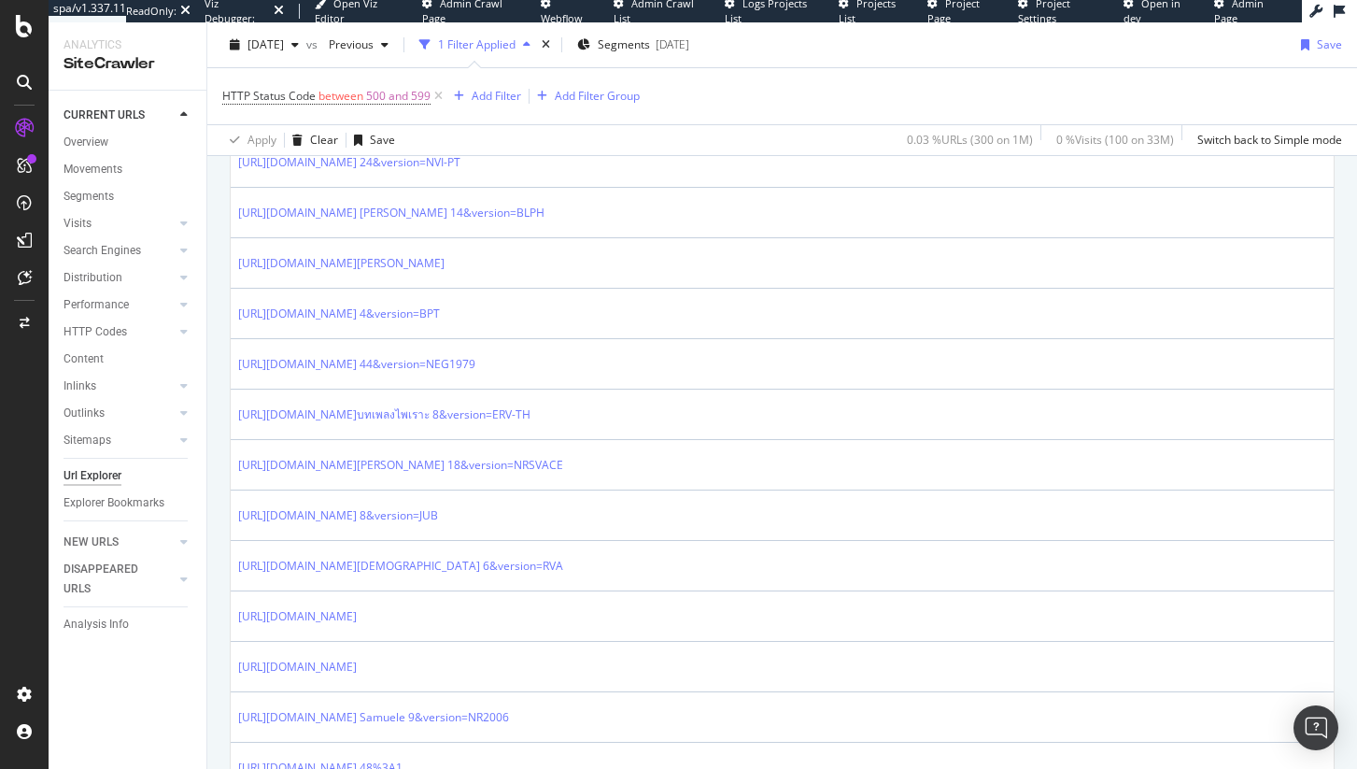
scroll to position [1612, 0]
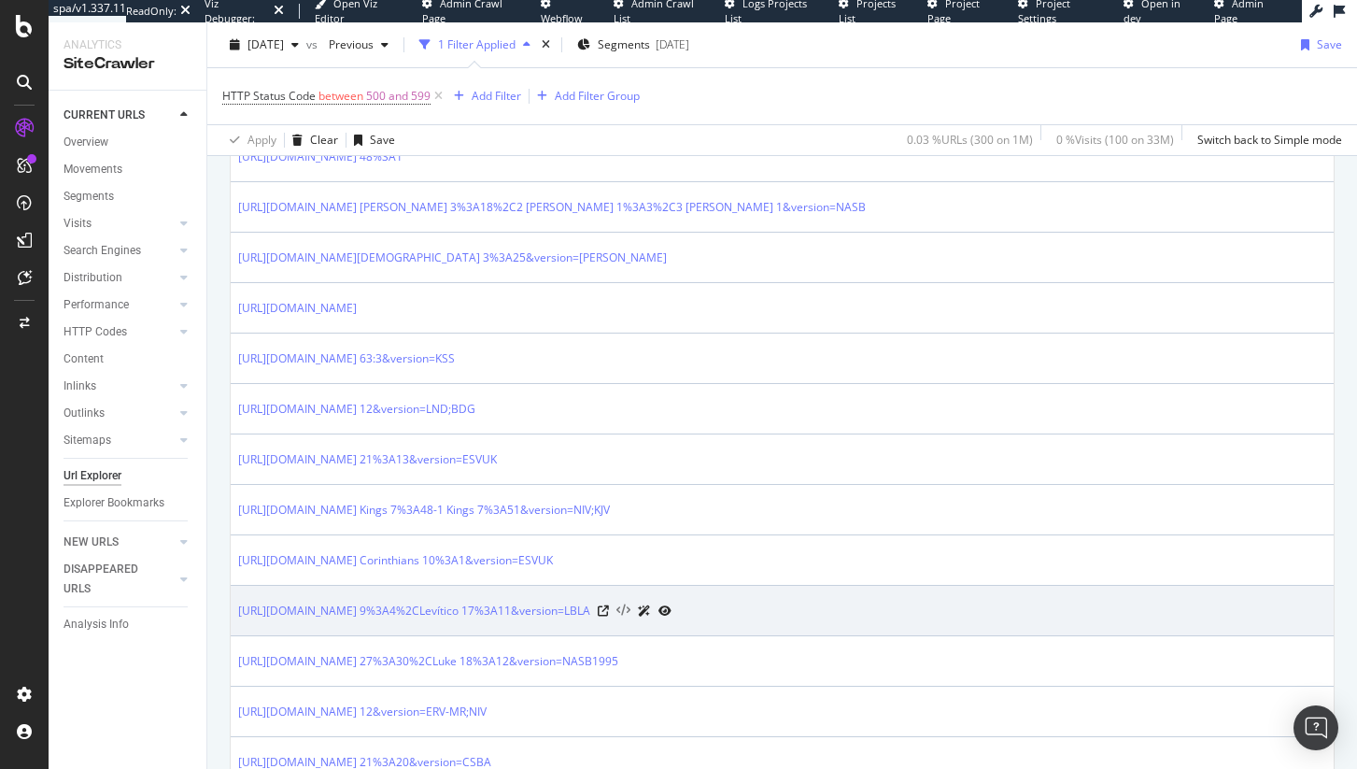
click at [630, 607] on icon at bounding box center [623, 610] width 14 height 13
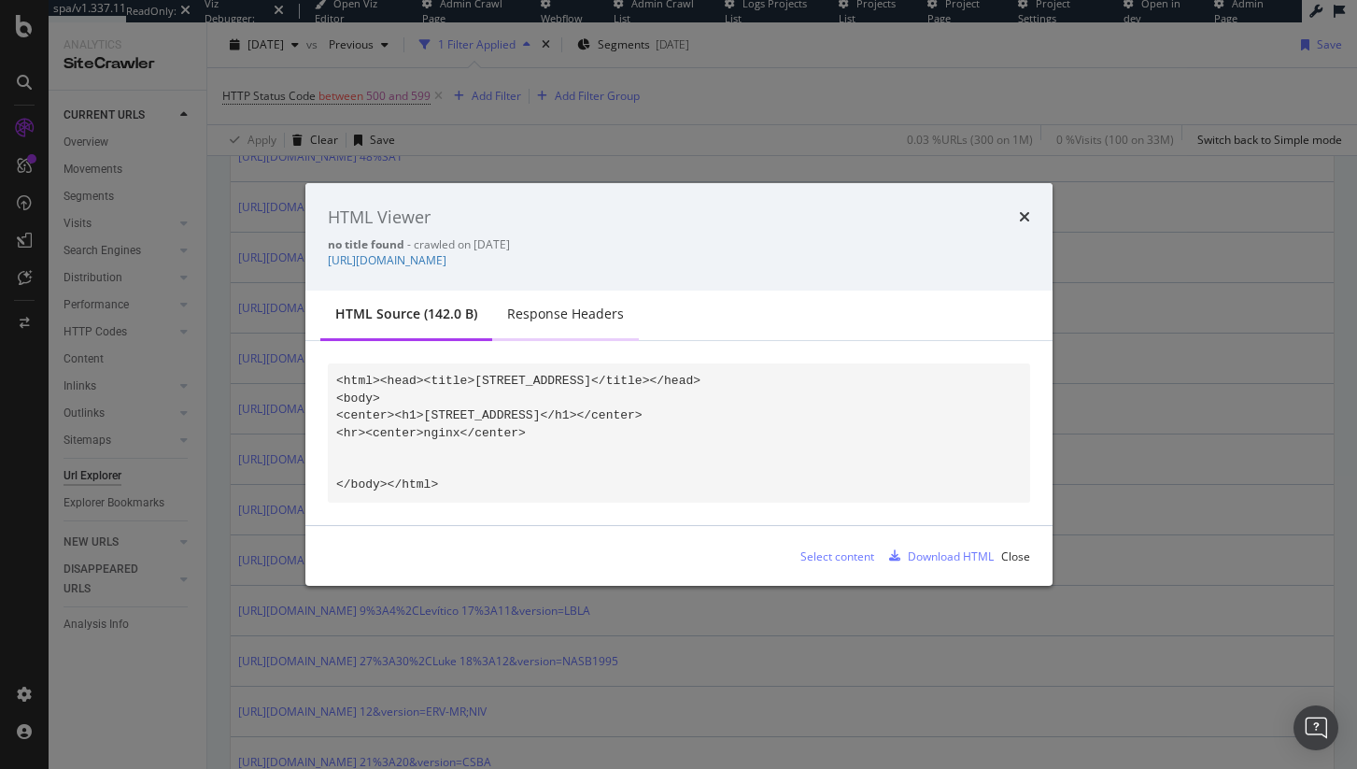
click at [541, 321] on div "Response Headers" at bounding box center [565, 314] width 117 height 19
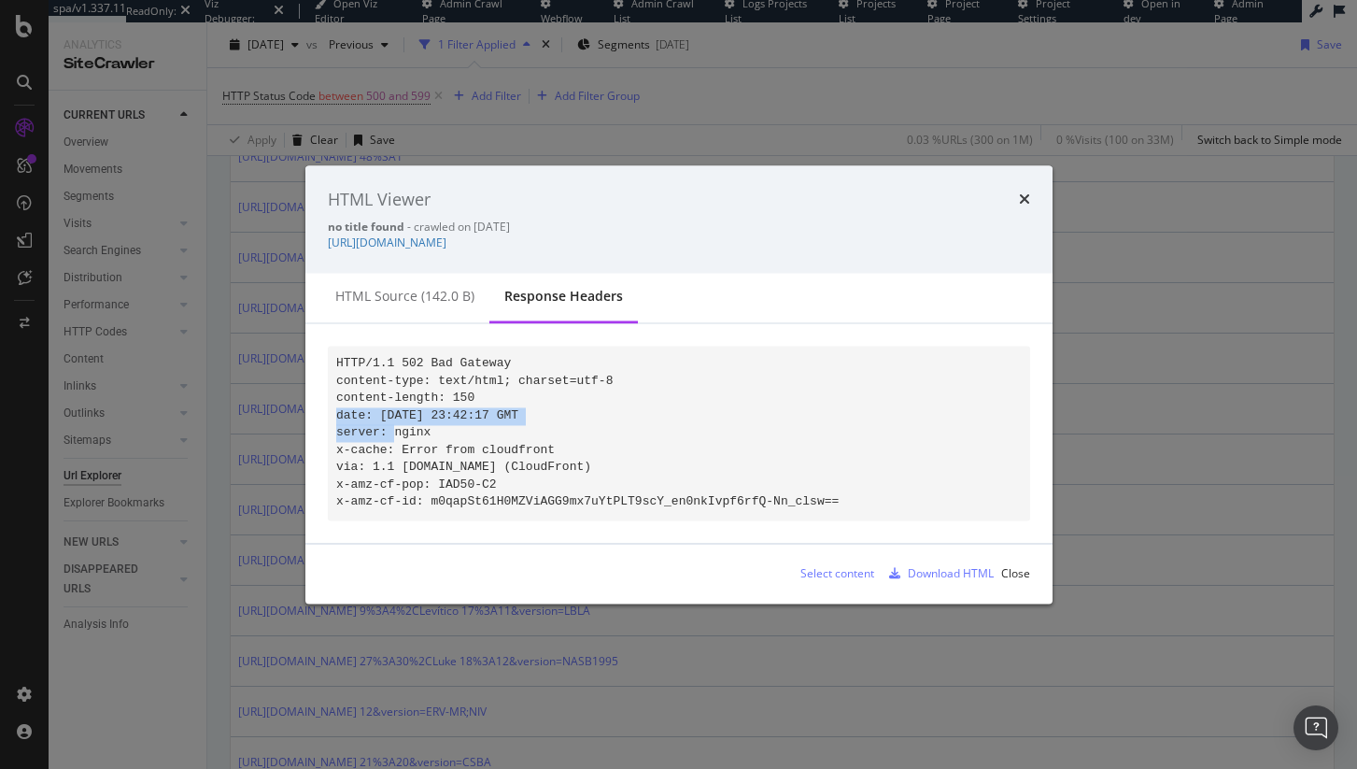
drag, startPoint x: 599, startPoint y: 403, endPoint x: 332, endPoint y: 410, distance: 267.2
click at [332, 410] on pre "HTTP/1.1 502 Bad Gateway content-type: text/html; charset=utf-8 content-length:…" at bounding box center [679, 434] width 702 height 174
click at [1031, 187] on div "HTML Viewer no title found - crawled on 2025-08-28 https://www.biblegateway.com…" at bounding box center [678, 219] width 747 height 108
click at [1022, 192] on icon "times" at bounding box center [1024, 199] width 11 height 15
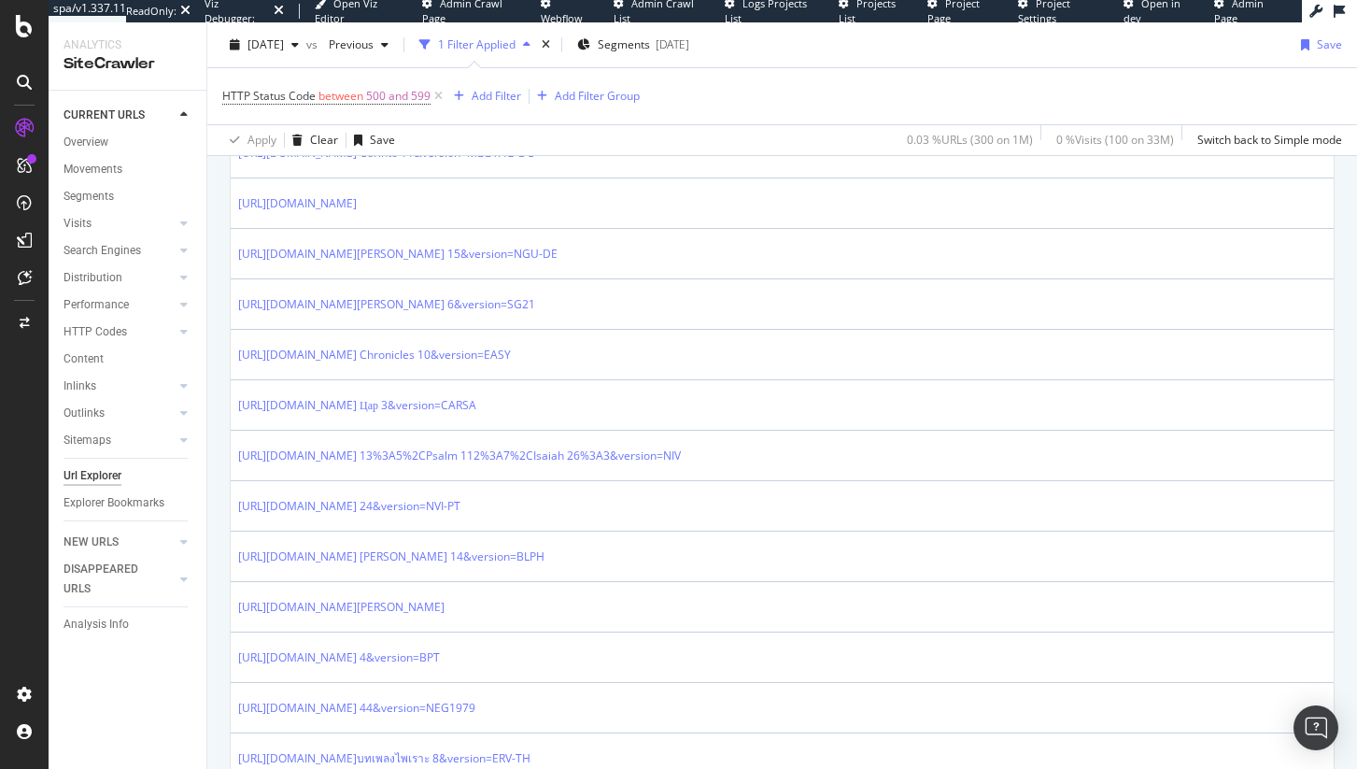
scroll to position [0, 0]
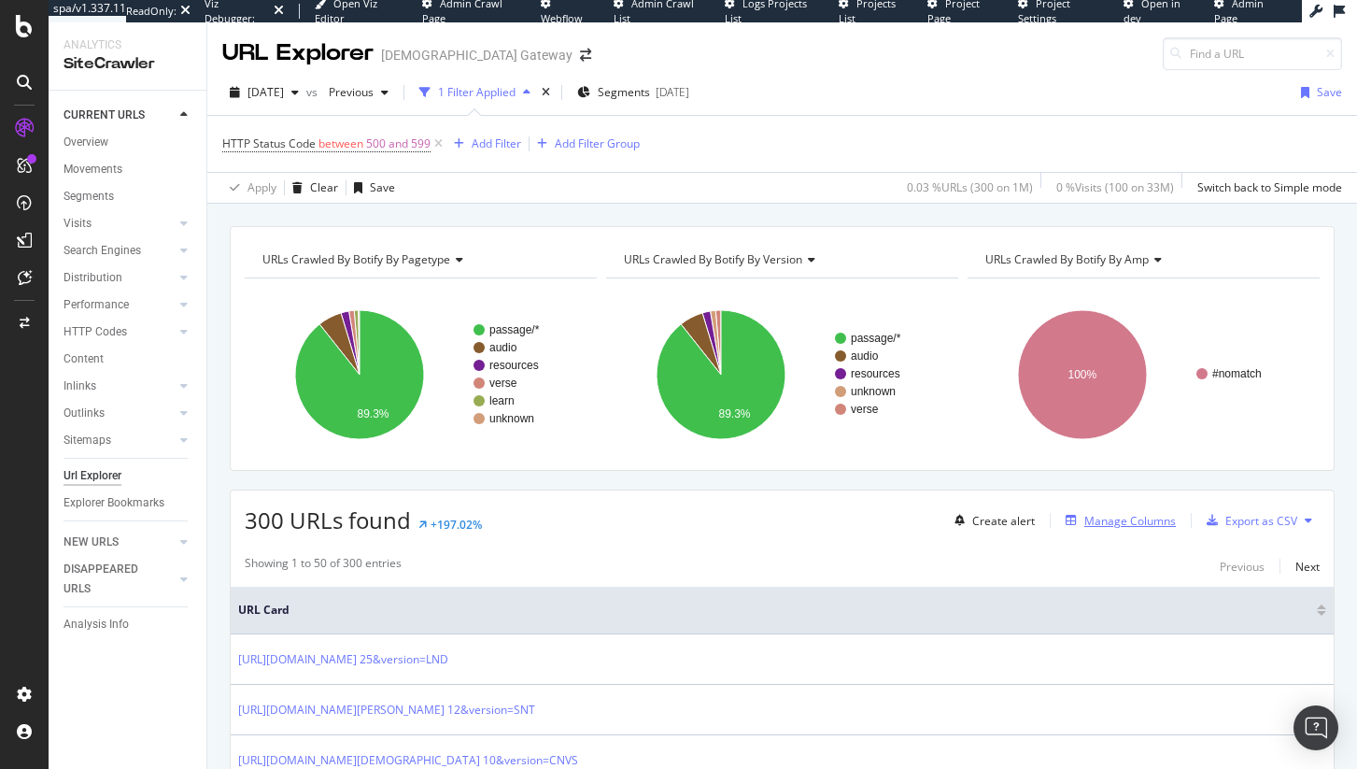
click at [1108, 509] on button "Manage Columns" at bounding box center [1117, 520] width 118 height 22
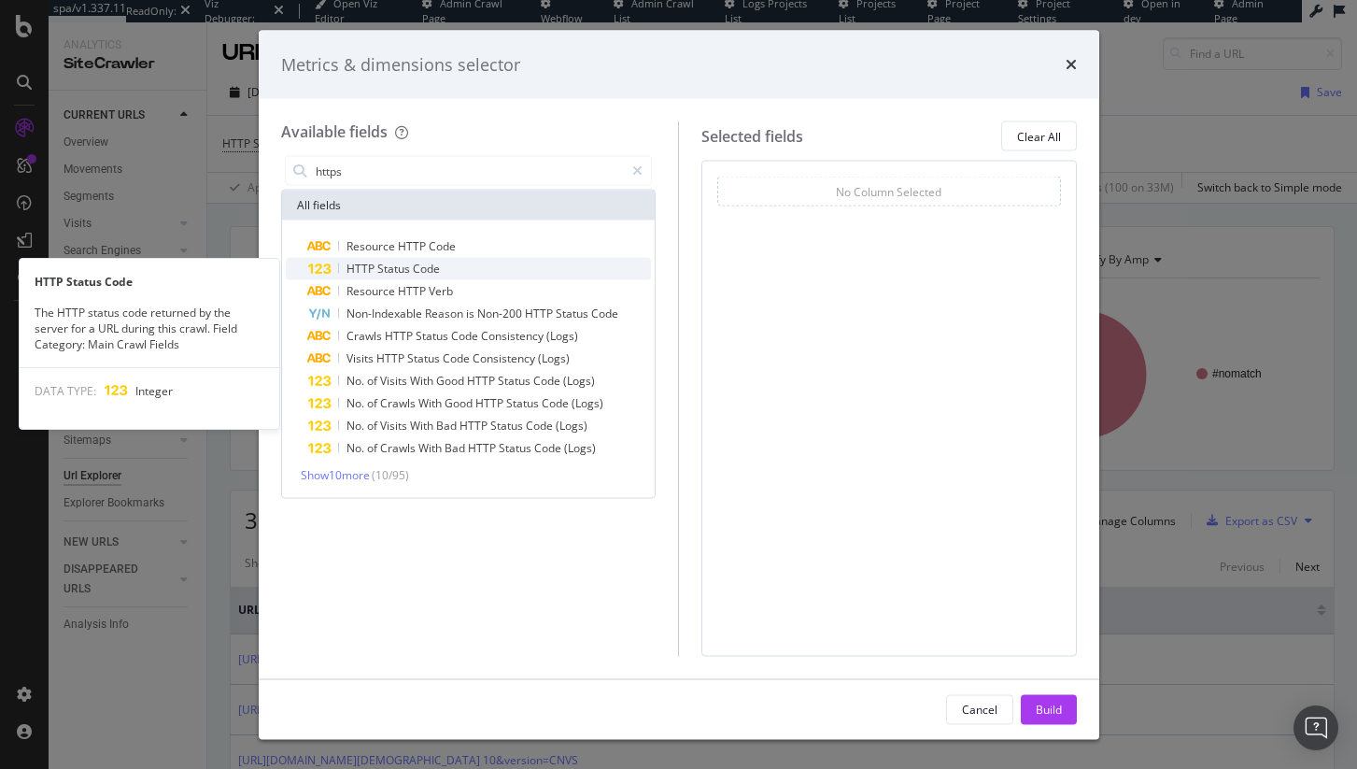
type input "https"
click at [474, 275] on div "HTTP Status Code" at bounding box center [480, 269] width 344 height 22
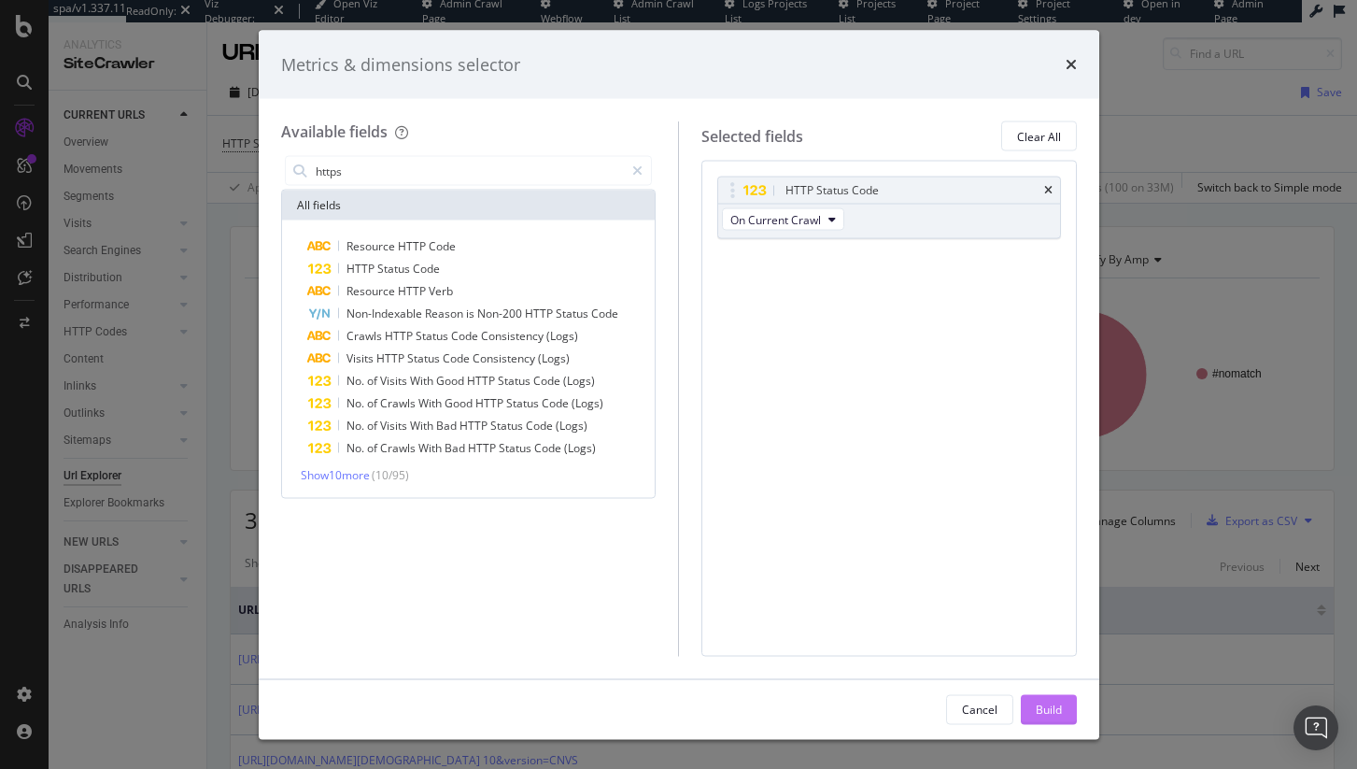
click at [1046, 720] on div "Build" at bounding box center [1049, 709] width 26 height 28
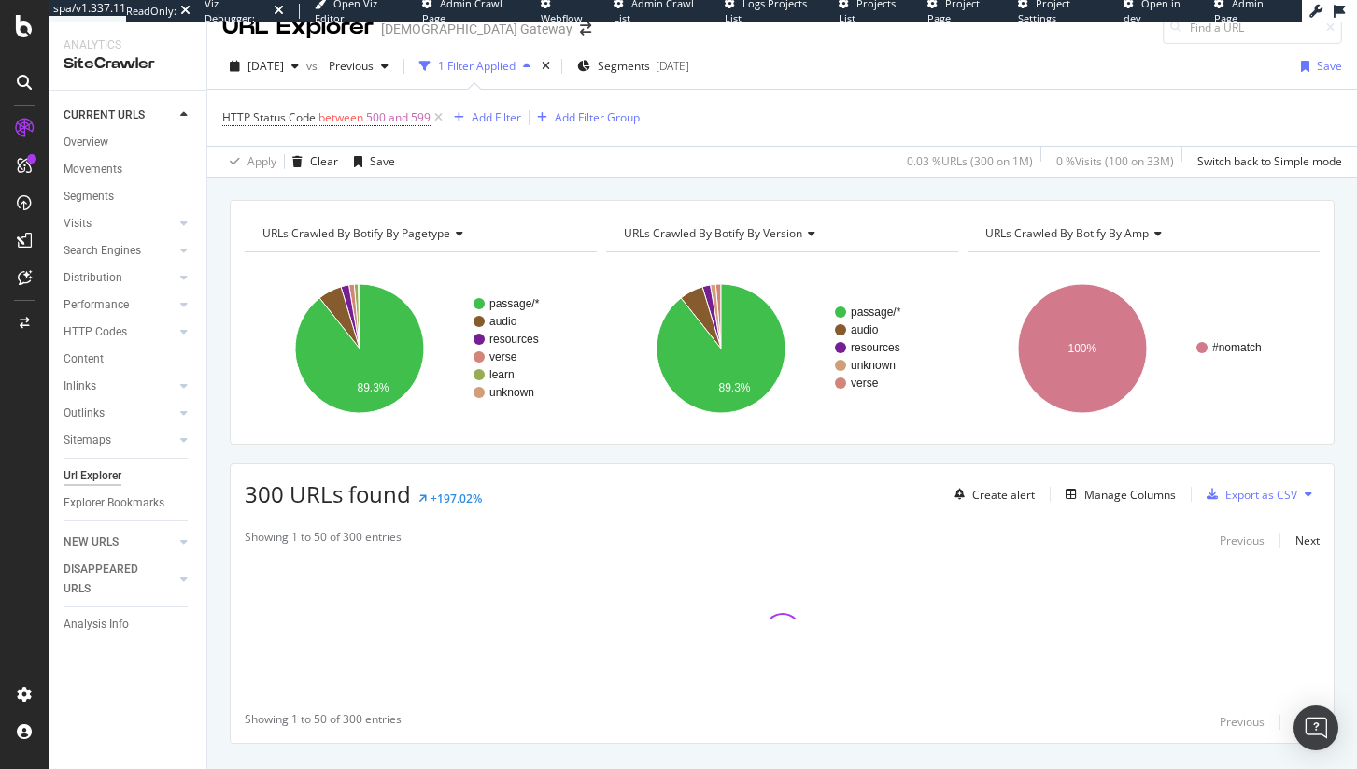
scroll to position [66, 0]
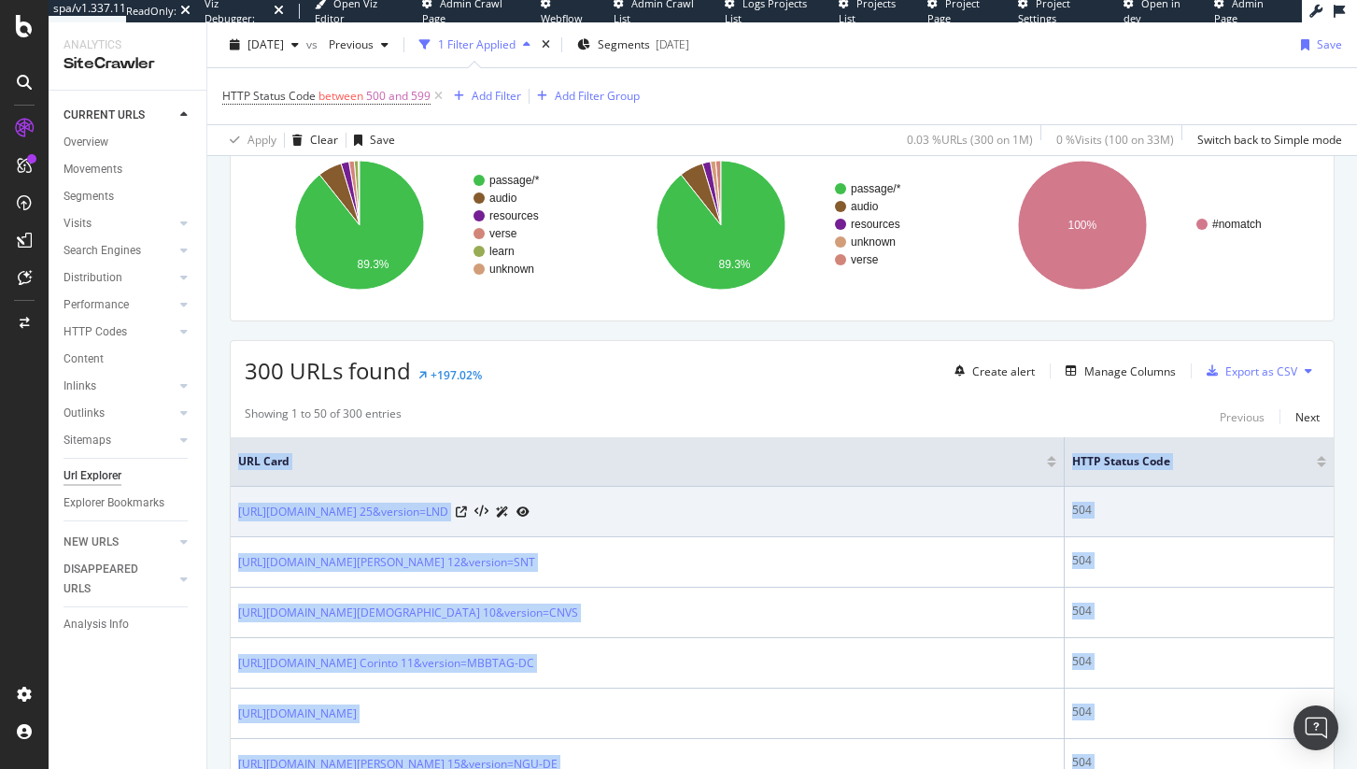
click at [1131, 513] on div "504" at bounding box center [1199, 510] width 254 height 17
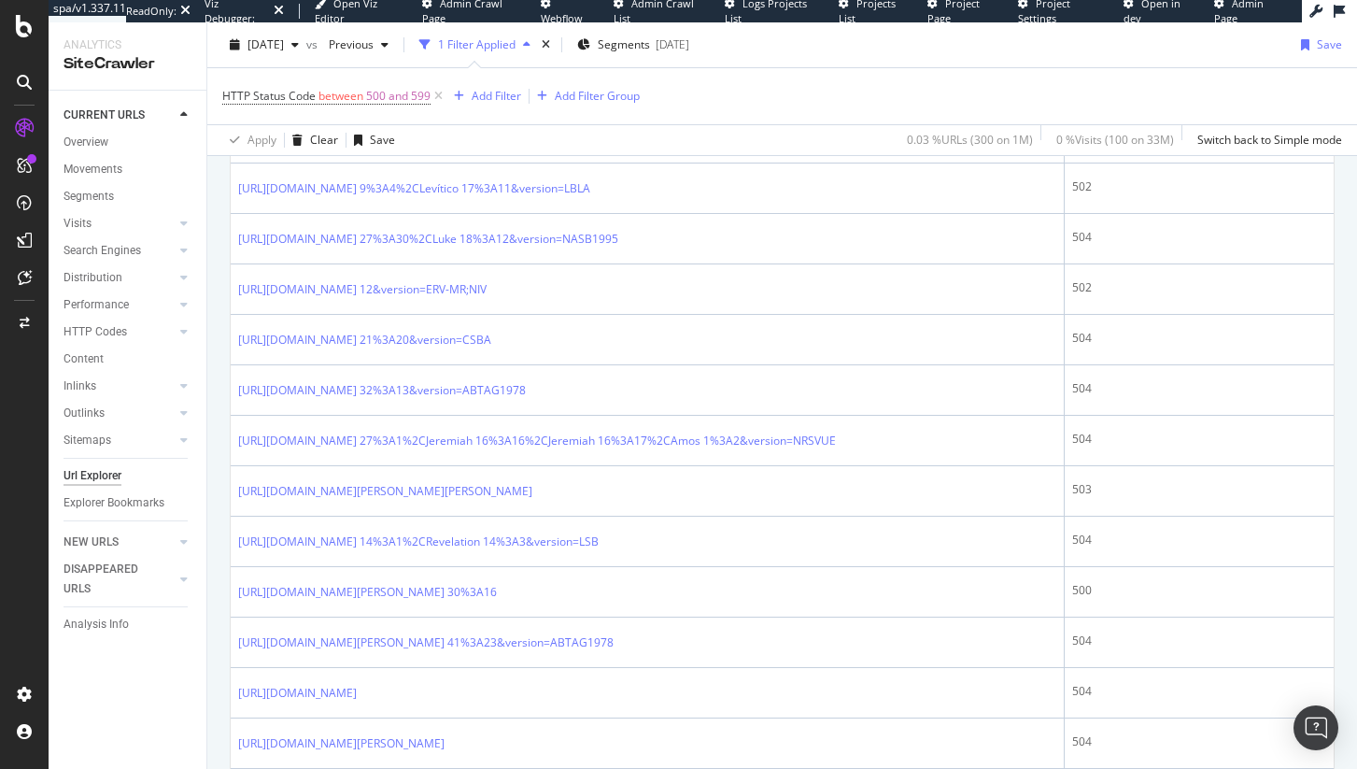
scroll to position [2047, 0]
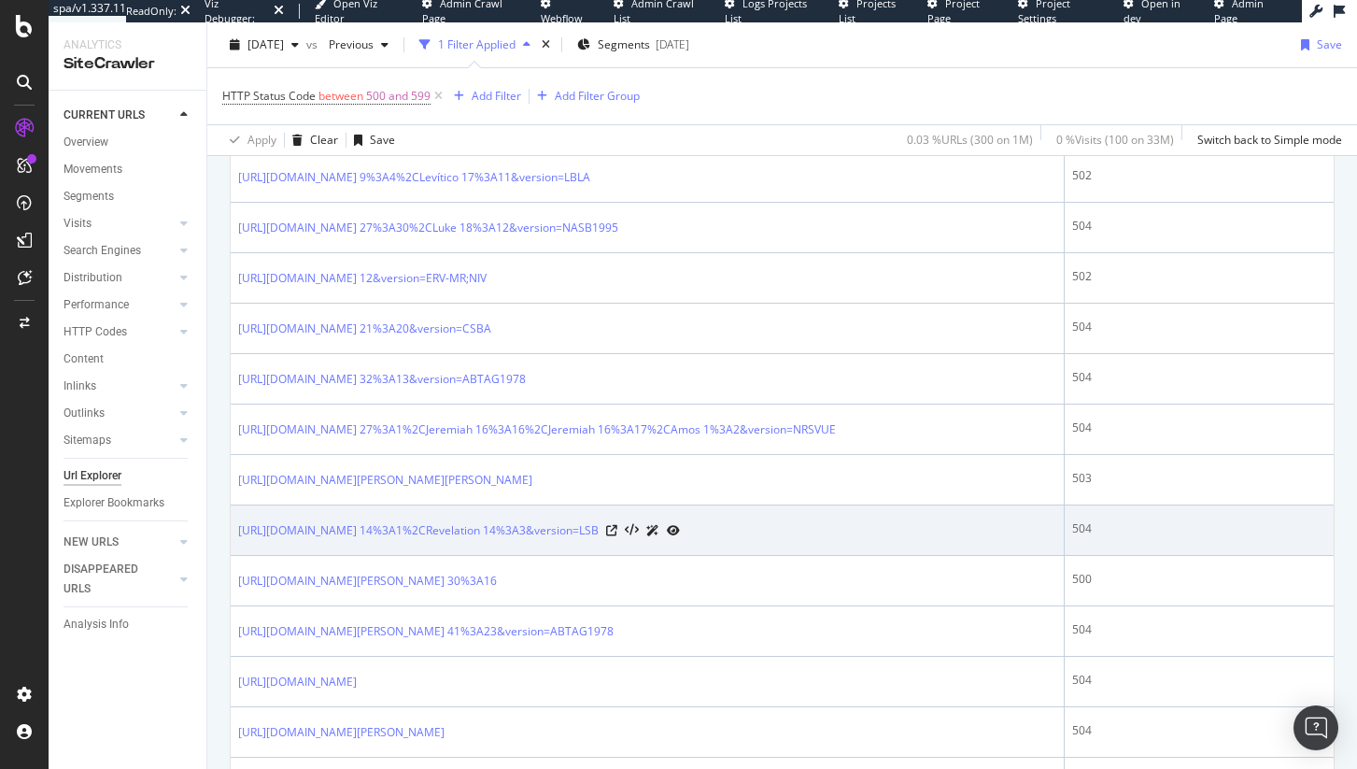
click at [680, 540] on div at bounding box center [643, 530] width 74 height 20
click at [639, 537] on icon at bounding box center [632, 530] width 14 height 13
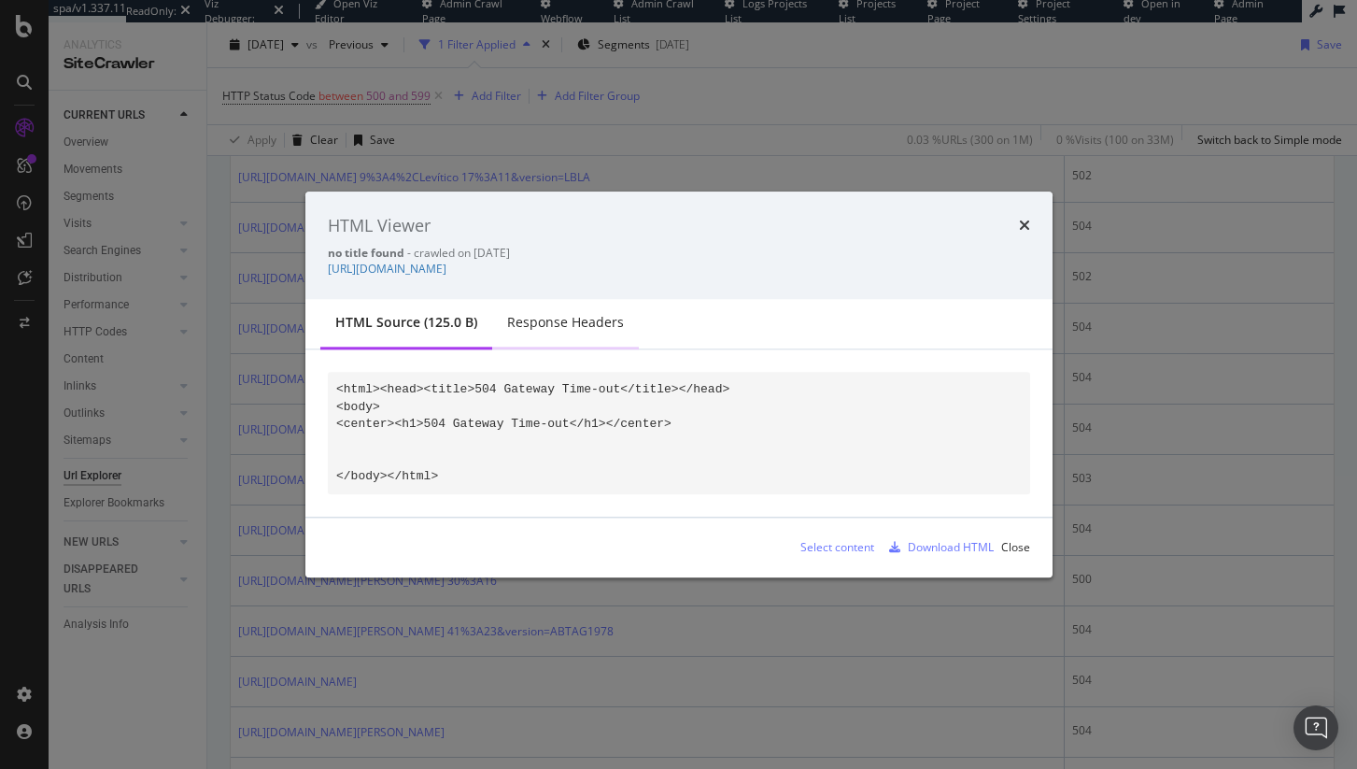
click at [542, 322] on div "Response Headers" at bounding box center [565, 323] width 117 height 19
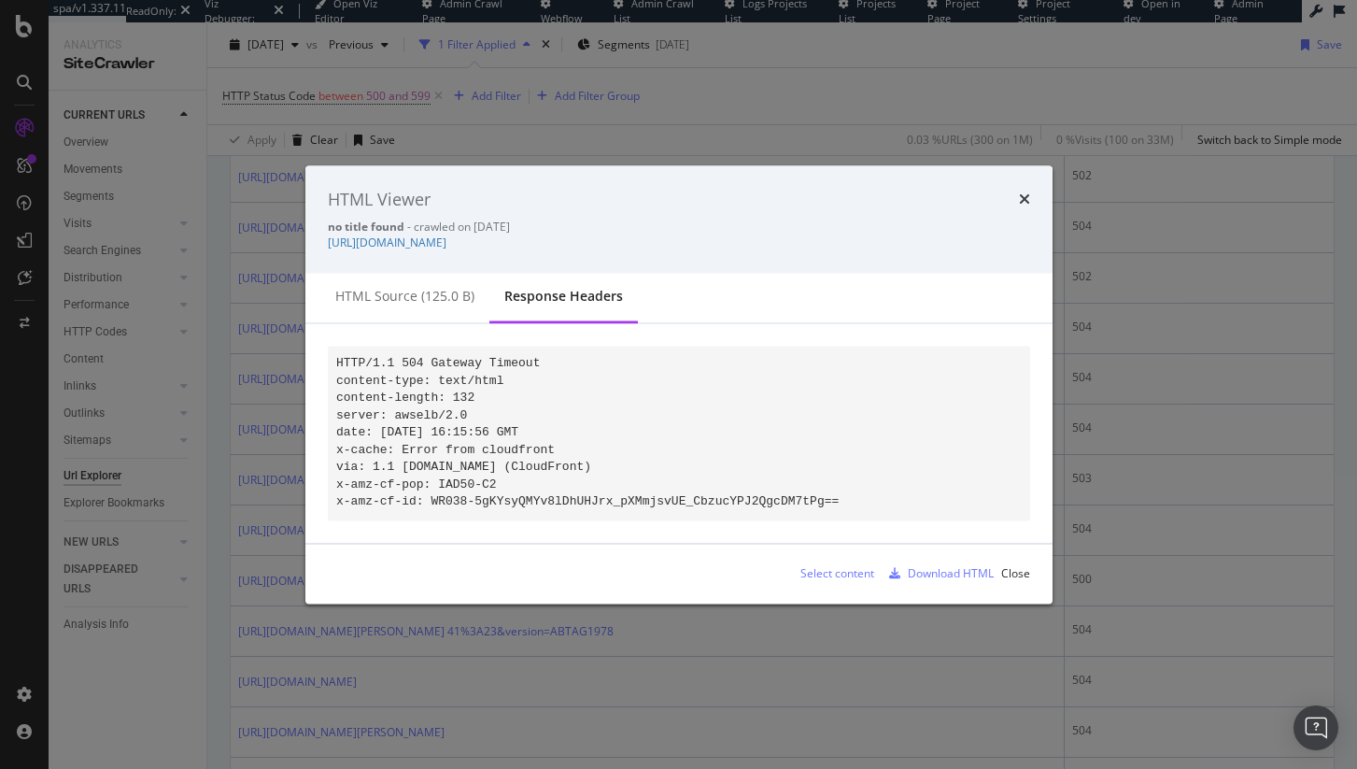
click at [402, 428] on code "HTTP/1.1 504 Gateway Timeout content-type: text/html content-length: 132 server…" at bounding box center [587, 432] width 502 height 153
click at [438, 427] on code "HTTP/1.1 504 Gateway Timeout content-type: text/html content-length: 132 server…" at bounding box center [587, 432] width 502 height 153
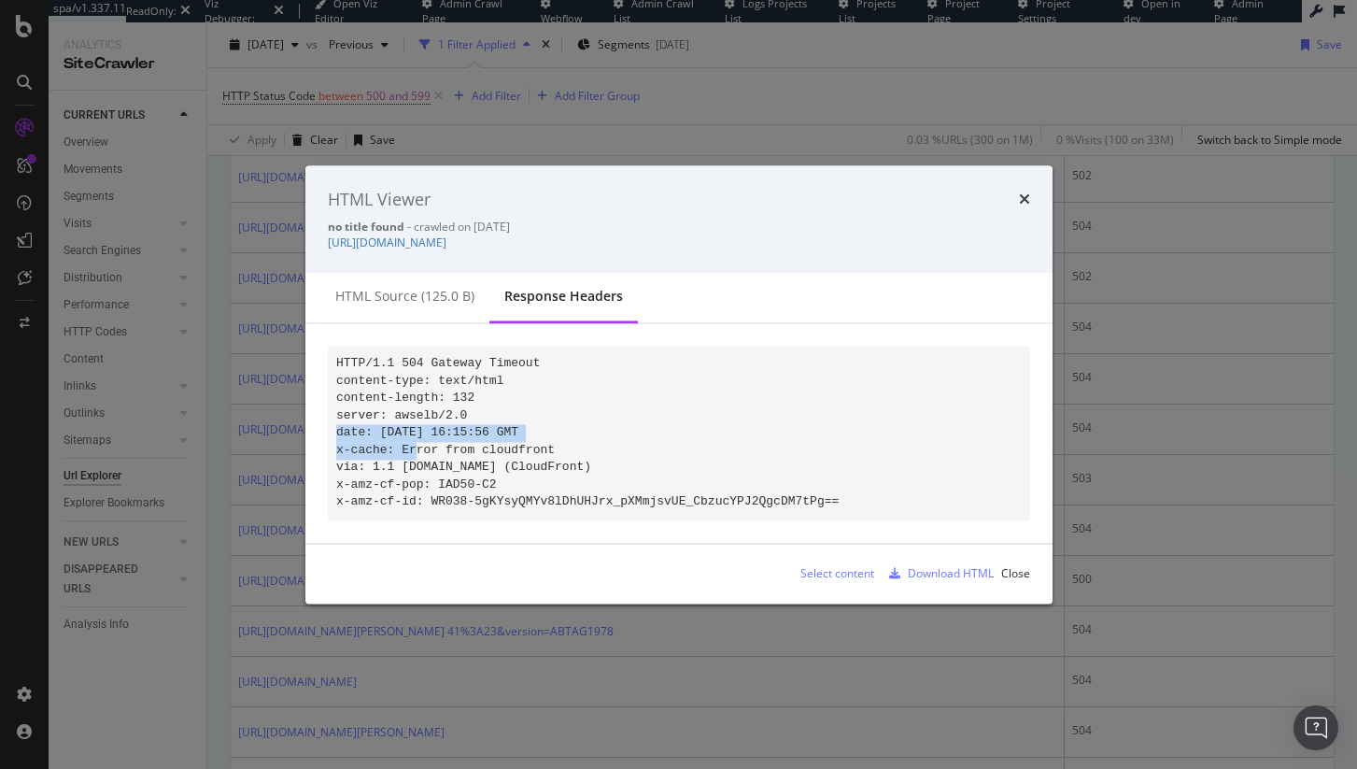
click at [438, 427] on code "HTTP/1.1 504 Gateway Timeout content-type: text/html content-length: 132 server…" at bounding box center [587, 432] width 502 height 153
click at [1030, 184] on div "HTML Viewer no title found - crawled on 2025-08-27 https://www.biblegateway.com…" at bounding box center [678, 219] width 747 height 108
click at [485, 423] on code "HTTP/1.1 504 Gateway Timeout content-type: text/html content-length: 132 server…" at bounding box center [587, 432] width 502 height 153
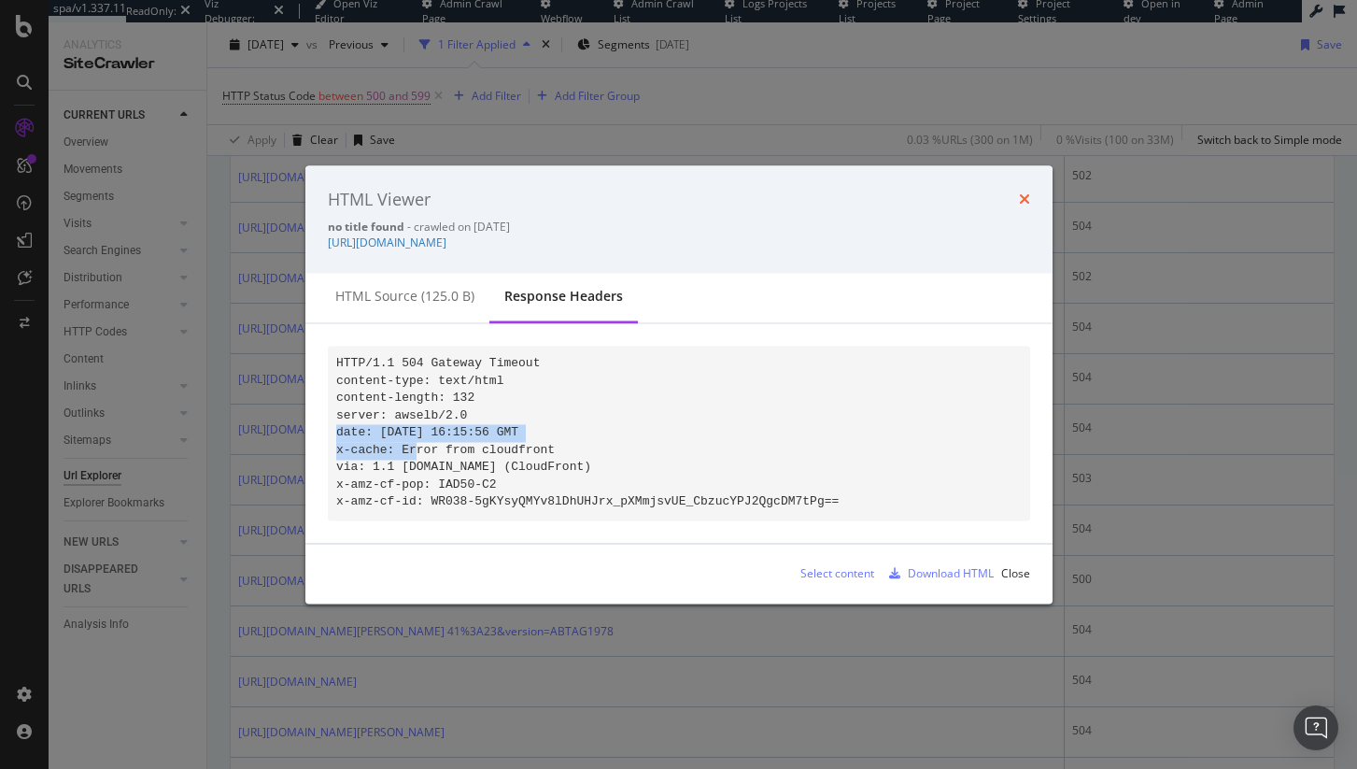
click at [1027, 192] on icon "times" at bounding box center [1024, 199] width 11 height 15
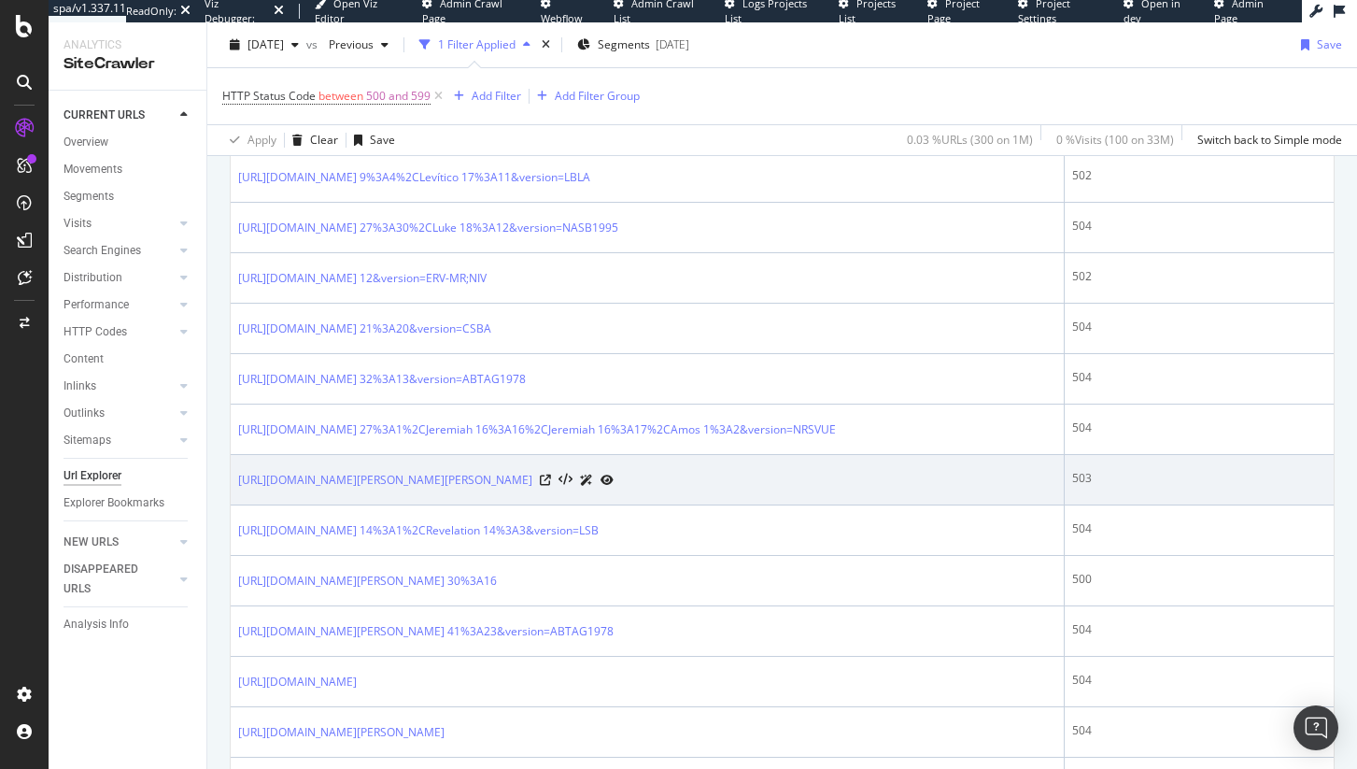
scroll to position [2515, 0]
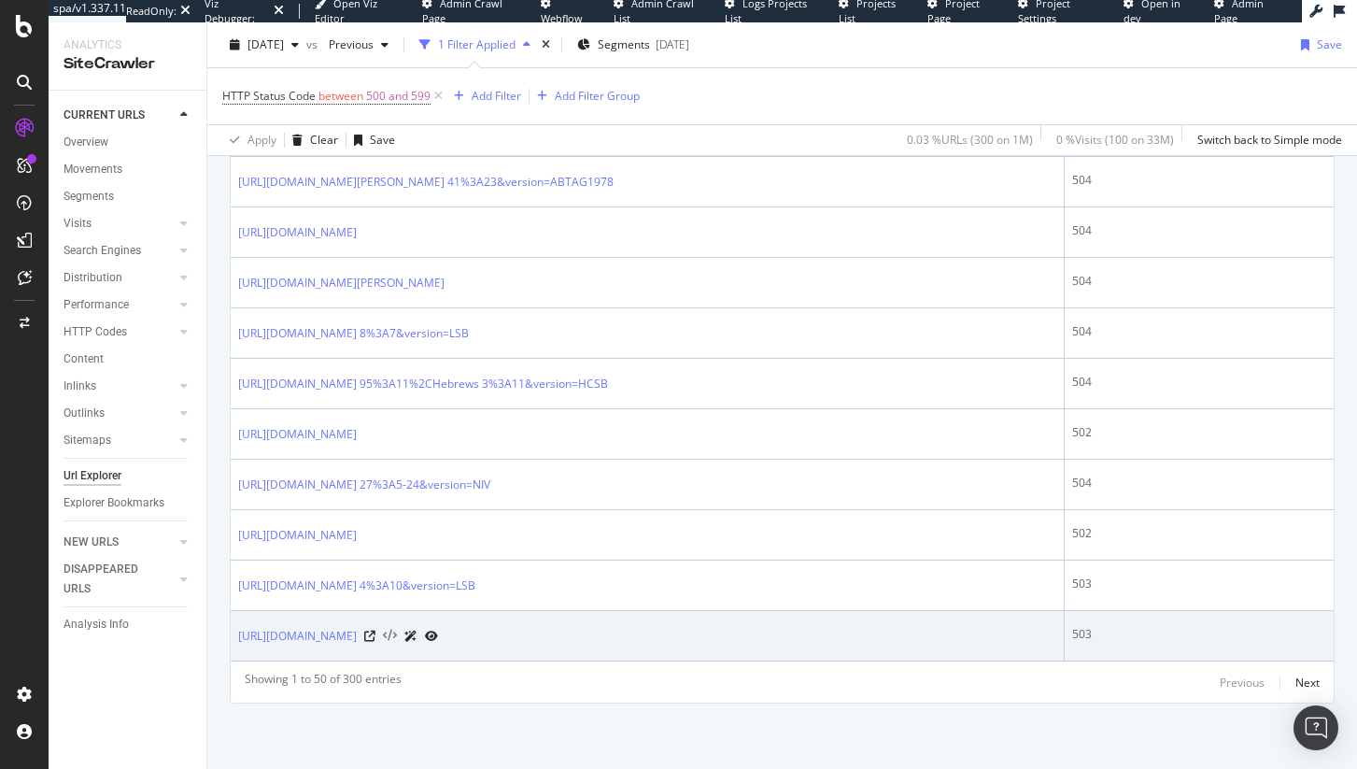
click at [397, 638] on icon at bounding box center [390, 636] width 14 height 13
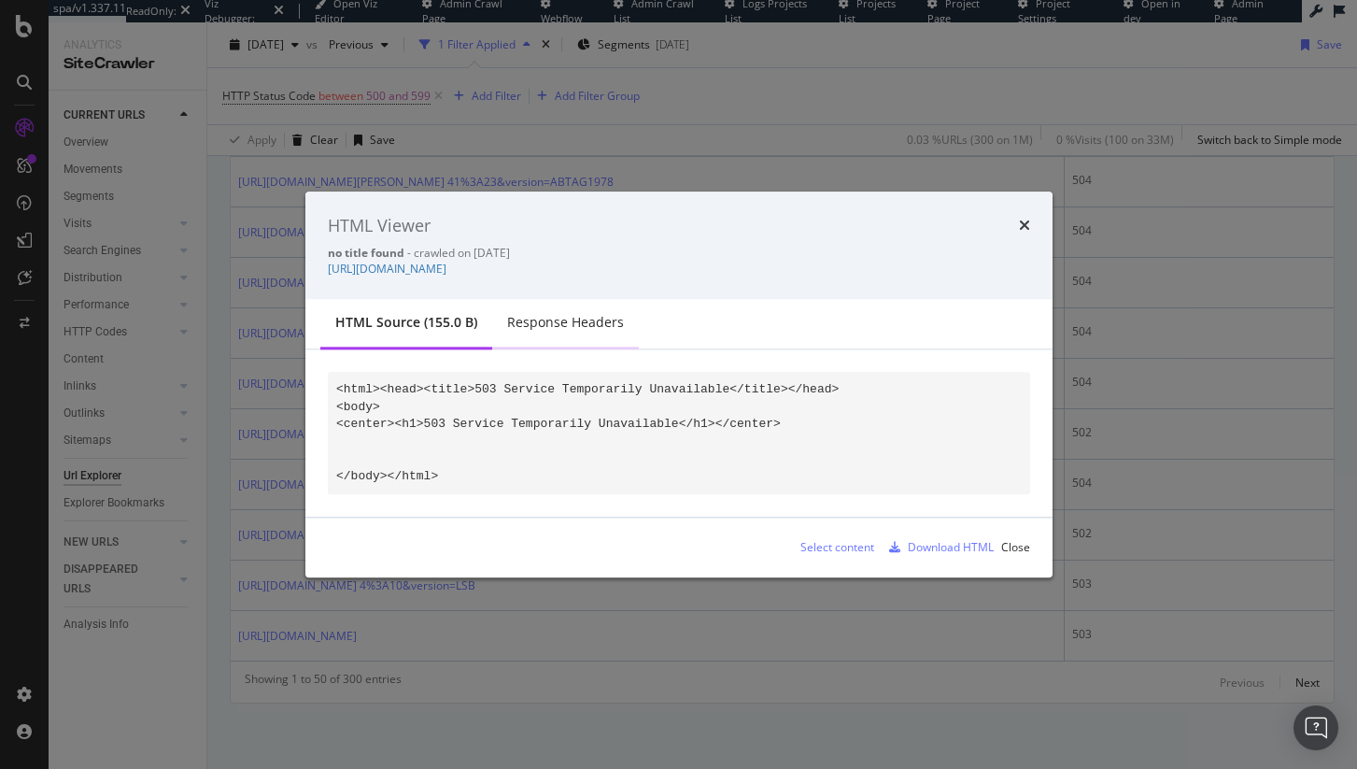
click at [557, 318] on div "Response Headers" at bounding box center [565, 323] width 117 height 19
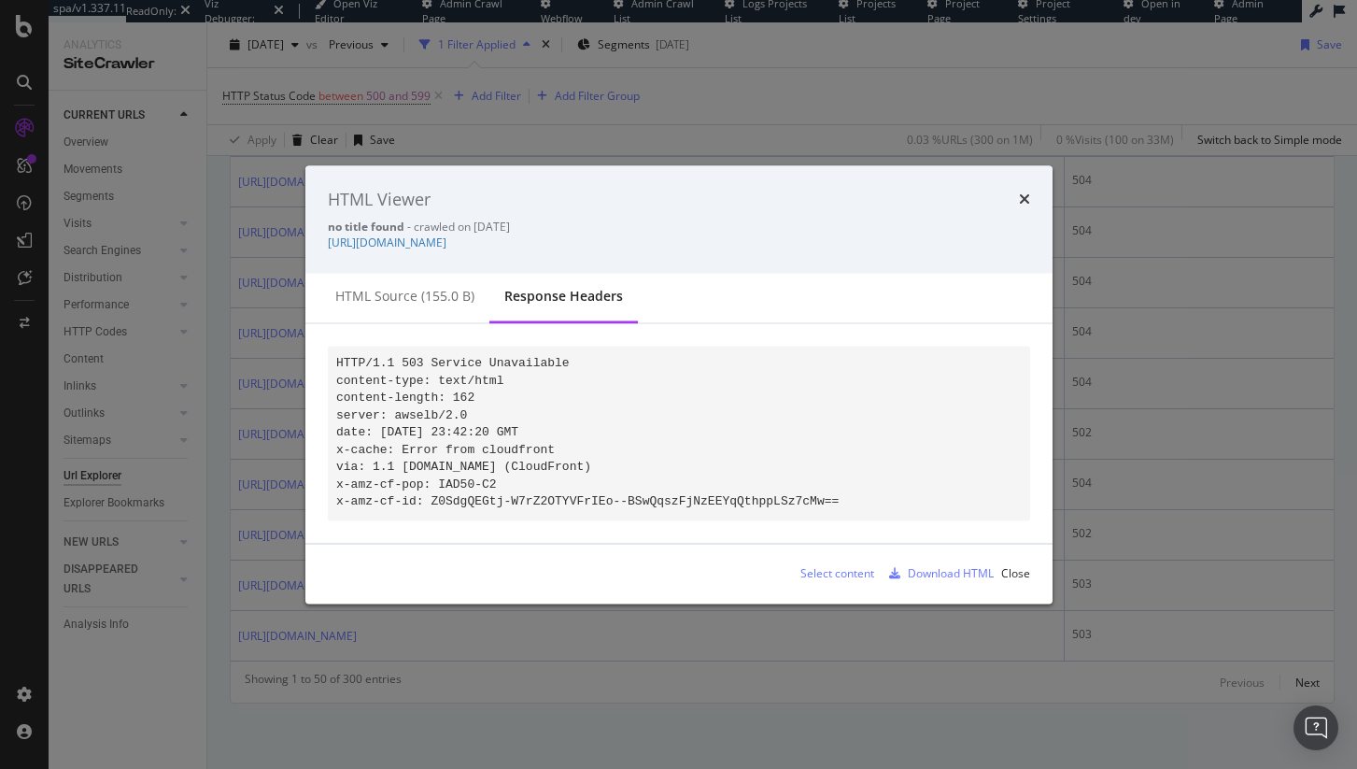
click at [509, 429] on code "HTTP/1.1 503 Service Unavailable content-type: text/html content-length: 162 se…" at bounding box center [587, 432] width 502 height 153
click at [444, 439] on code "HTTP/1.1 503 Service Unavailable content-type: text/html content-length: 162 se…" at bounding box center [587, 432] width 502 height 153
drag, startPoint x: 333, startPoint y: 426, endPoint x: 628, endPoint y: 418, distance: 294.3
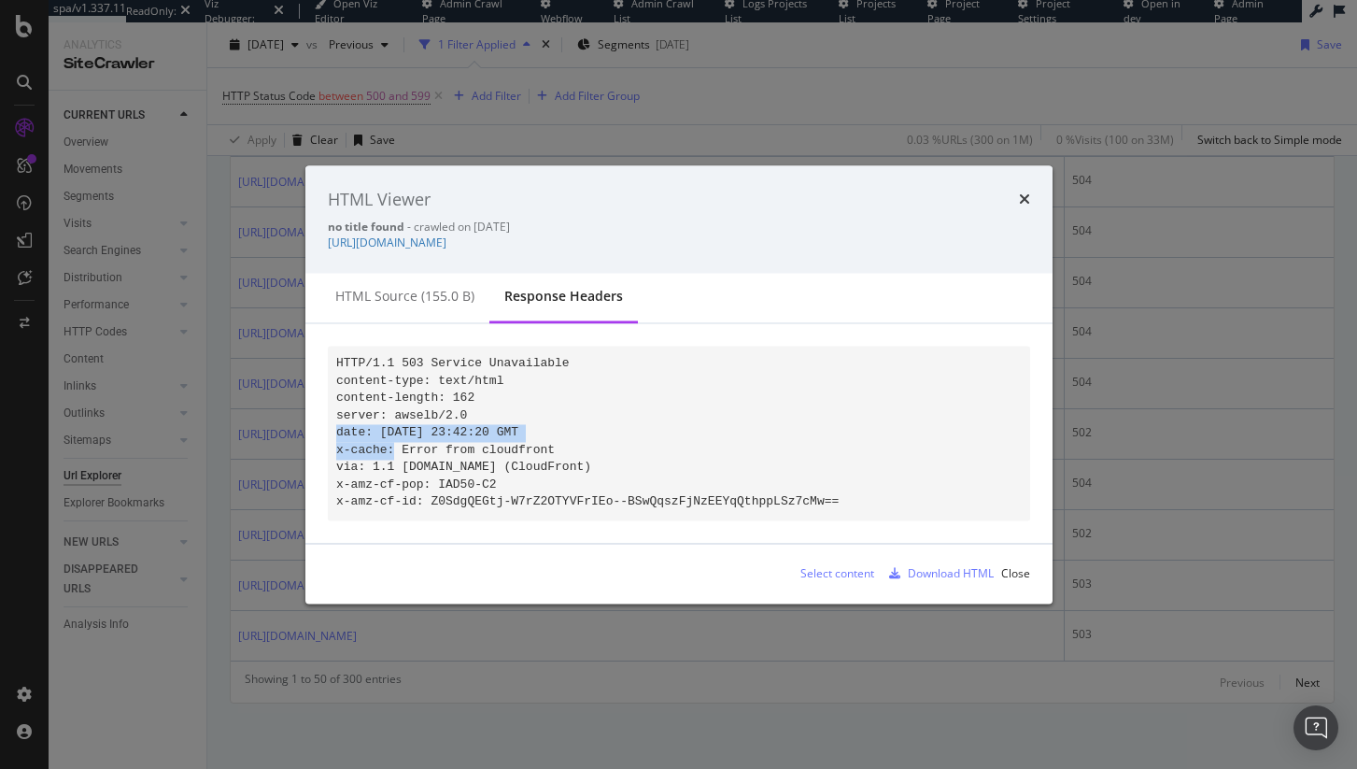
click at [628, 418] on pre "HTTP/1.1 503 Service Unavailable content-type: text/html content-length: 162 se…" at bounding box center [679, 434] width 702 height 174
click at [1071, 517] on div "HTML Viewer no title found - crawled on 2025-08-28 https://www.biblegateway.com…" at bounding box center [678, 384] width 1357 height 769
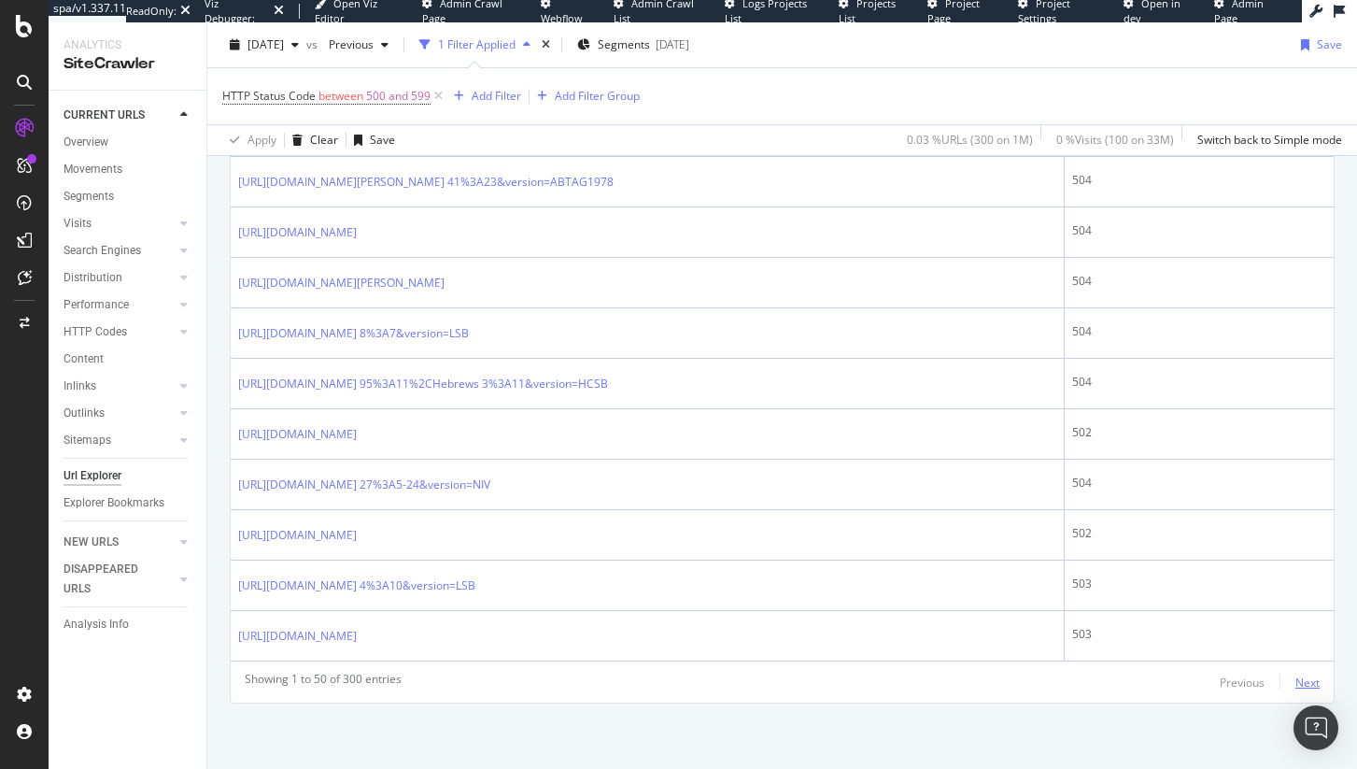
click at [1295, 678] on div "Next" at bounding box center [1307, 682] width 24 height 16
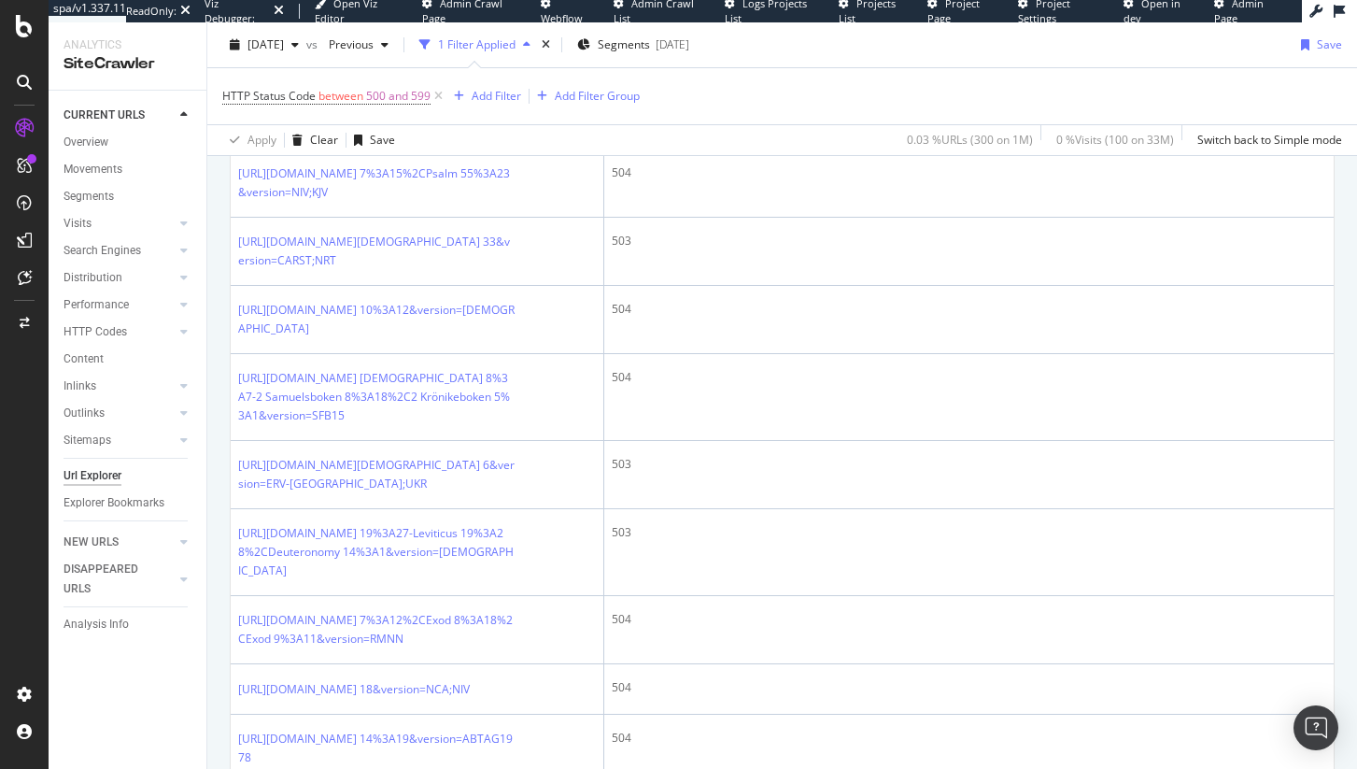
scroll to position [3501, 0]
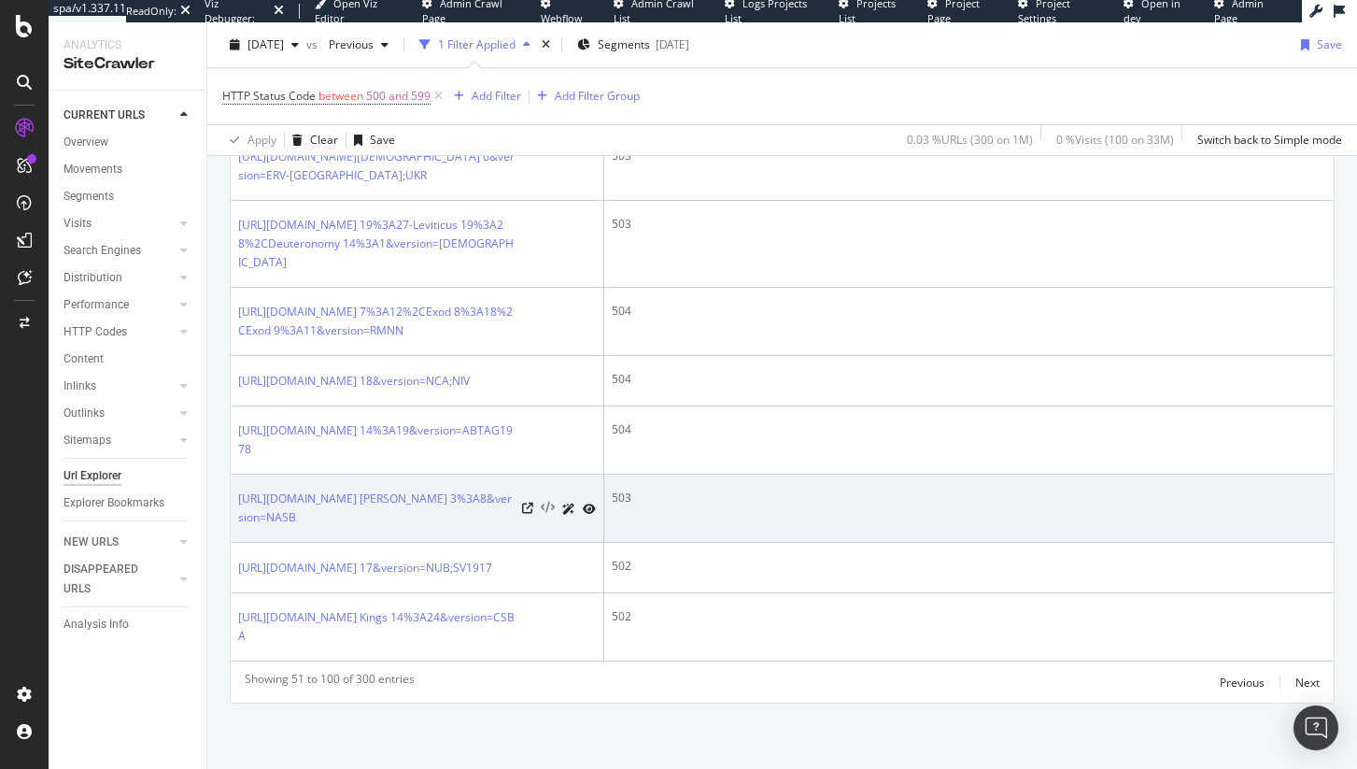
click at [549, 515] on icon at bounding box center [548, 508] width 14 height 13
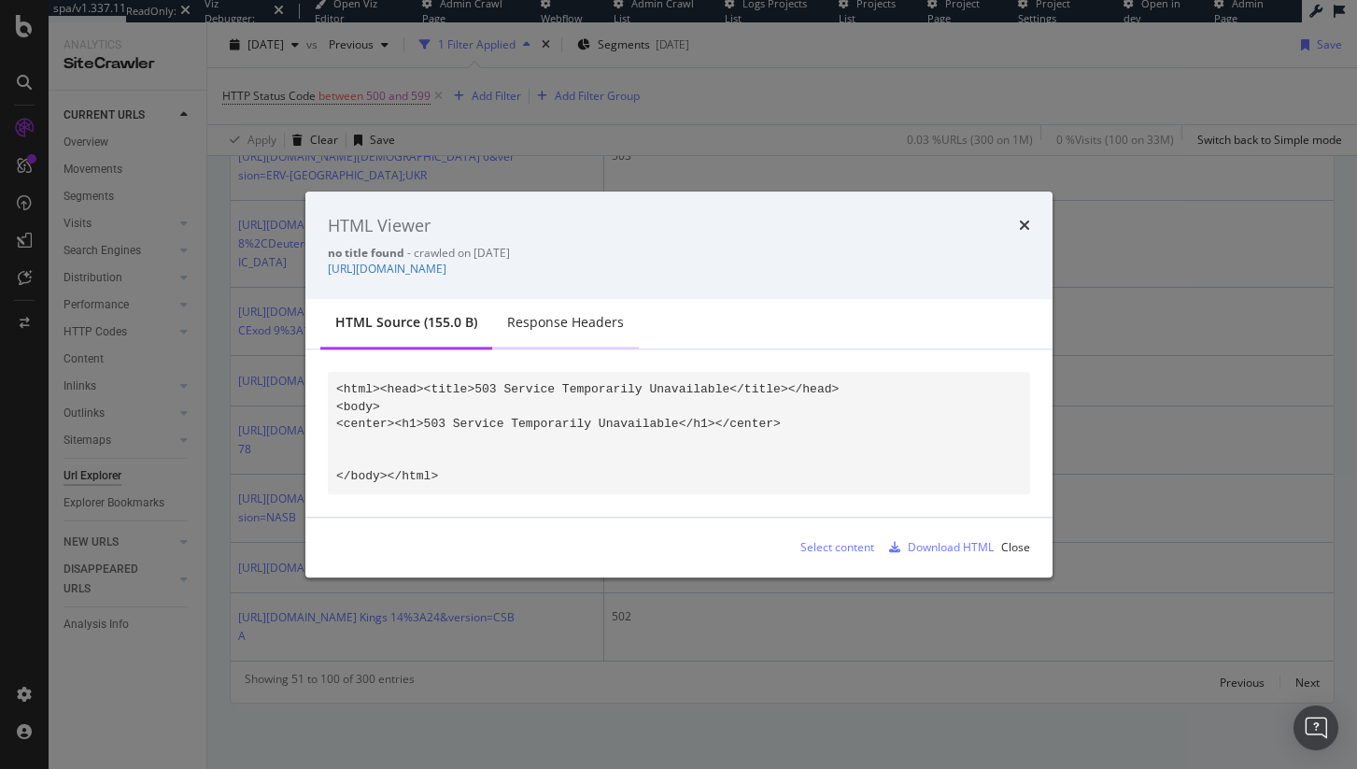
click at [563, 334] on div "Response Headers" at bounding box center [565, 324] width 147 height 51
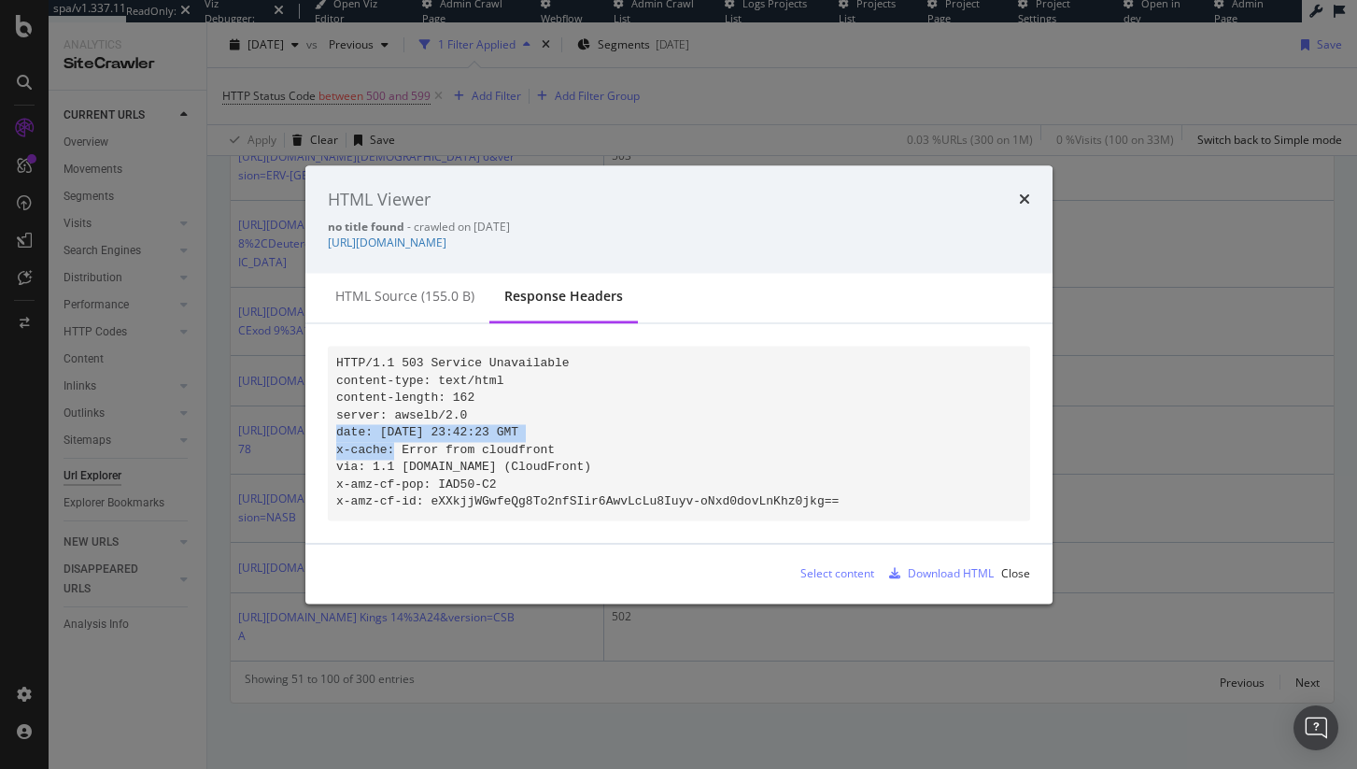
drag, startPoint x: 597, startPoint y: 423, endPoint x: 338, endPoint y: 426, distance: 258.7
click at [338, 426] on pre "HTTP/1.1 503 Service Unavailable content-type: text/html content-length: 162 se…" at bounding box center [679, 434] width 702 height 174
click at [1026, 192] on icon "times" at bounding box center [1024, 199] width 11 height 15
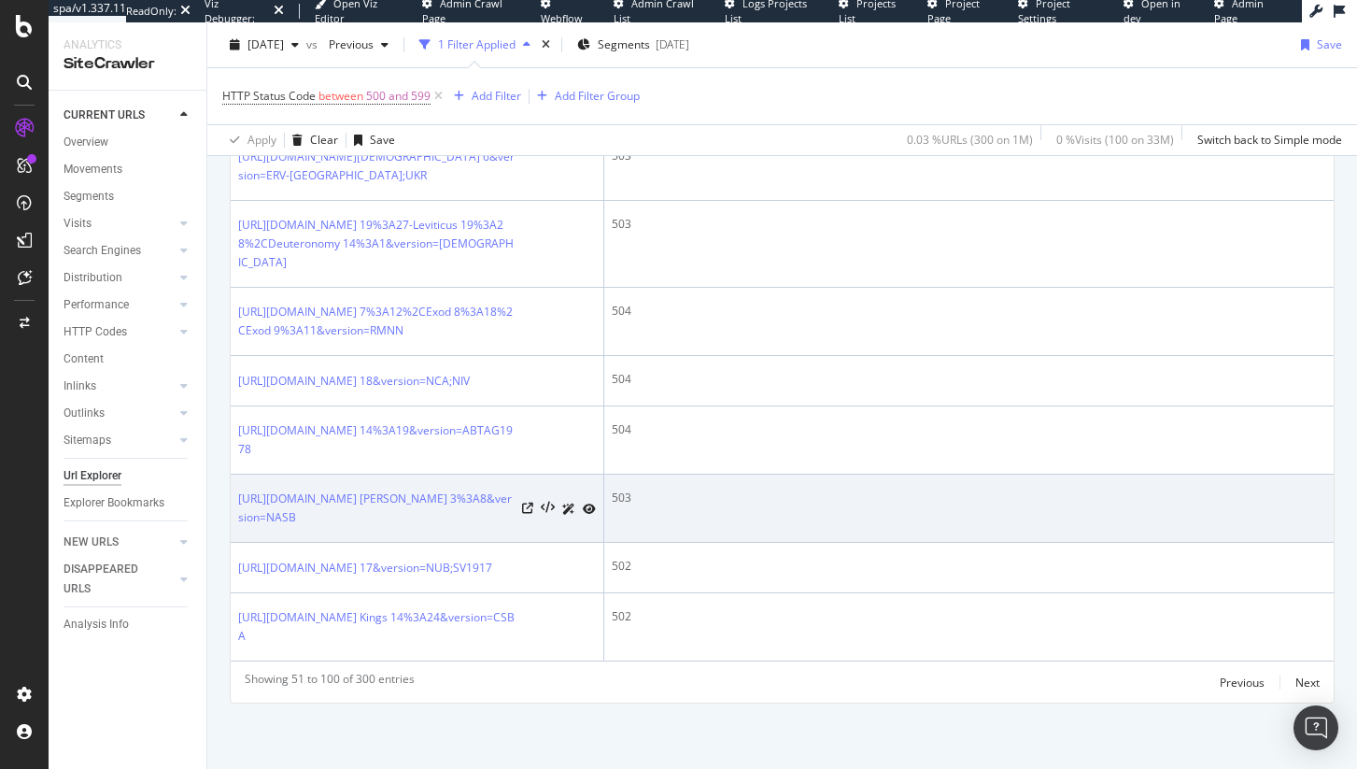
scroll to position [3602, 0]
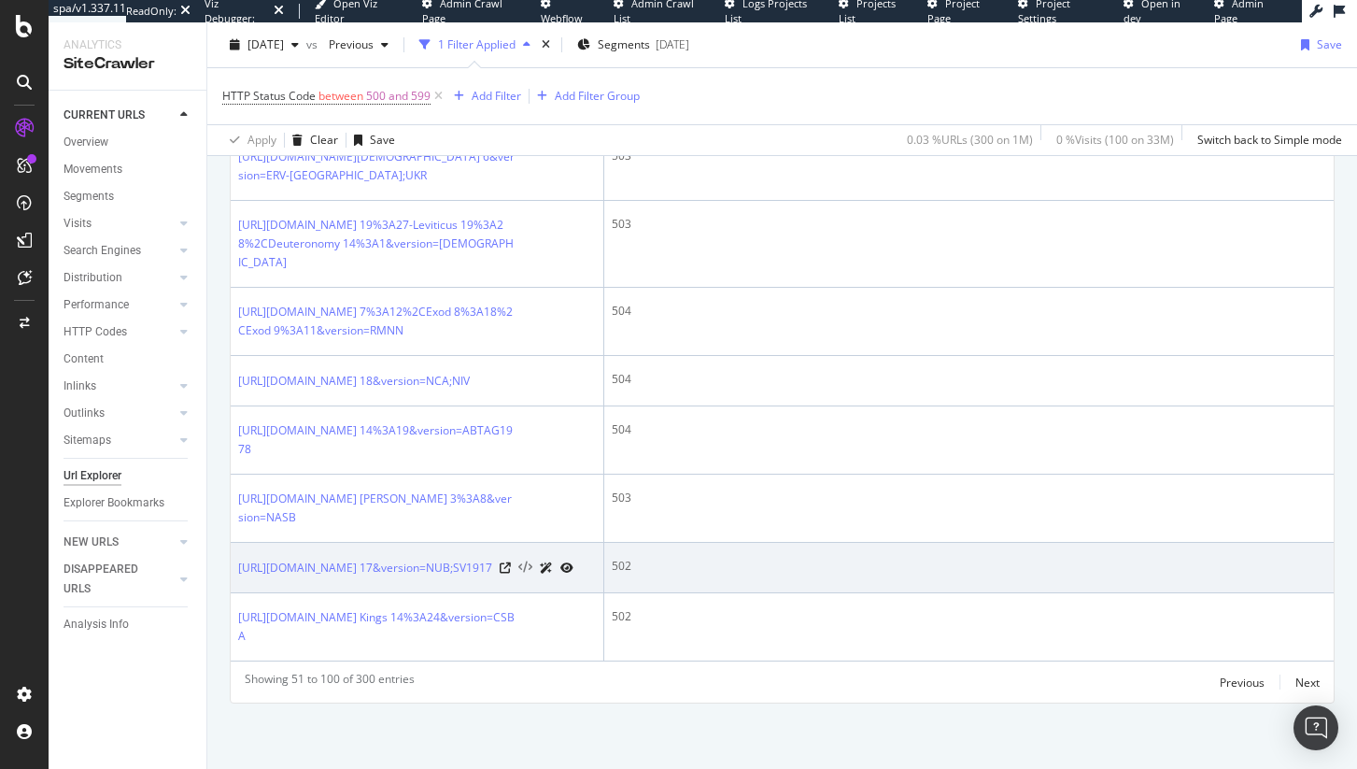
click at [532, 574] on icon at bounding box center [525, 567] width 14 height 13
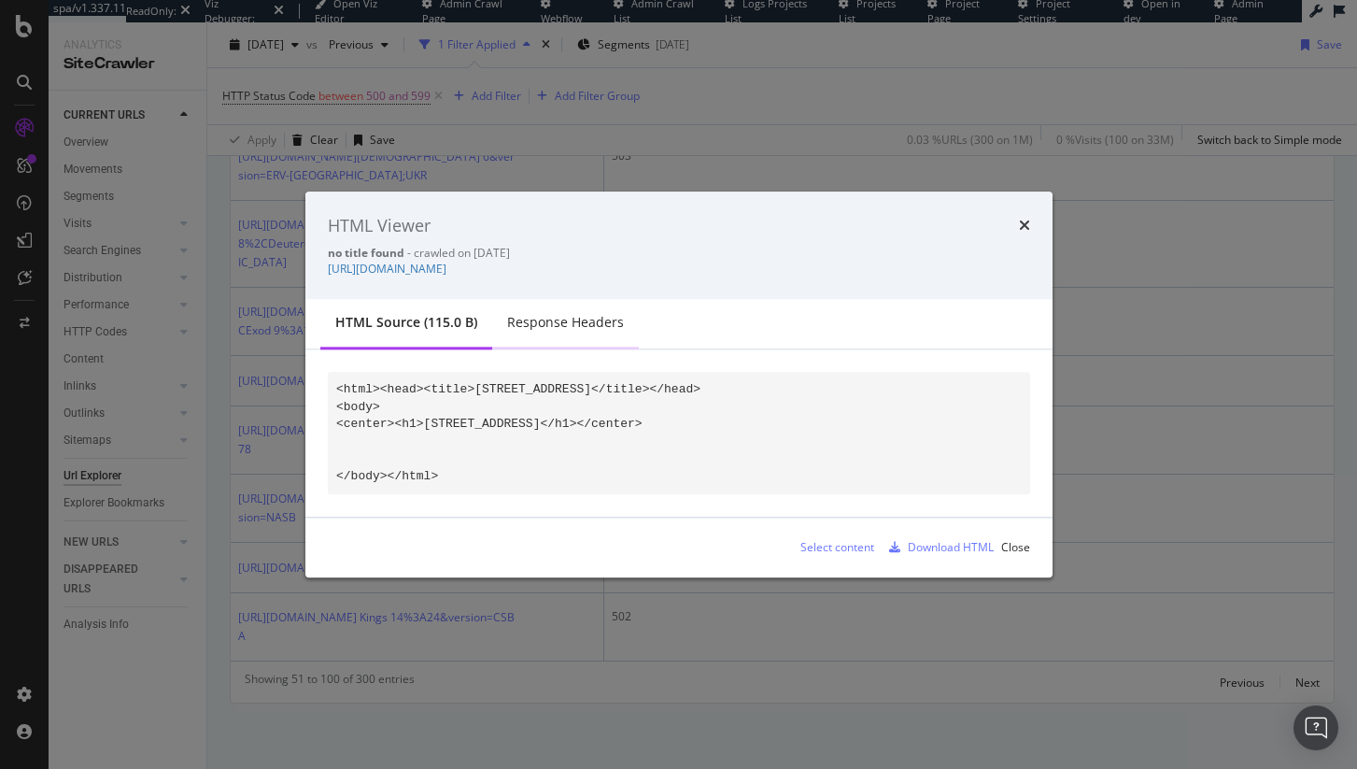
click at [579, 323] on div "Response Headers" at bounding box center [565, 323] width 117 height 19
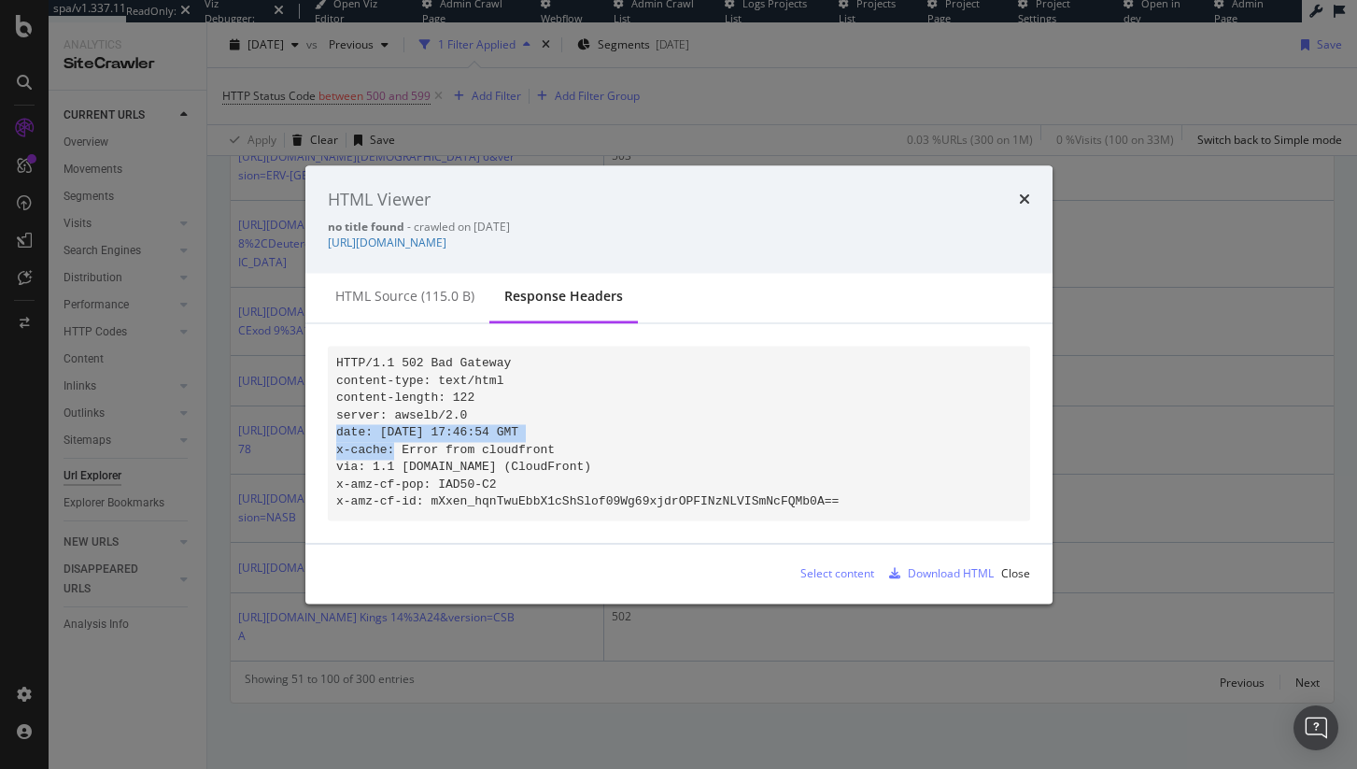
drag, startPoint x: 609, startPoint y: 423, endPoint x: 313, endPoint y: 422, distance: 296.1
click at [313, 422] on div "HTTP/1.1 502 Bad Gateway content-type: text/html content-length: 122 server: aw…" at bounding box center [678, 433] width 747 height 219
click at [493, 446] on code "HTTP/1.1 502 Bad Gateway content-type: text/html content-length: 122 server: aw…" at bounding box center [587, 432] width 502 height 153
drag, startPoint x: 578, startPoint y: 445, endPoint x: 316, endPoint y: 427, distance: 263.1
click at [316, 427] on div "HTTP/1.1 502 Bad Gateway content-type: text/html content-length: 122 server: aw…" at bounding box center [678, 433] width 747 height 219
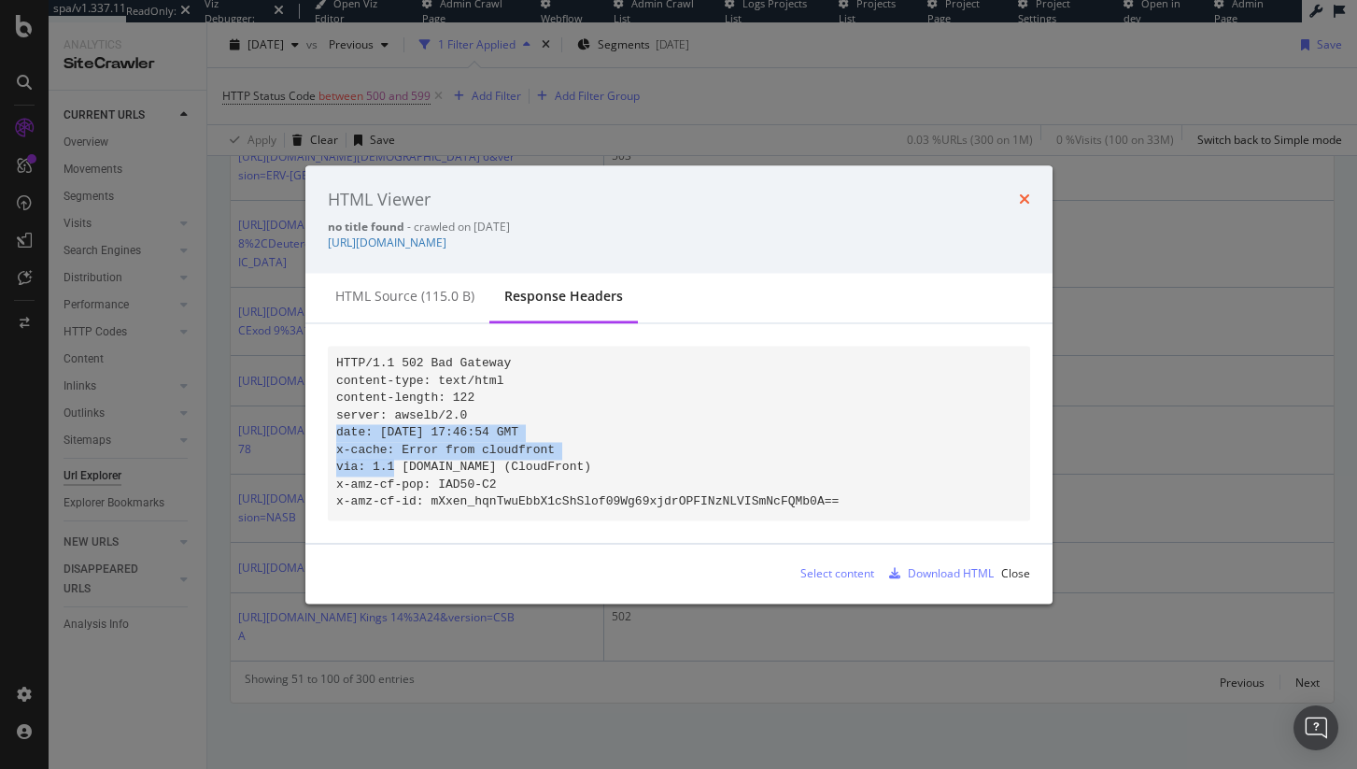
click at [1025, 193] on icon "times" at bounding box center [1024, 199] width 11 height 15
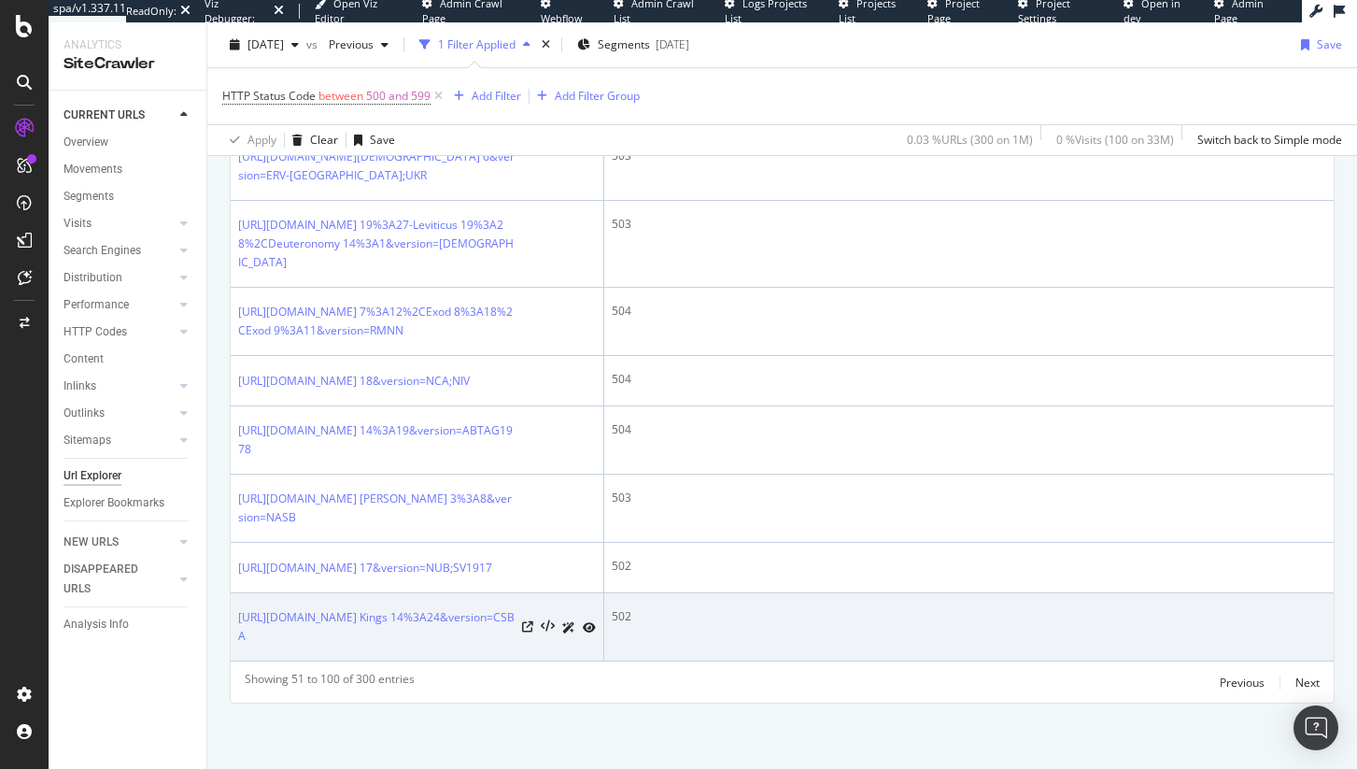
scroll to position [3628, 0]
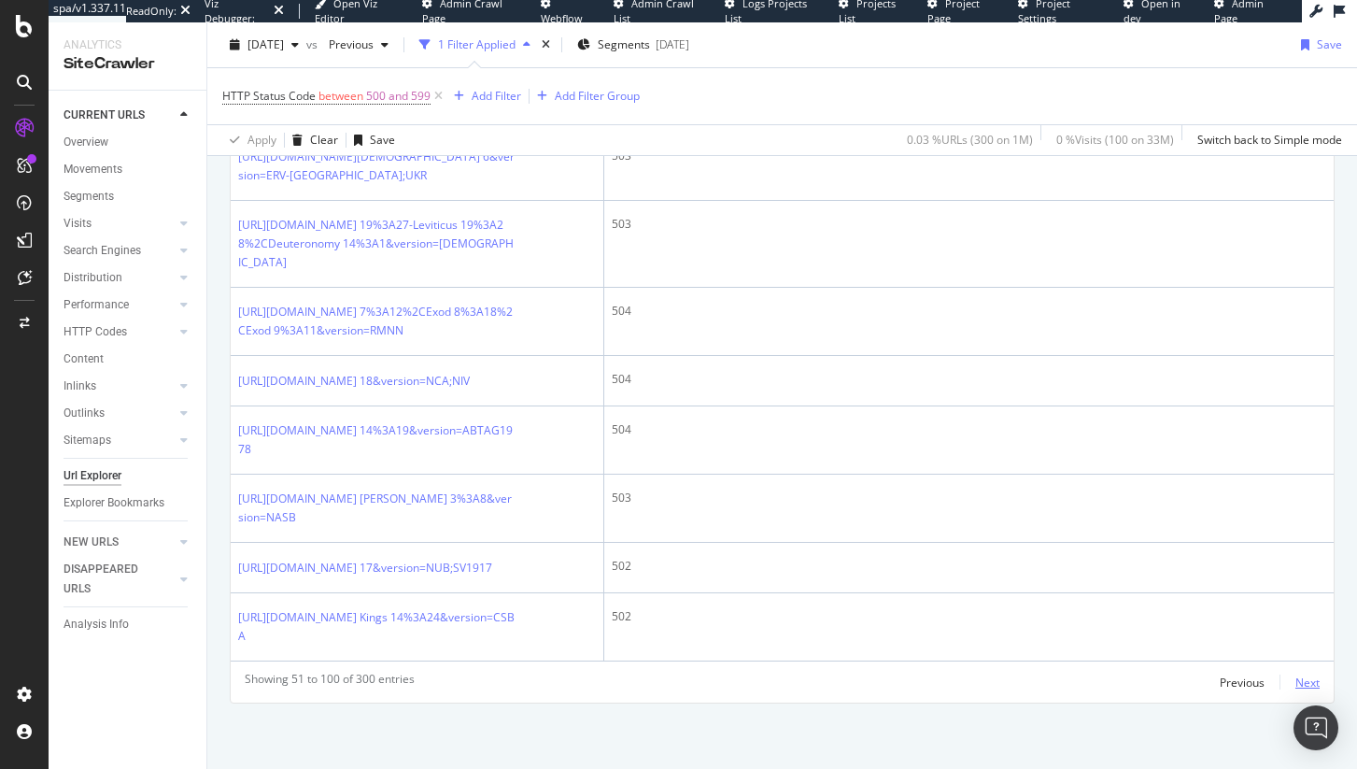
click at [1295, 678] on div "Next" at bounding box center [1307, 682] width 24 height 16
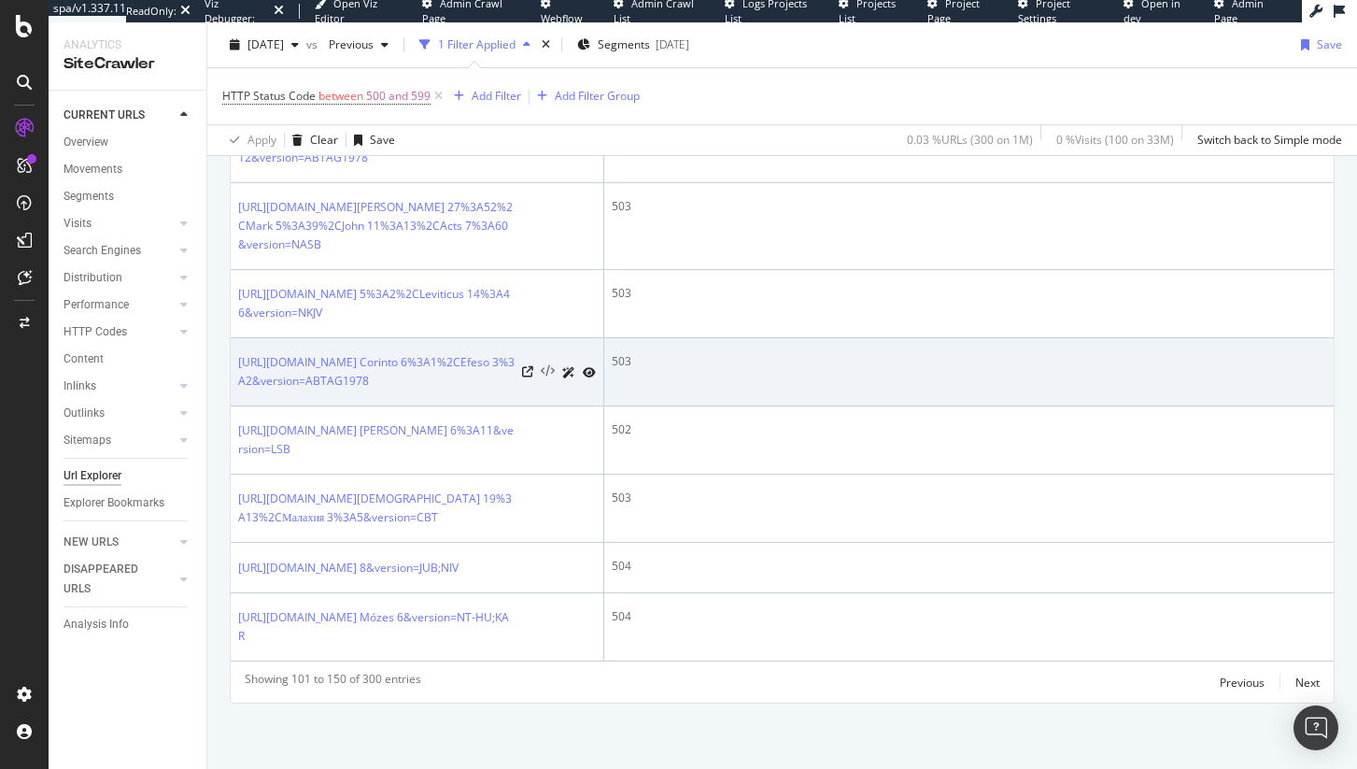
click at [547, 378] on icon at bounding box center [548, 371] width 14 height 13
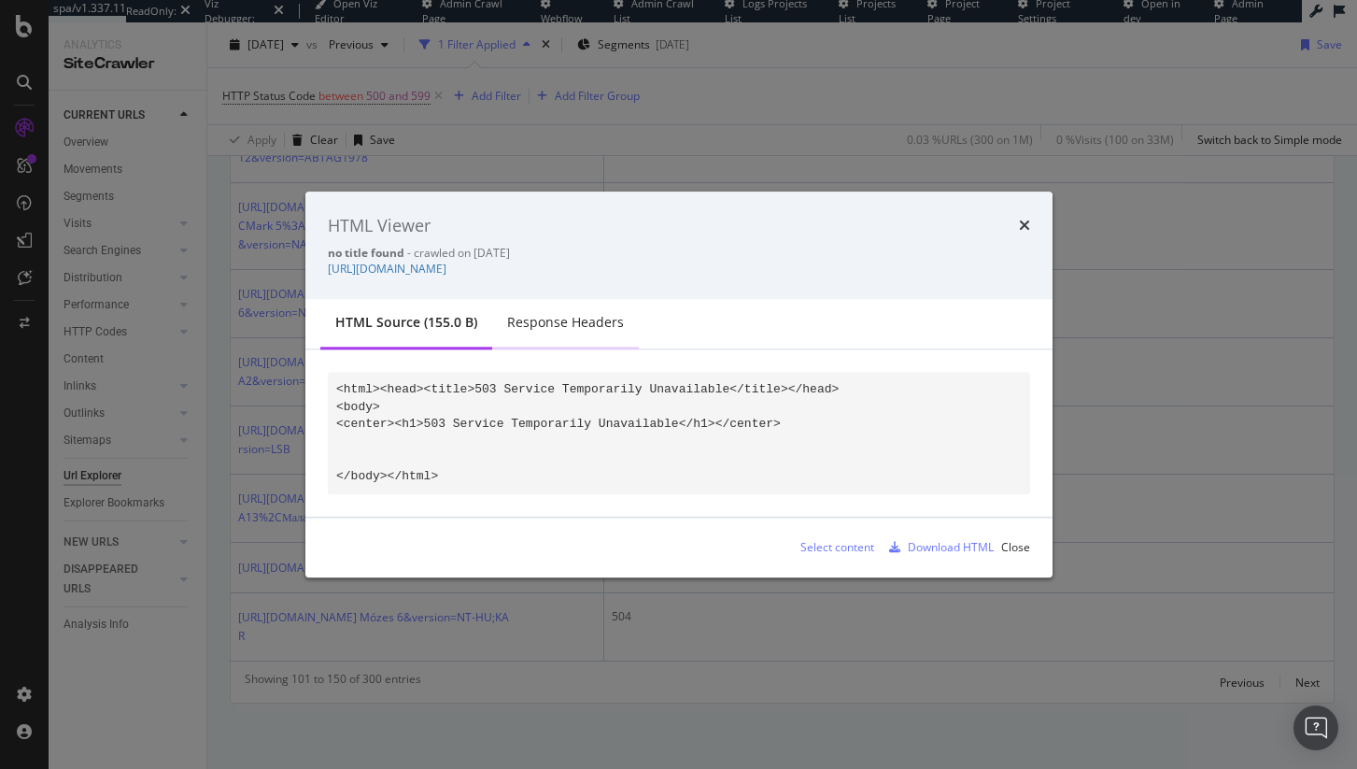
click at [563, 317] on div "Response Headers" at bounding box center [565, 323] width 117 height 19
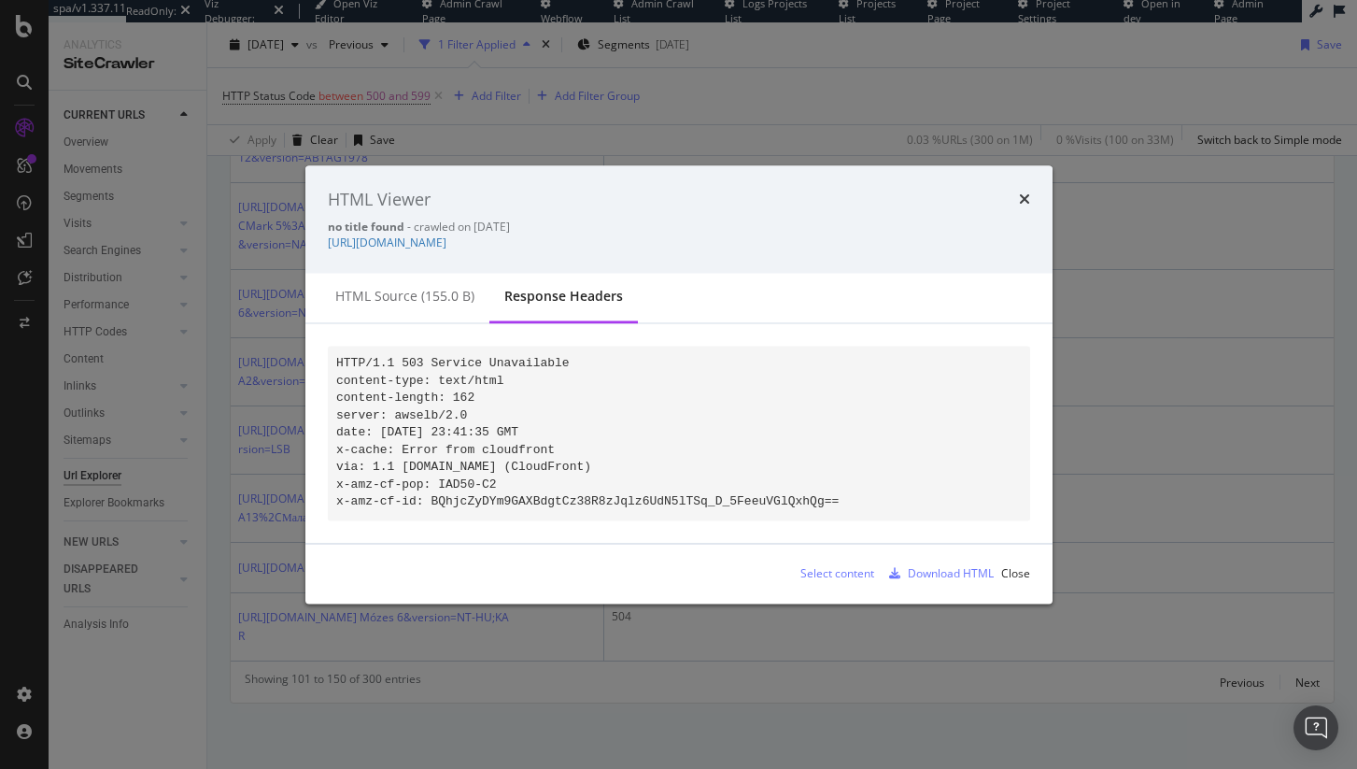
click at [568, 441] on pre "HTTP/1.1 503 Service Unavailable content-type: text/html content-length: 162 se…" at bounding box center [679, 434] width 702 height 174
drag, startPoint x: 568, startPoint y: 441, endPoint x: 339, endPoint y: 413, distance: 230.5
click at [339, 413] on pre "HTTP/1.1 503 Service Unavailable content-type: text/html content-length: 162 se…" at bounding box center [679, 434] width 702 height 174
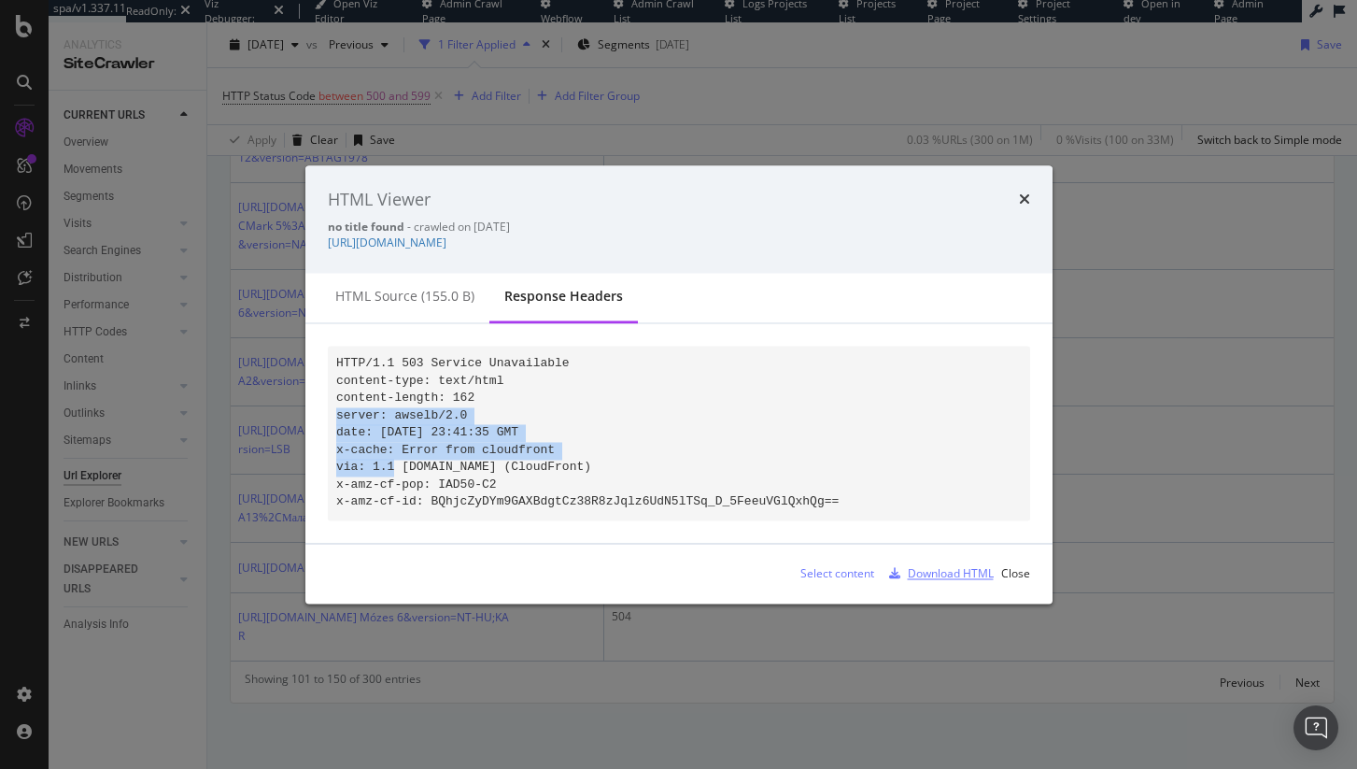
click at [970, 581] on div "Download HTML" at bounding box center [951, 573] width 86 height 16
click at [1025, 193] on icon "times" at bounding box center [1024, 199] width 11 height 15
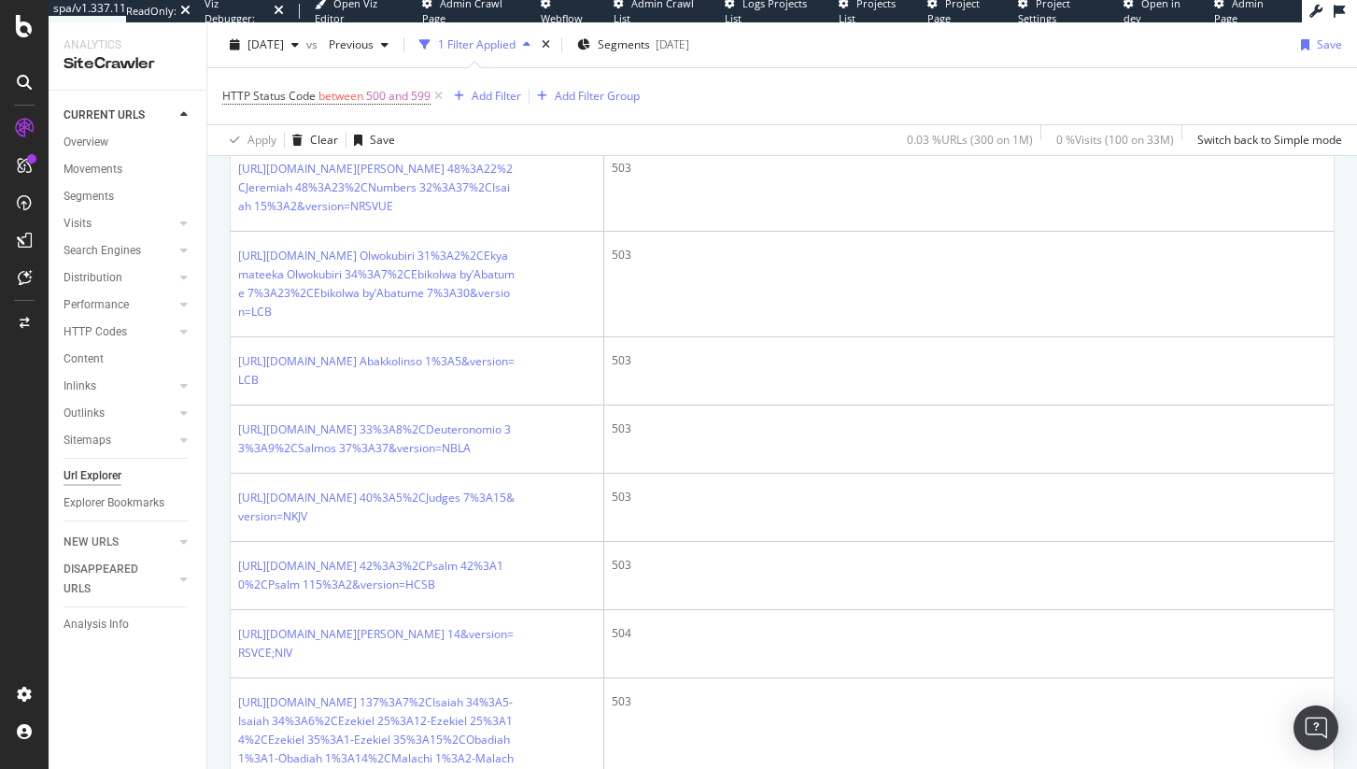
scroll to position [1026, 0]
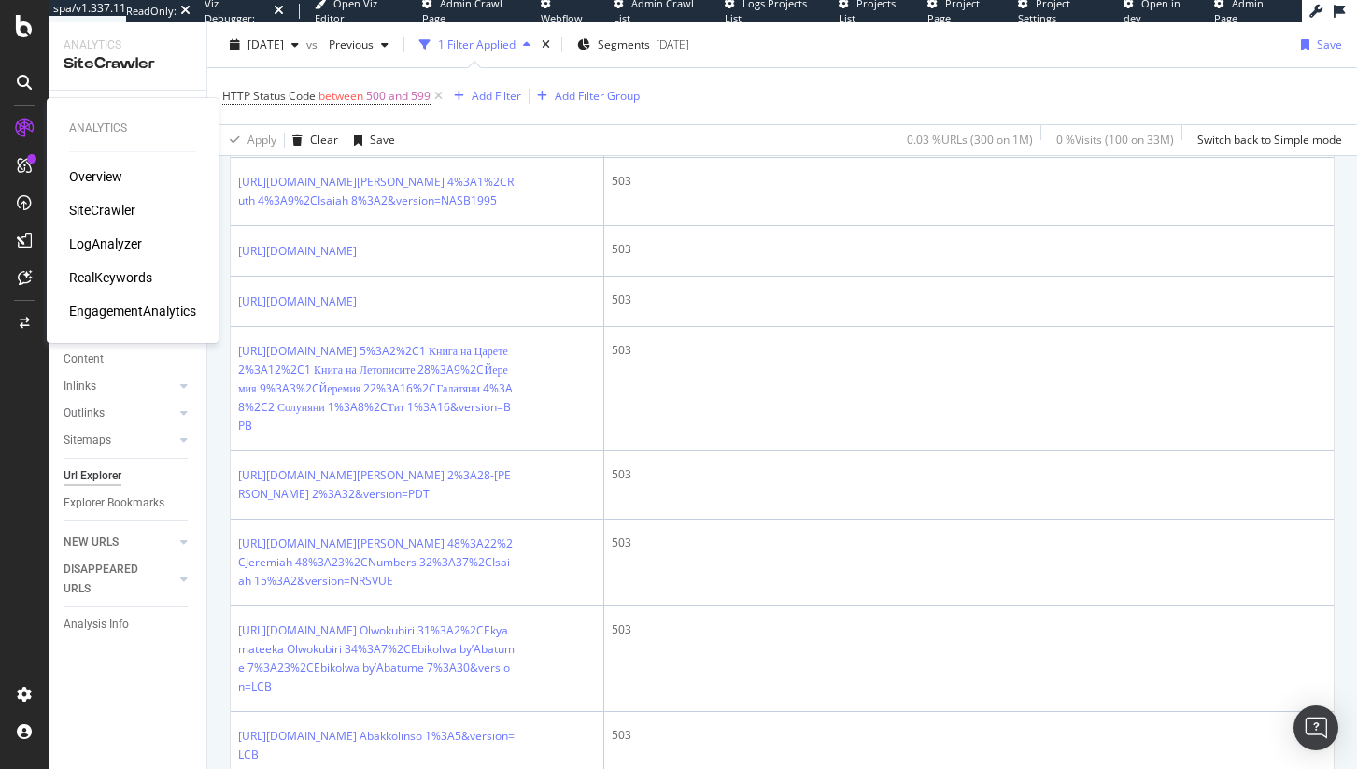
click at [106, 213] on div "SiteCrawler" at bounding box center [102, 210] width 66 height 19
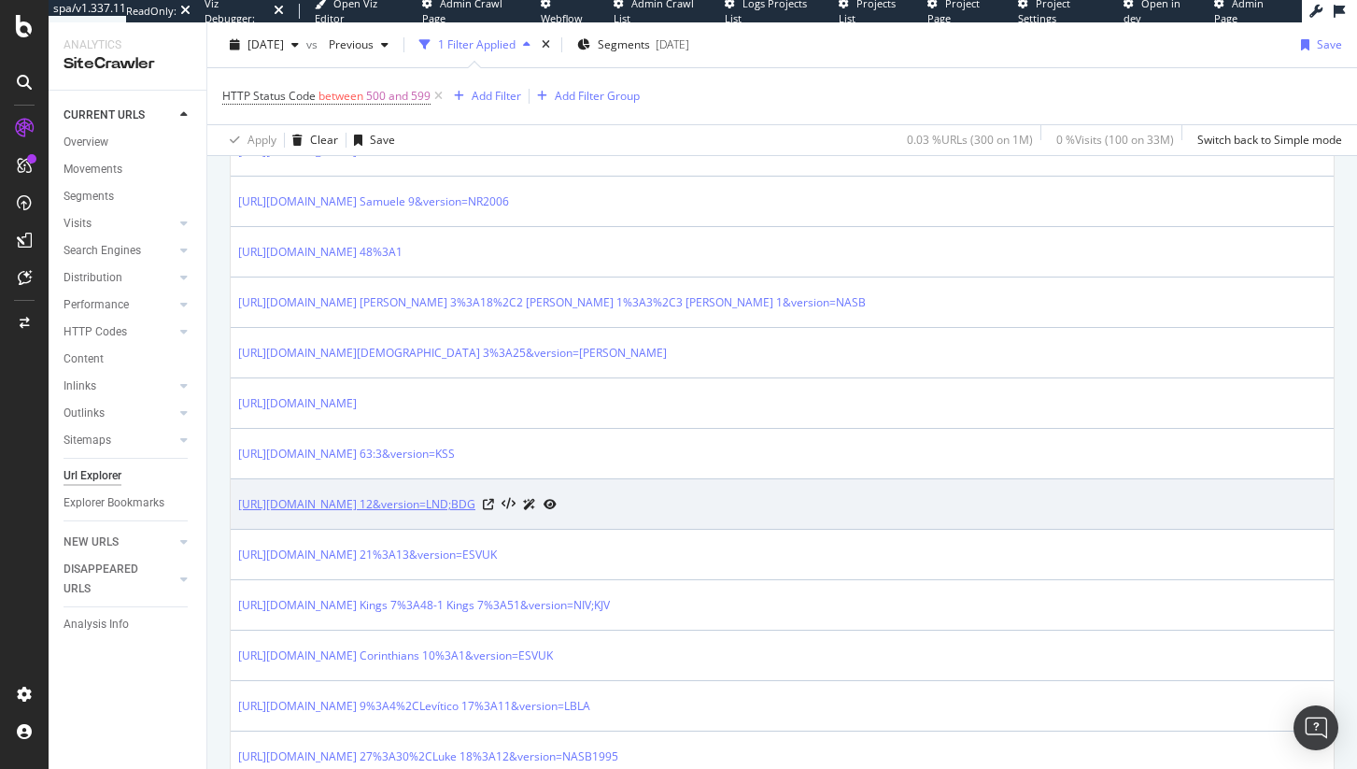
scroll to position [1524, 0]
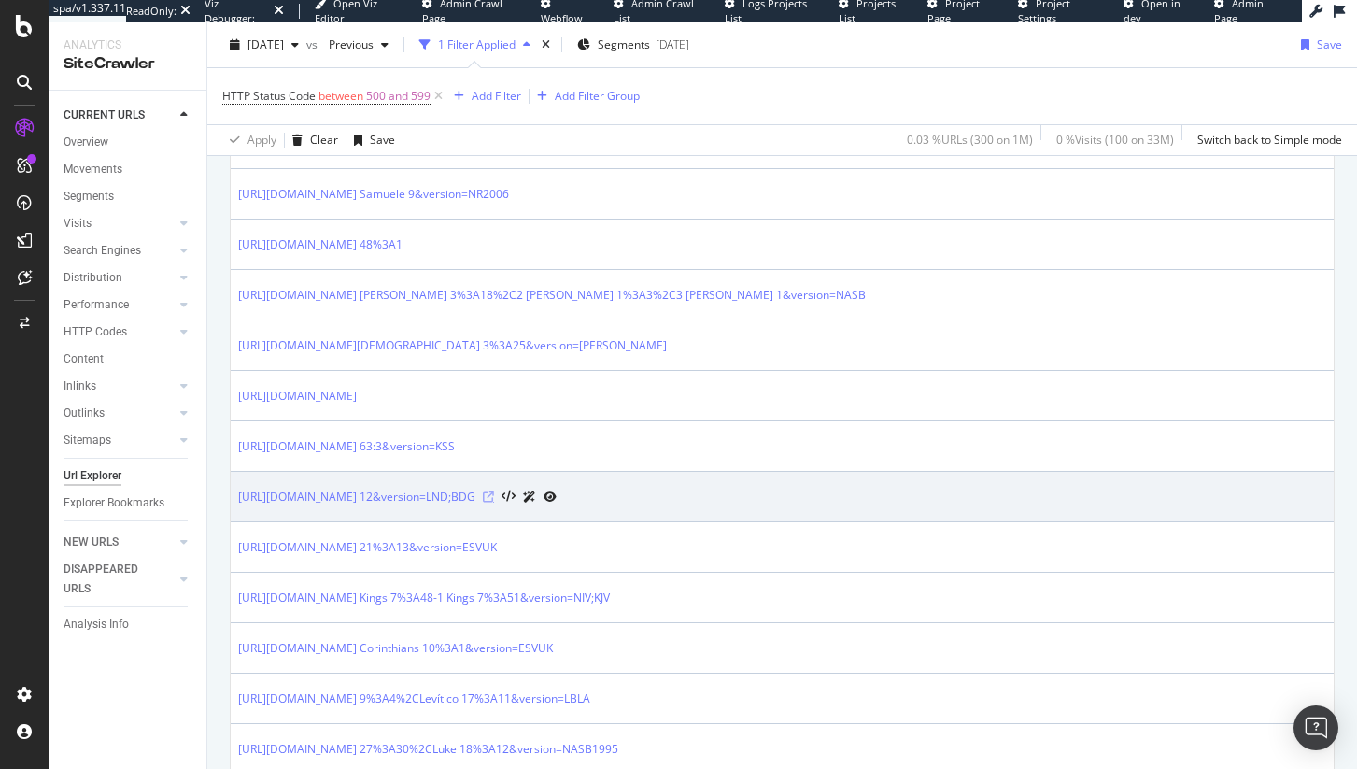
click at [494, 492] on icon at bounding box center [488, 496] width 11 height 11
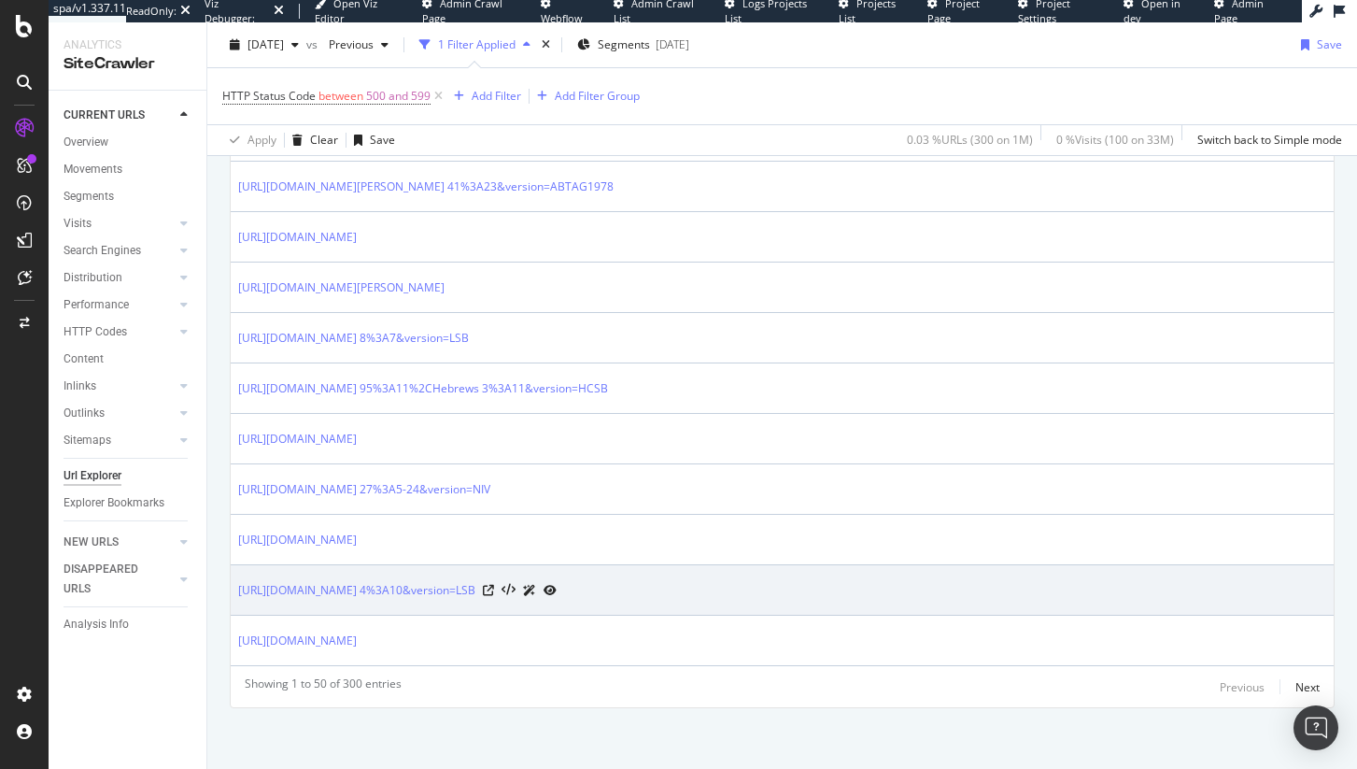
scroll to position [2496, 0]
click at [494, 587] on icon at bounding box center [488, 585] width 11 height 11
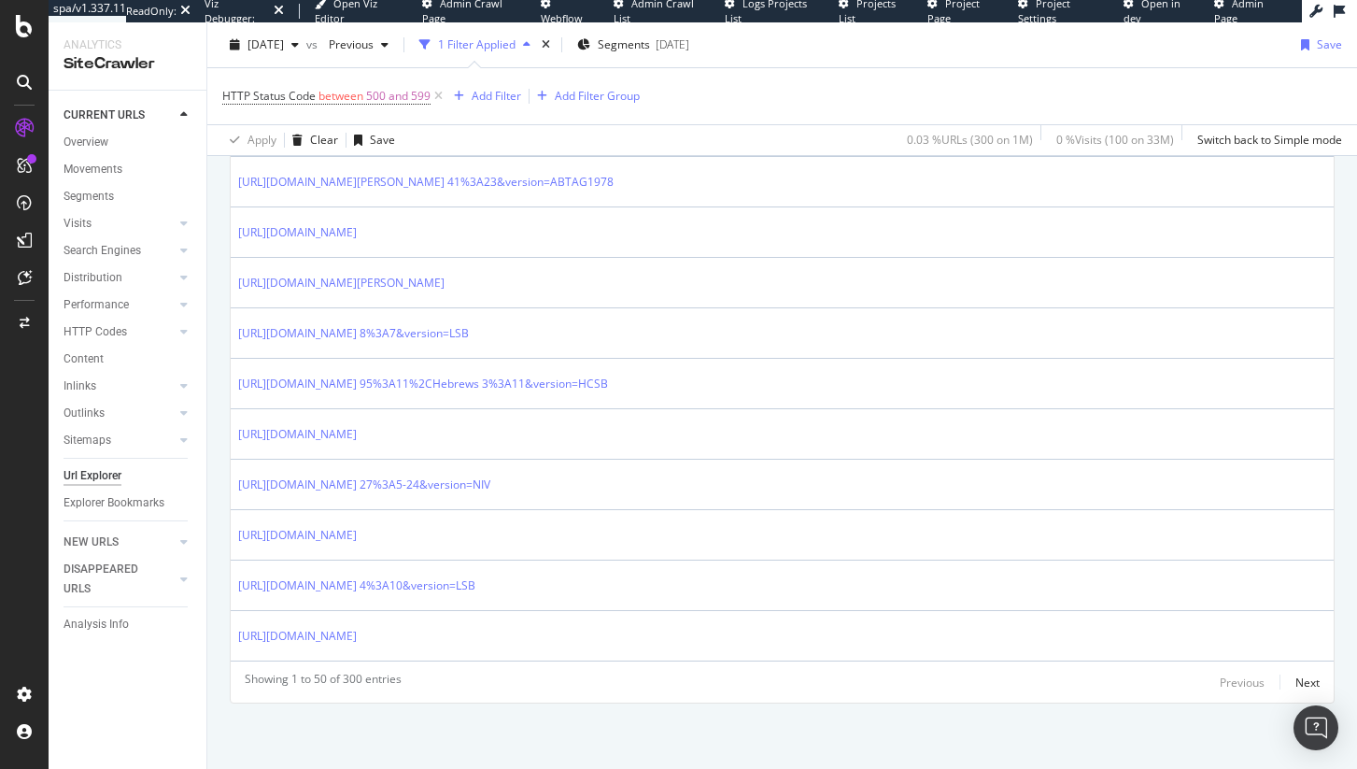
scroll to position [0, 0]
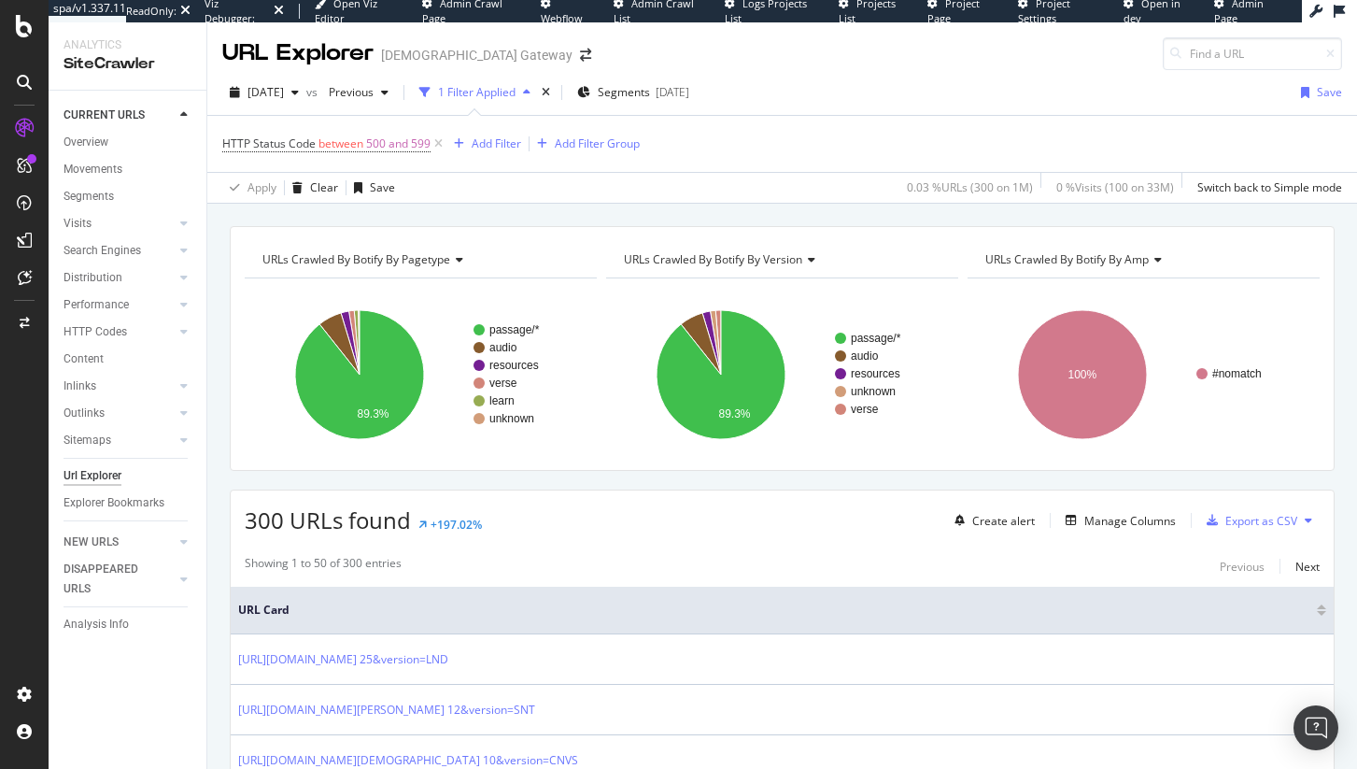
click at [33, 121] on icon at bounding box center [24, 128] width 19 height 19
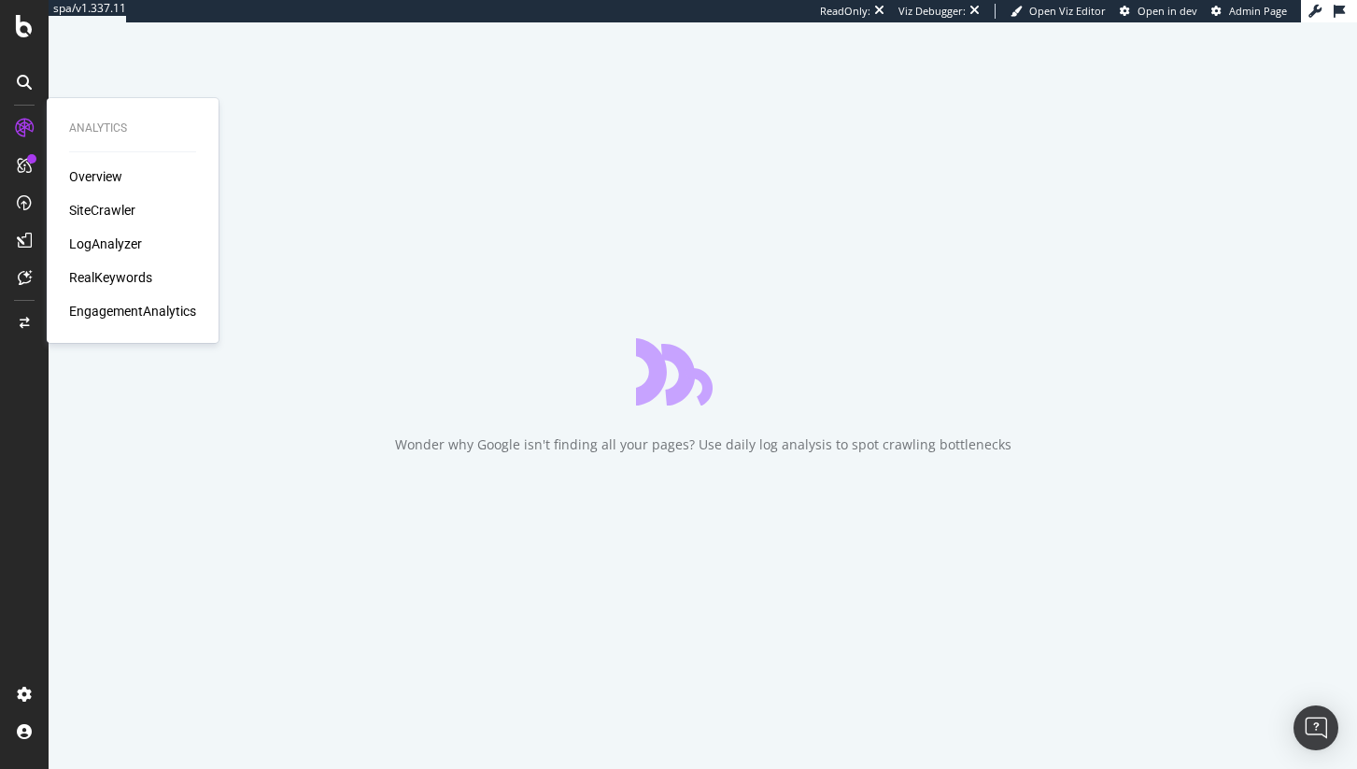
click at [129, 245] on div "LogAnalyzer" at bounding box center [105, 243] width 73 height 19
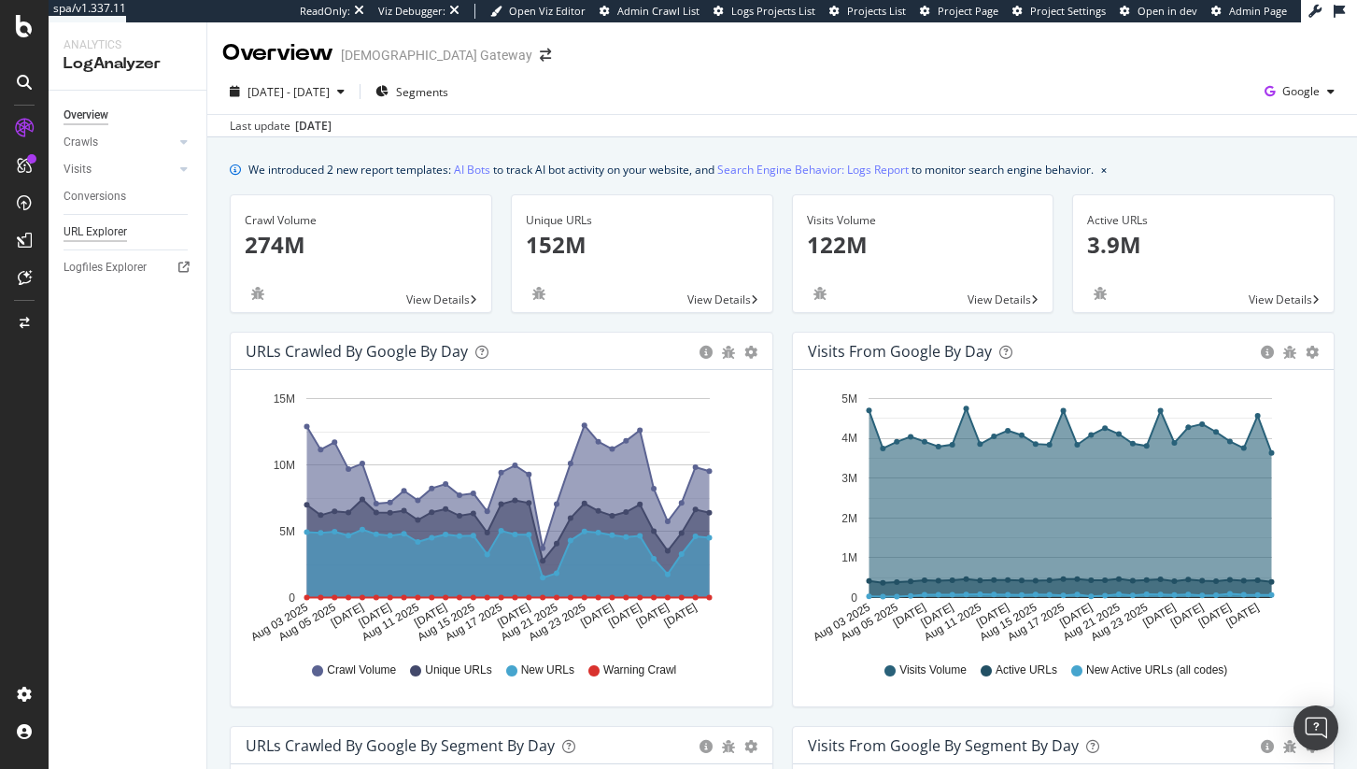
click at [115, 226] on div "URL Explorer" at bounding box center [96, 232] width 64 height 20
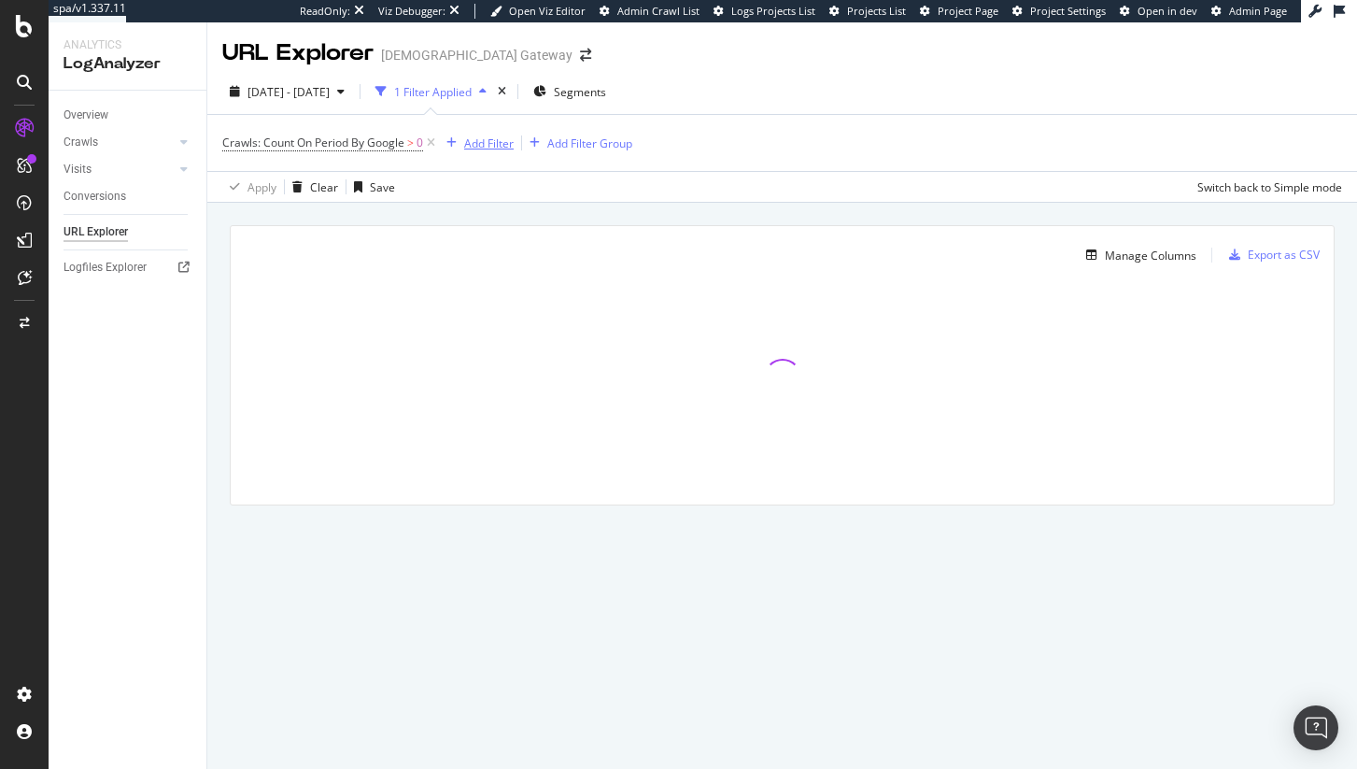
click at [506, 140] on div "Add Filter" at bounding box center [489, 143] width 50 height 16
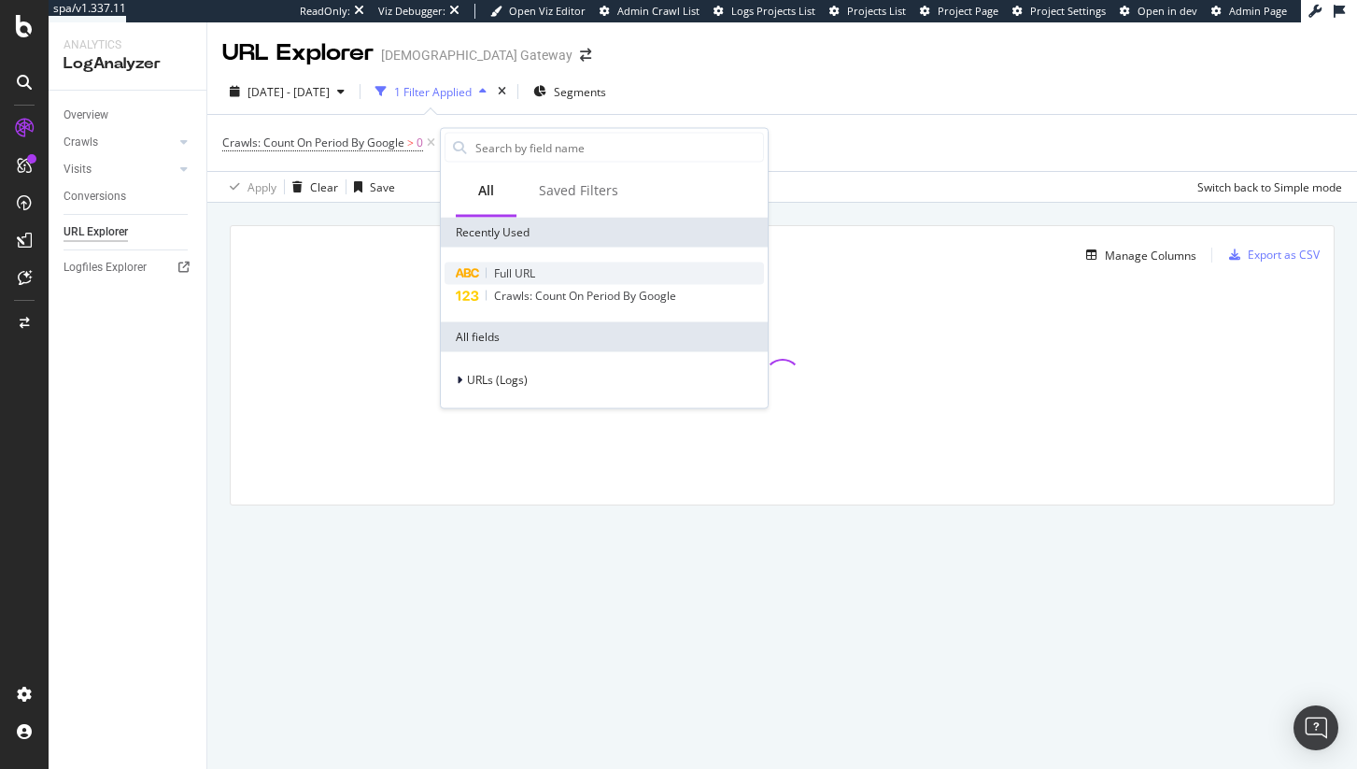
click at [521, 269] on span "Full URL" at bounding box center [514, 273] width 41 height 16
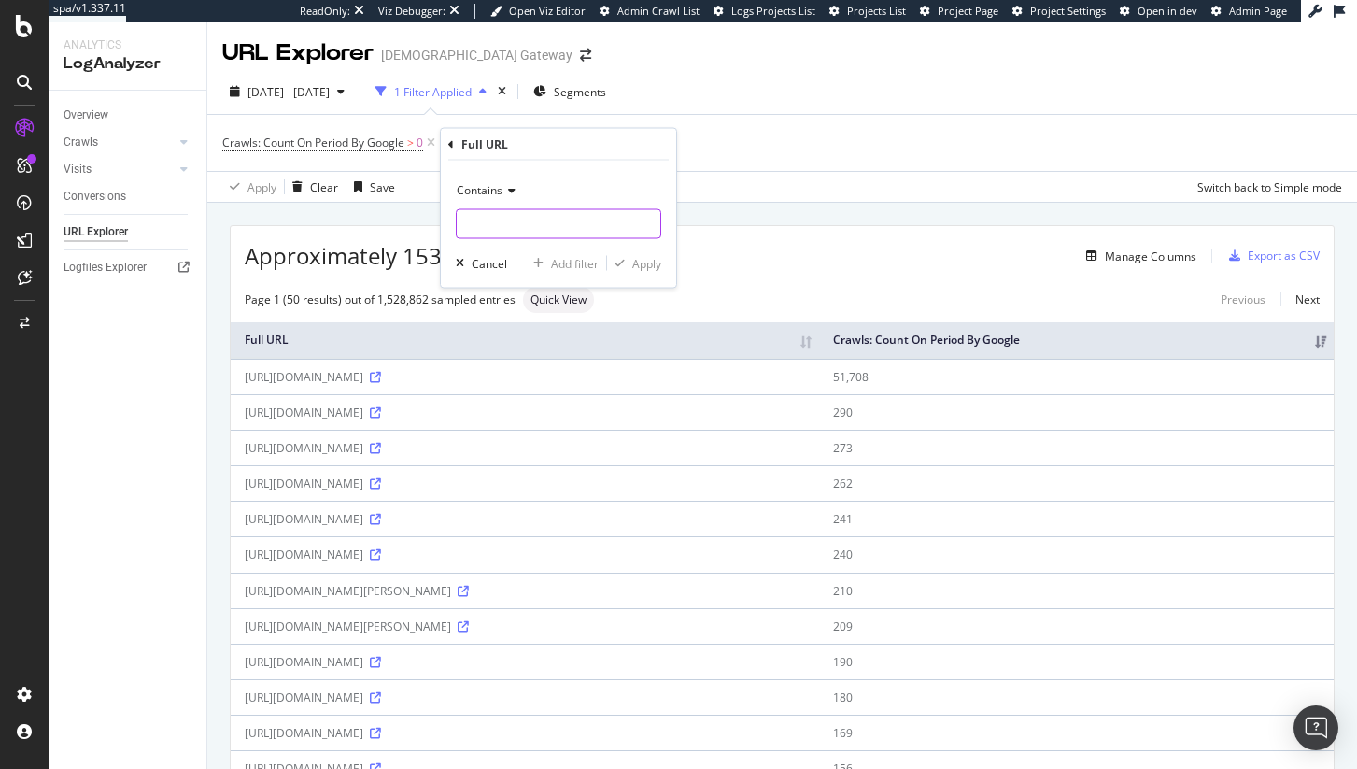
click at [521, 230] on input "text" at bounding box center [559, 224] width 204 height 30
paste input "srsltid"
click at [479, 219] on input "srsltid" at bounding box center [545, 224] width 177 height 30
type input "srsltid"
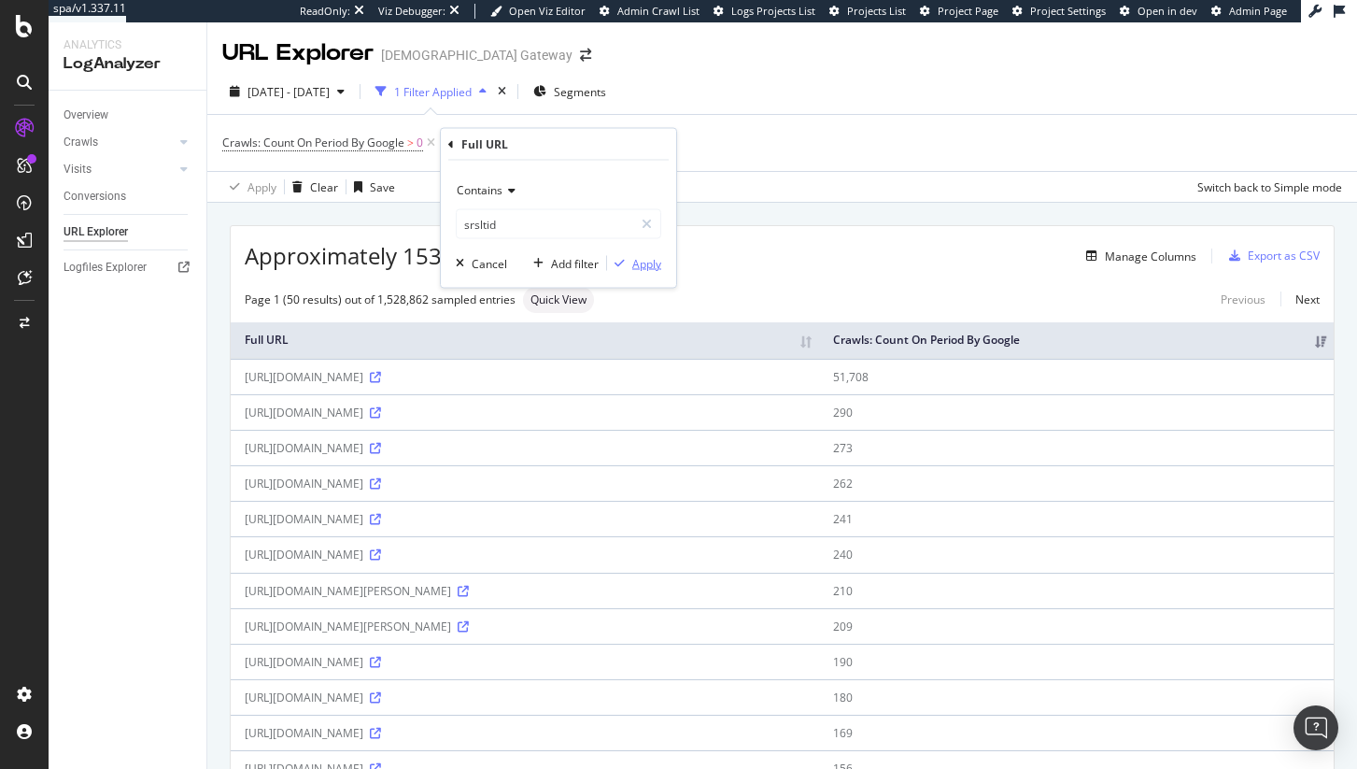
click at [651, 262] on div "Apply" at bounding box center [646, 263] width 29 height 16
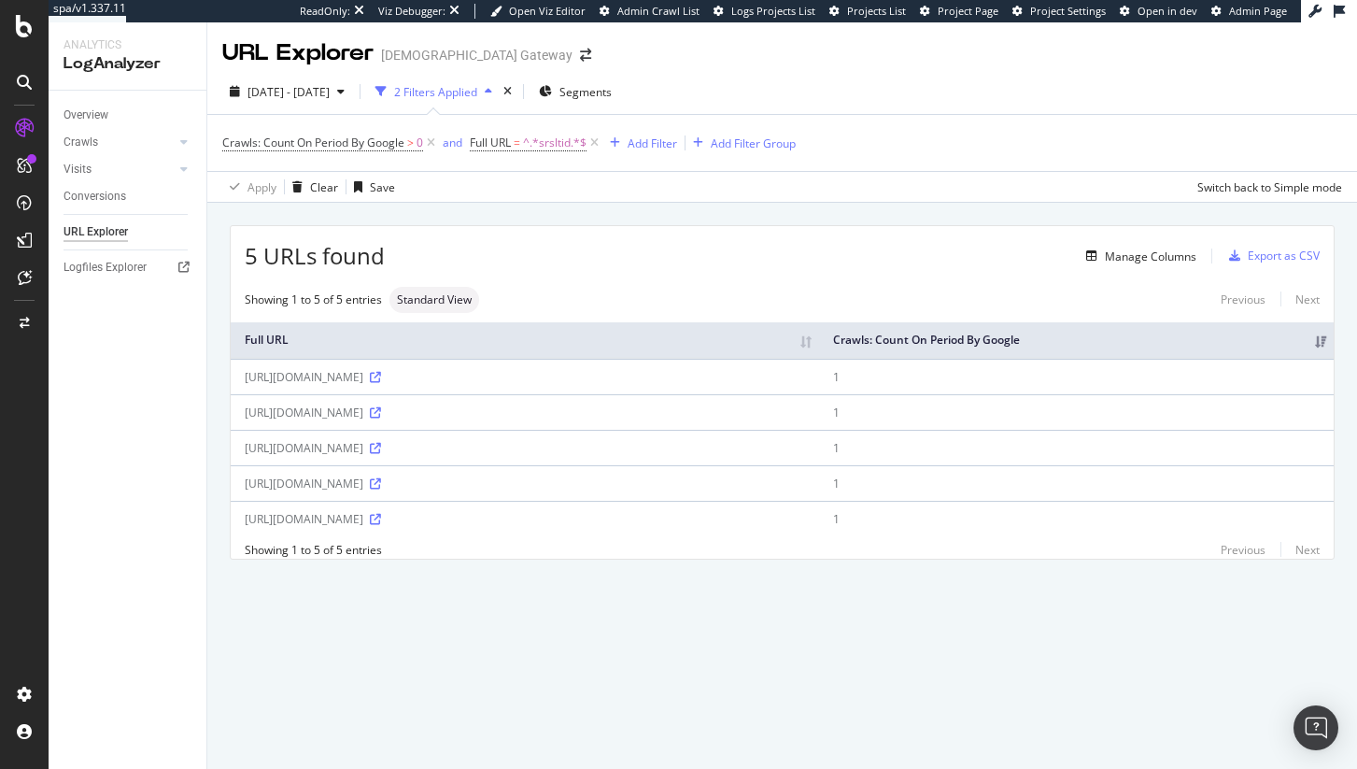
click at [612, 377] on div "https://www.biblegateway.com/devotionals/morning-and-evening/?srsltid=AfmBOoqJ9…" at bounding box center [525, 377] width 560 height 16
drag, startPoint x: 592, startPoint y: 415, endPoint x: 625, endPoint y: 410, distance: 33.0
click at [625, 410] on div "https://www.biblegateway.com/devotionals/morning-and-evening/?srsltid=AfmBOoqhN…" at bounding box center [525, 412] width 560 height 16
click at [818, 232] on div "5 URLs found Manage Columns Export as CSV" at bounding box center [782, 249] width 1103 height 46
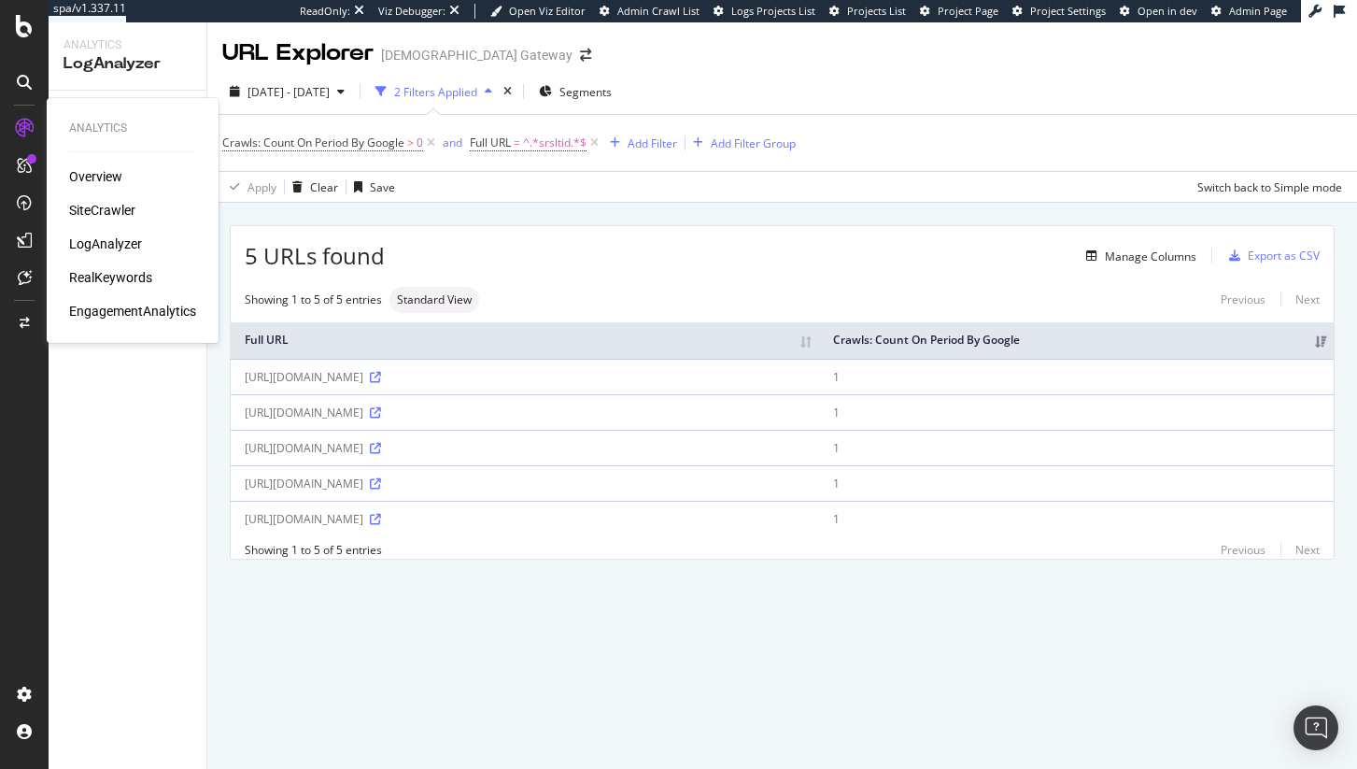
click at [98, 240] on div "LogAnalyzer" at bounding box center [105, 243] width 73 height 19
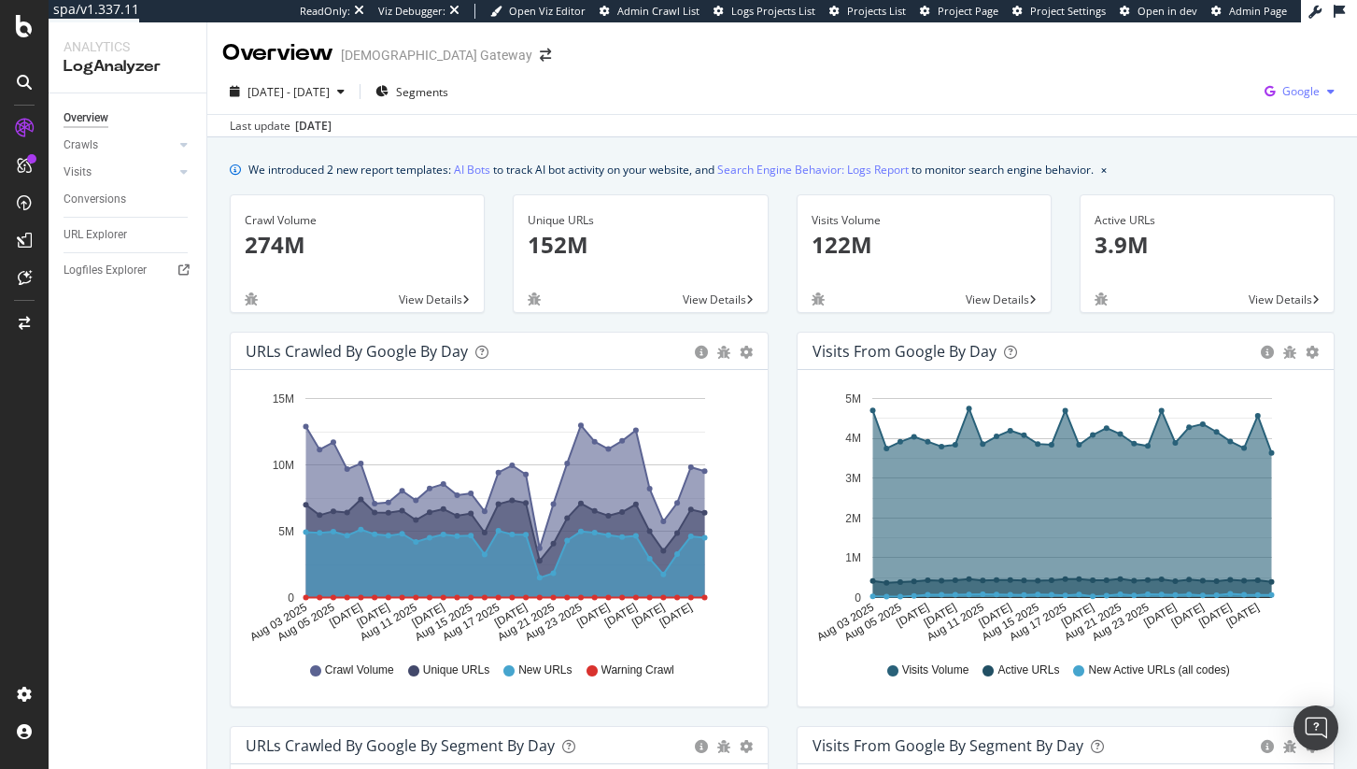
click at [1299, 98] on span "Google" at bounding box center [1300, 91] width 37 height 16
click at [1221, 117] on span "OpenAI" at bounding box center [1193, 109] width 69 height 17
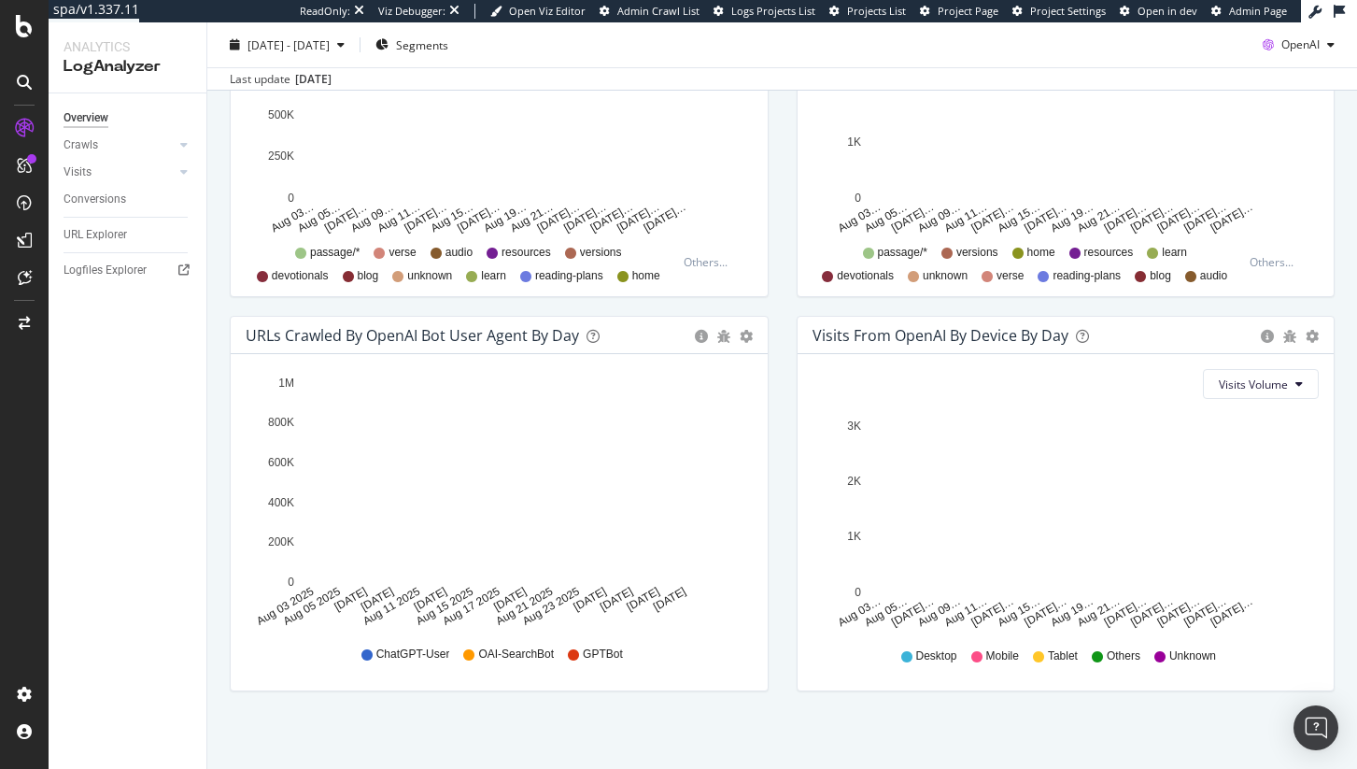
scroll to position [811, 0]
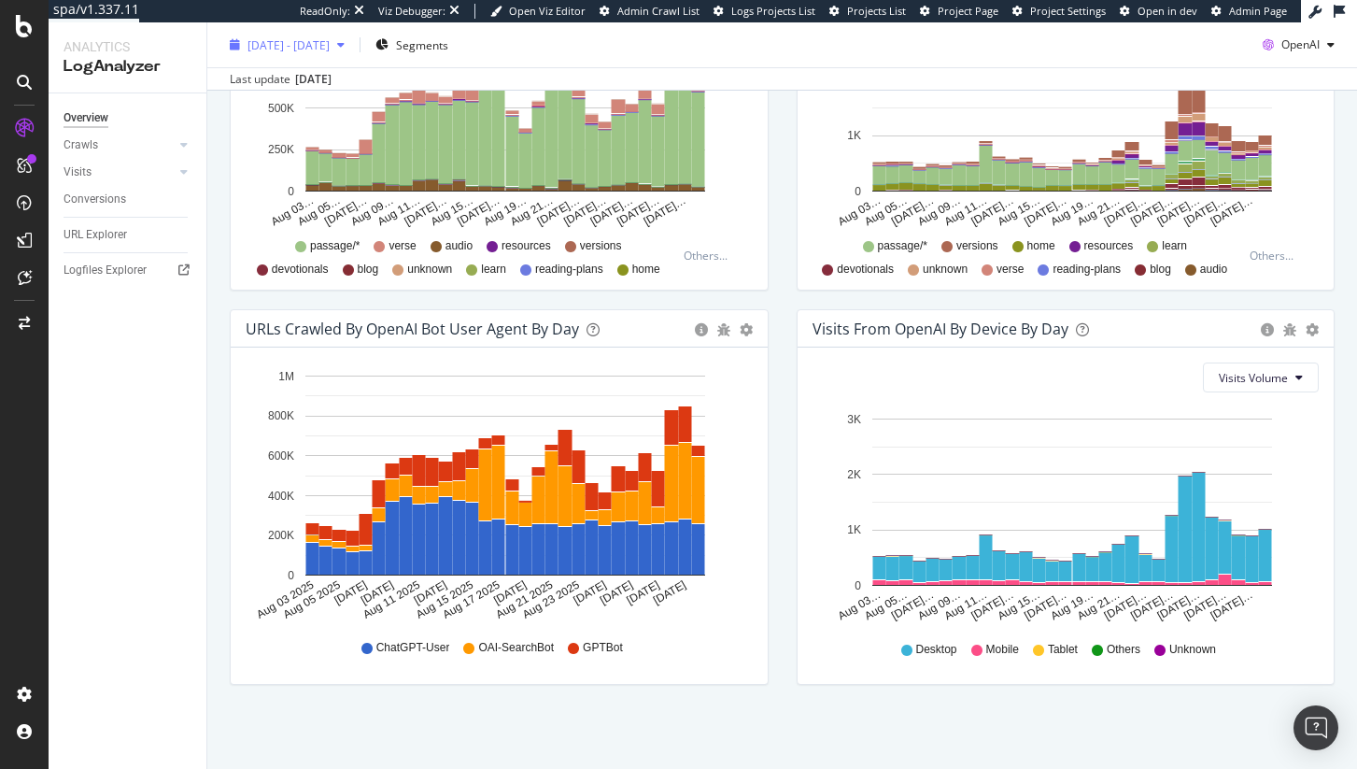
click at [330, 45] on span "[DATE] - [DATE]" at bounding box center [289, 44] width 82 height 16
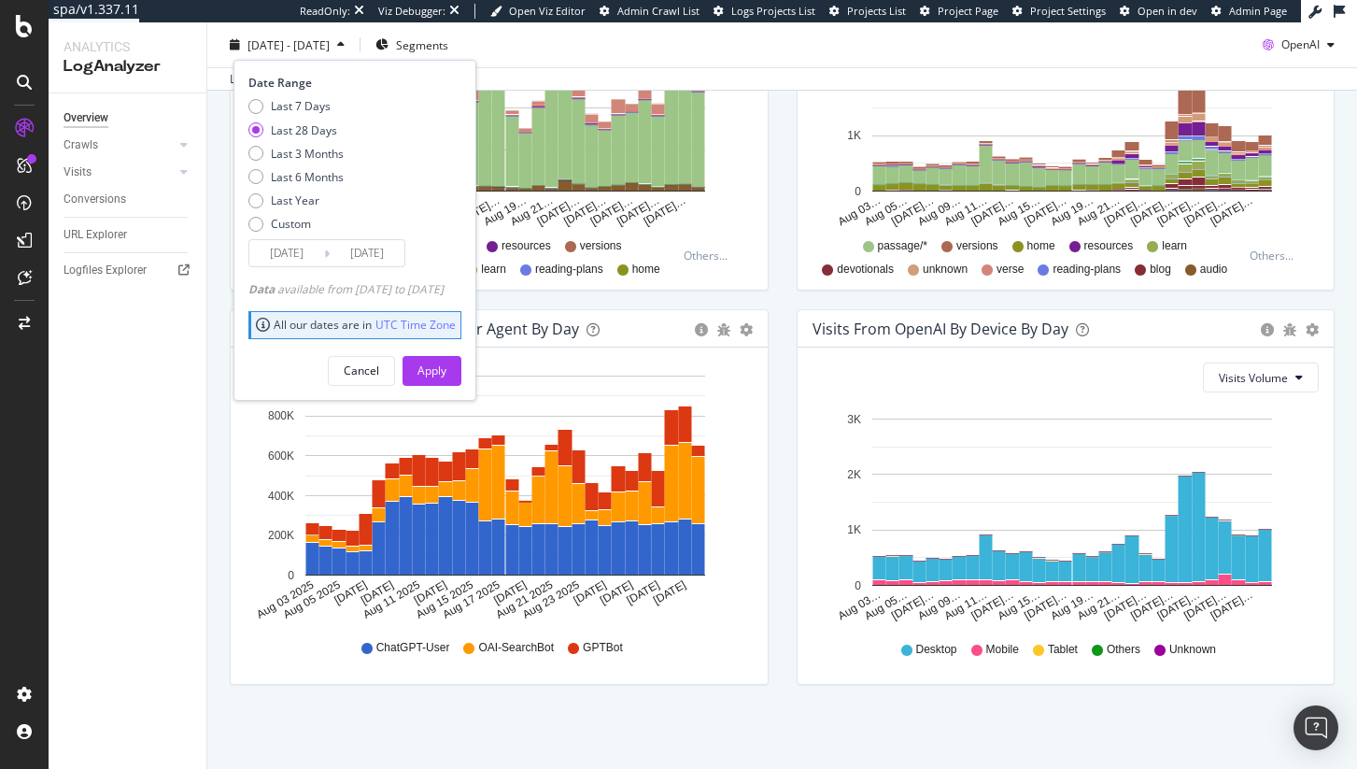
click at [308, 163] on div "Last 7 Days Last 28 Days Last 3 Months Last 6 Months Last Year Custom" at bounding box center [295, 168] width 95 height 141
click at [308, 160] on div "Last 3 Months" at bounding box center [307, 153] width 73 height 16
type input "[DATE]"
click at [446, 375] on div "Apply" at bounding box center [432, 370] width 29 height 16
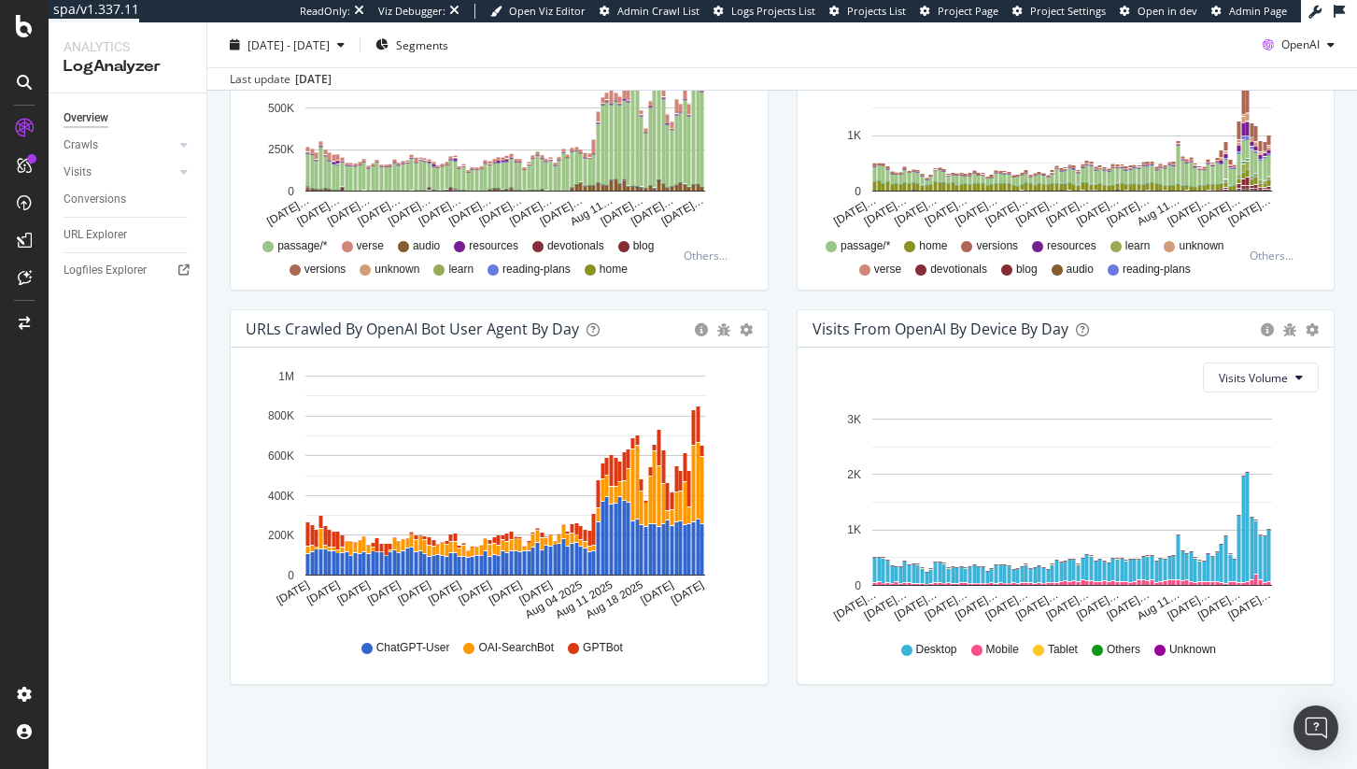
click at [606, 645] on span "GPTBot" at bounding box center [603, 648] width 40 height 16
click at [530, 648] on span "OAI-SearchBot" at bounding box center [516, 648] width 76 height 16
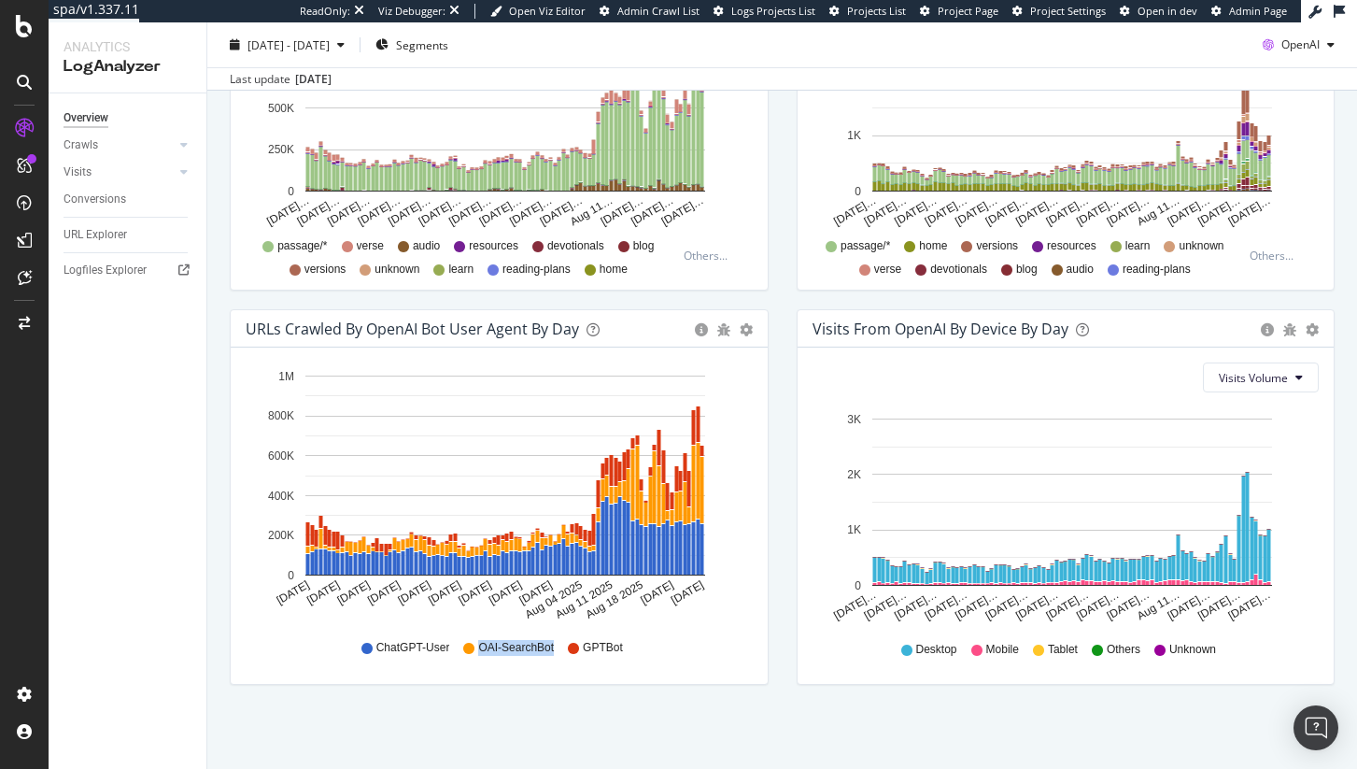
click at [530, 648] on span "OAI-SearchBot" at bounding box center [516, 648] width 76 height 16
click at [408, 645] on span "ChatGPT-User" at bounding box center [413, 648] width 74 height 16
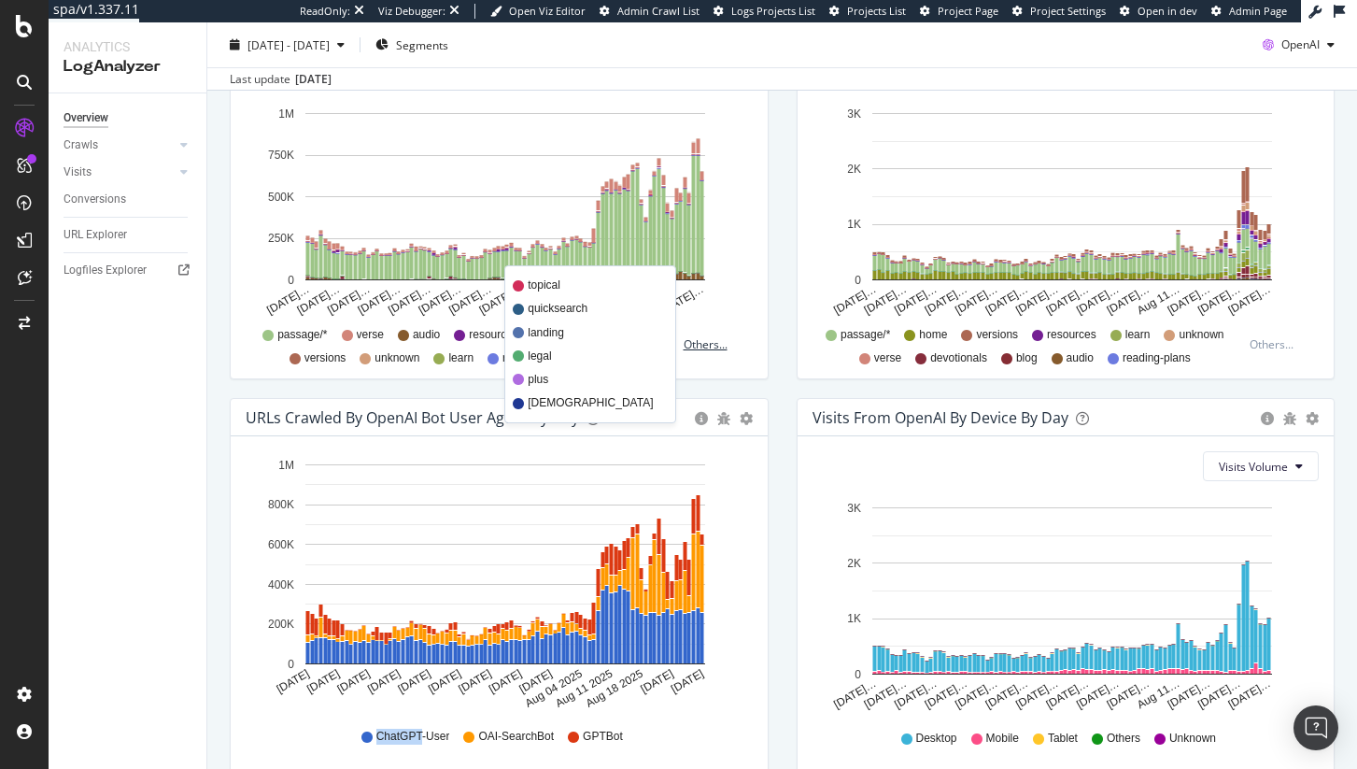
scroll to position [723, 0]
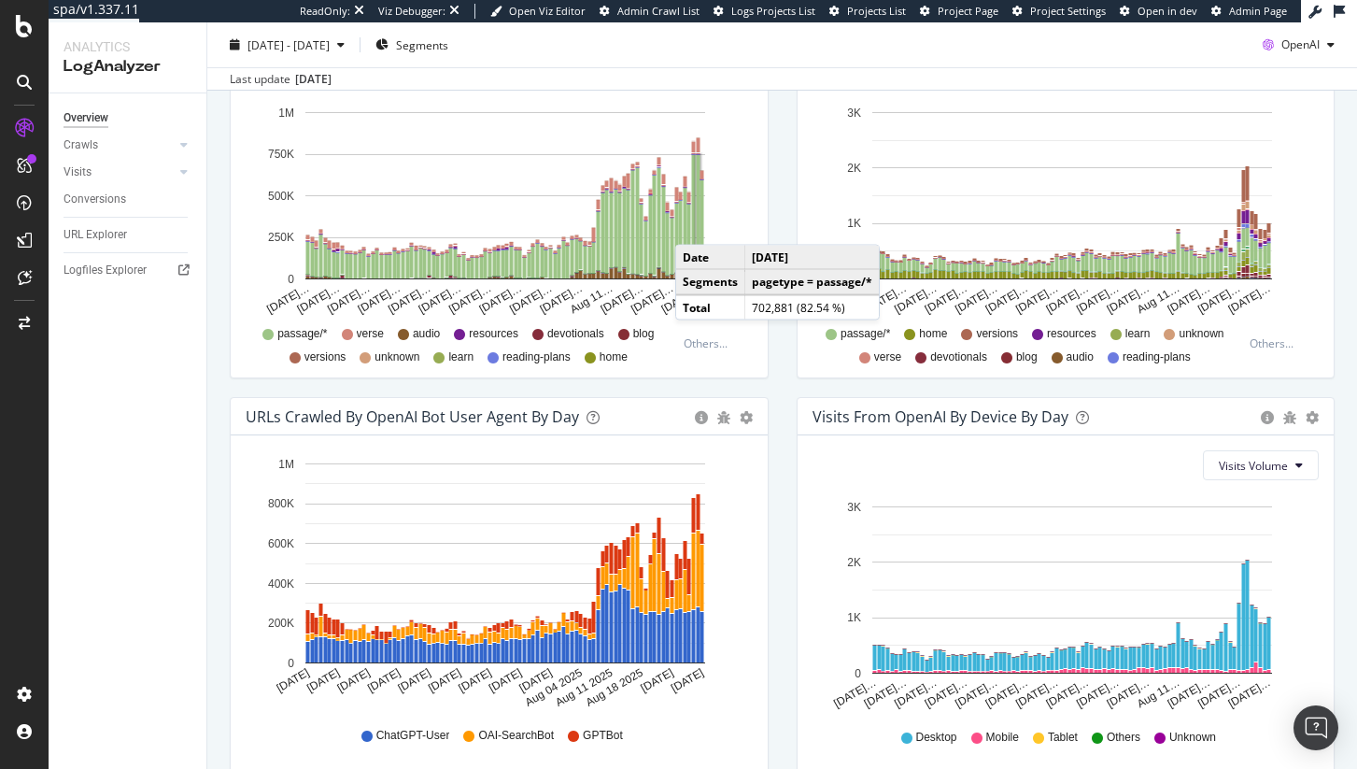
click at [695, 226] on rect "A chart." at bounding box center [698, 213] width 7 height 119
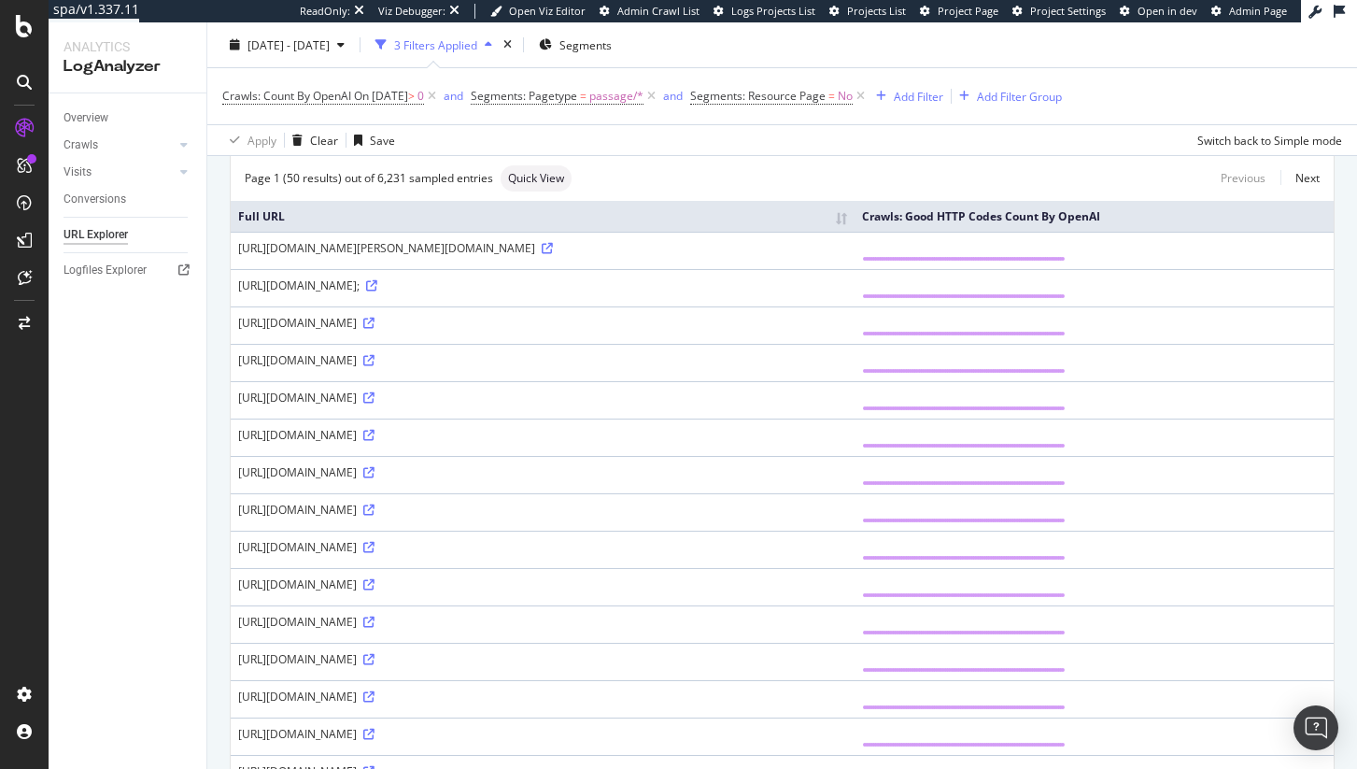
scroll to position [154, 0]
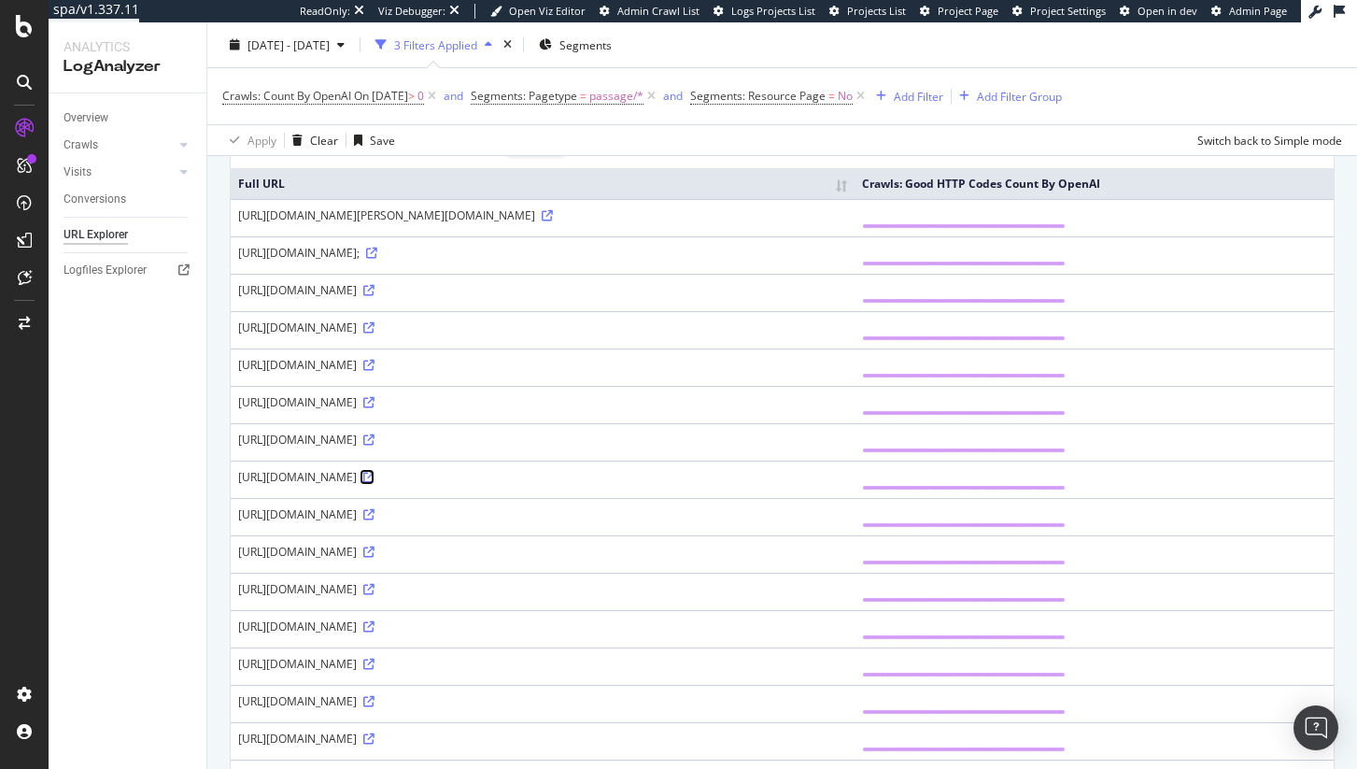
click at [375, 483] on icon at bounding box center [368, 477] width 11 height 11
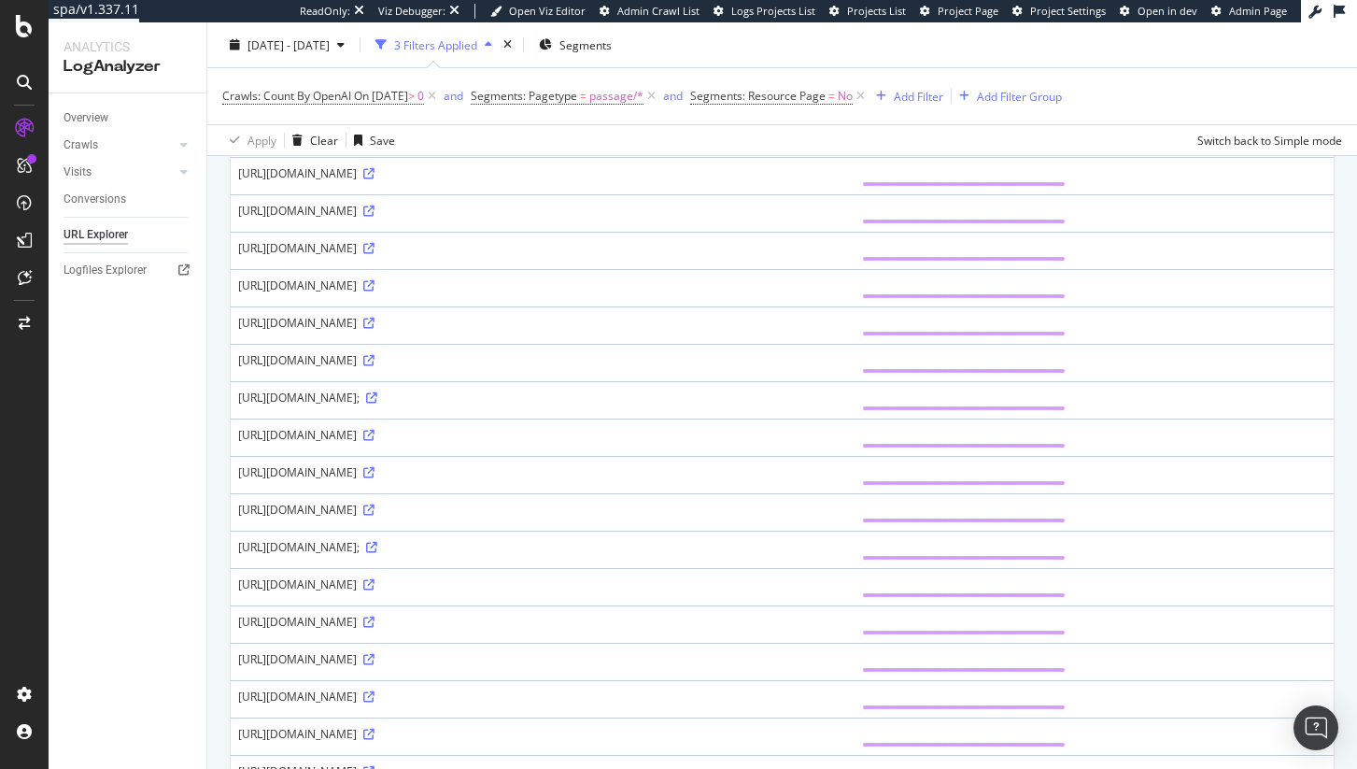
scroll to position [1396, 0]
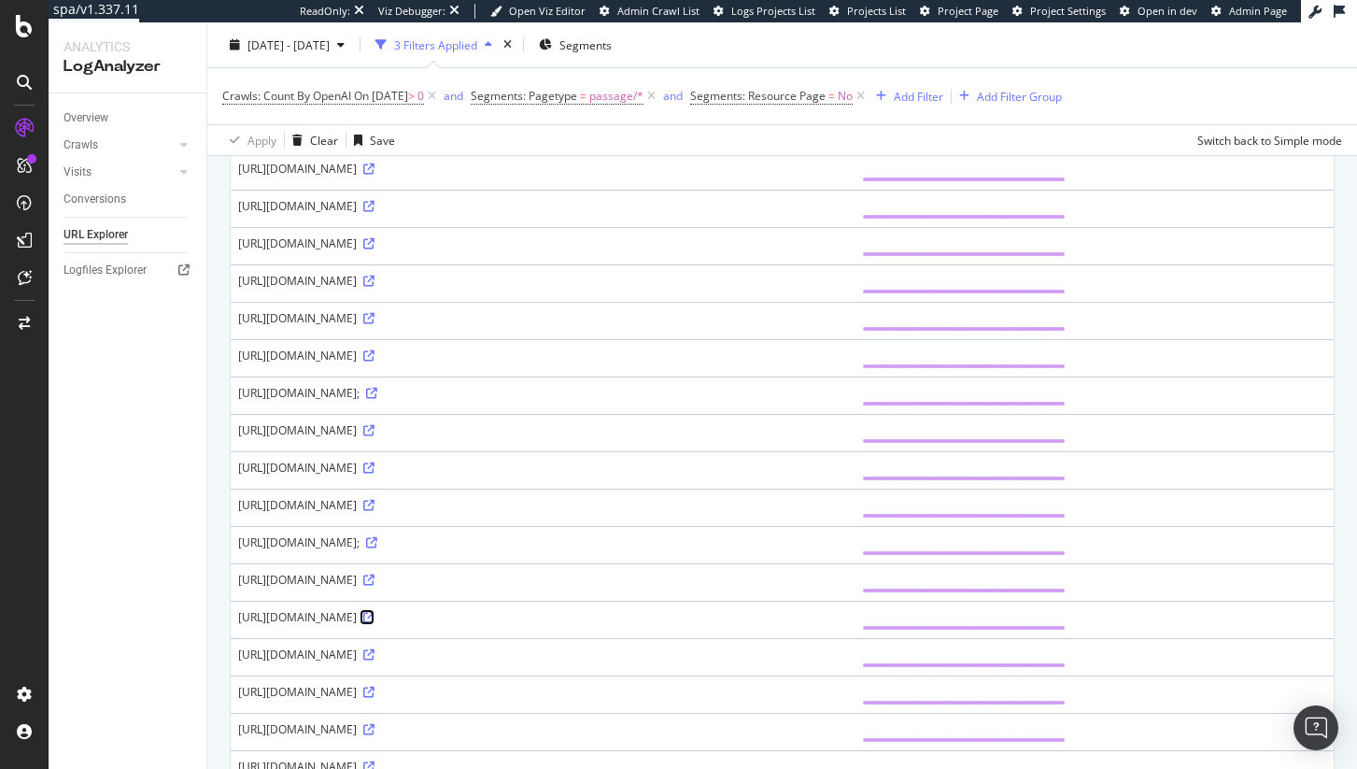
click at [375, 623] on icon at bounding box center [368, 617] width 11 height 11
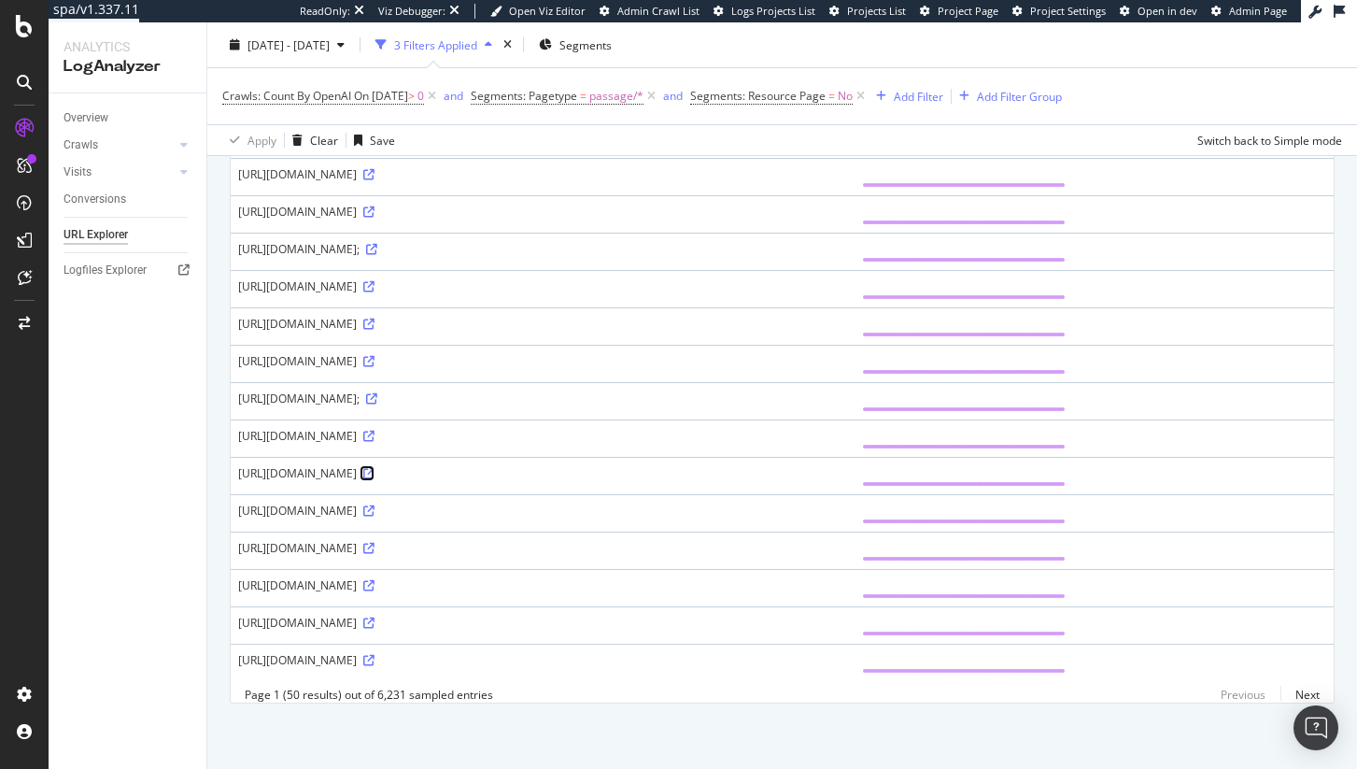
scroll to position [1581, 0]
click at [375, 655] on icon at bounding box center [368, 660] width 11 height 11
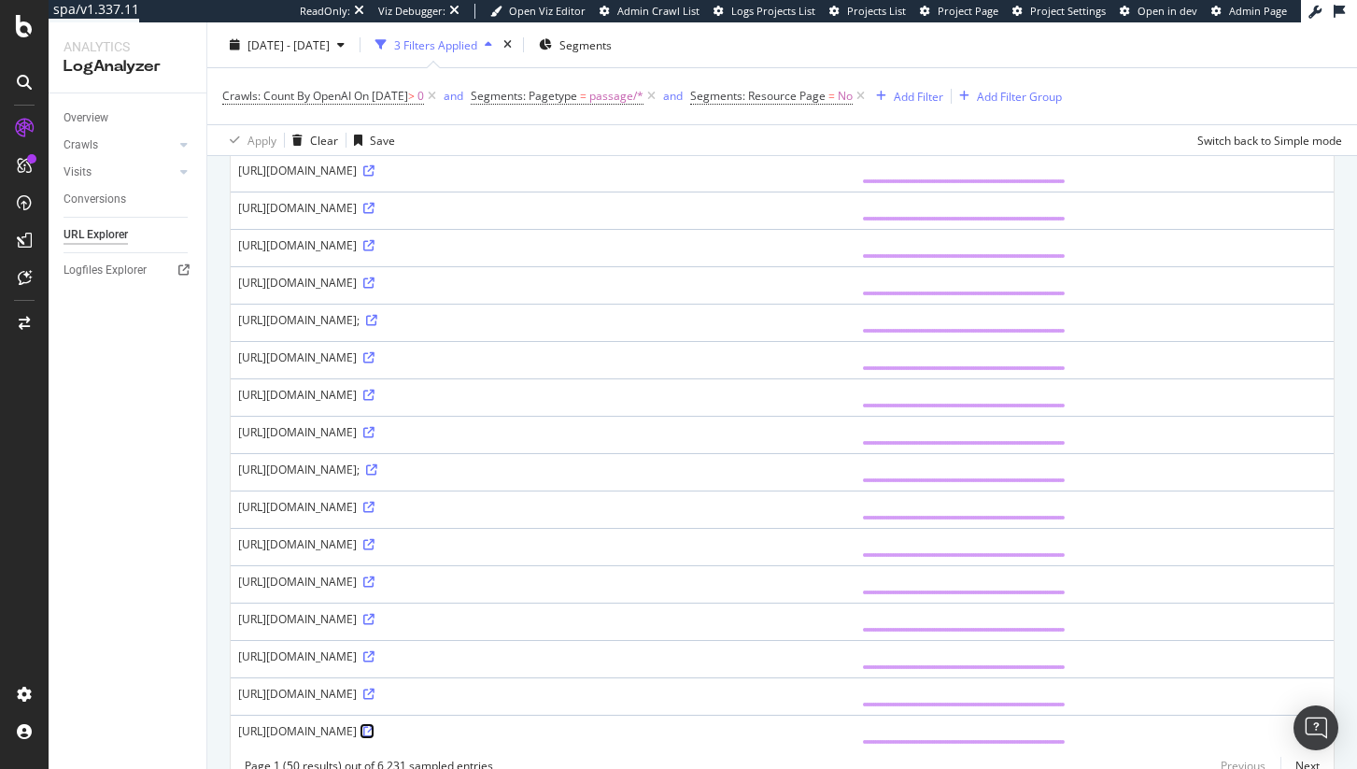
scroll to position [0, 0]
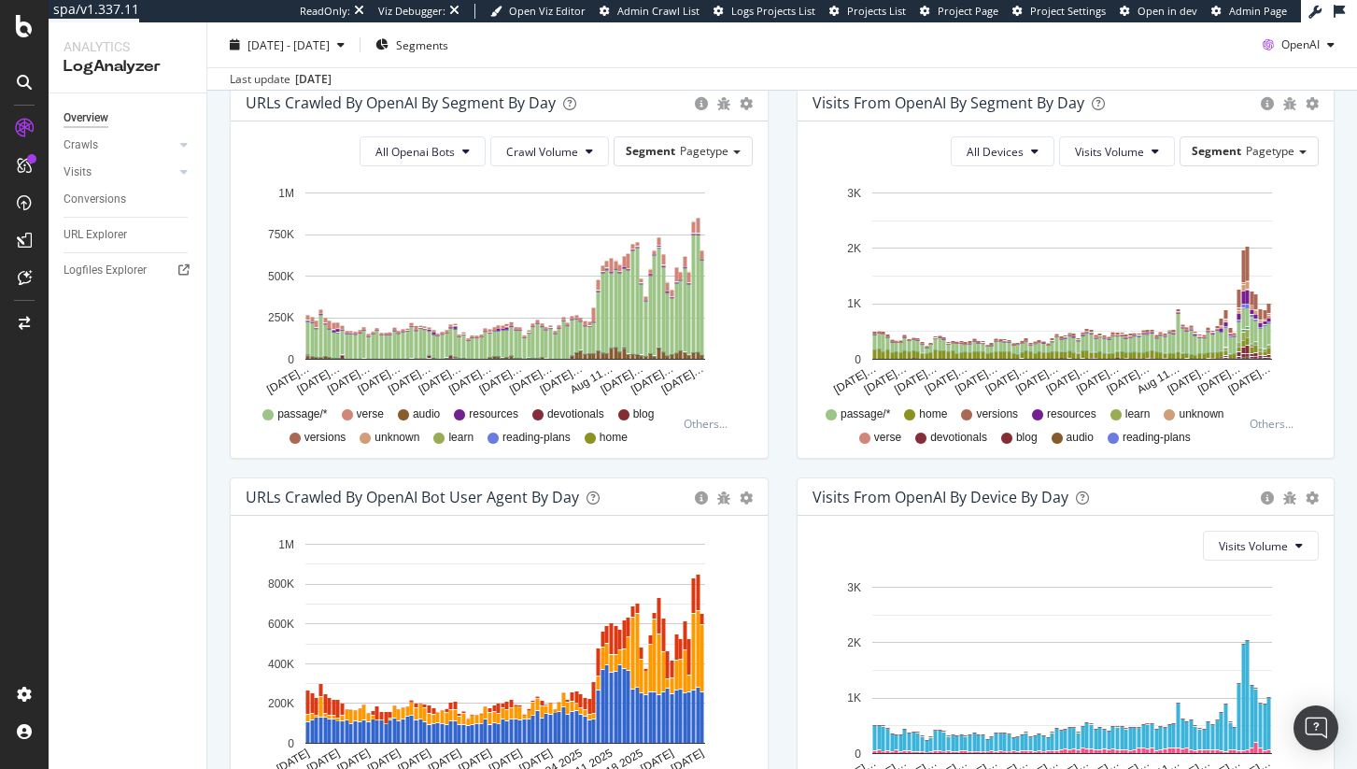
scroll to position [642, 0]
click at [418, 418] on span "audio" at bounding box center [426, 415] width 27 height 16
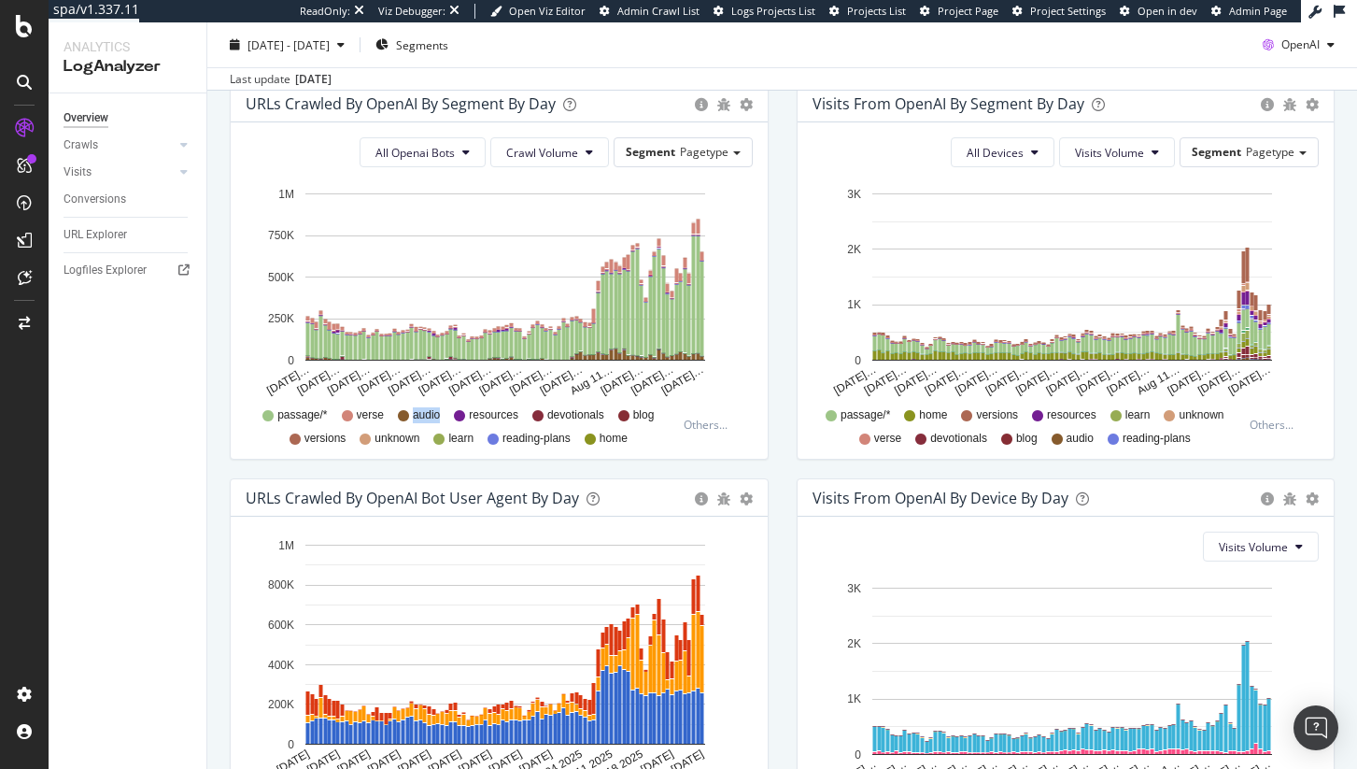
click at [418, 418] on span "audio" at bounding box center [426, 415] width 27 height 16
click at [624, 355] on rect "A chart." at bounding box center [628, 358] width 8 height 8
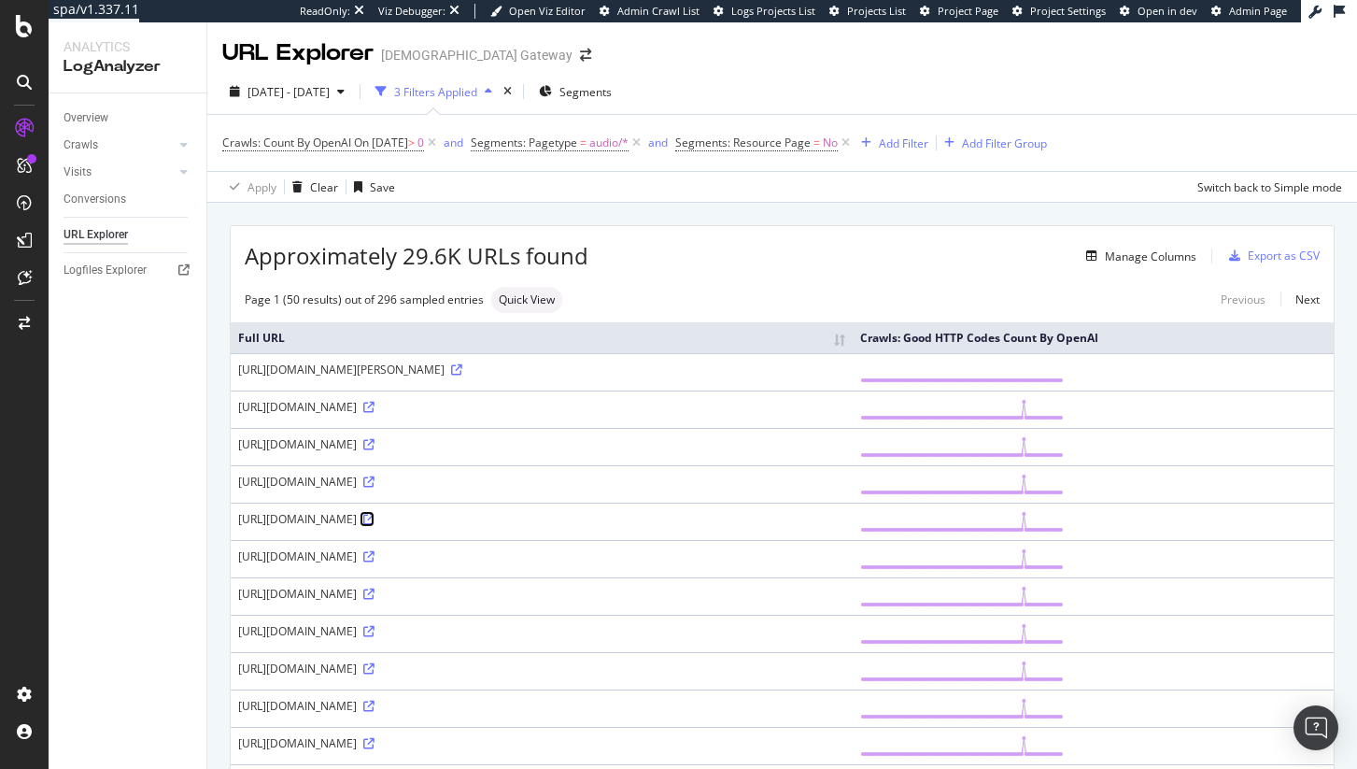
click at [375, 517] on icon at bounding box center [368, 519] width 11 height 11
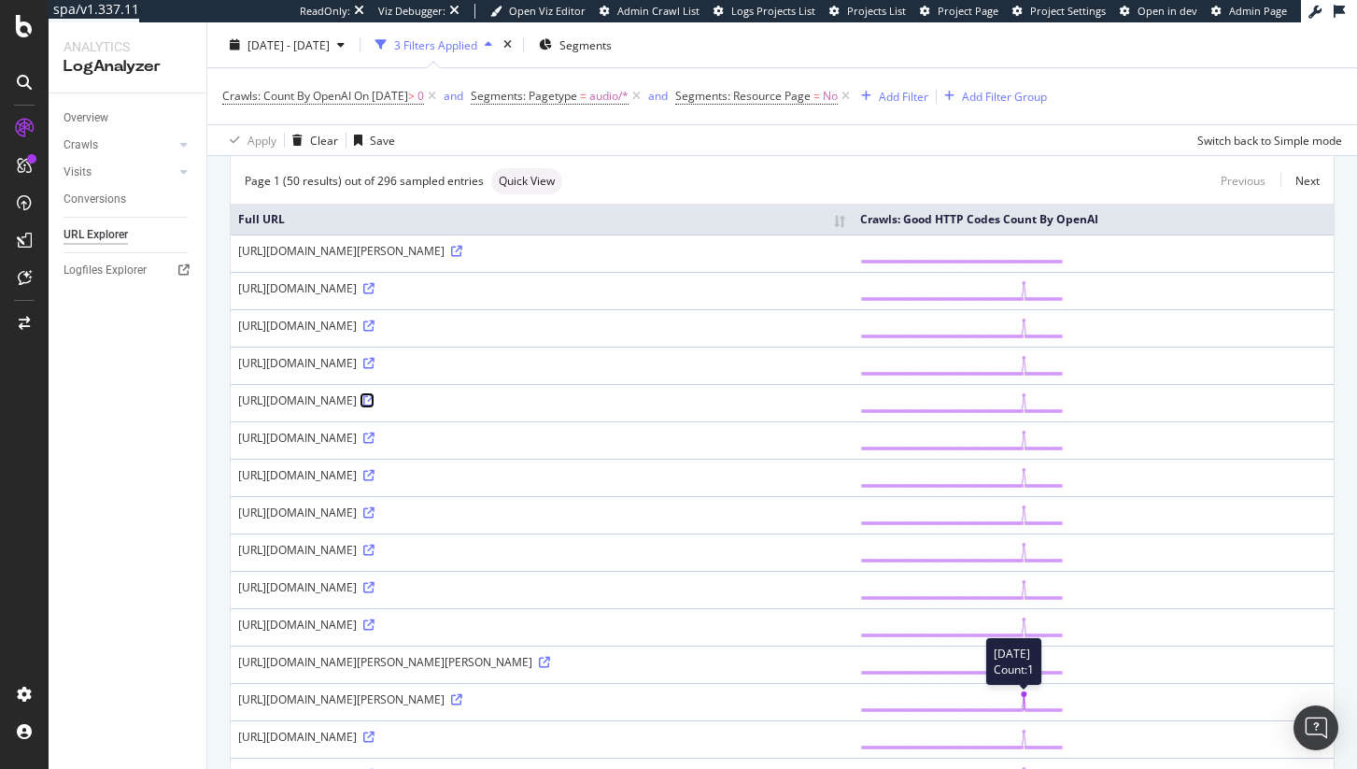
scroll to position [115, 0]
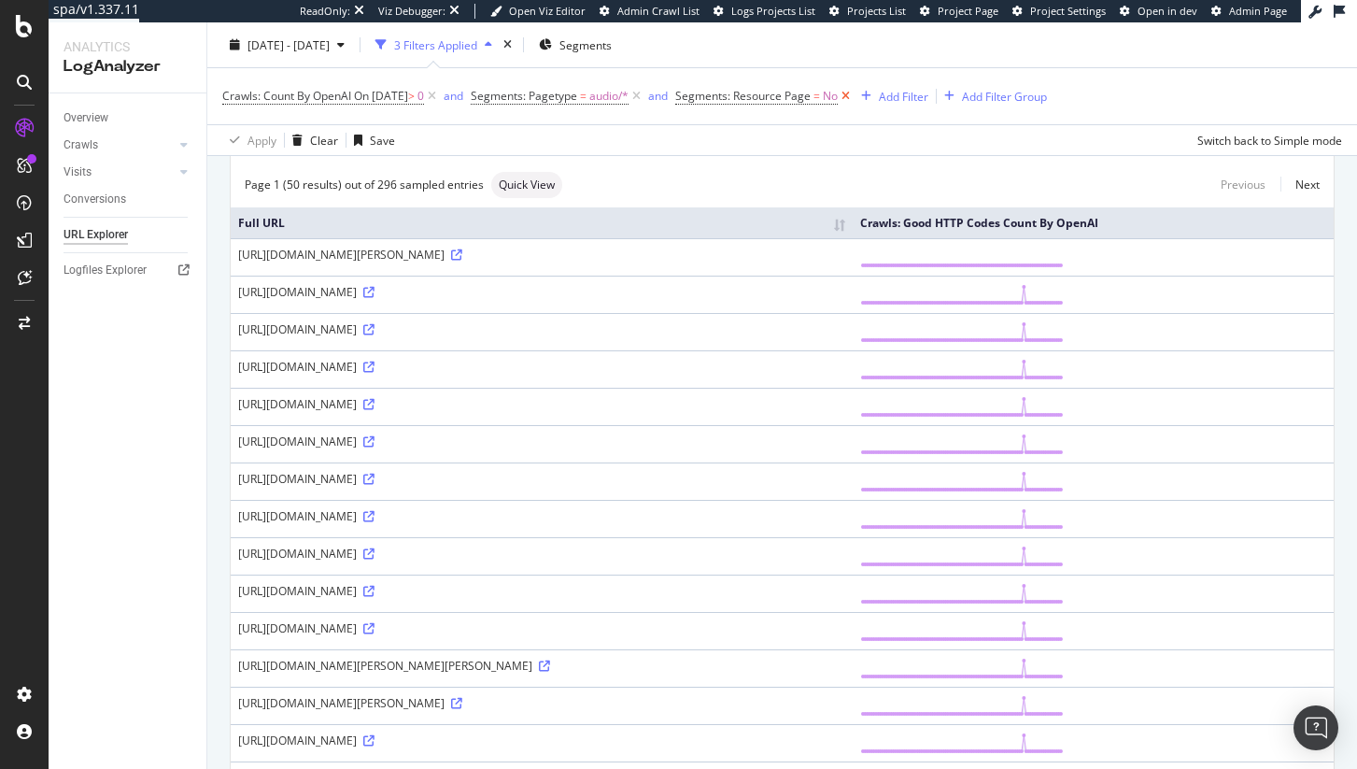
click at [854, 99] on icon at bounding box center [846, 96] width 16 height 19
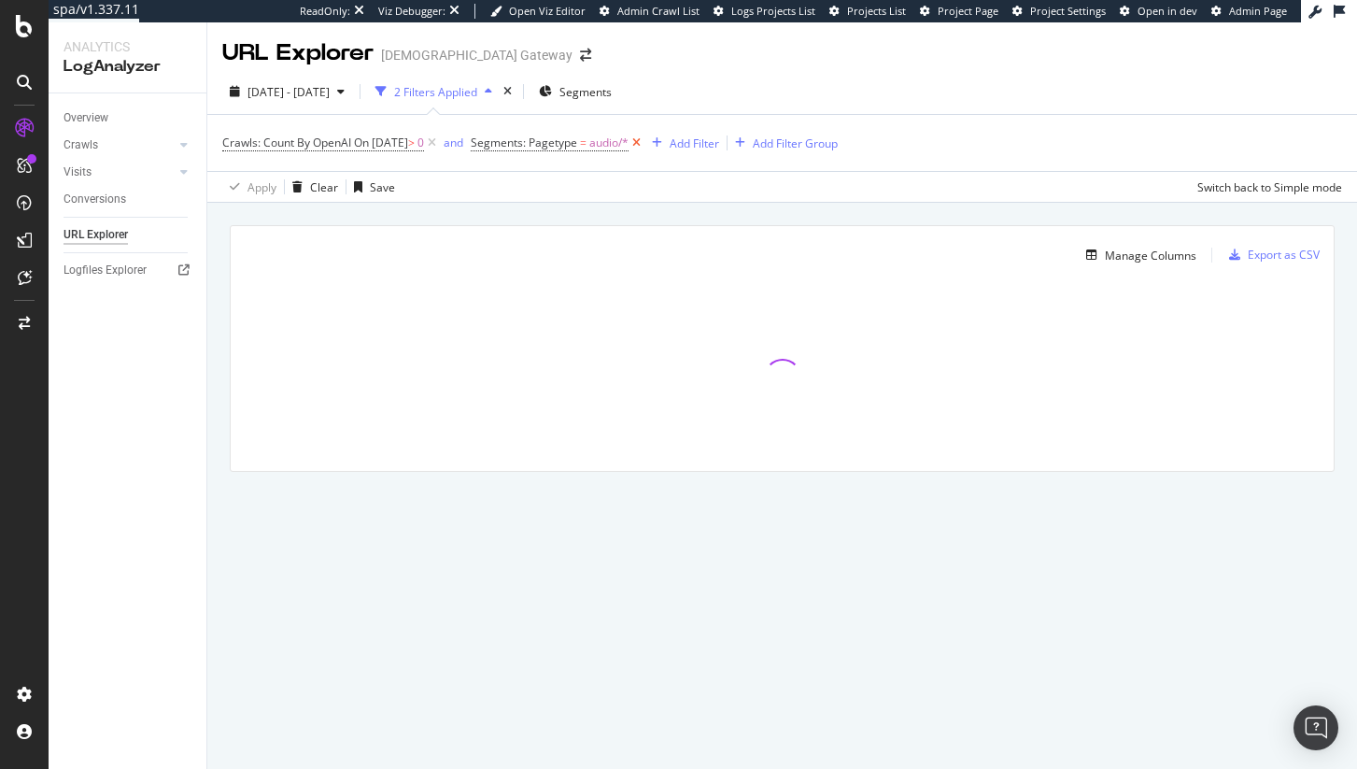
click at [644, 140] on icon at bounding box center [637, 143] width 16 height 19
click at [91, 110] on div "Overview" at bounding box center [86, 118] width 45 height 20
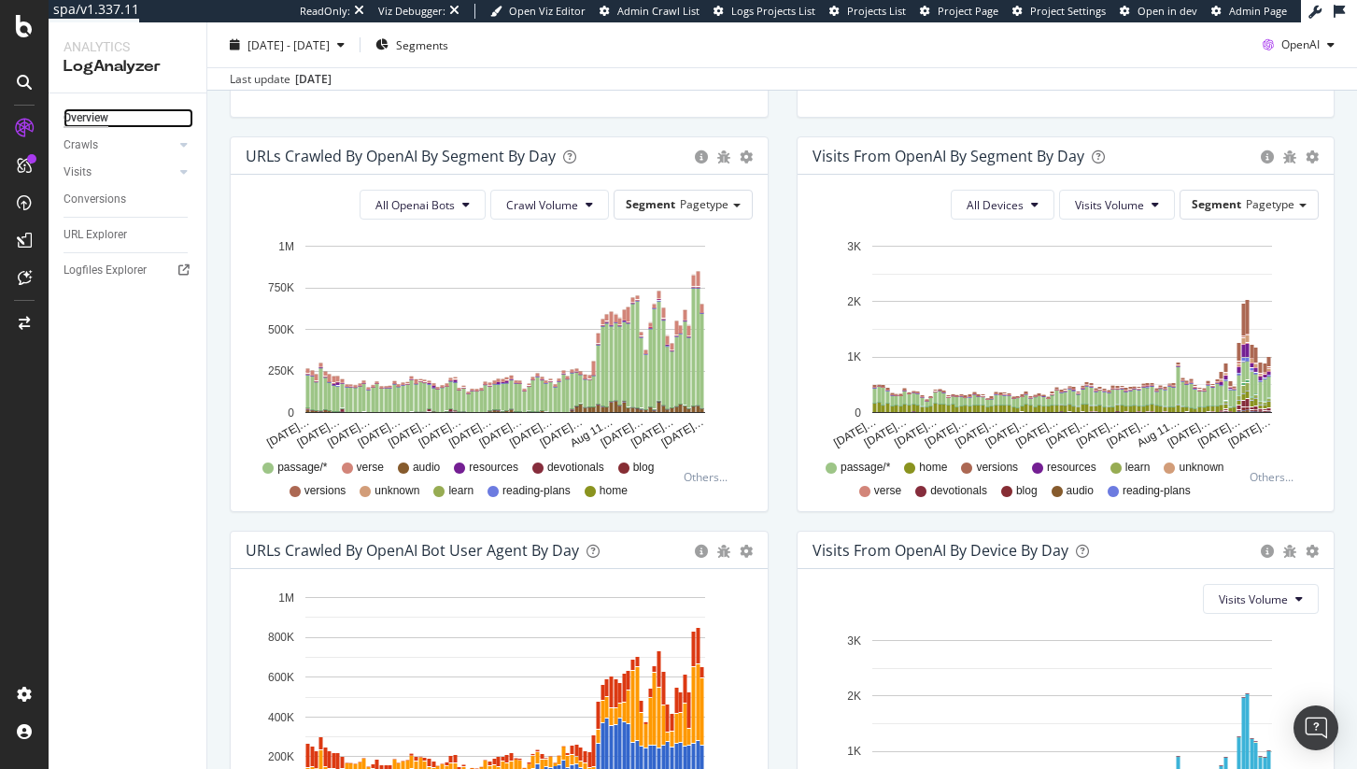
scroll to position [651, 0]
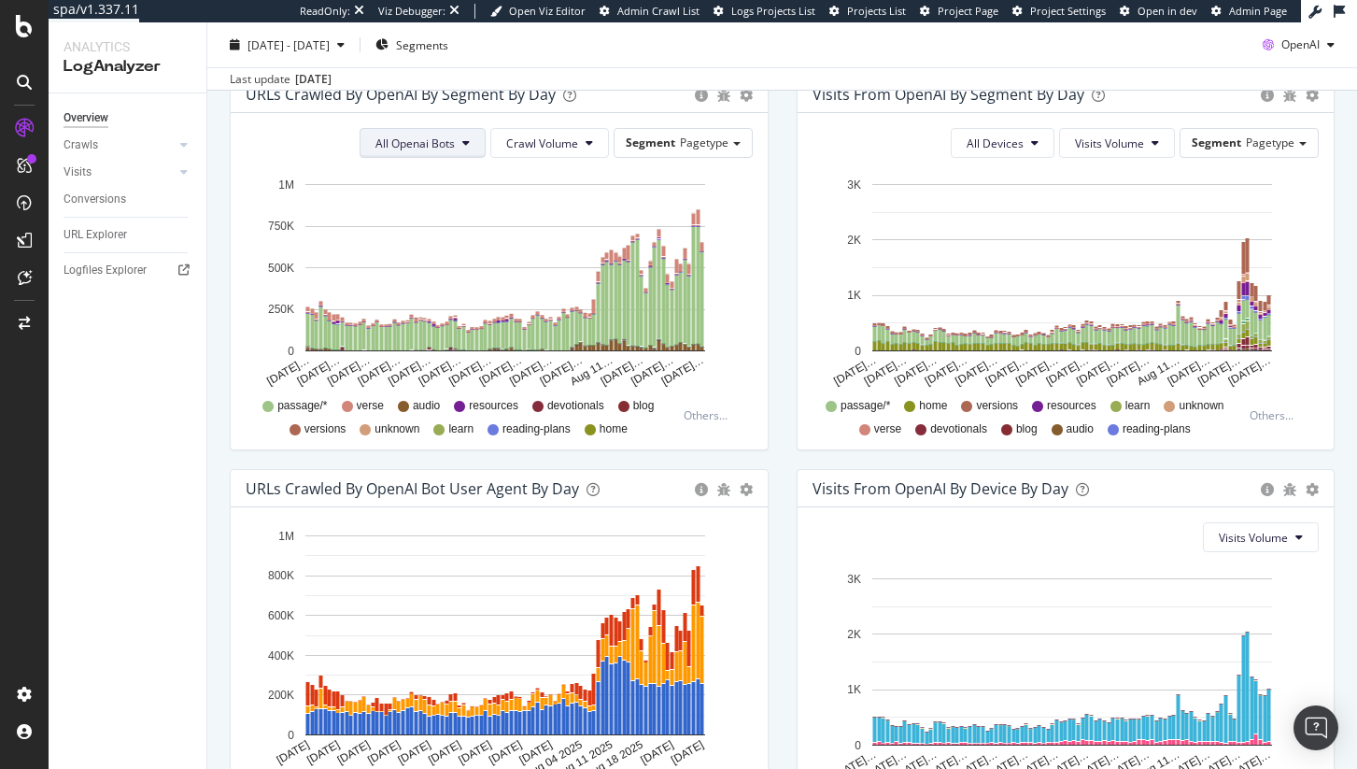
click at [428, 136] on span "All Openai Bots" at bounding box center [414, 143] width 79 height 16
click at [395, 213] on span "GPTBot" at bounding box center [410, 214] width 81 height 17
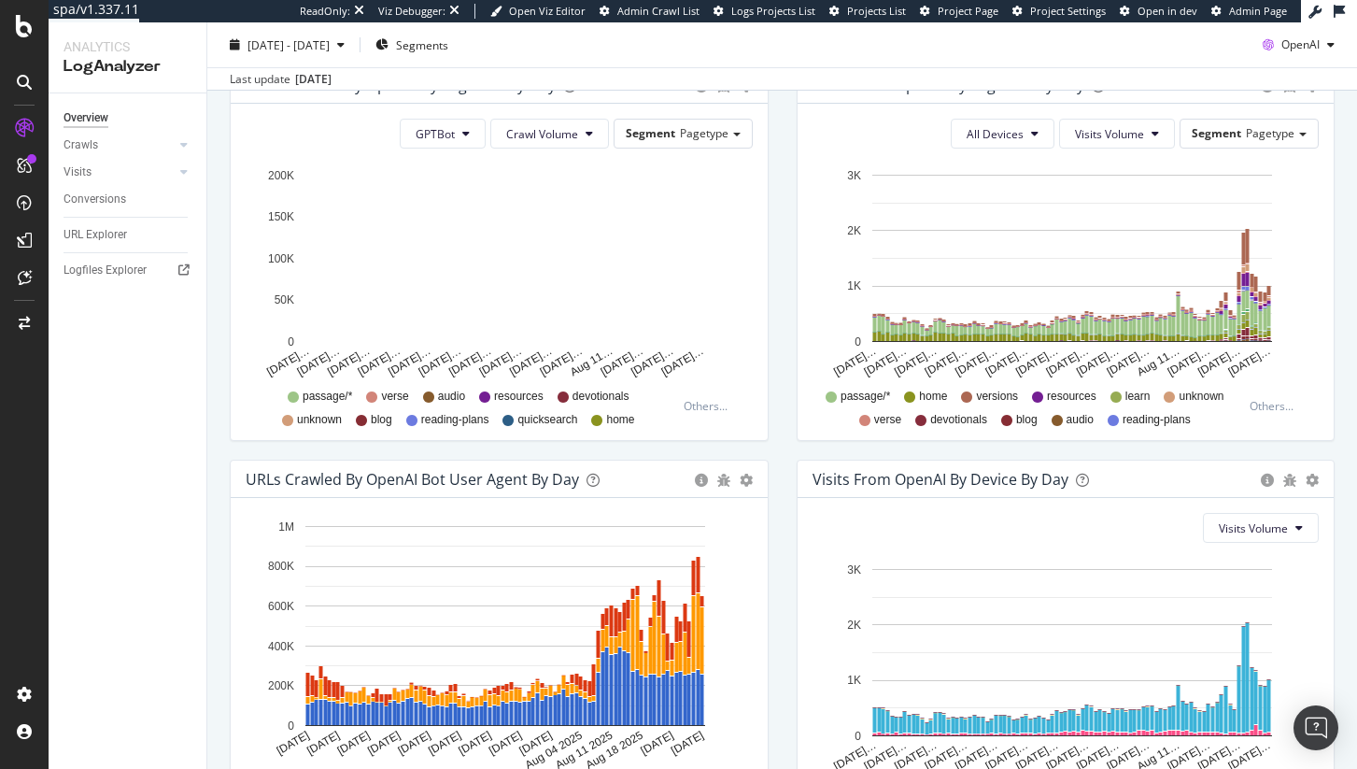
scroll to position [659, 0]
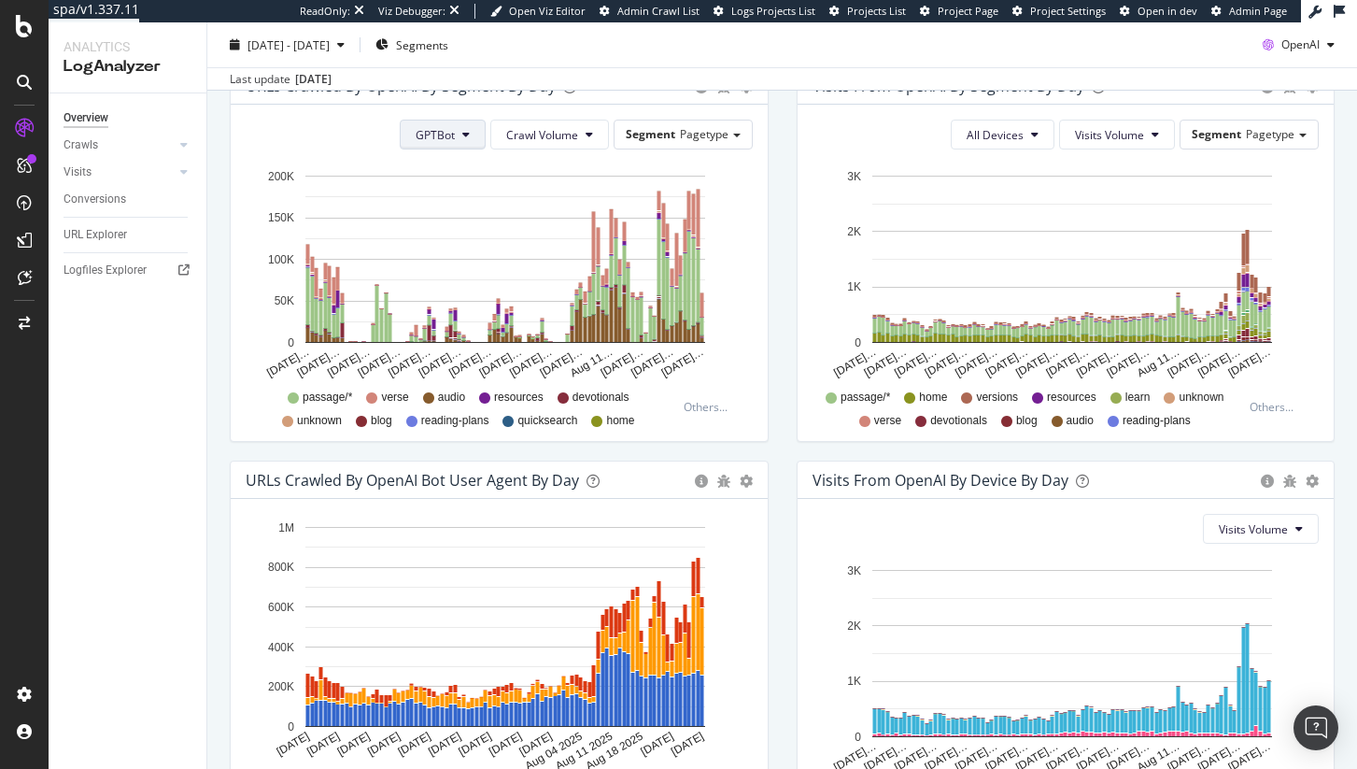
click at [434, 138] on span "GPTBot" at bounding box center [435, 135] width 39 height 16
click at [470, 263] on div "ChatGPT-User" at bounding box center [449, 275] width 109 height 27
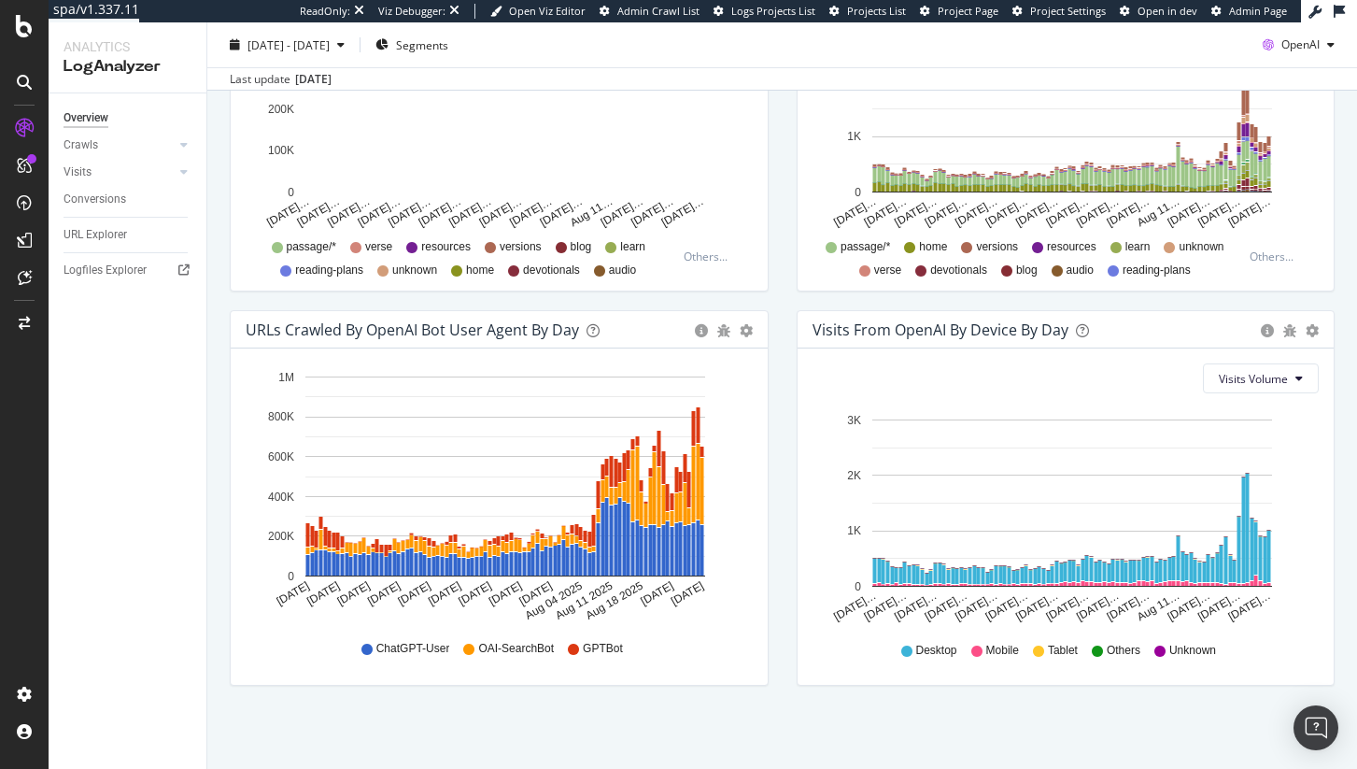
scroll to position [811, 0]
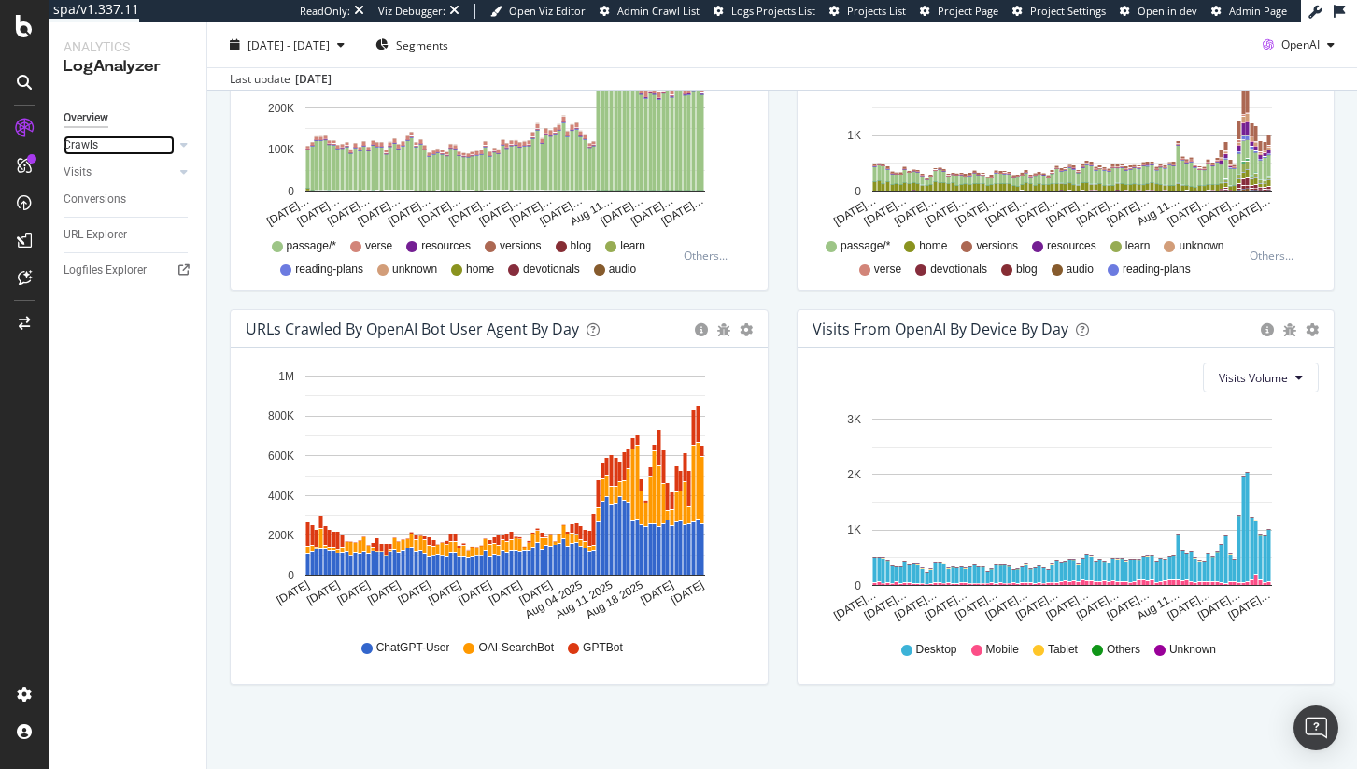
click at [112, 138] on link "Crawls" at bounding box center [119, 145] width 111 height 20
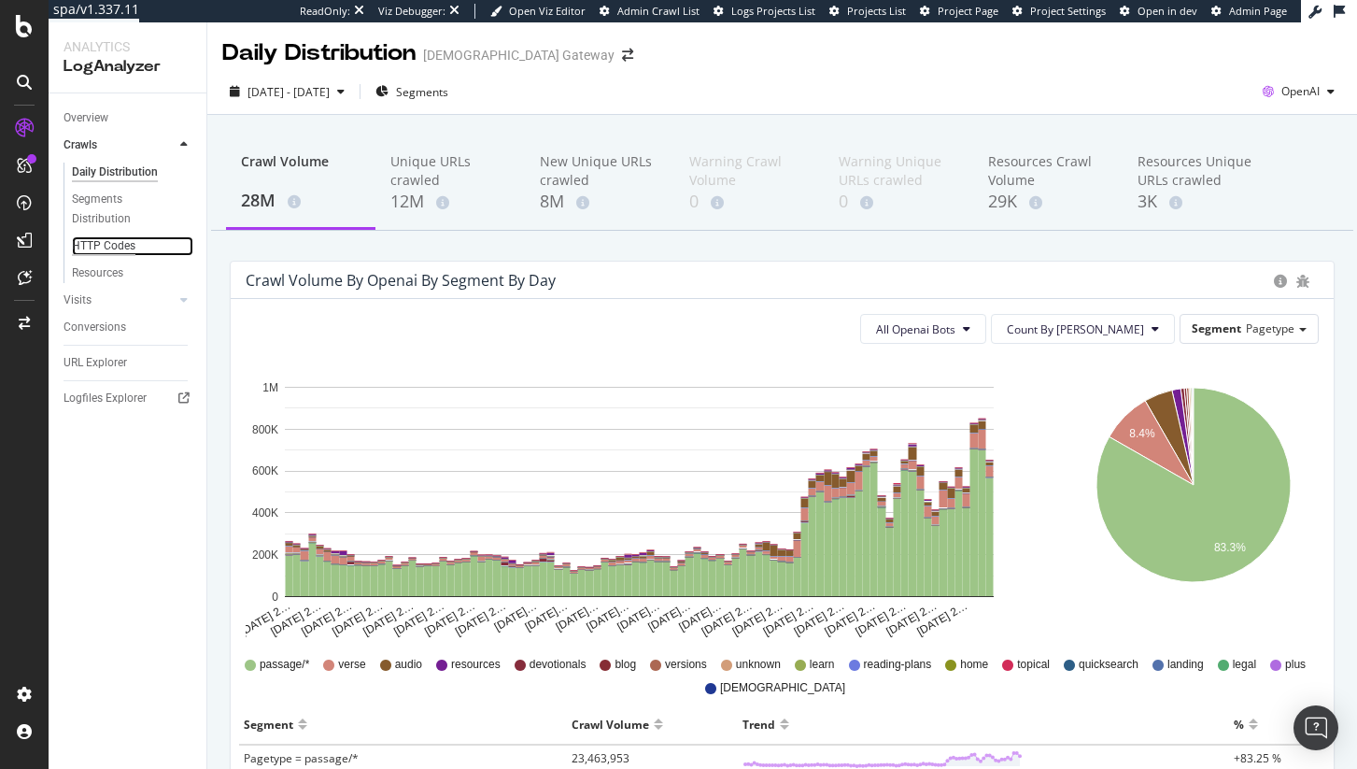
click at [101, 251] on div "HTTP Codes" at bounding box center [104, 246] width 64 height 20
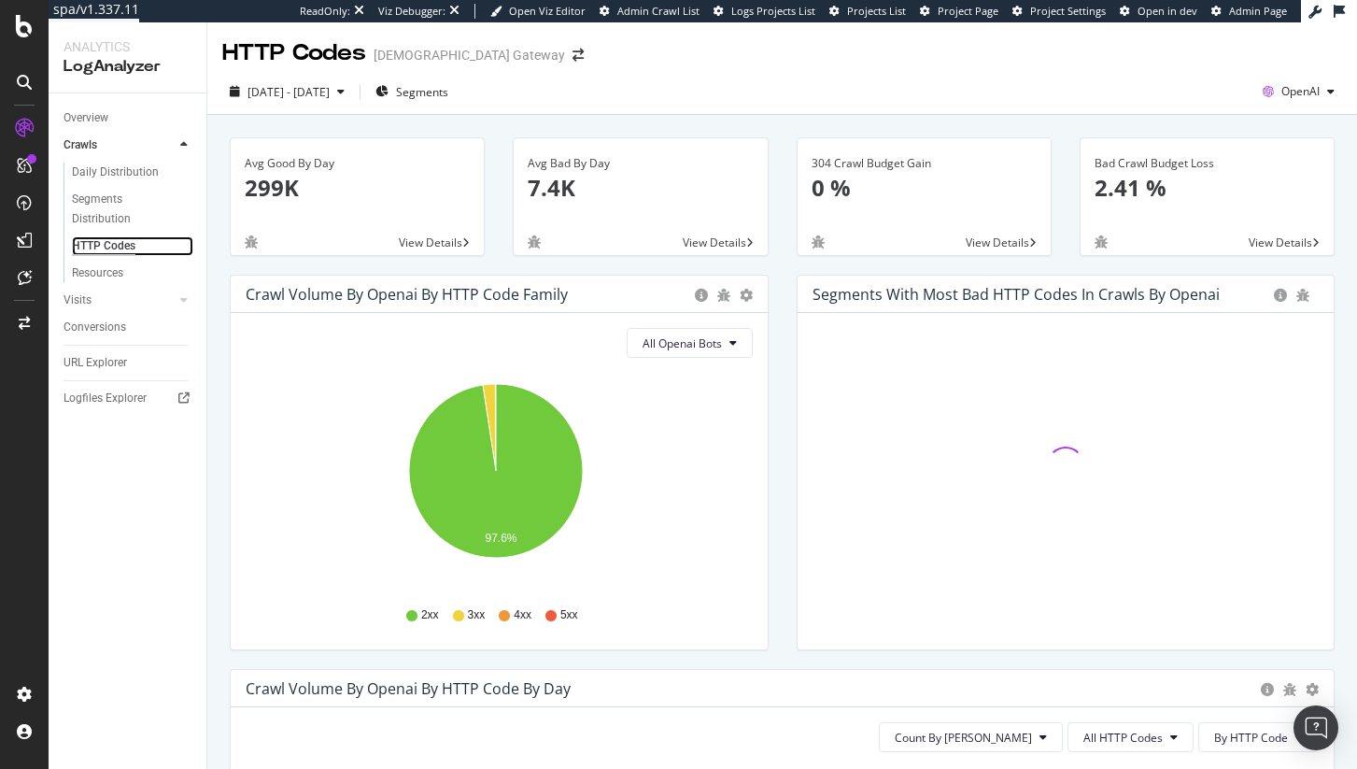
scroll to position [504, 0]
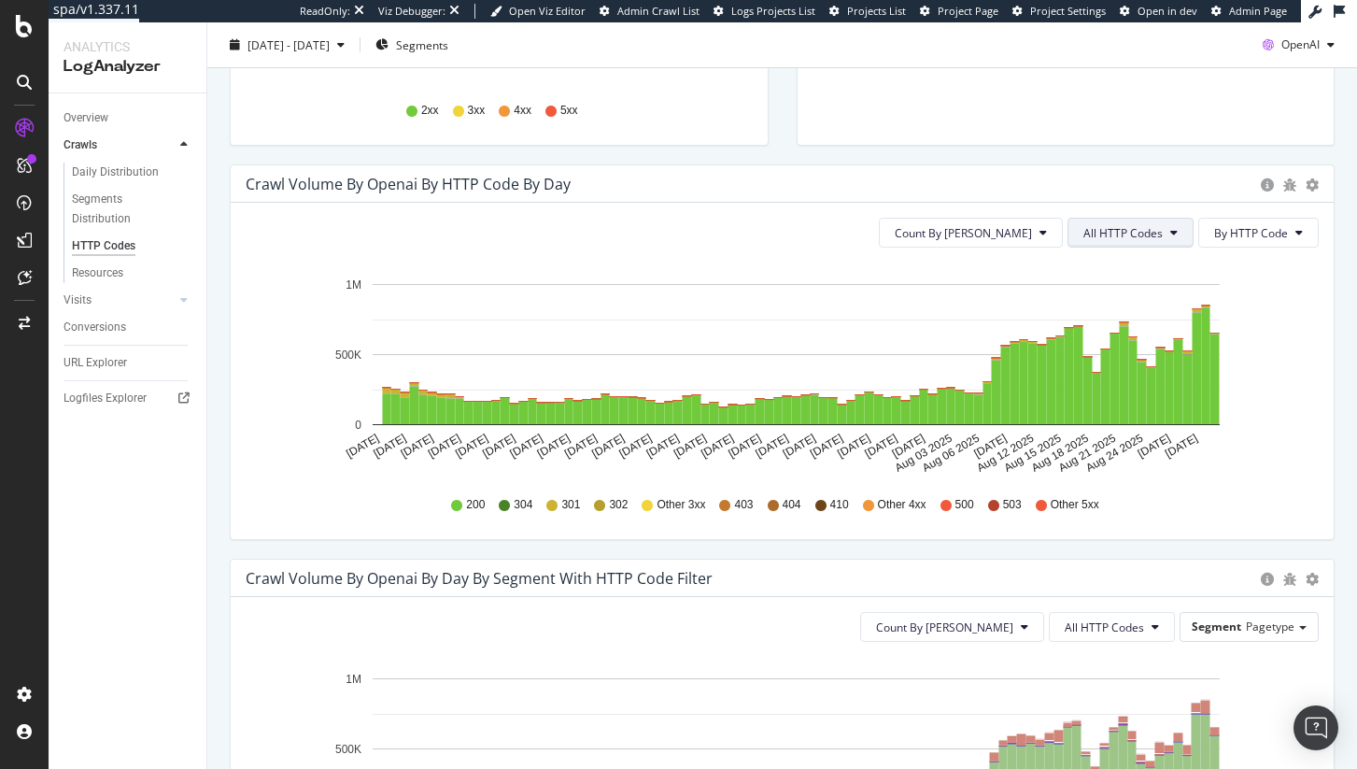
click at [1104, 241] on button "All HTTP Codes" at bounding box center [1131, 233] width 126 height 30
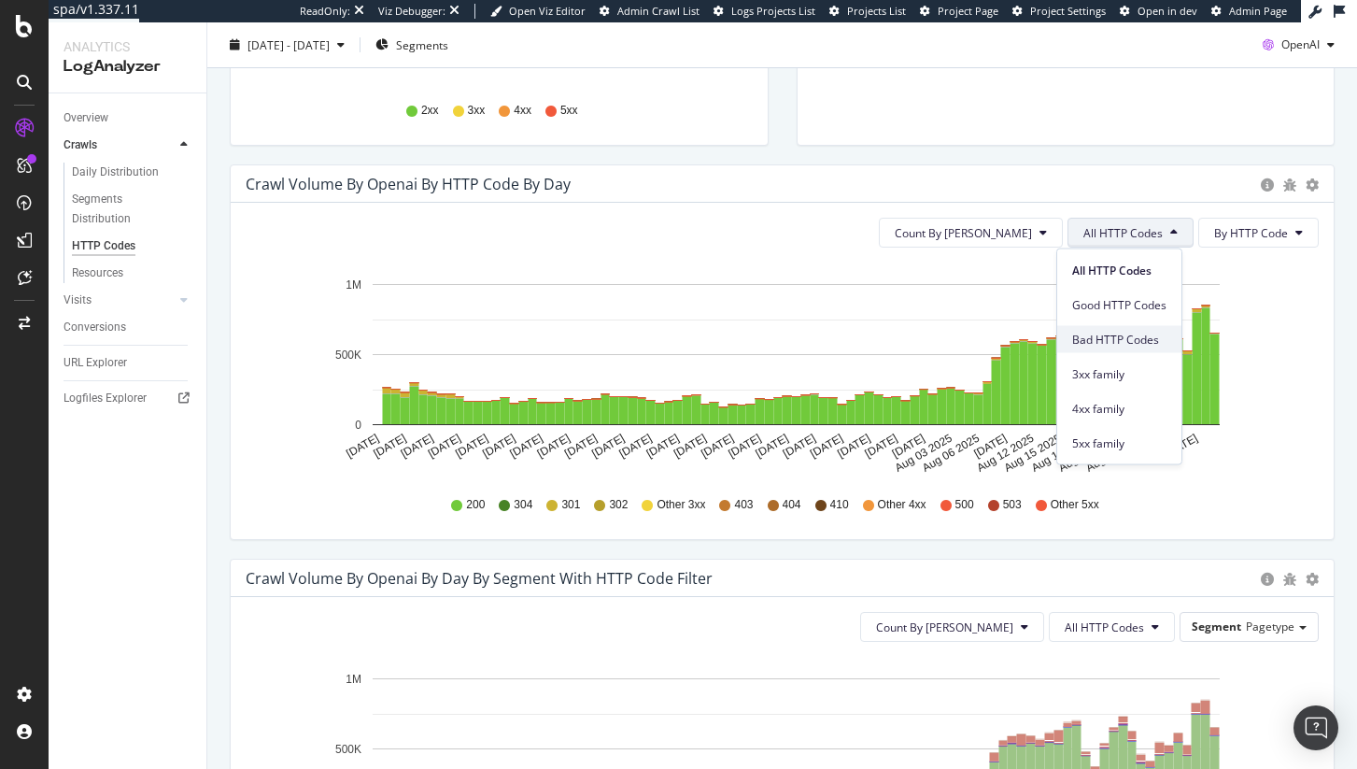
click at [1104, 345] on span "Bad HTTP Codes" at bounding box center [1119, 339] width 94 height 17
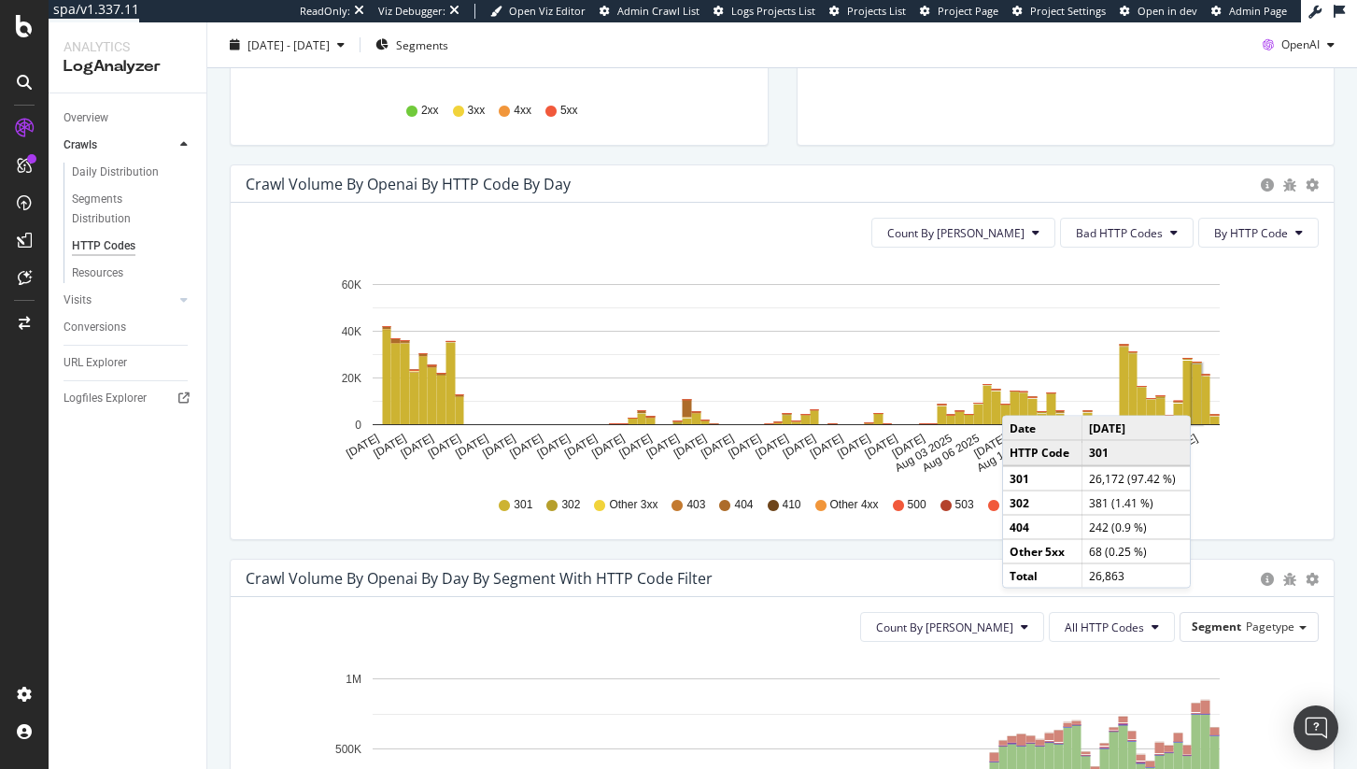
click at [1194, 395] on rect "A chart." at bounding box center [1197, 394] width 9 height 60
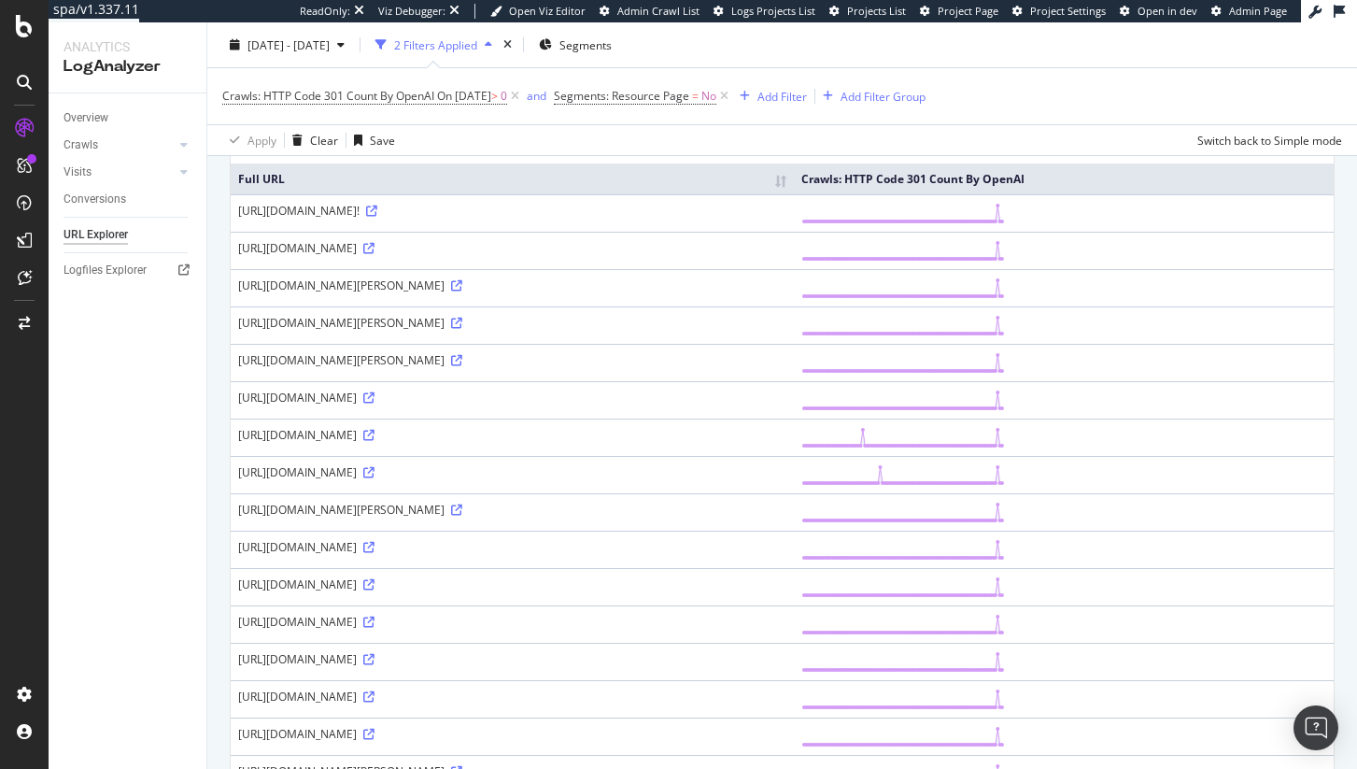
scroll to position [161, 0]
click at [357, 98] on span "Crawls: HTTP Code 301 Count By OpenAI" at bounding box center [328, 96] width 212 height 16
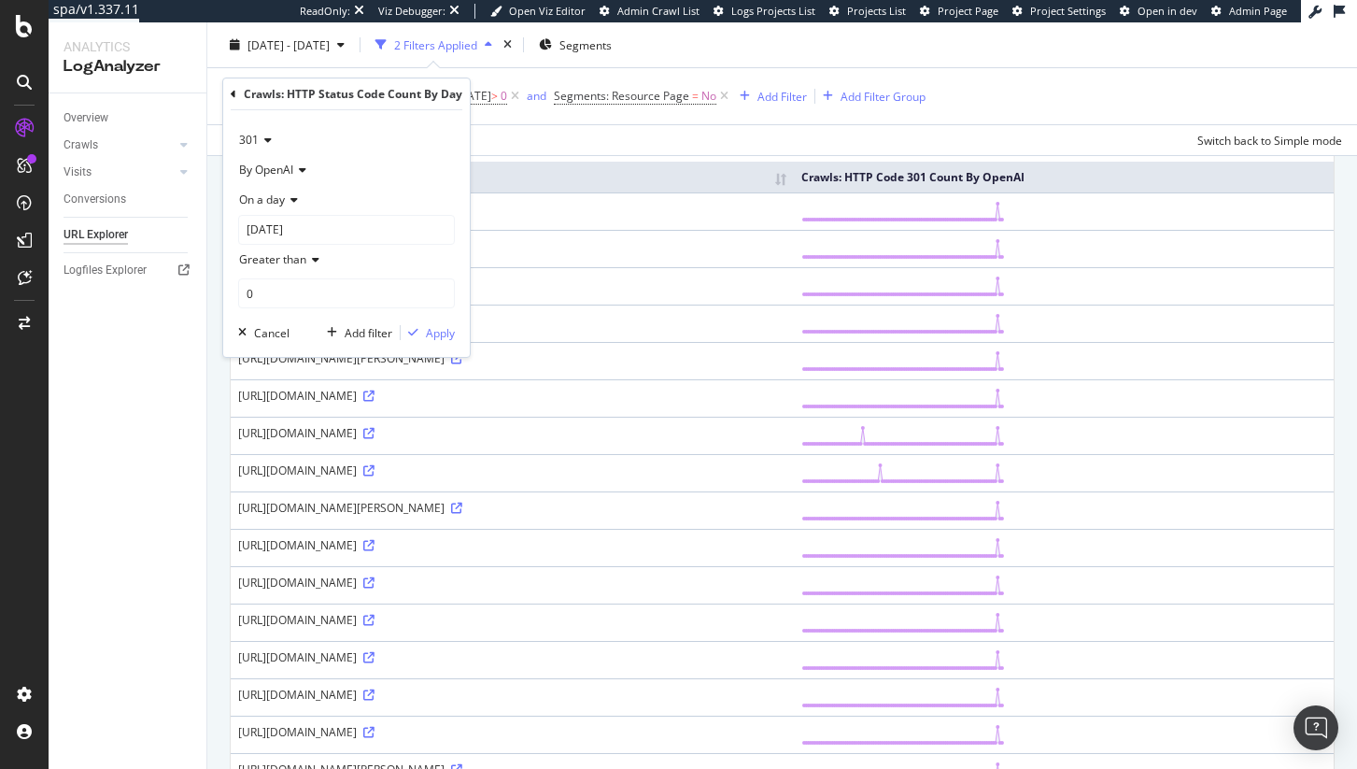
click at [259, 142] on icon at bounding box center [265, 139] width 13 height 11
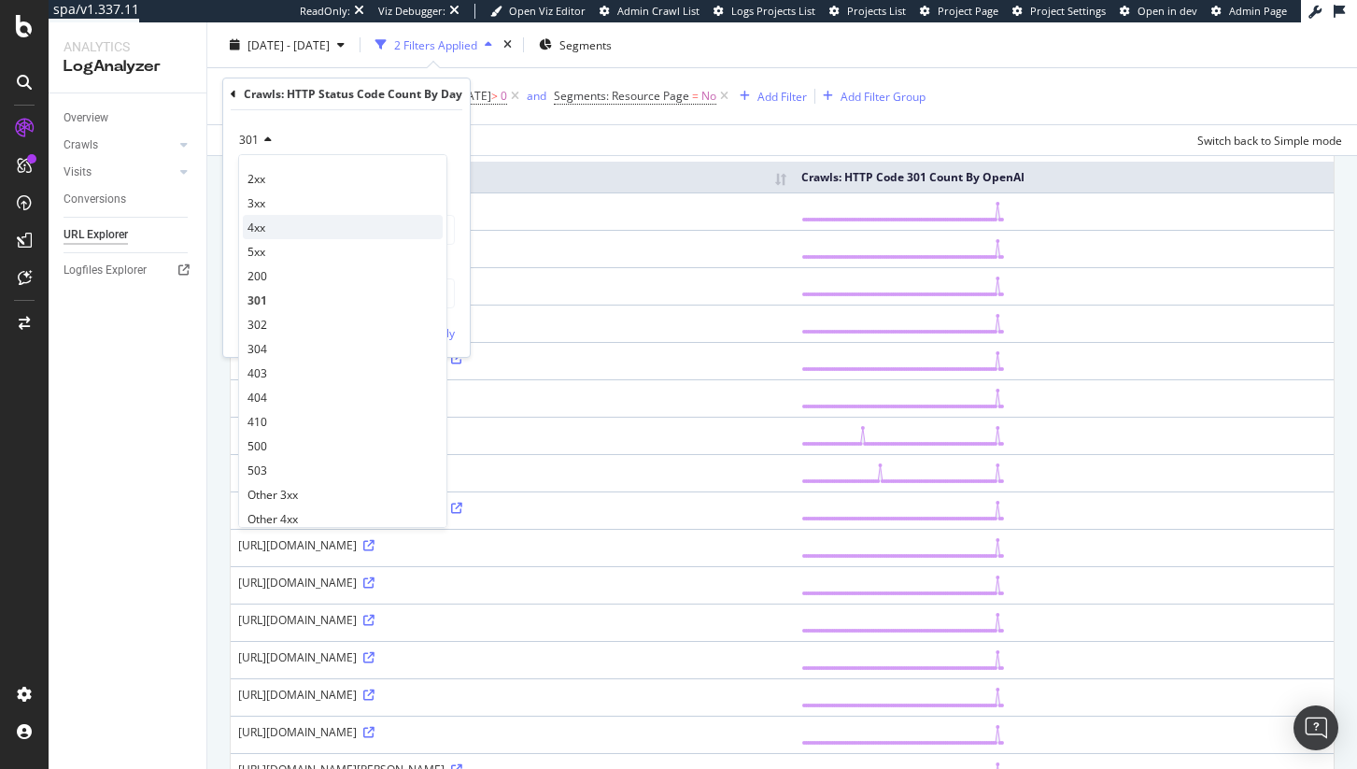
click at [278, 224] on div "4xx" at bounding box center [343, 227] width 200 height 24
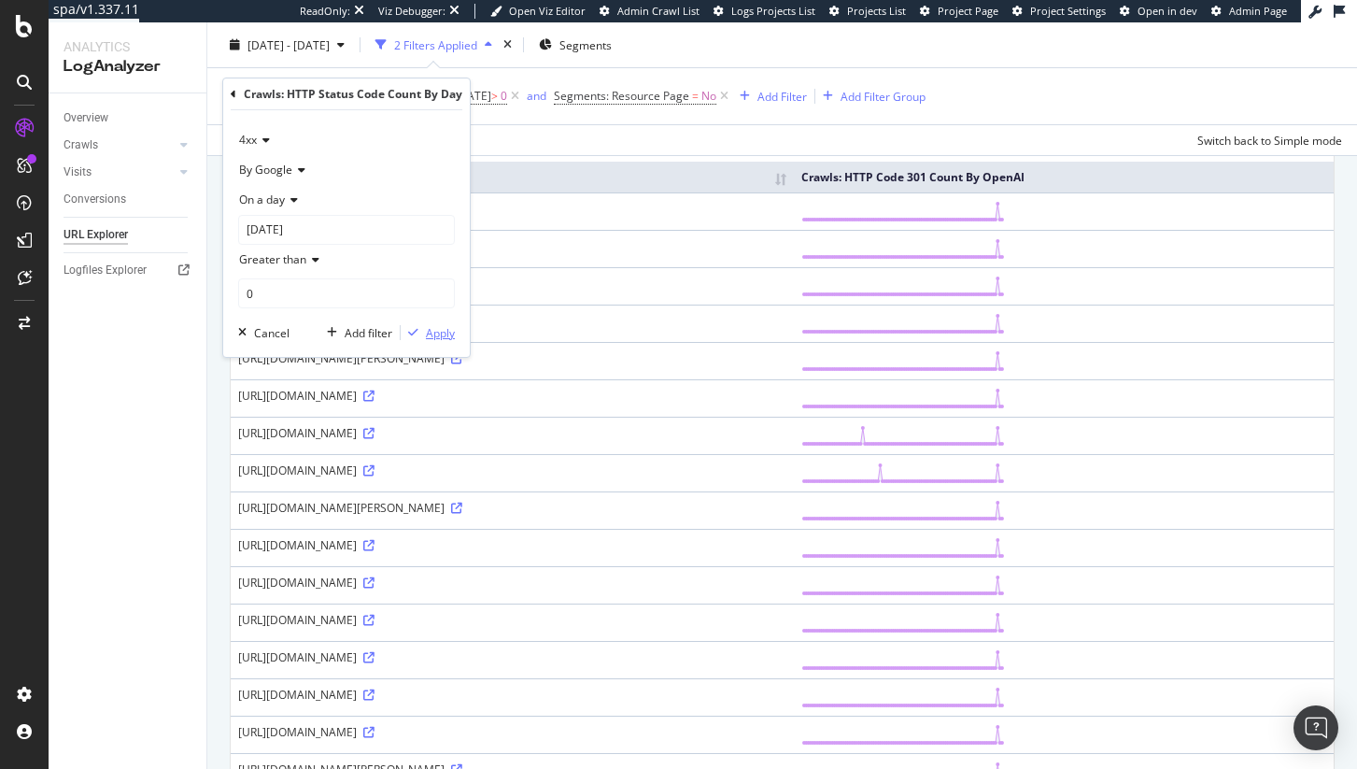
click at [425, 340] on div "Apply" at bounding box center [428, 332] width 54 height 17
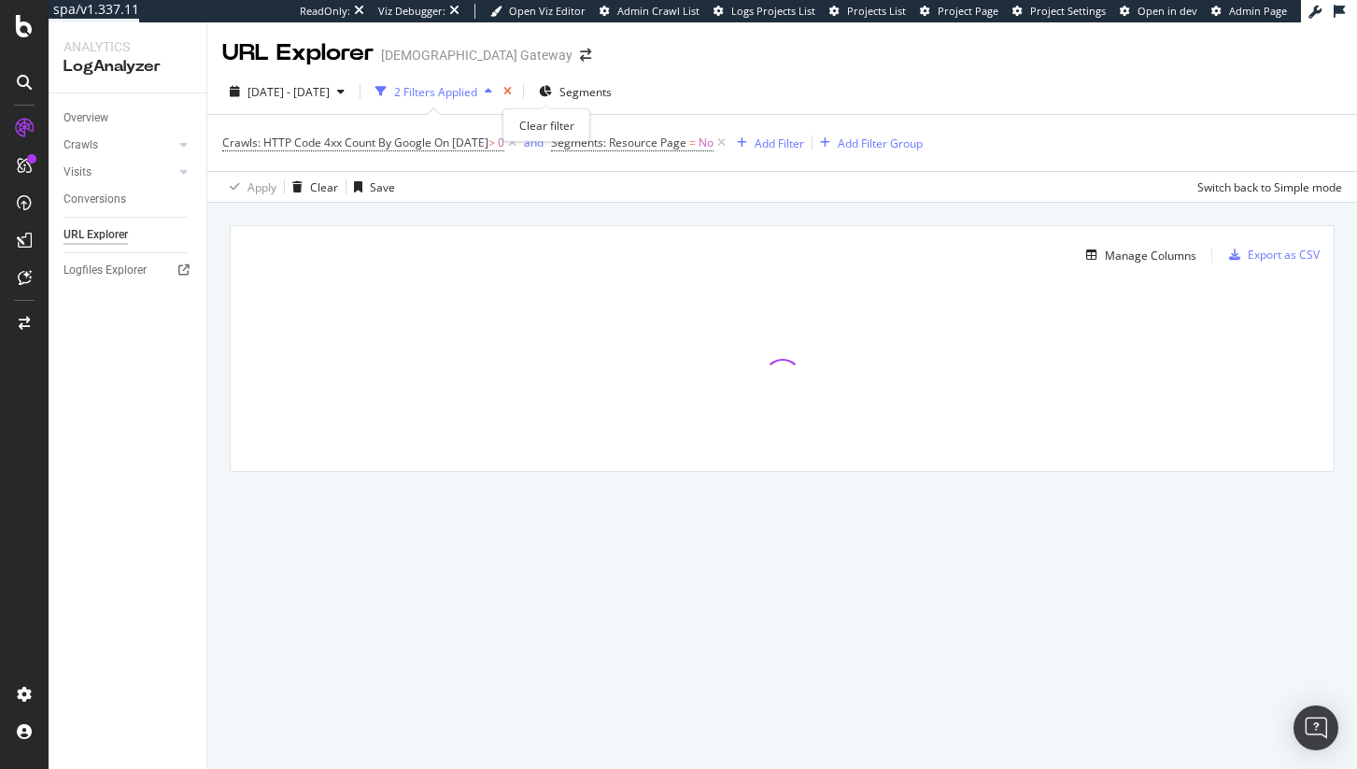
click at [512, 92] on icon "times" at bounding box center [507, 91] width 8 height 11
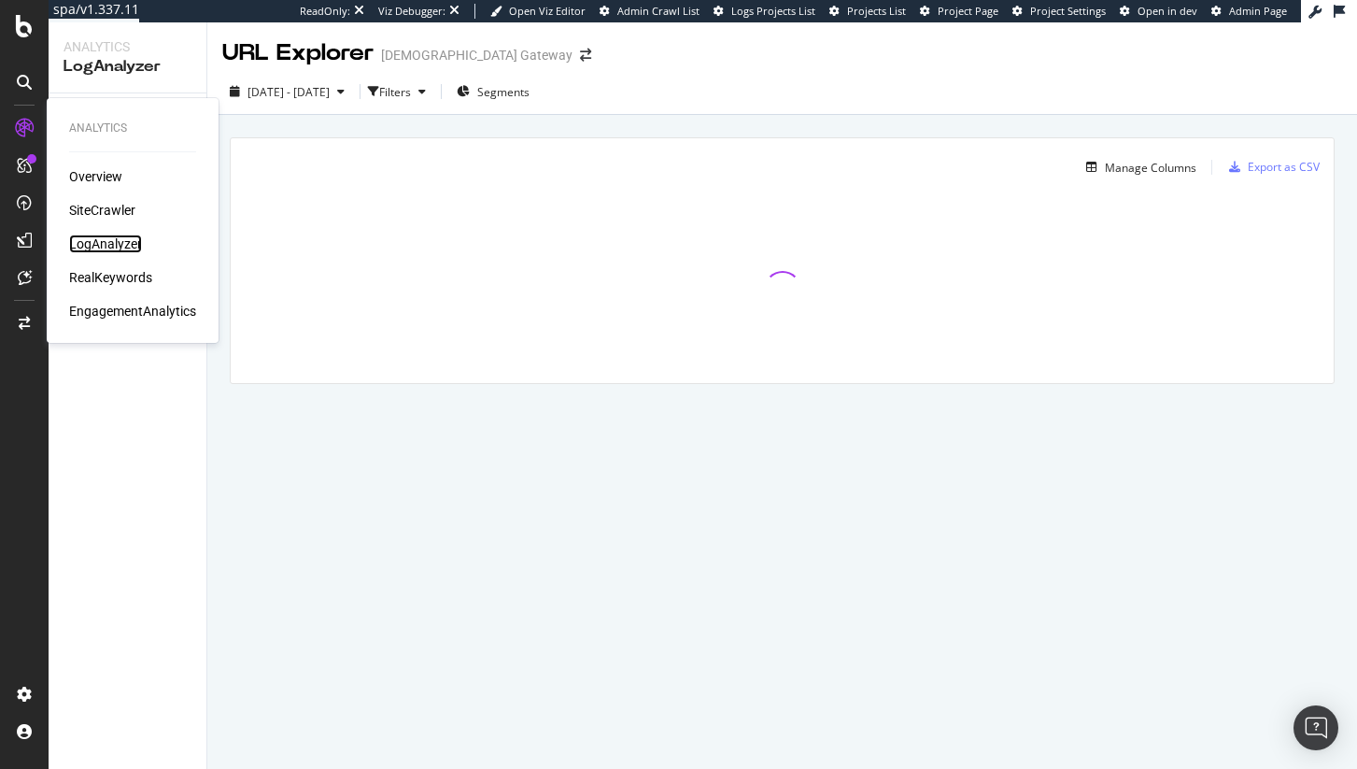
click at [99, 242] on div "LogAnalyzer" at bounding box center [105, 243] width 73 height 19
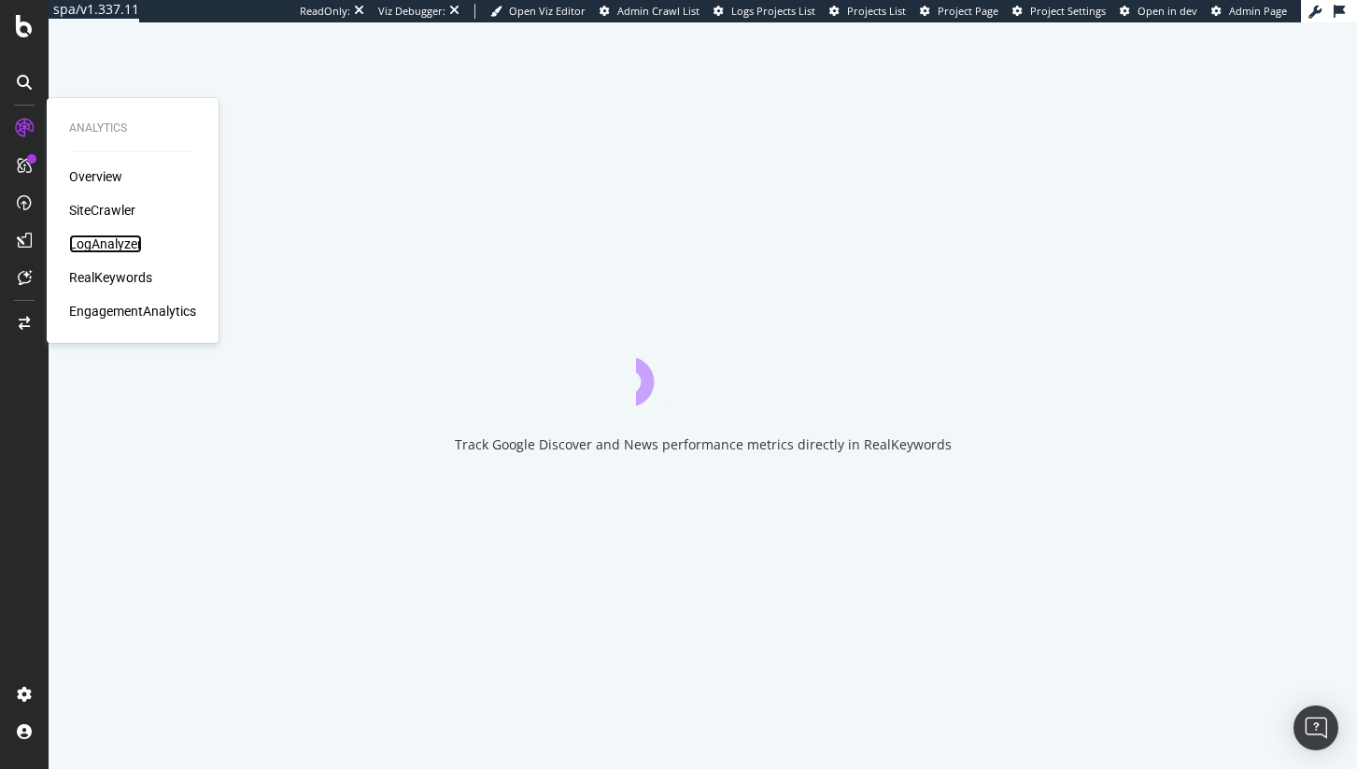
click at [125, 236] on div "LogAnalyzer" at bounding box center [105, 243] width 73 height 19
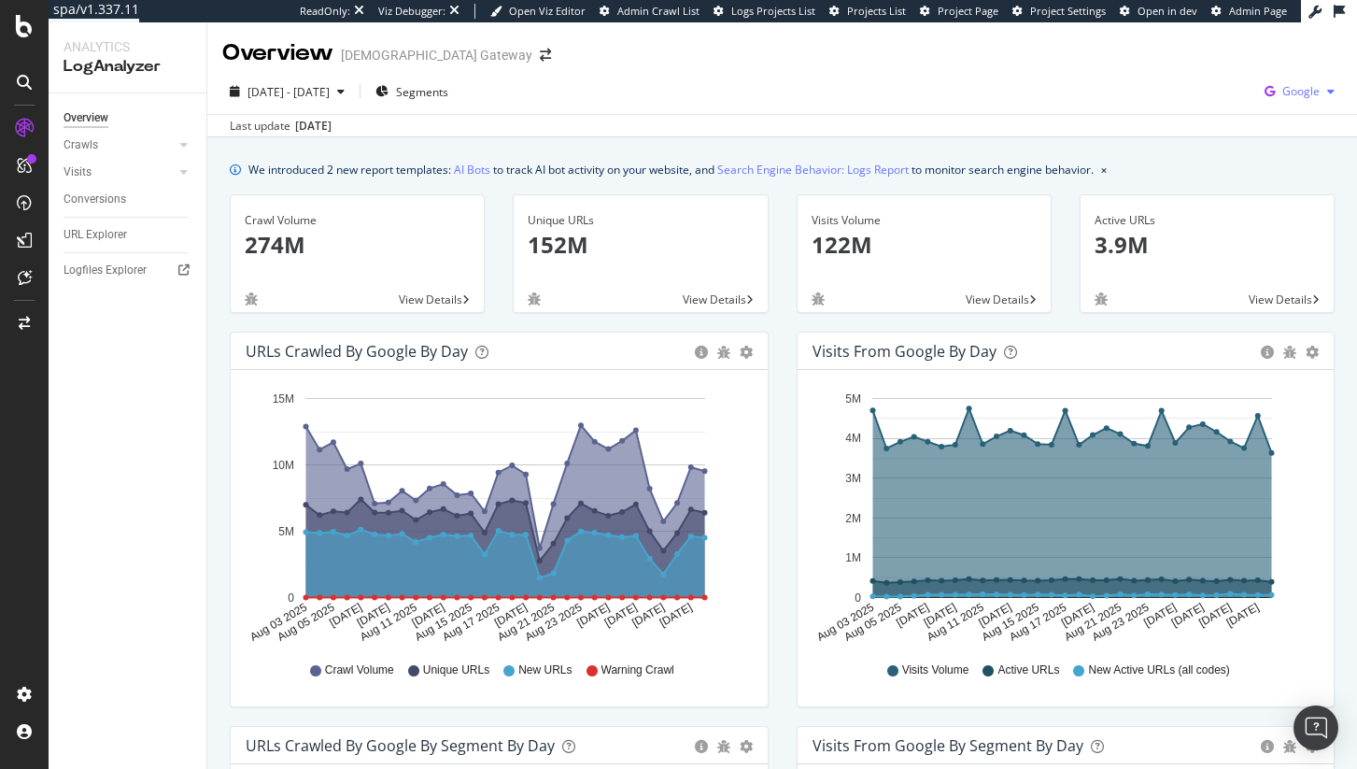
click at [1320, 92] on div "button" at bounding box center [1331, 91] width 22 height 11
click at [1169, 144] on span "Other AI Bots" at bounding box center [1193, 143] width 69 height 17
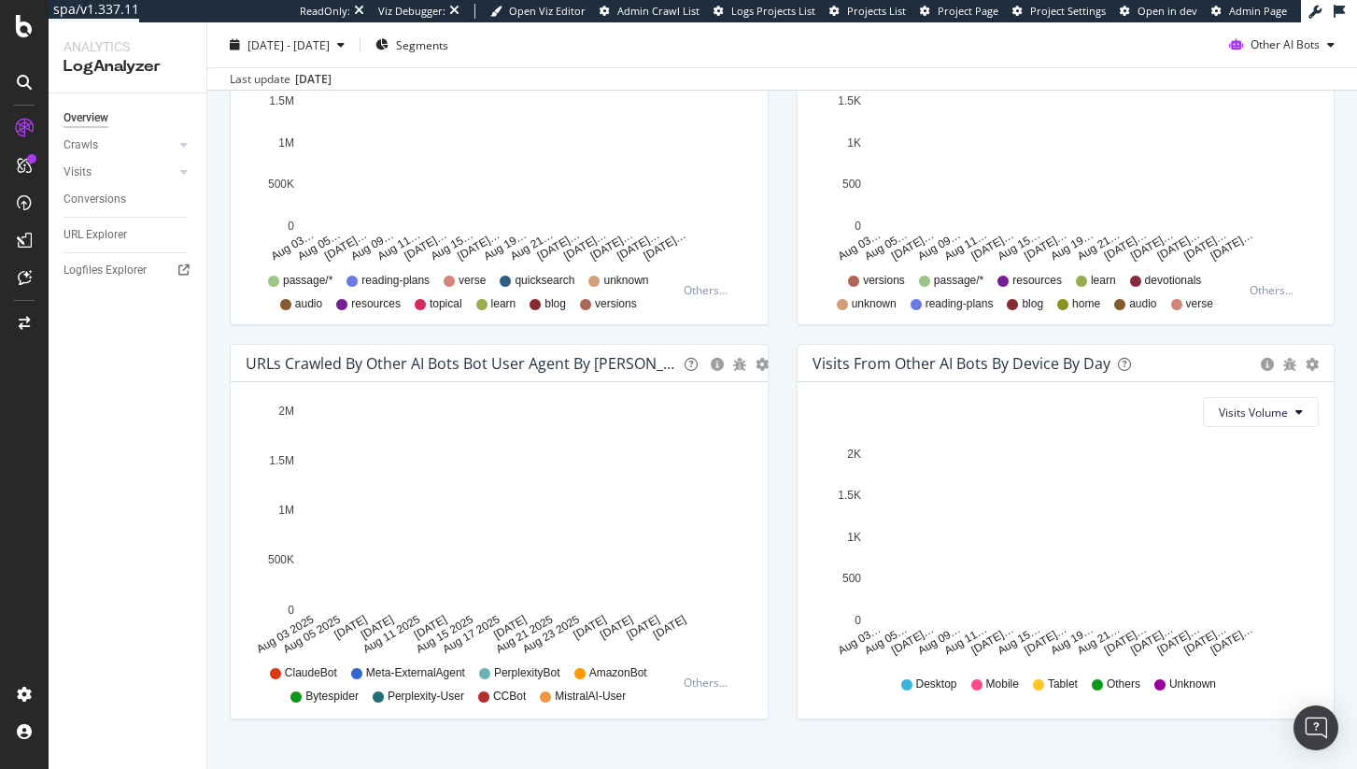
scroll to position [789, 0]
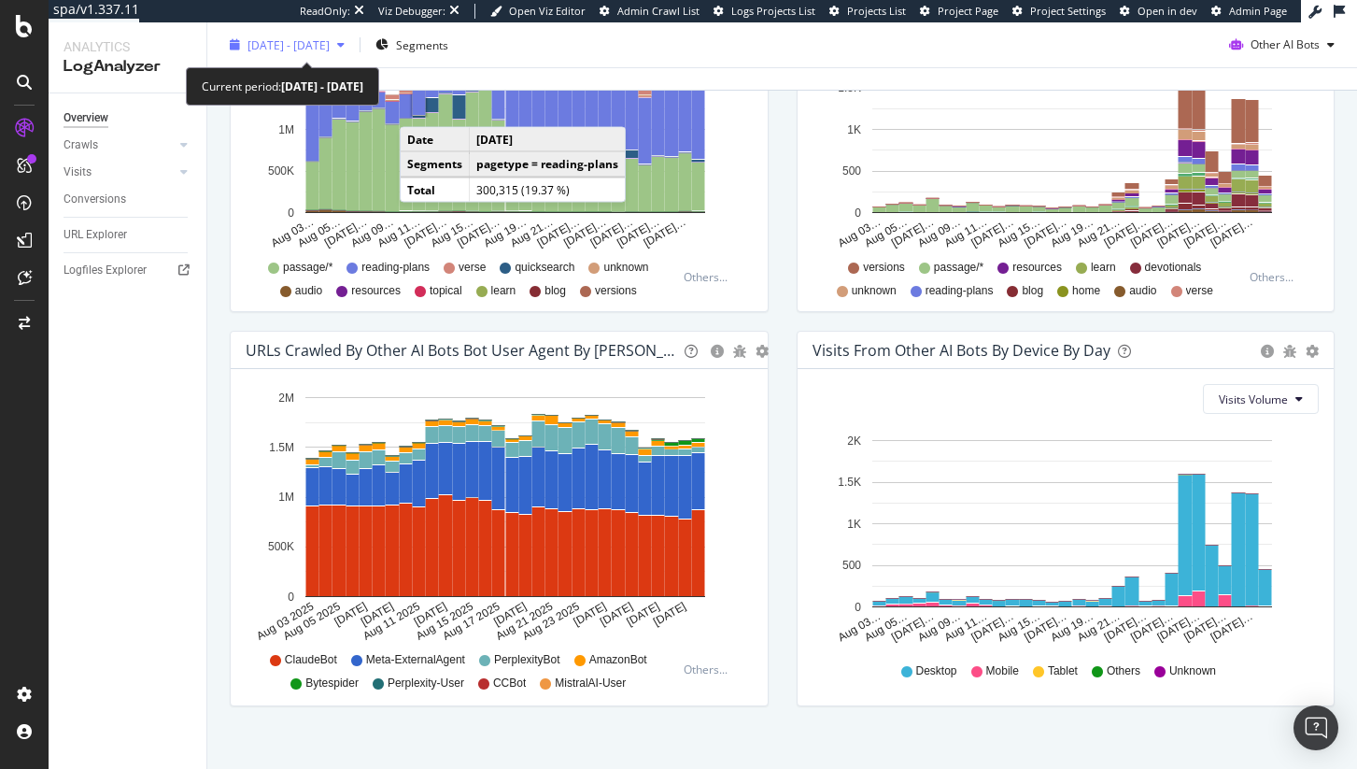
click at [294, 50] on span "[DATE] - [DATE]" at bounding box center [289, 44] width 82 height 16
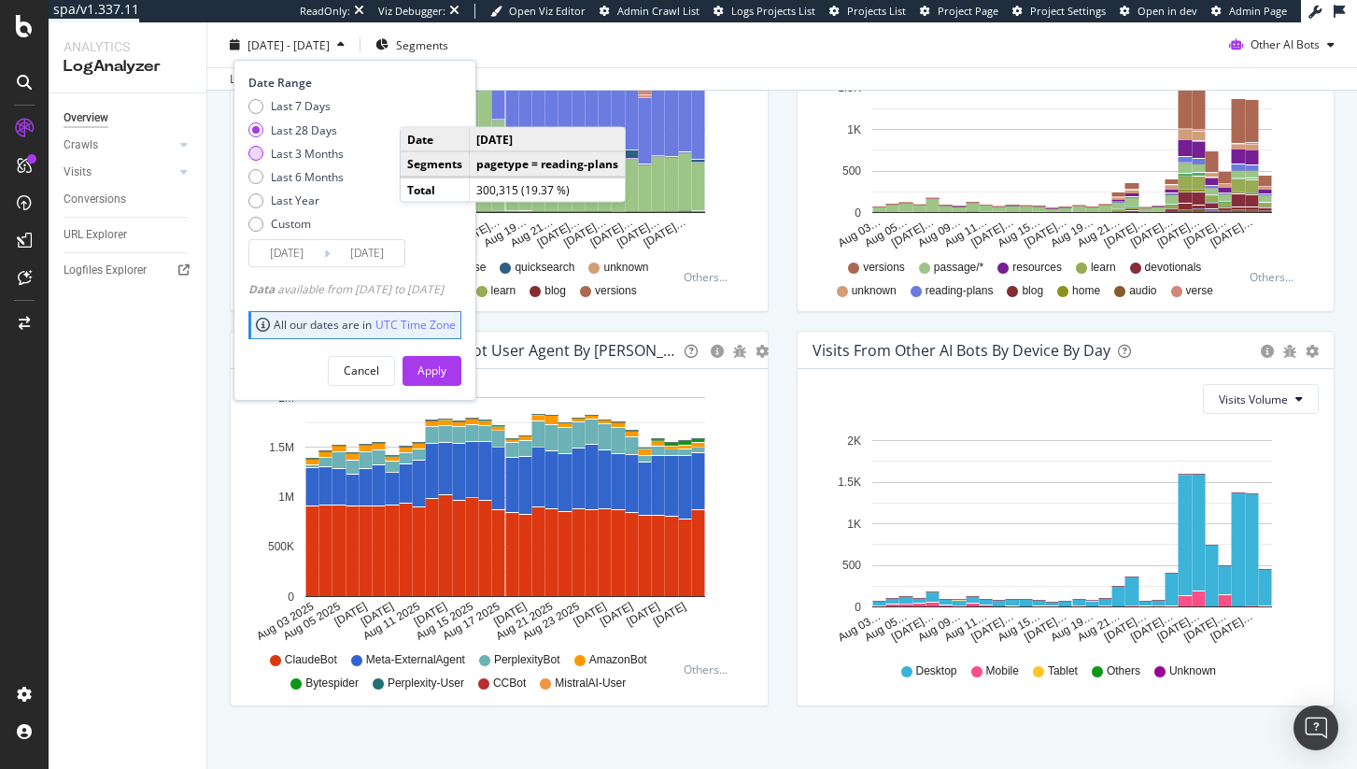
click at [301, 152] on div "Last 3 Months" at bounding box center [307, 153] width 73 height 16
type input "[DATE]"
click at [446, 369] on div "Apply" at bounding box center [432, 370] width 29 height 16
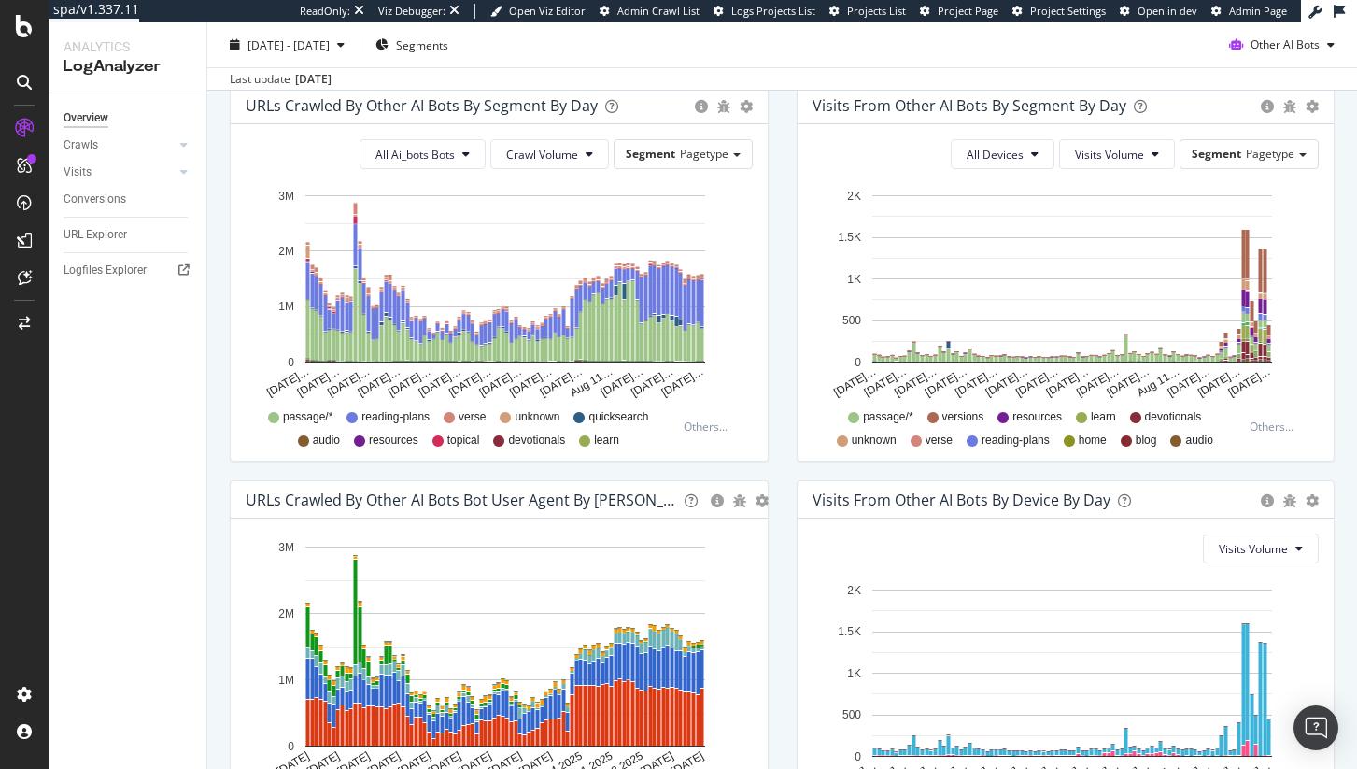
scroll to position [636, 0]
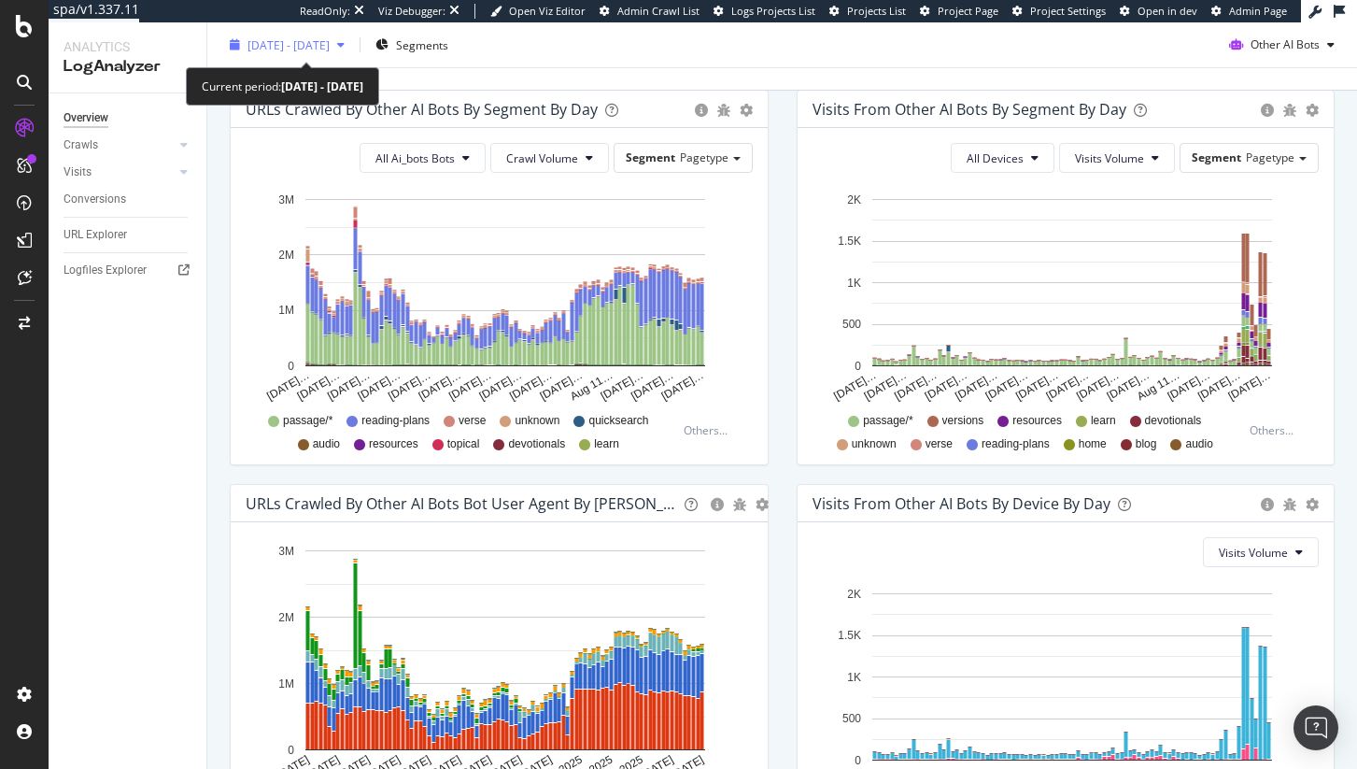
click at [325, 50] on span "[DATE] - [DATE]" at bounding box center [289, 44] width 82 height 16
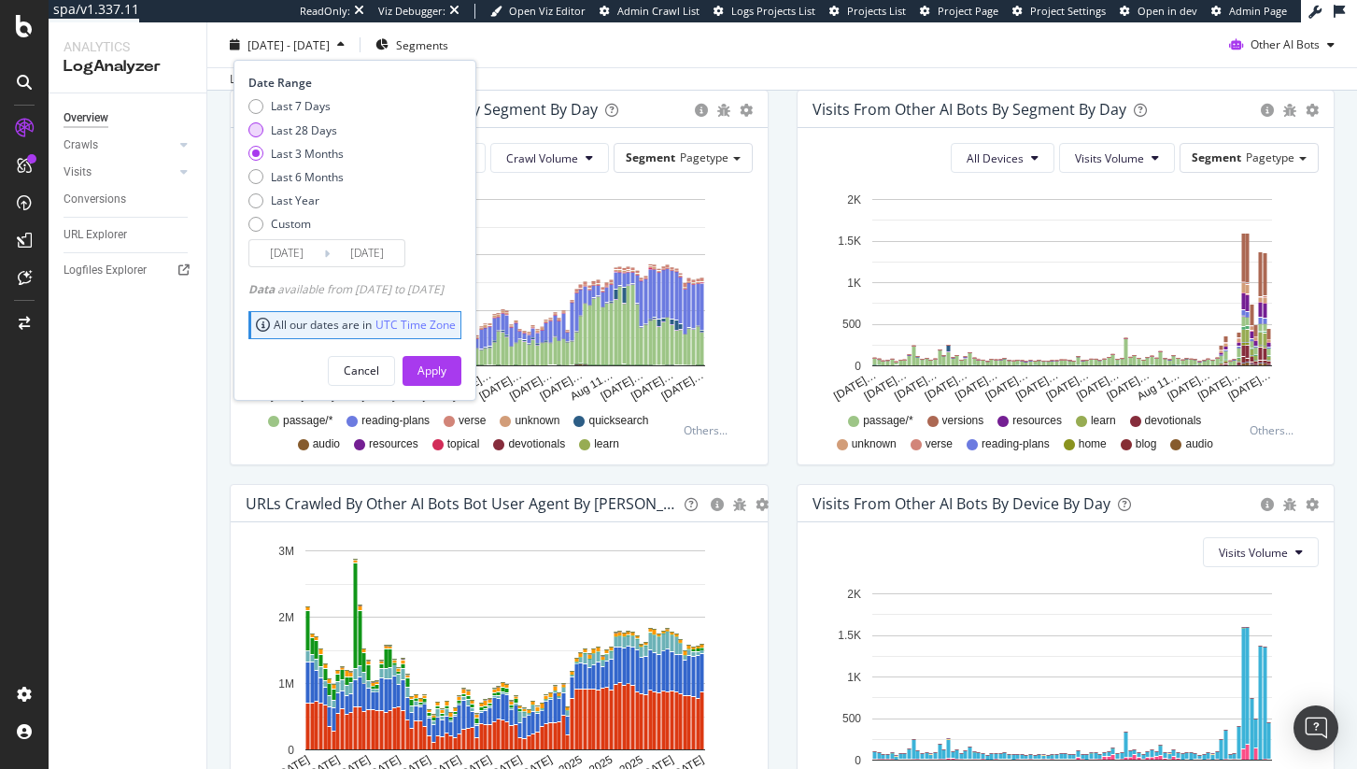
click at [304, 132] on div "Last 28 Days" at bounding box center [304, 129] width 66 height 16
type input "[DATE]"
click at [446, 359] on div "Apply" at bounding box center [432, 370] width 29 height 28
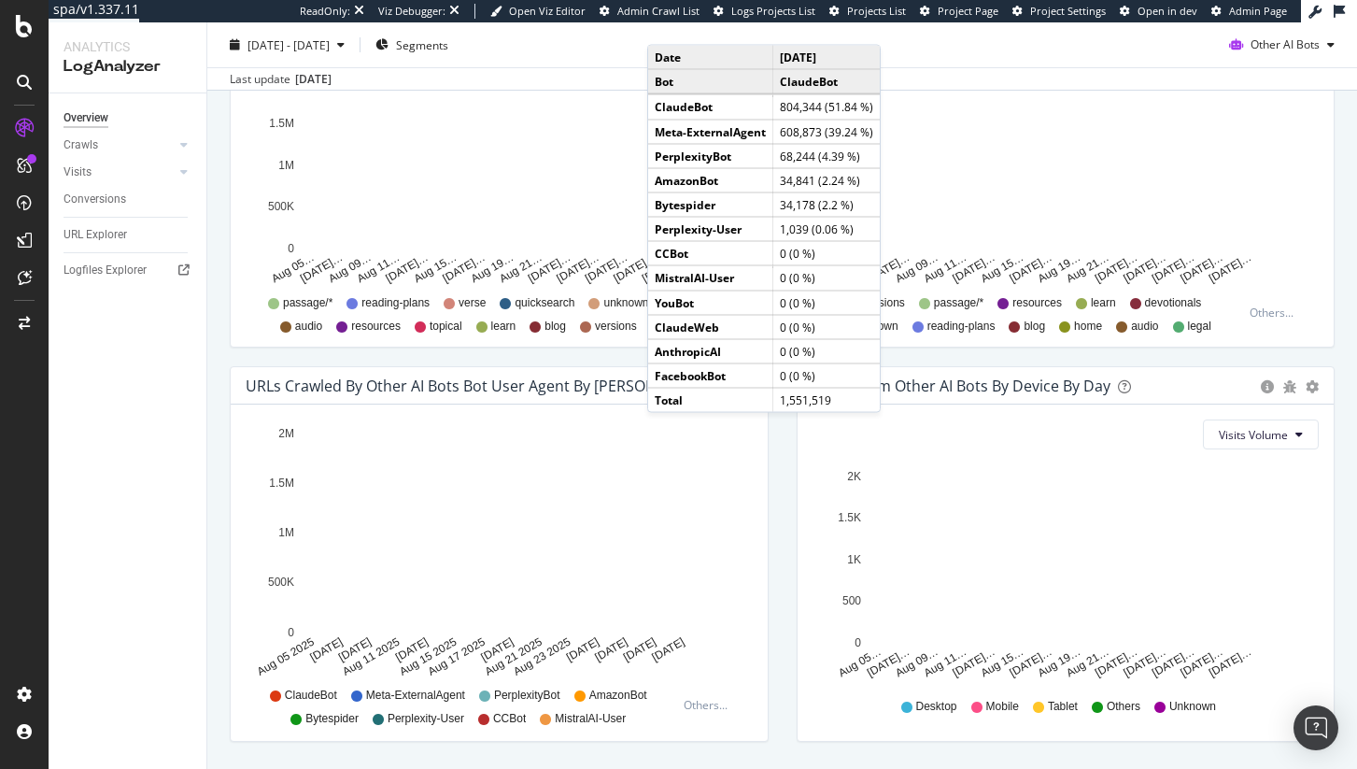
scroll to position [652, 0]
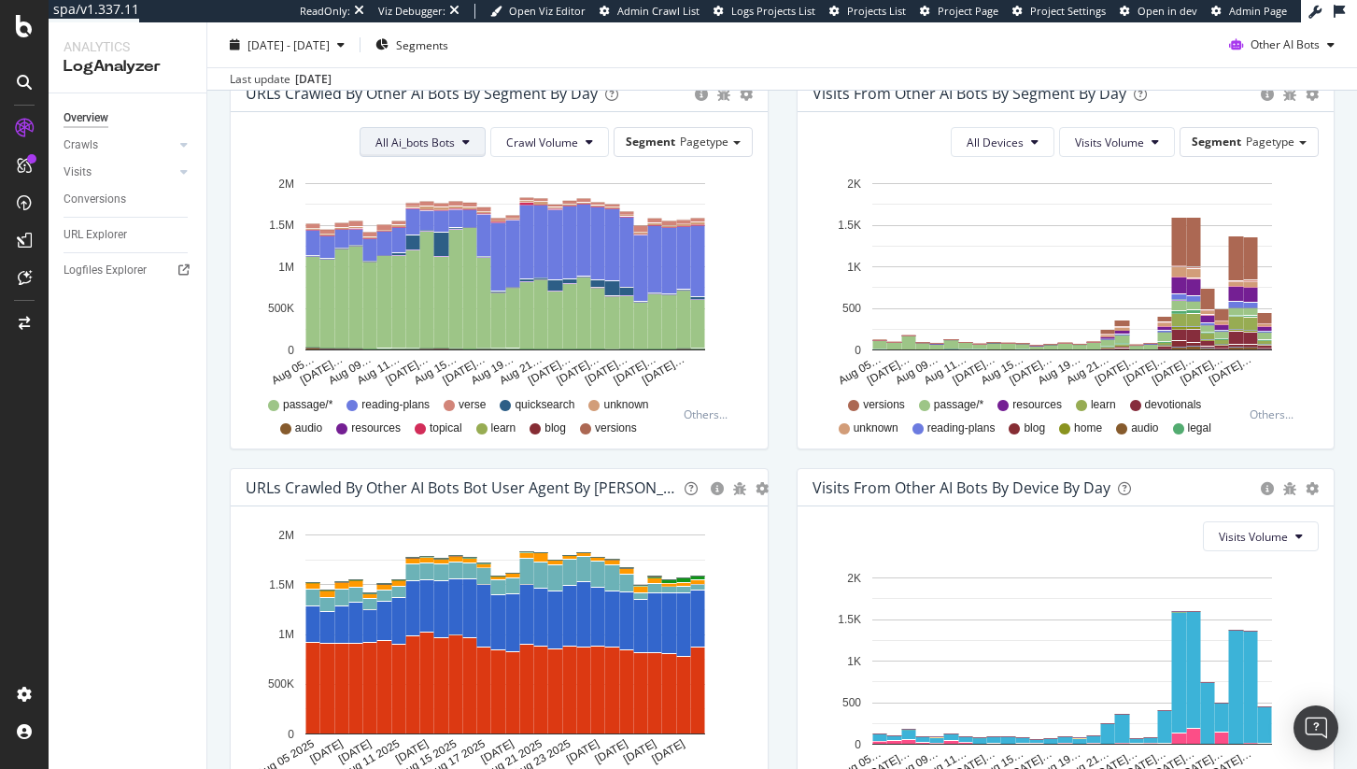
click at [437, 140] on span "All Ai_bots Bots" at bounding box center [414, 142] width 79 height 16
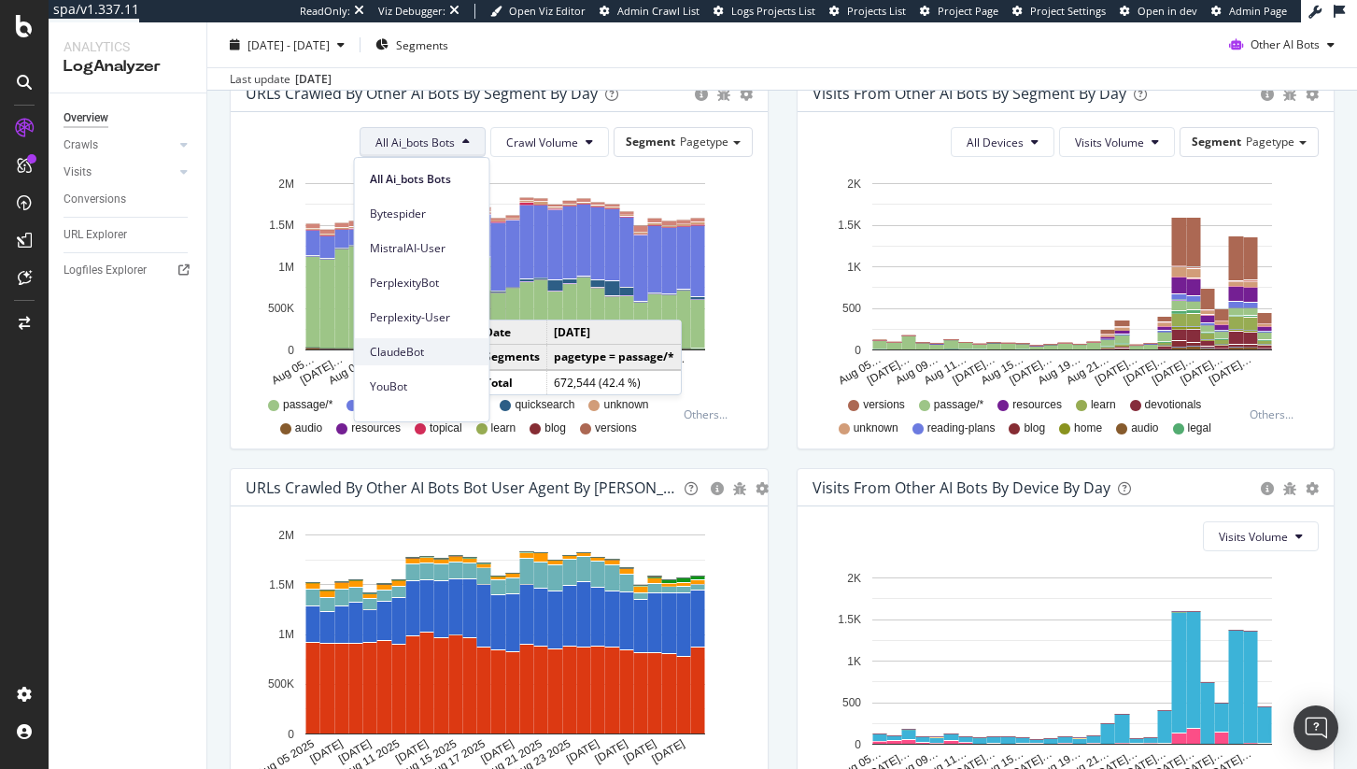
click at [416, 358] on span "ClaudeBot" at bounding box center [422, 352] width 105 height 17
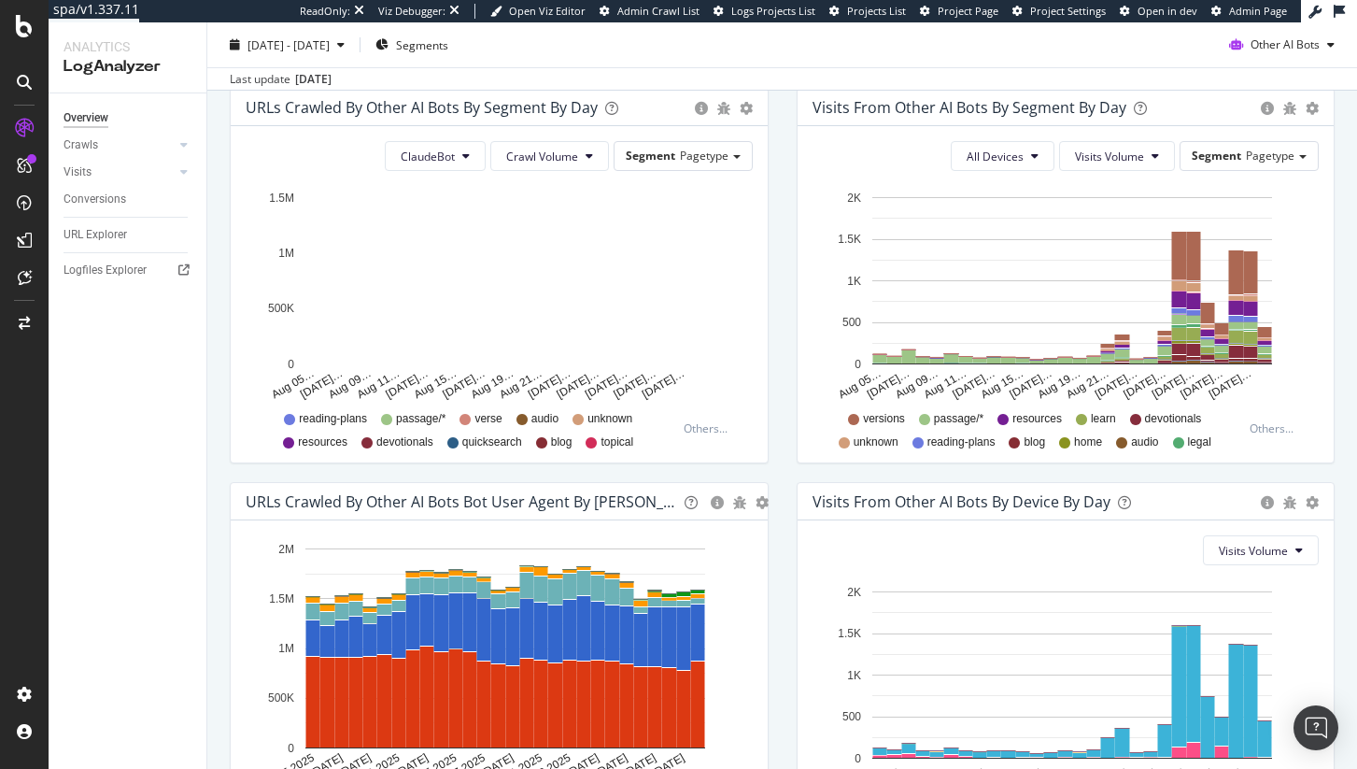
scroll to position [811, 0]
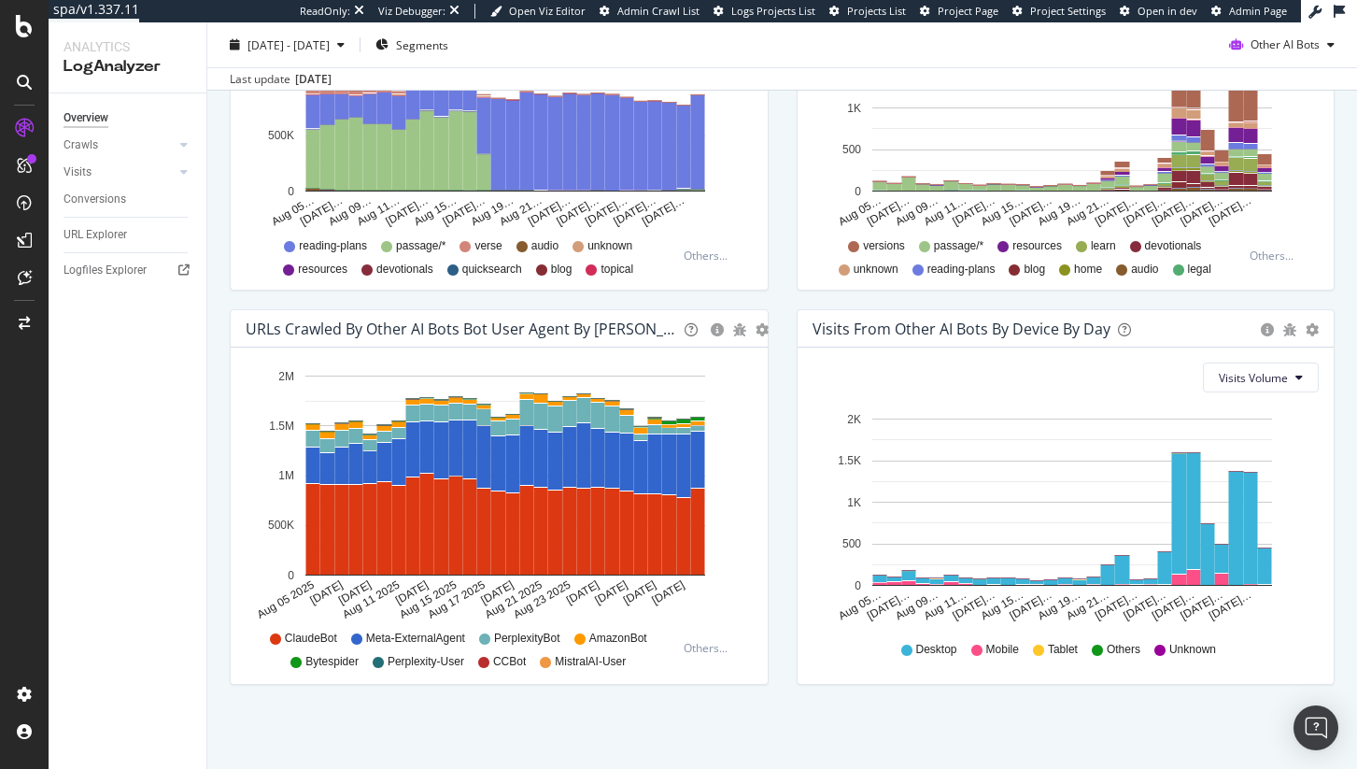
click at [306, 644] on span "ClaudeBot" at bounding box center [311, 638] width 52 height 16
click at [308, 641] on span "ClaudeBot" at bounding box center [311, 638] width 52 height 16
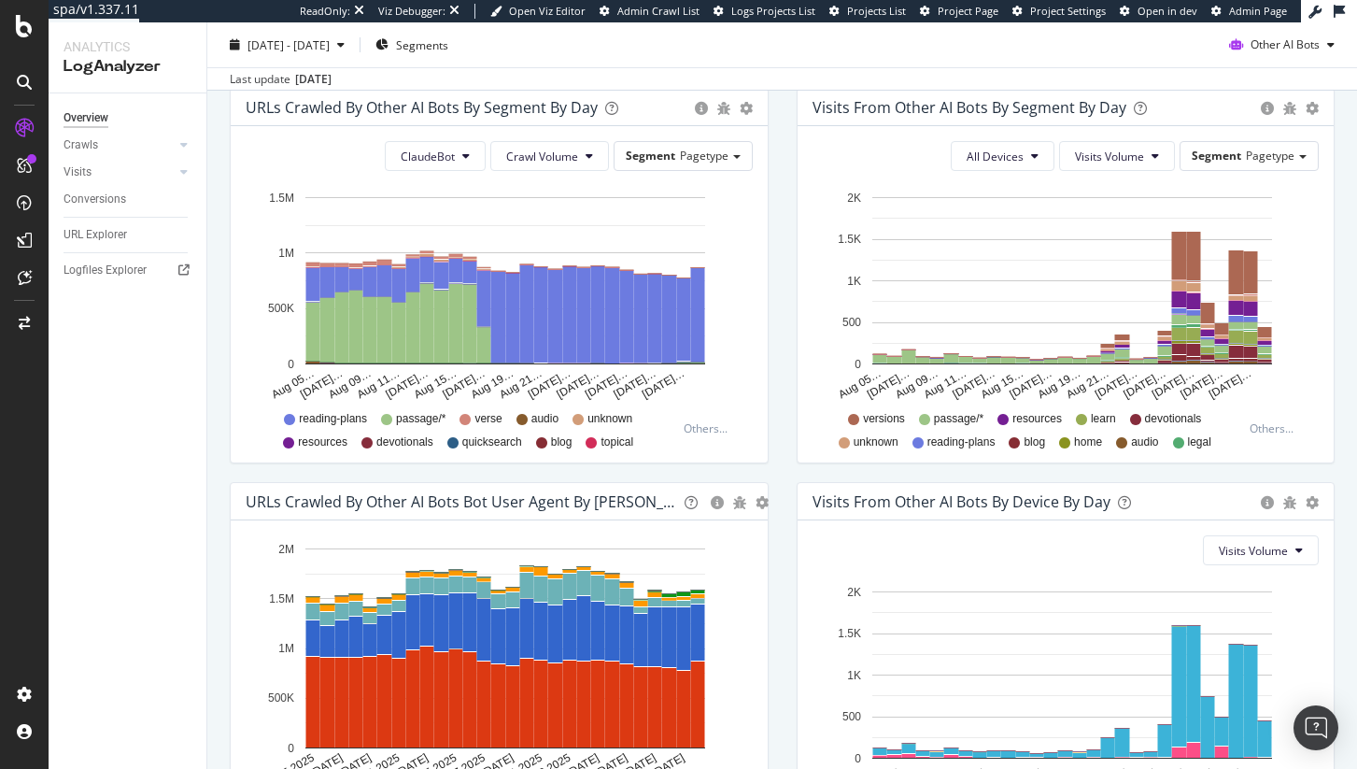
scroll to position [634, 0]
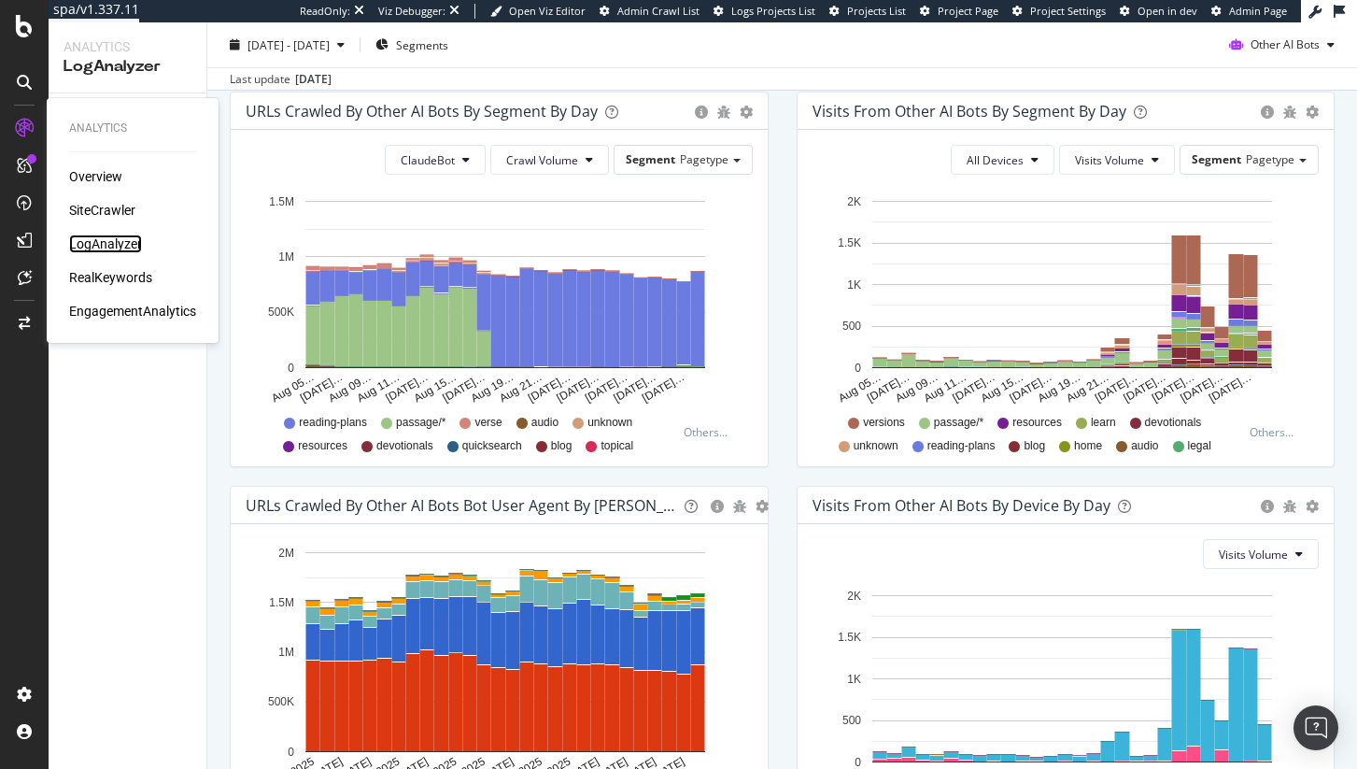
click at [115, 249] on div "LogAnalyzer" at bounding box center [105, 243] width 73 height 19
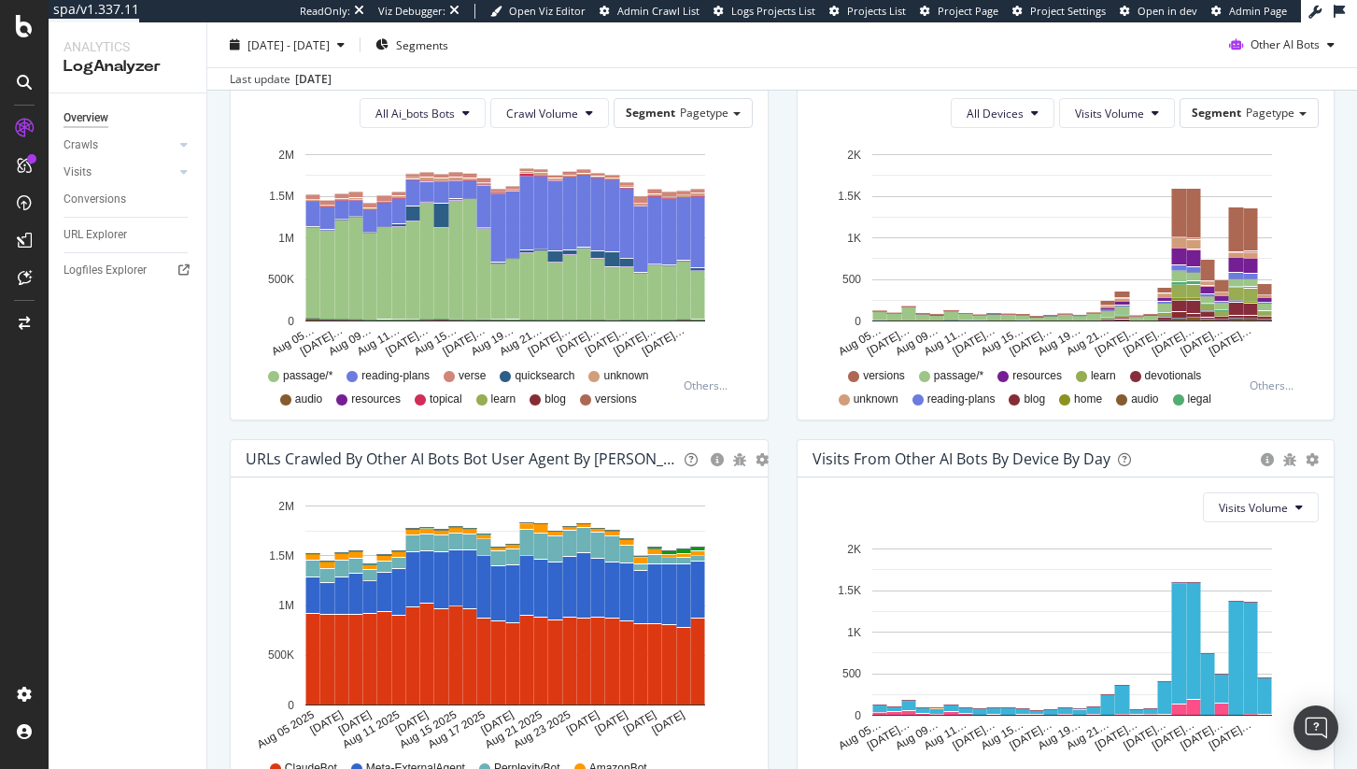
scroll to position [82, 0]
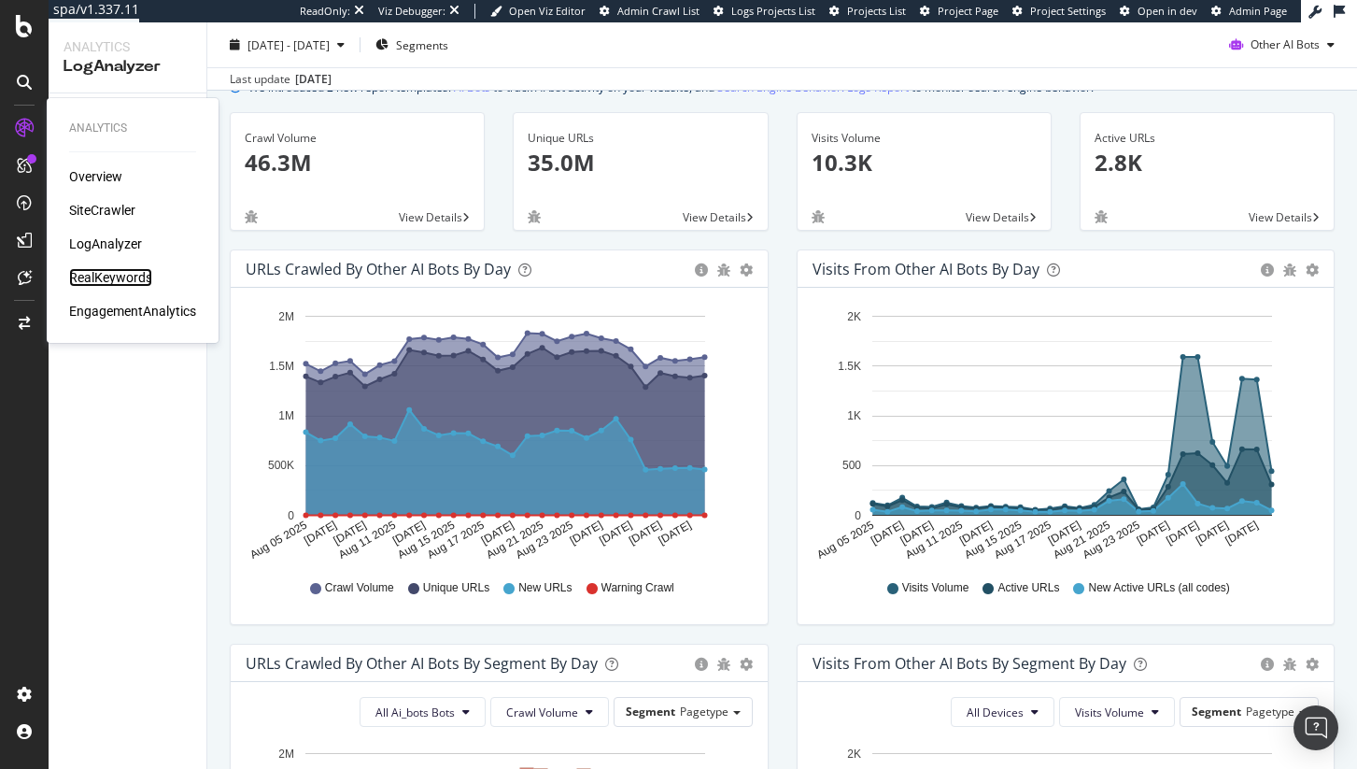
click at [140, 271] on div "RealKeywords" at bounding box center [110, 277] width 83 height 19
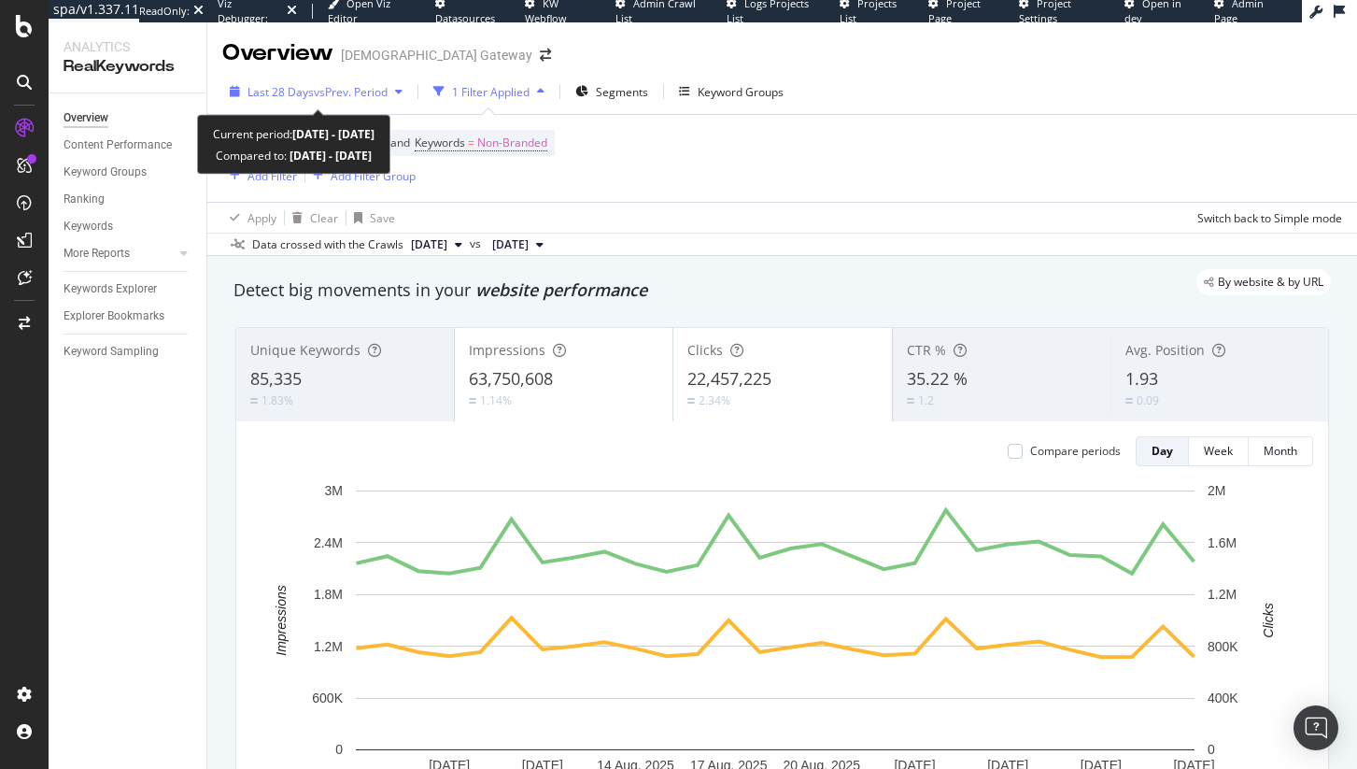
click at [347, 92] on span "vs Prev. Period" at bounding box center [351, 92] width 74 height 16
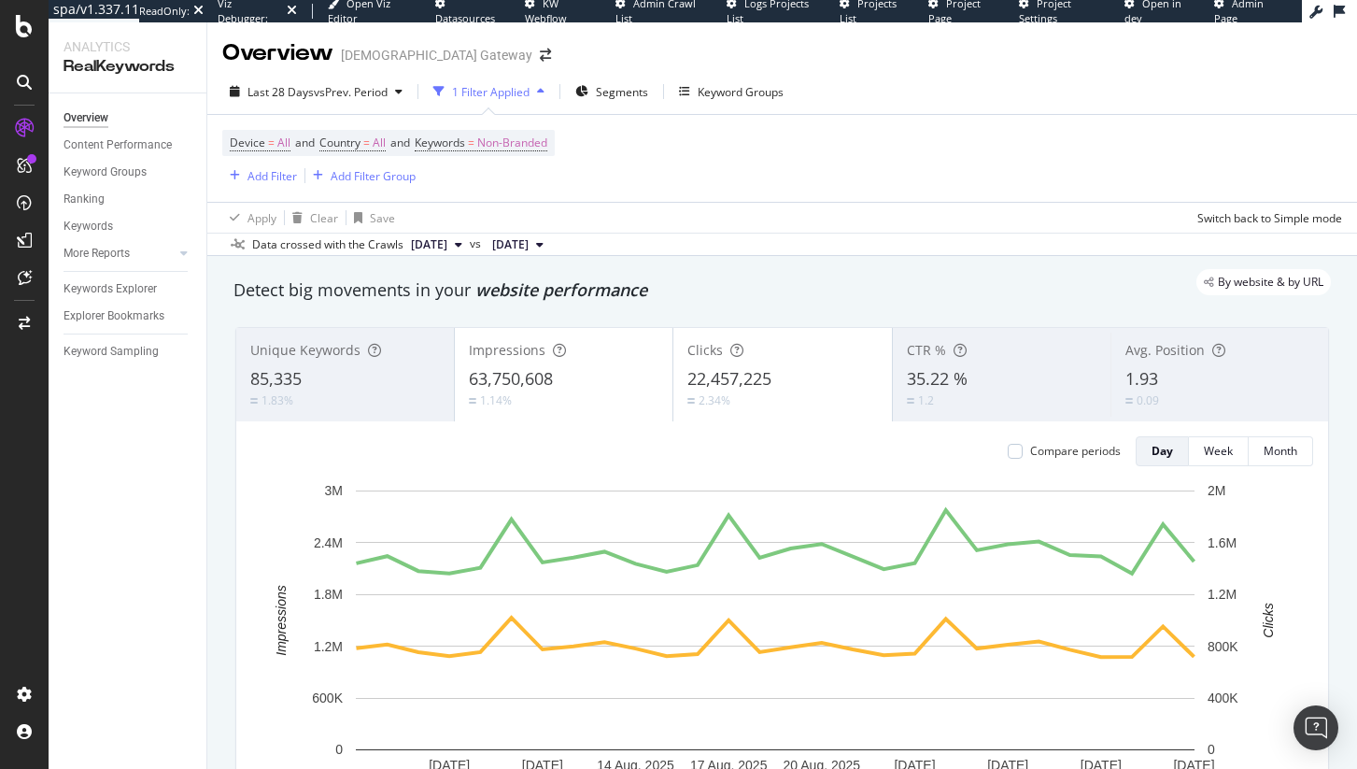
click at [799, 270] on div "By website & by URL" at bounding box center [773, 282] width 1116 height 26
click at [750, 94] on div "Keyword Groups" at bounding box center [741, 92] width 86 height 16
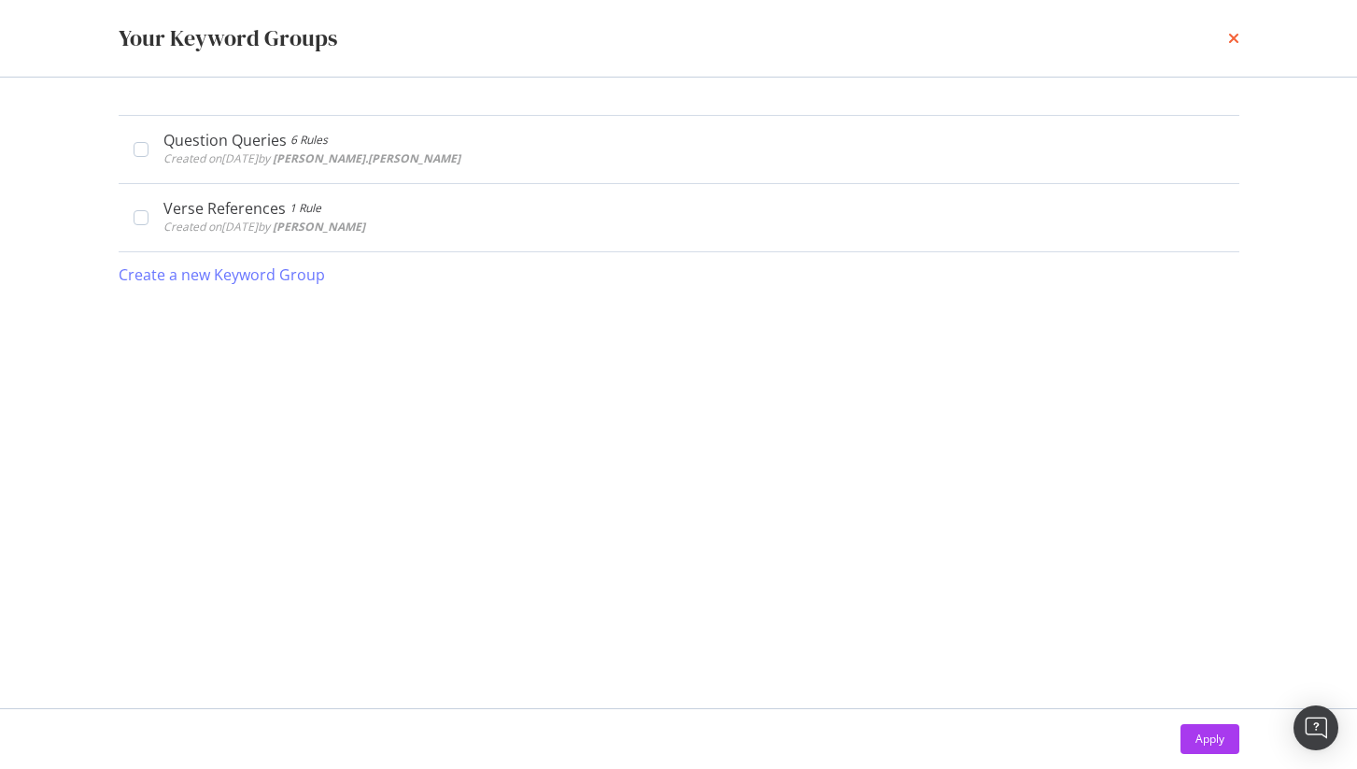
click at [1237, 38] on icon "times" at bounding box center [1233, 38] width 11 height 15
